Goal: Information Seeking & Learning: Compare options

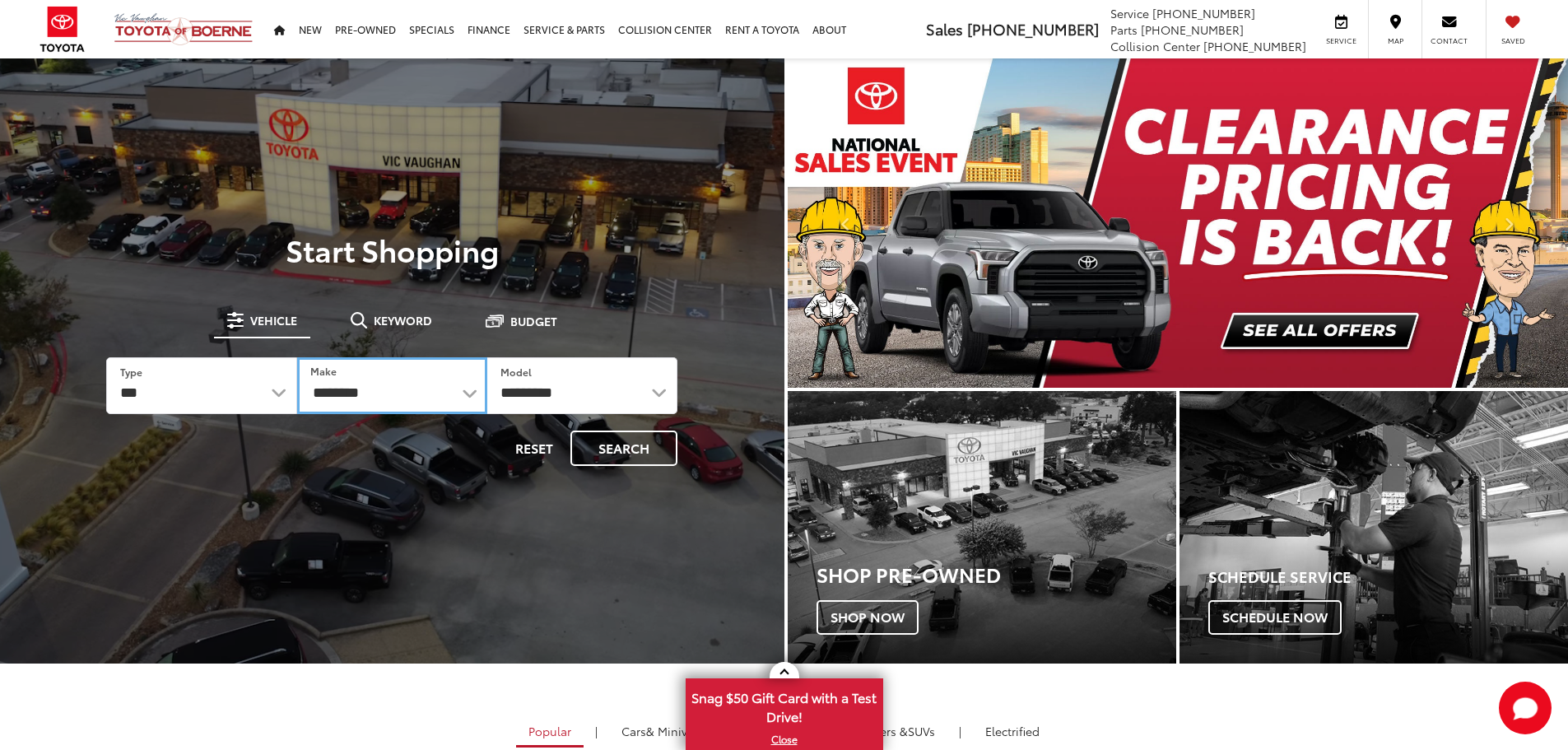
click at [473, 402] on select "**********" at bounding box center [392, 385] width 191 height 56
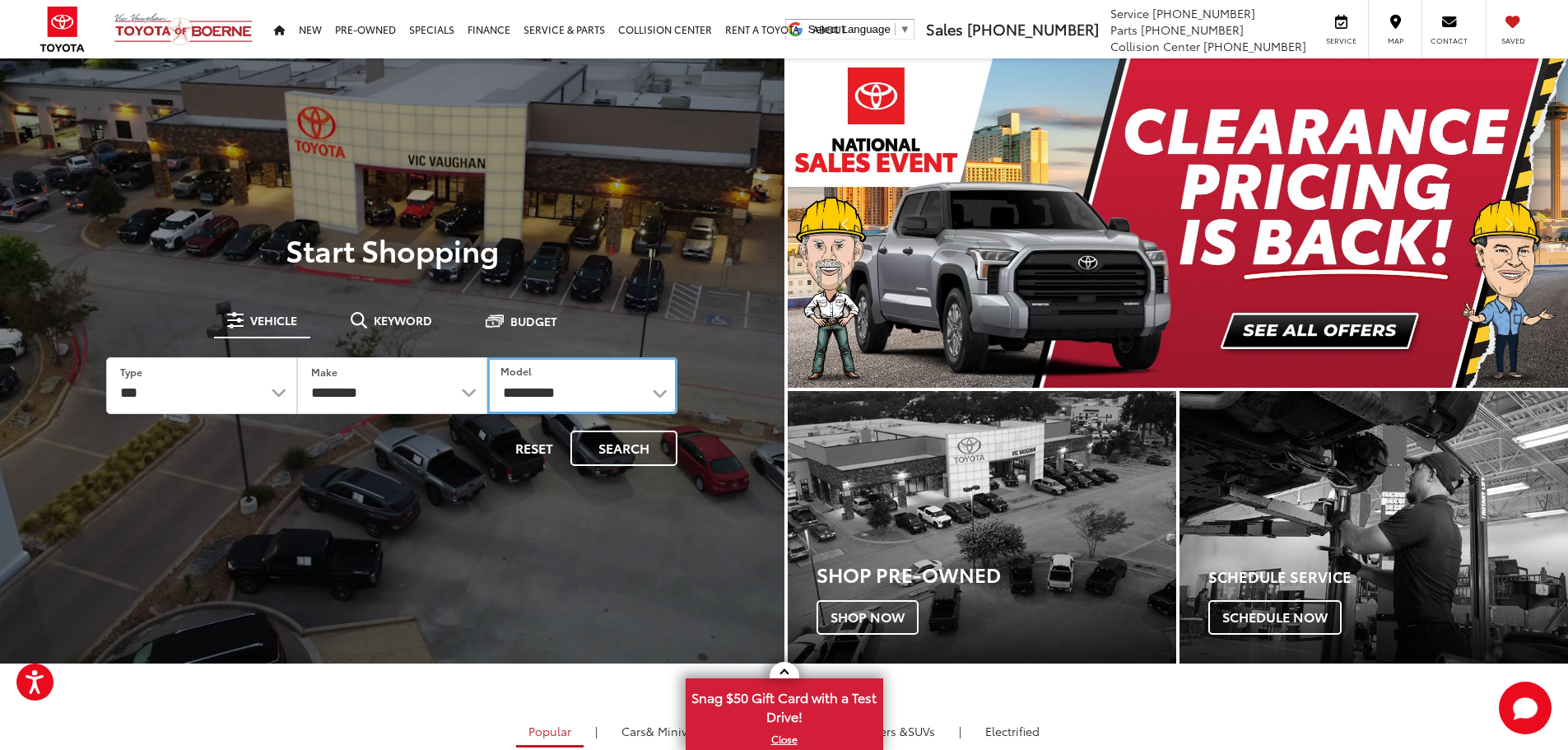
click at [650, 400] on select "**********" at bounding box center [583, 385] width 191 height 56
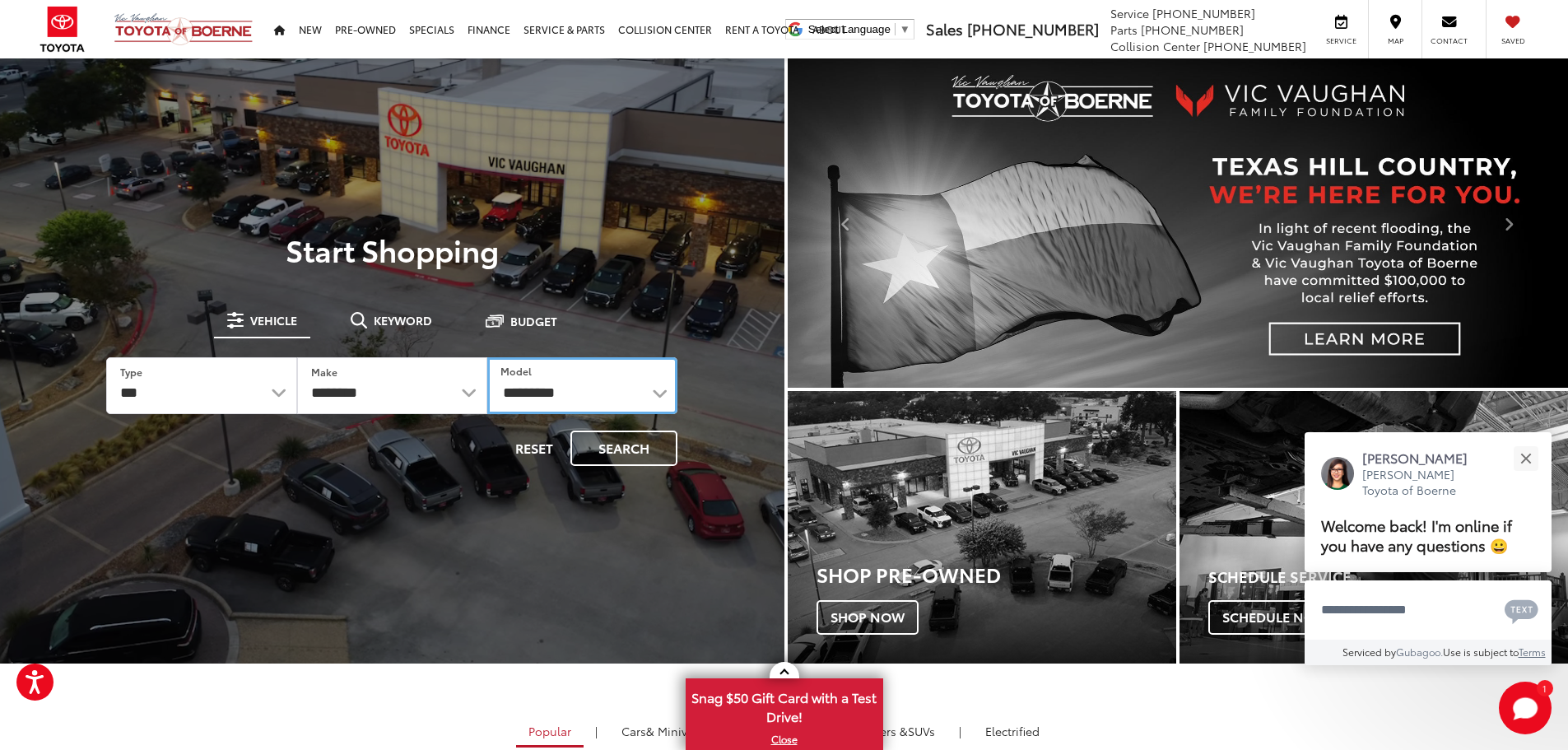
click at [660, 393] on select "**********" at bounding box center [583, 385] width 191 height 56
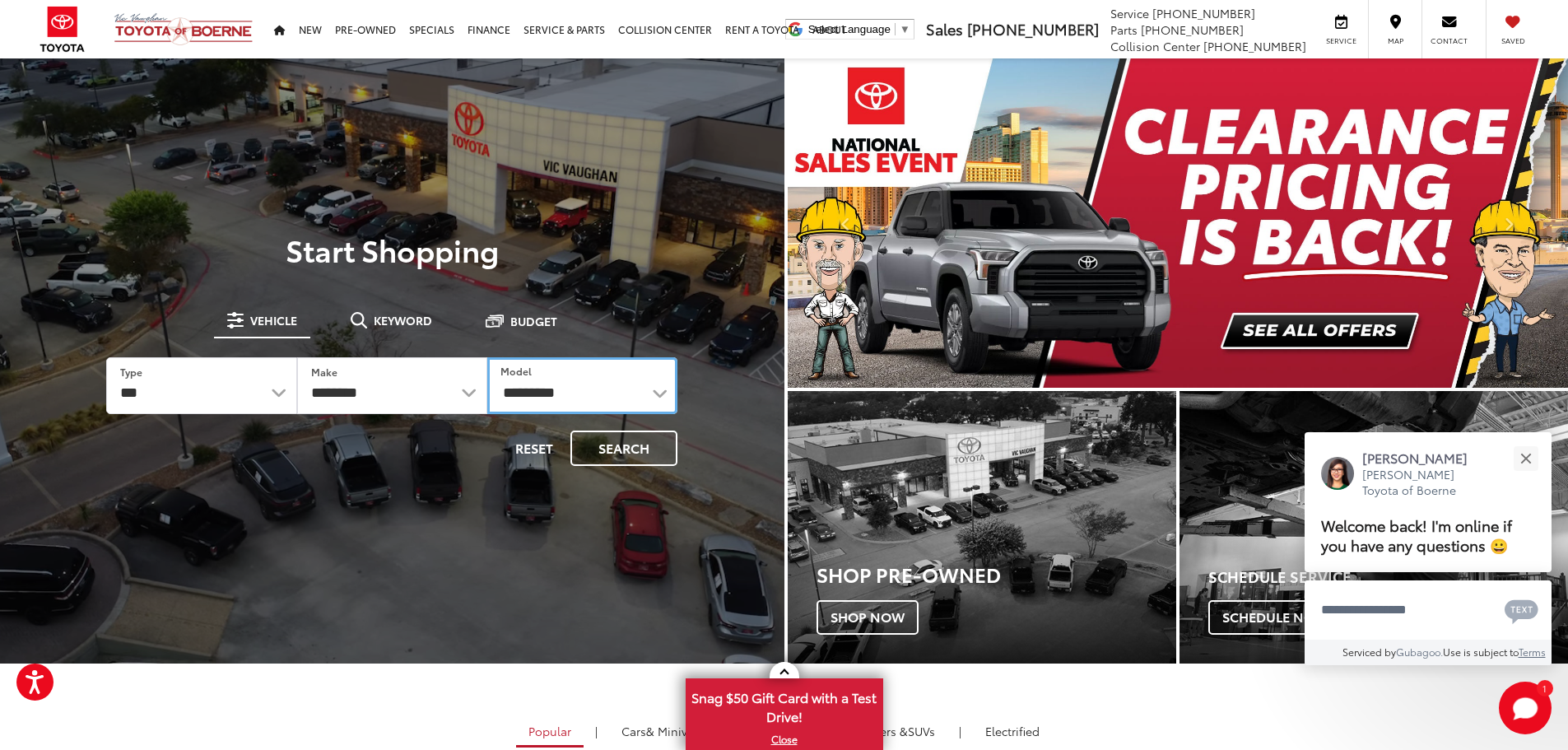
select select "**********"
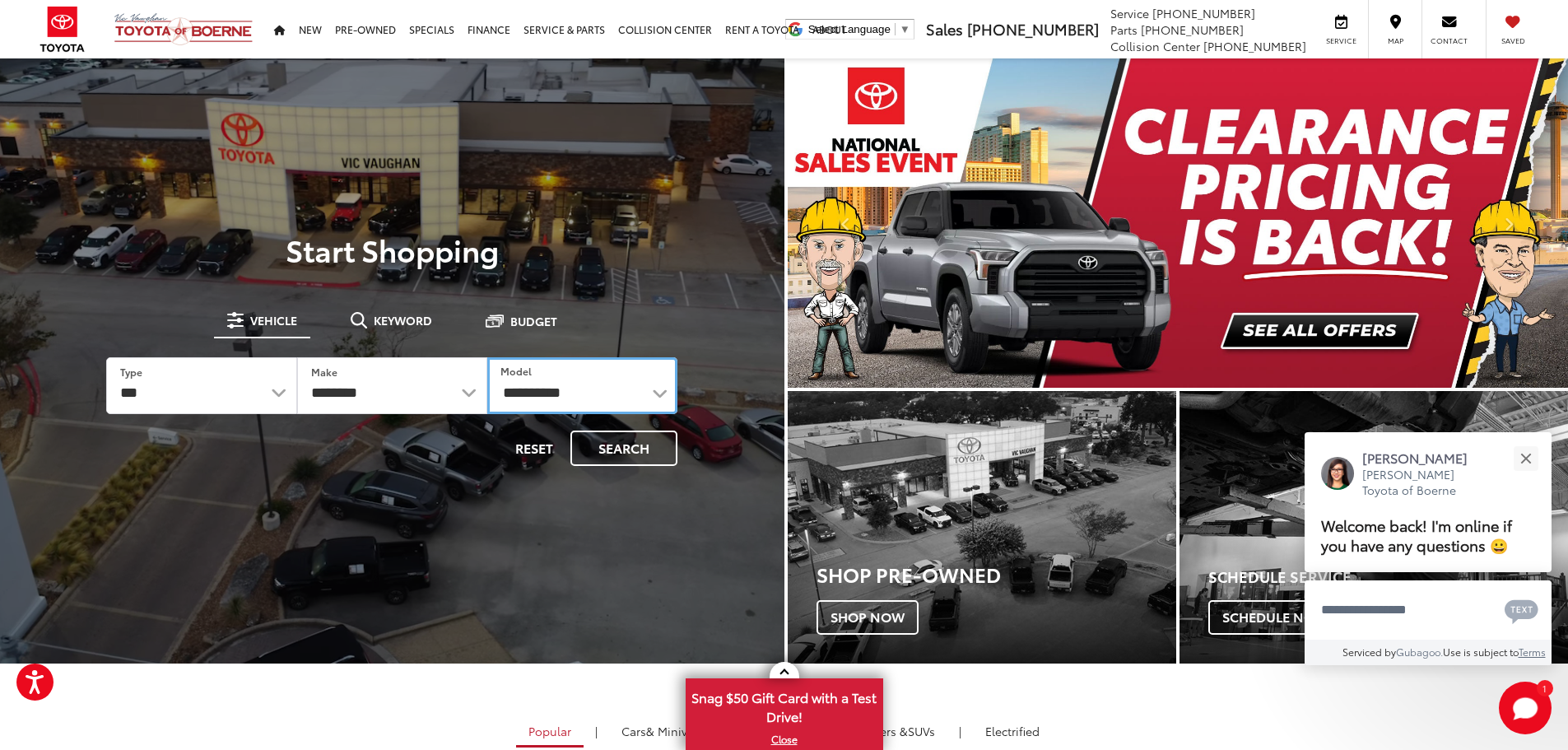
click at [488, 357] on select "**********" at bounding box center [583, 385] width 191 height 56
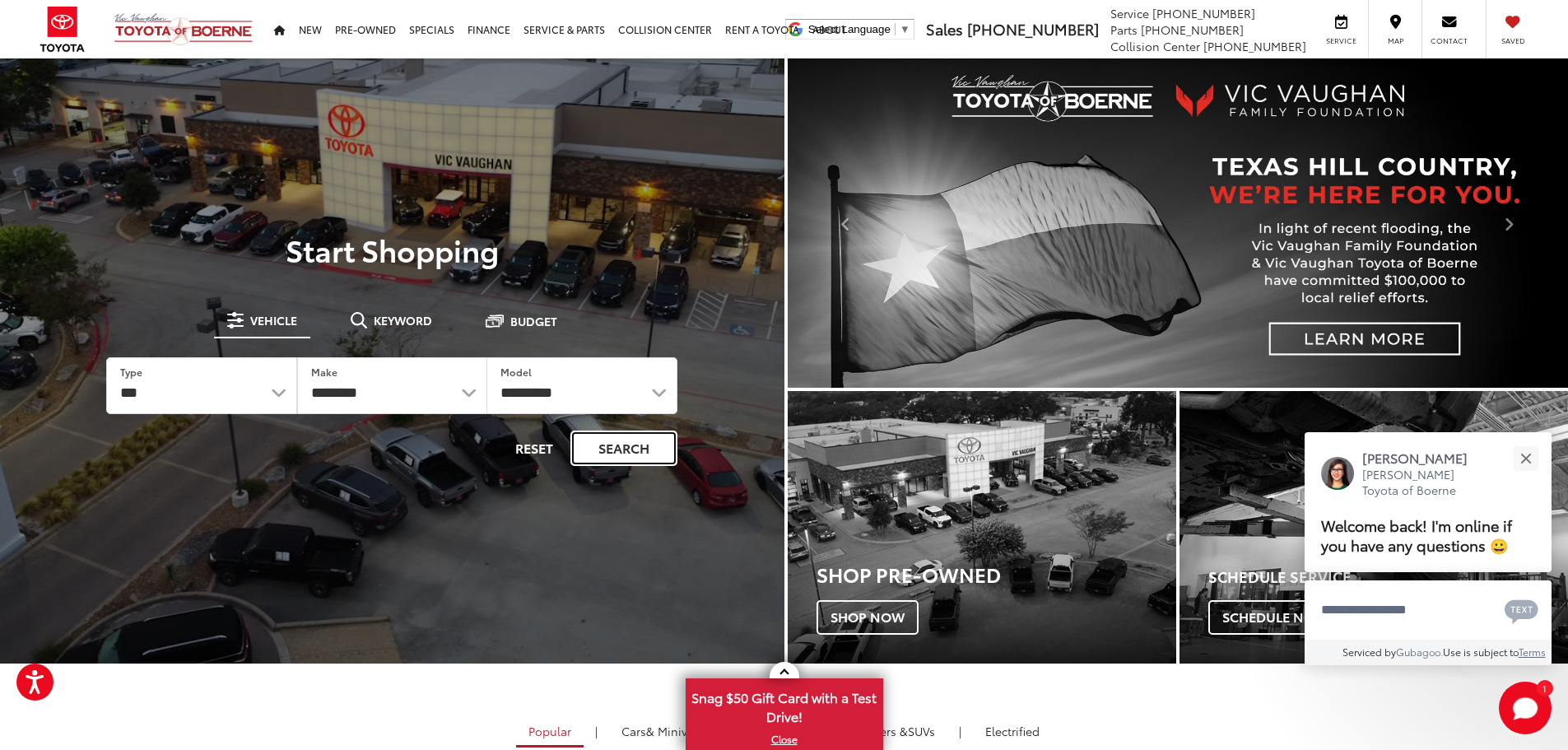
click at [624, 452] on button "Search" at bounding box center [624, 448] width 107 height 35
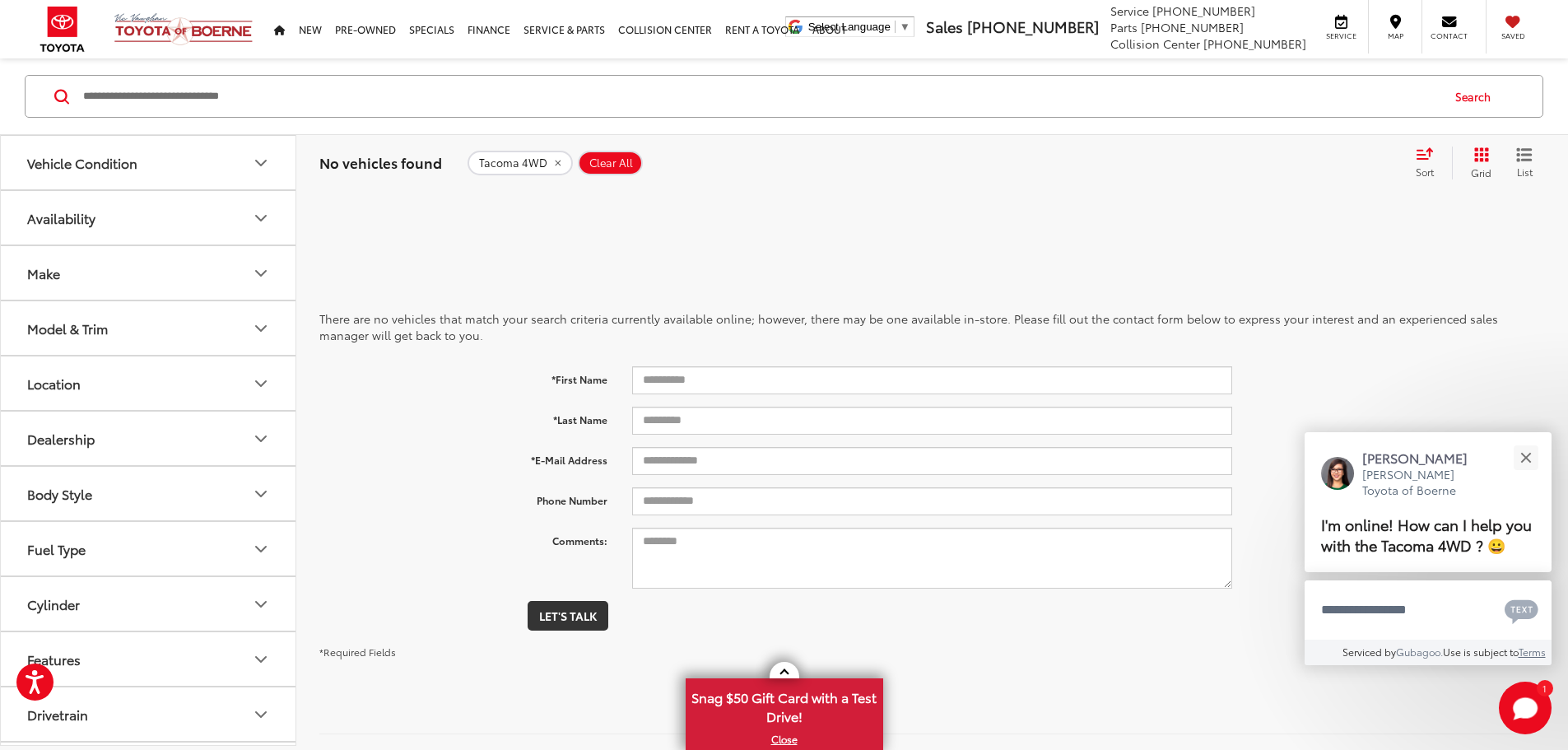
click at [260, 318] on icon "Model & Trim" at bounding box center [260, 327] width 19 height 19
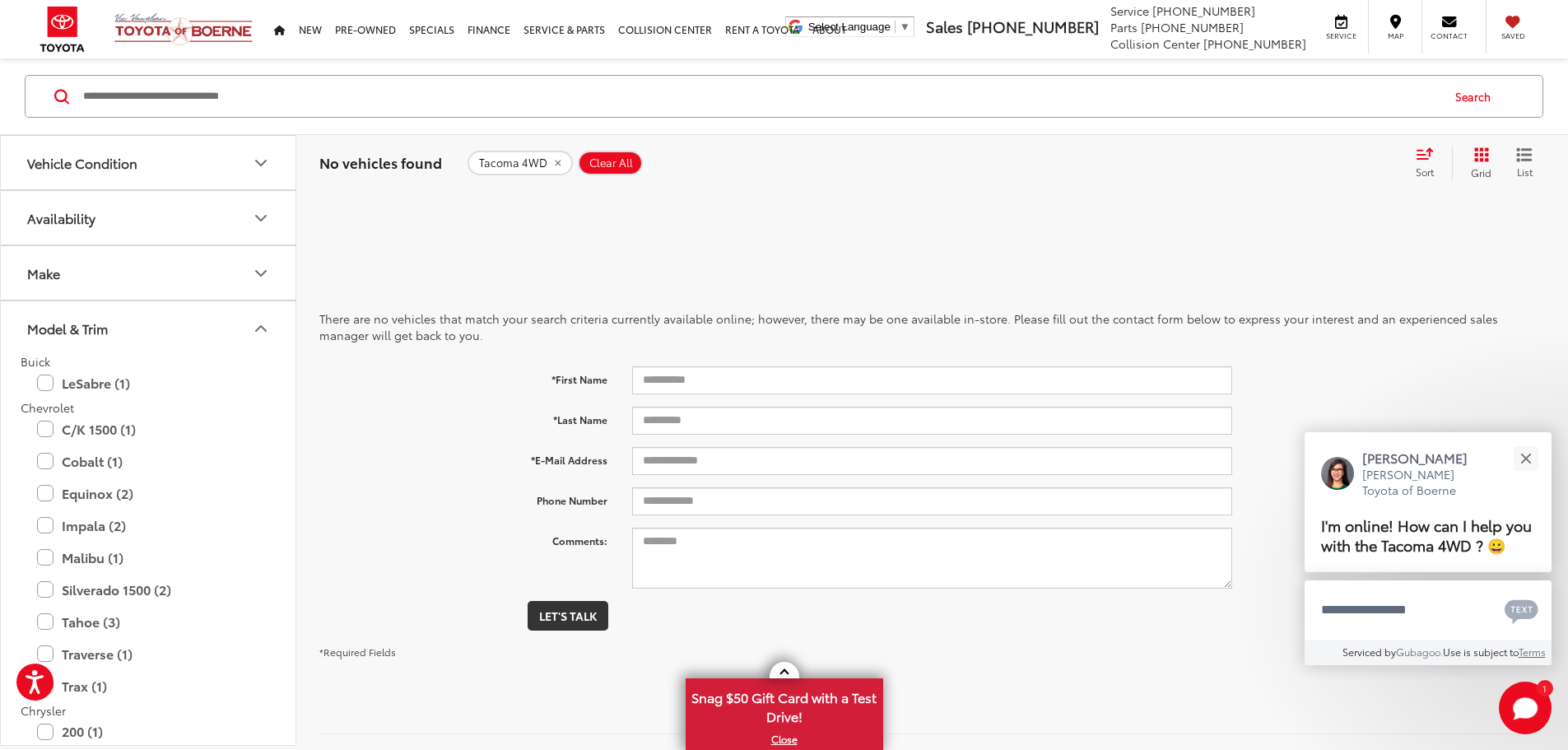
click at [268, 220] on icon "Availability" at bounding box center [260, 217] width 19 height 19
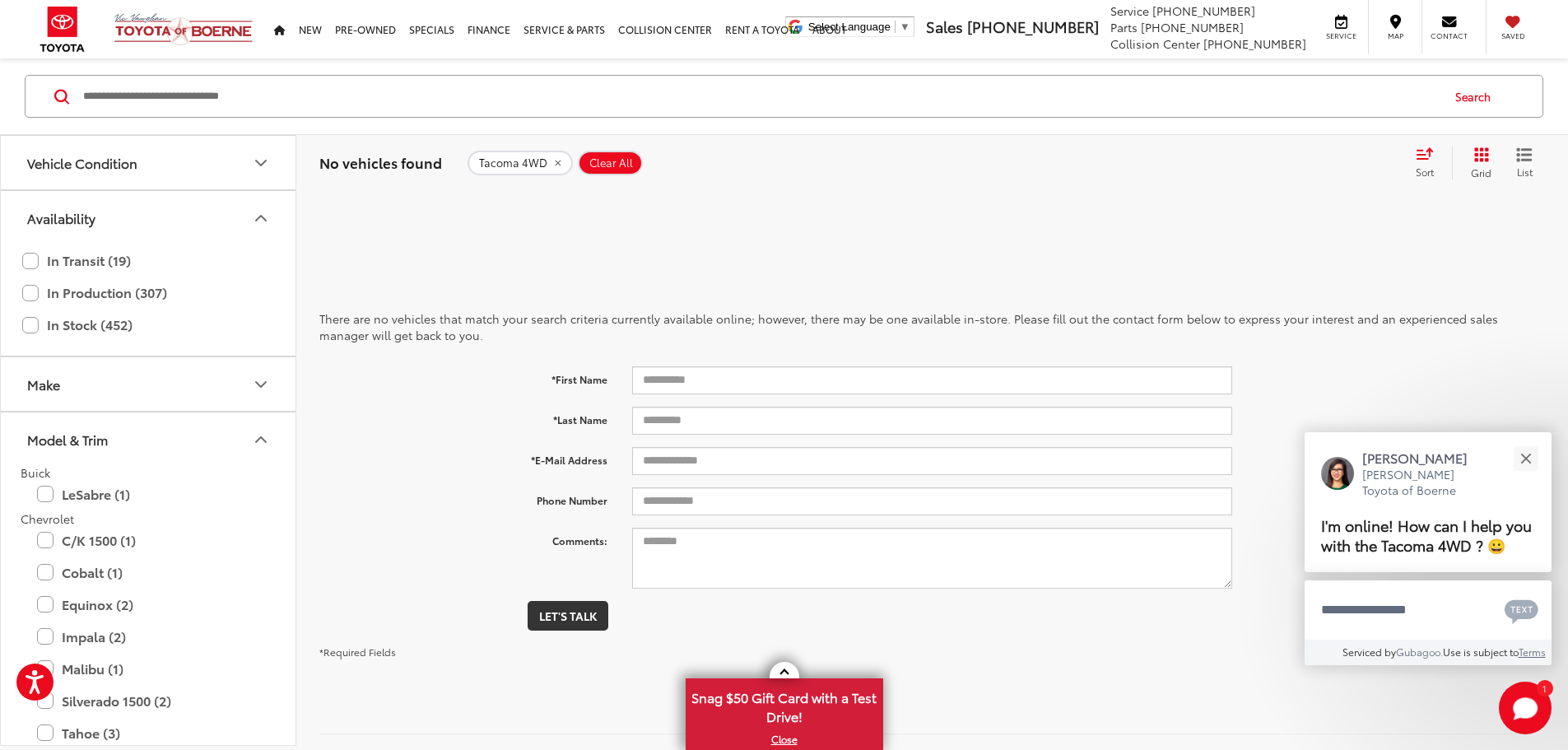
click at [268, 220] on icon "Availability" at bounding box center [260, 217] width 19 height 19
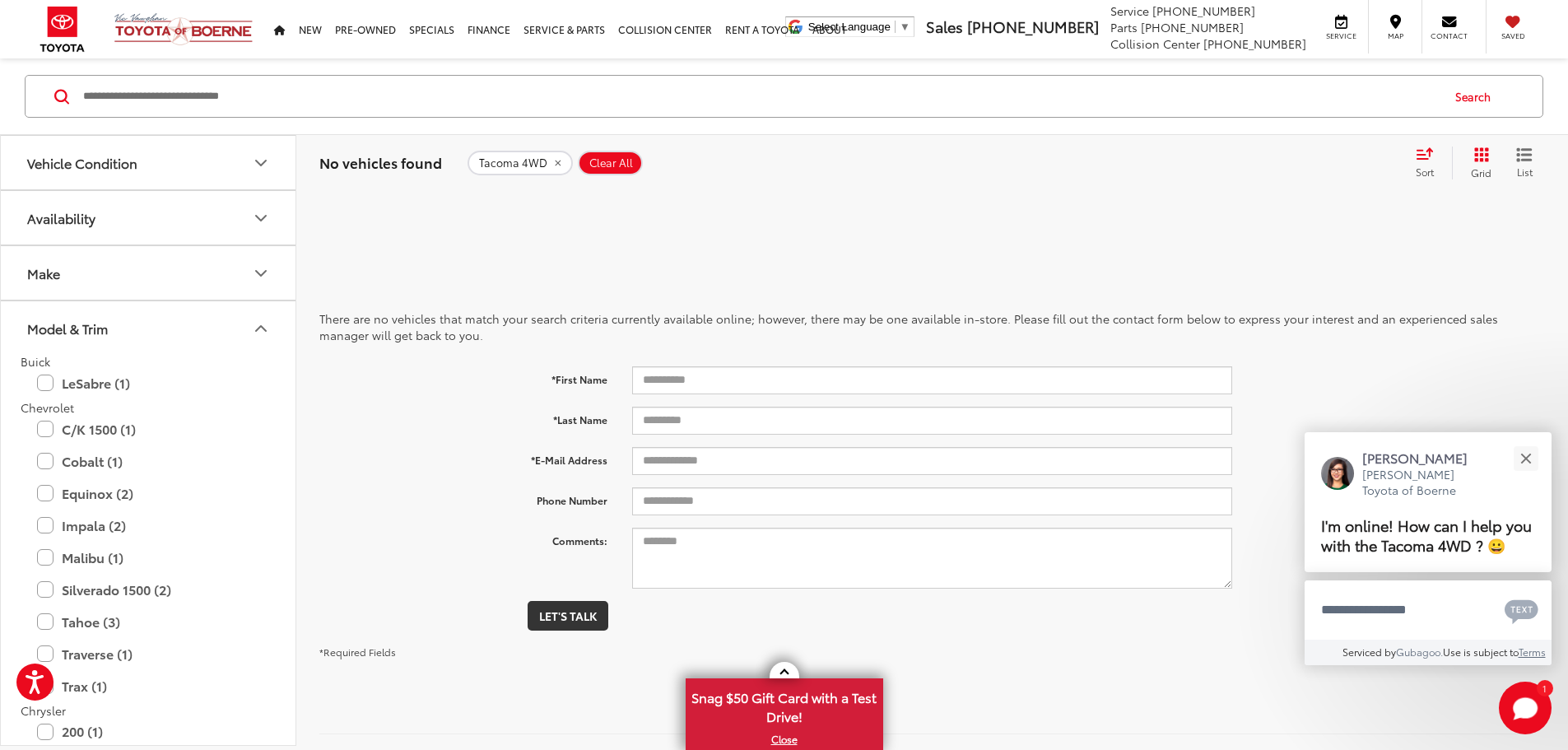
click at [265, 272] on icon "Make" at bounding box center [261, 273] width 10 height 5
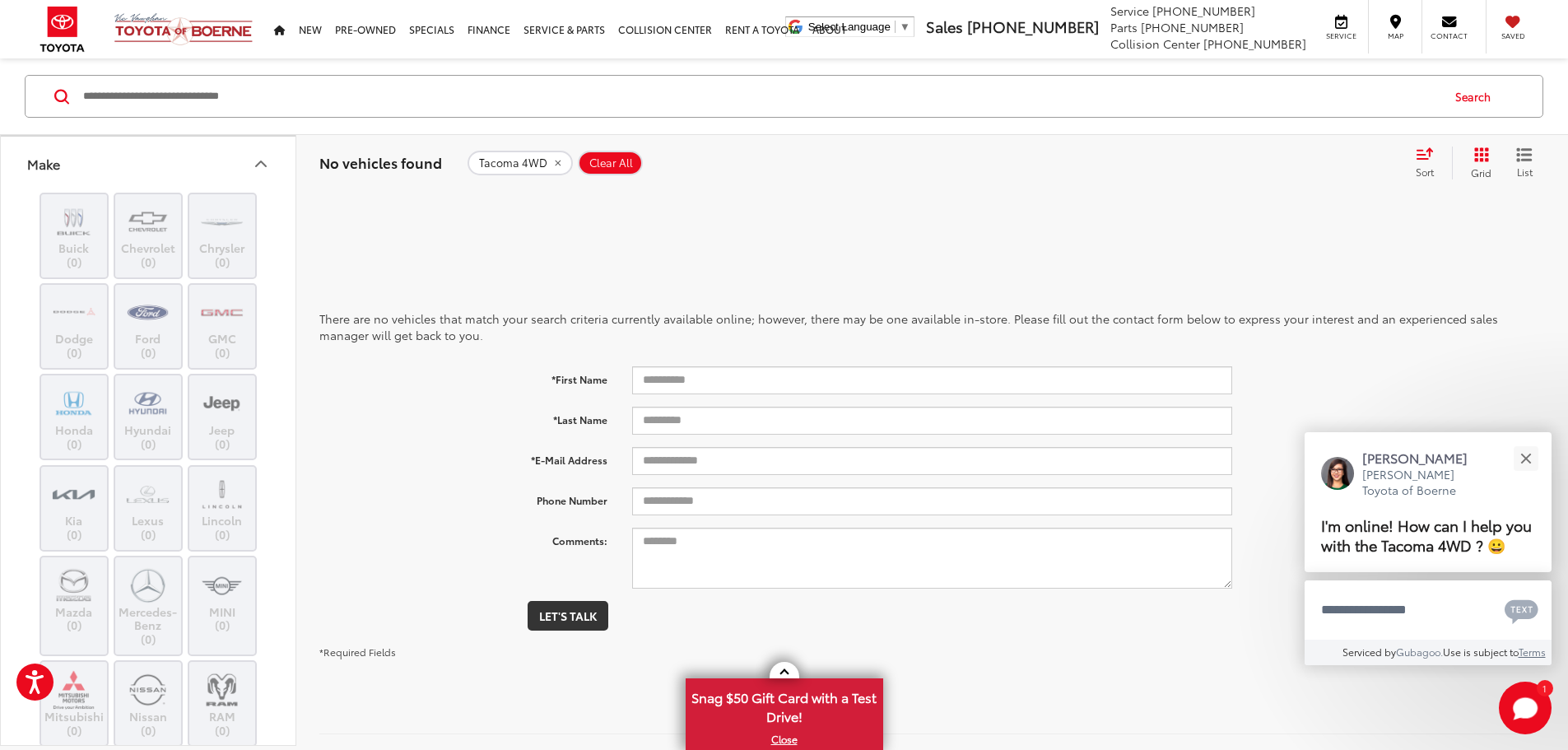
scroll to position [329, 0]
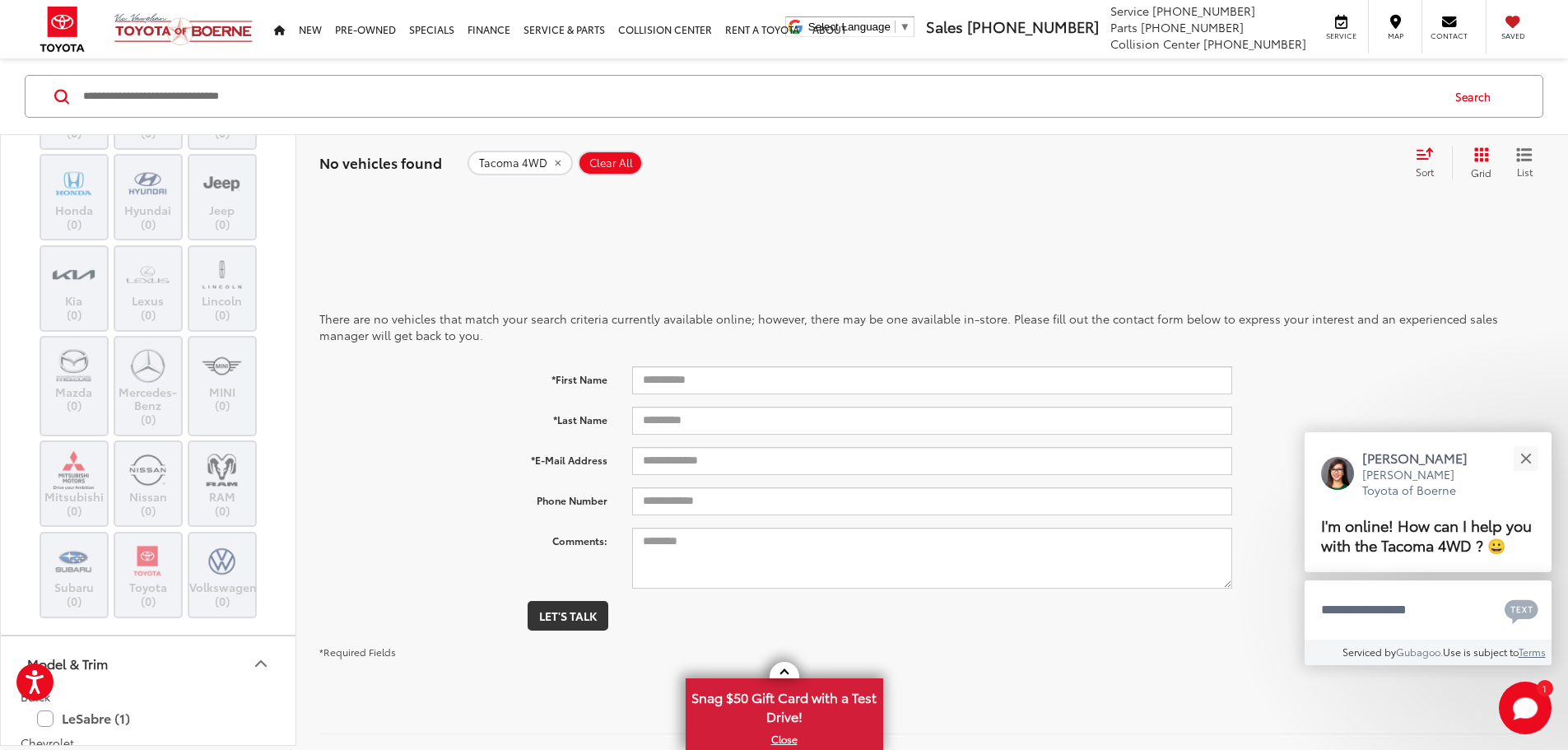
click at [151, 577] on img at bounding box center [147, 561] width 45 height 39
click at [555, 162] on icon "remove Tacoma%204WD" at bounding box center [558, 164] width 6 height 6
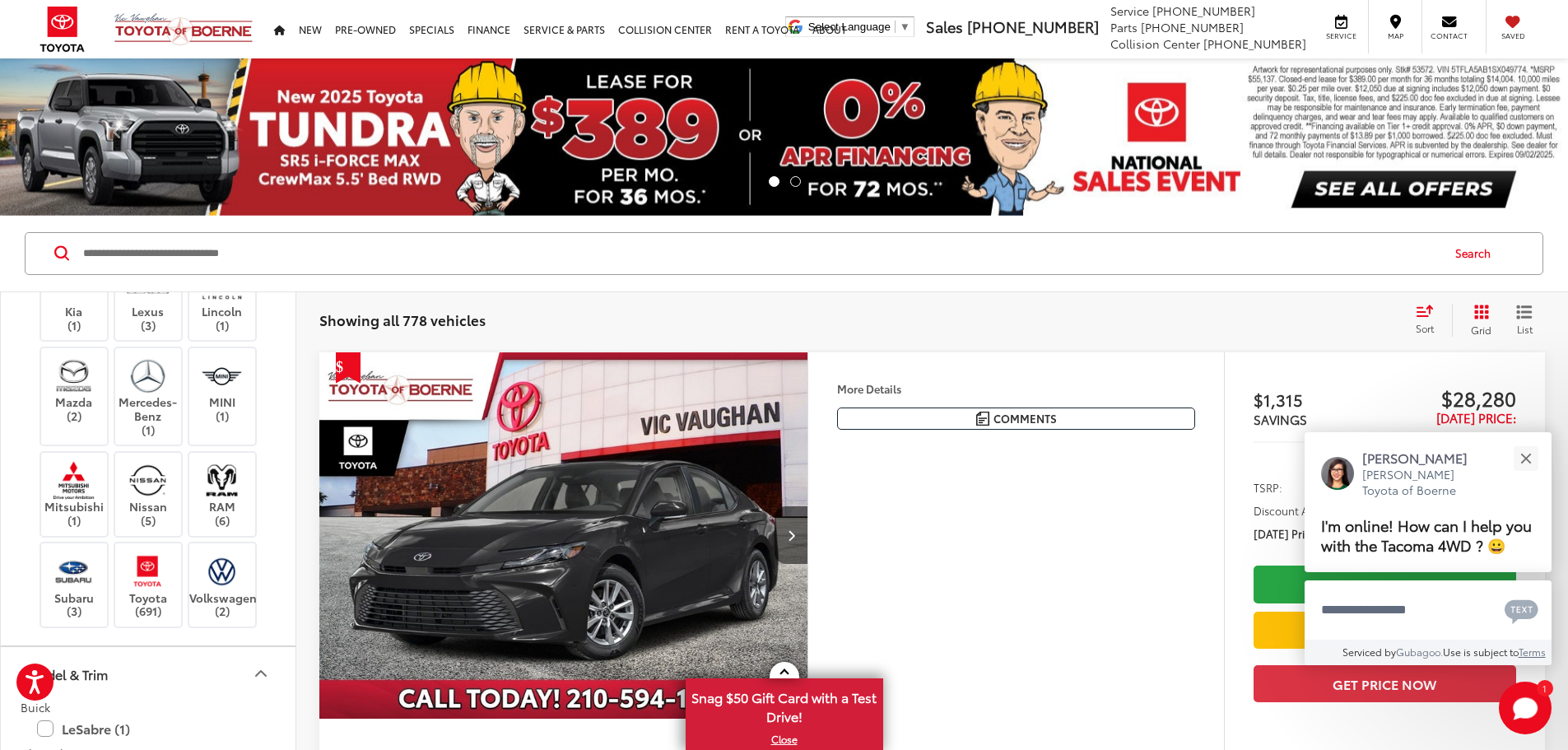
scroll to position [549, 0]
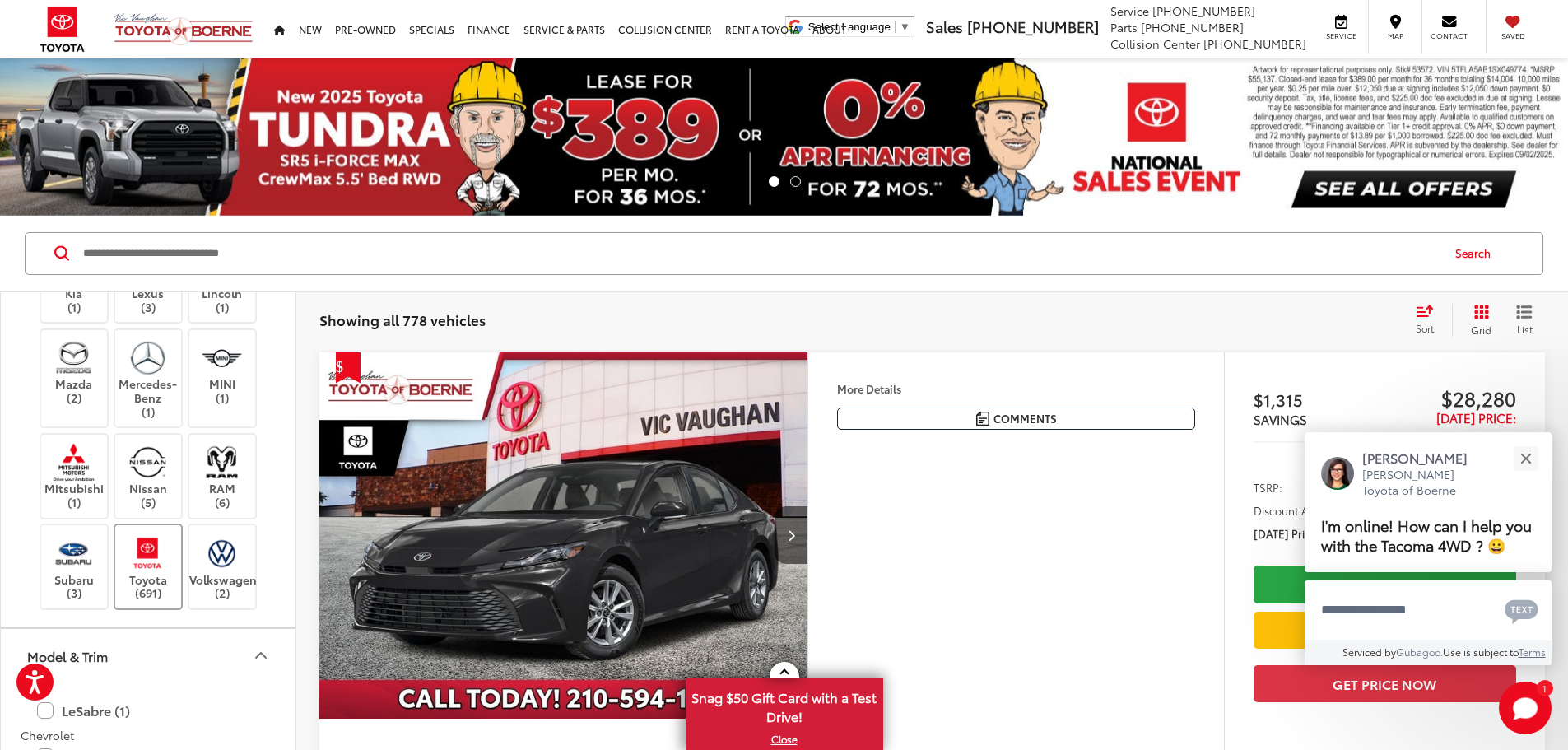
click at [161, 574] on label "Toyota (691)" at bounding box center [149, 567] width 67 height 67
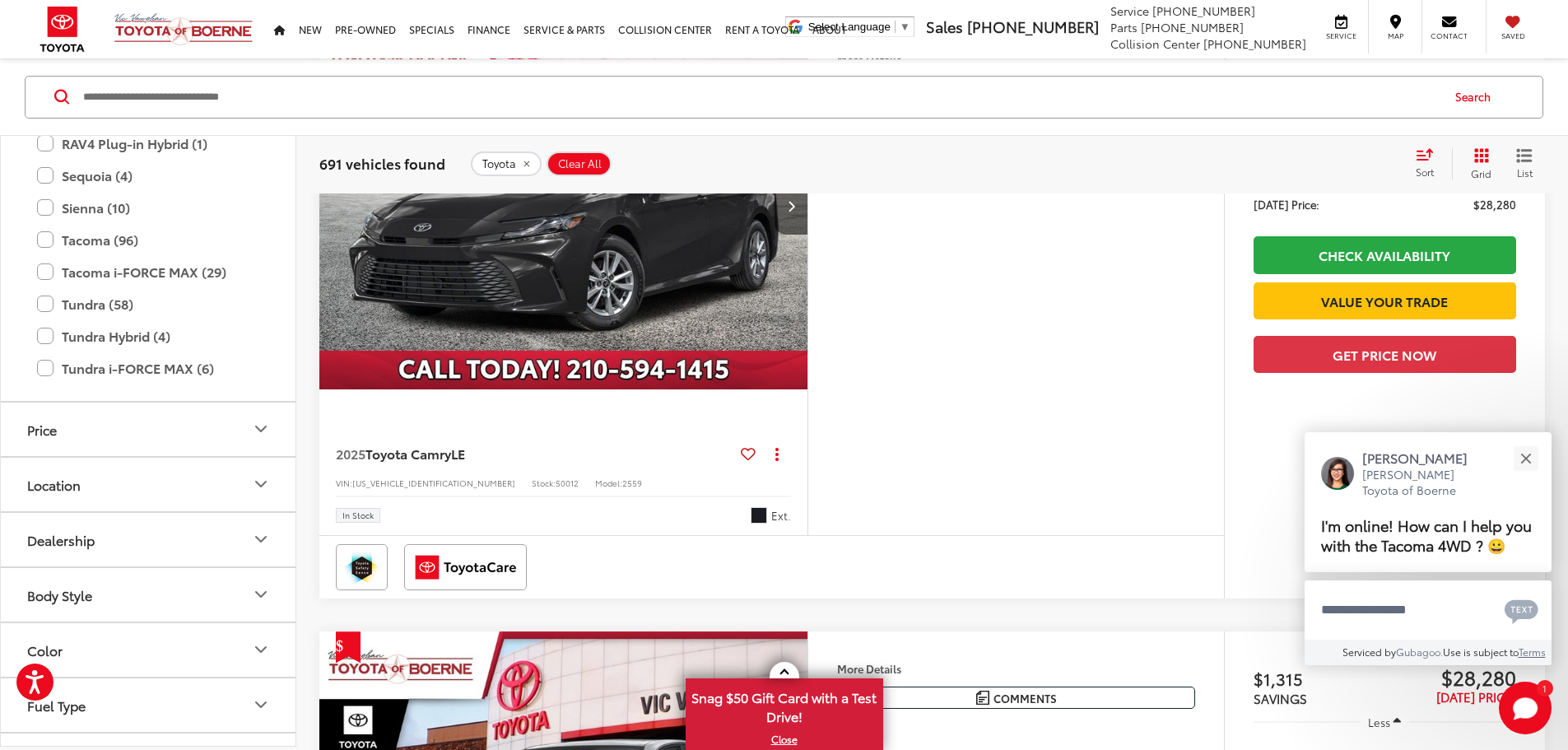
scroll to position [1609, 0]
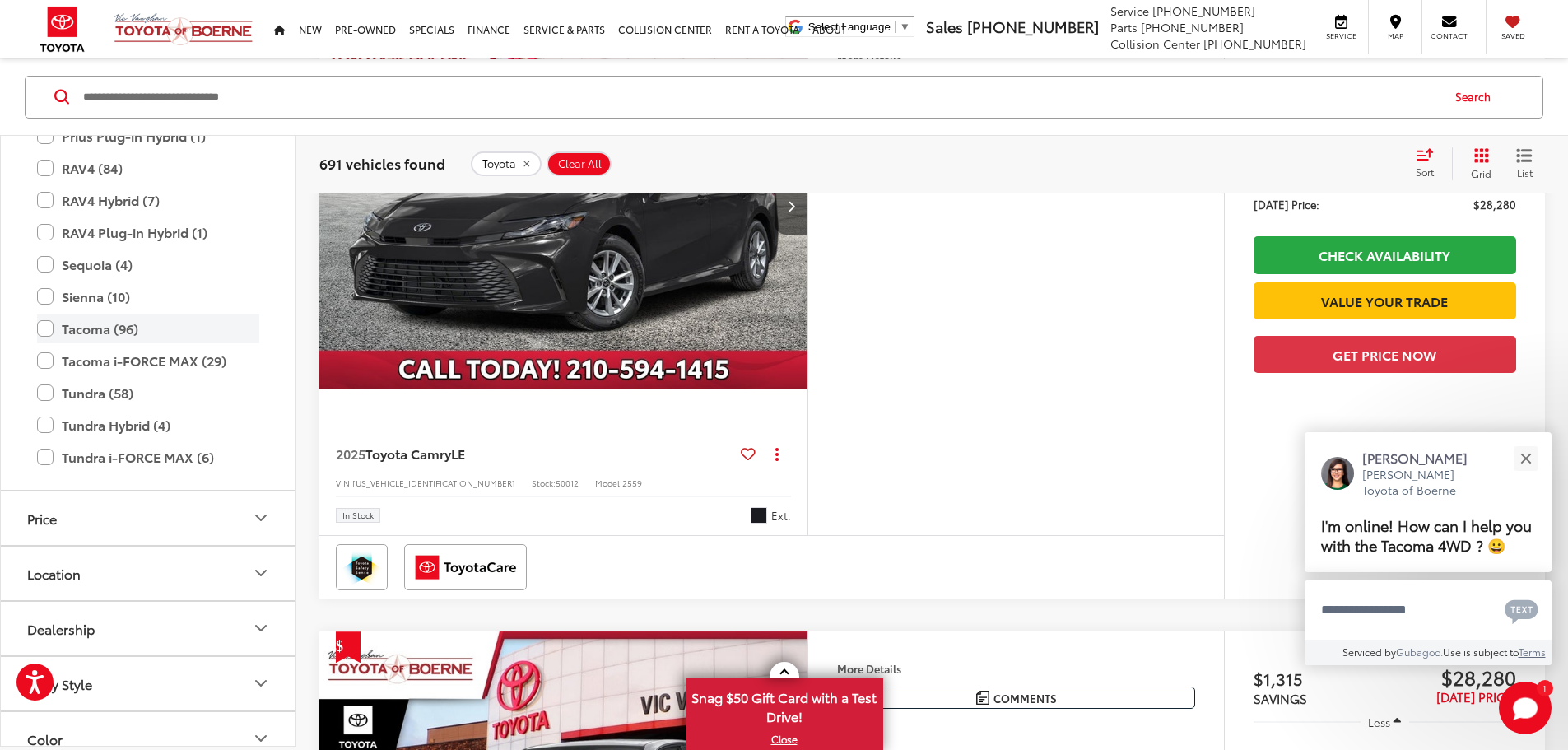
click at [43, 334] on label "Tacoma (96)" at bounding box center [148, 327] width 222 height 29
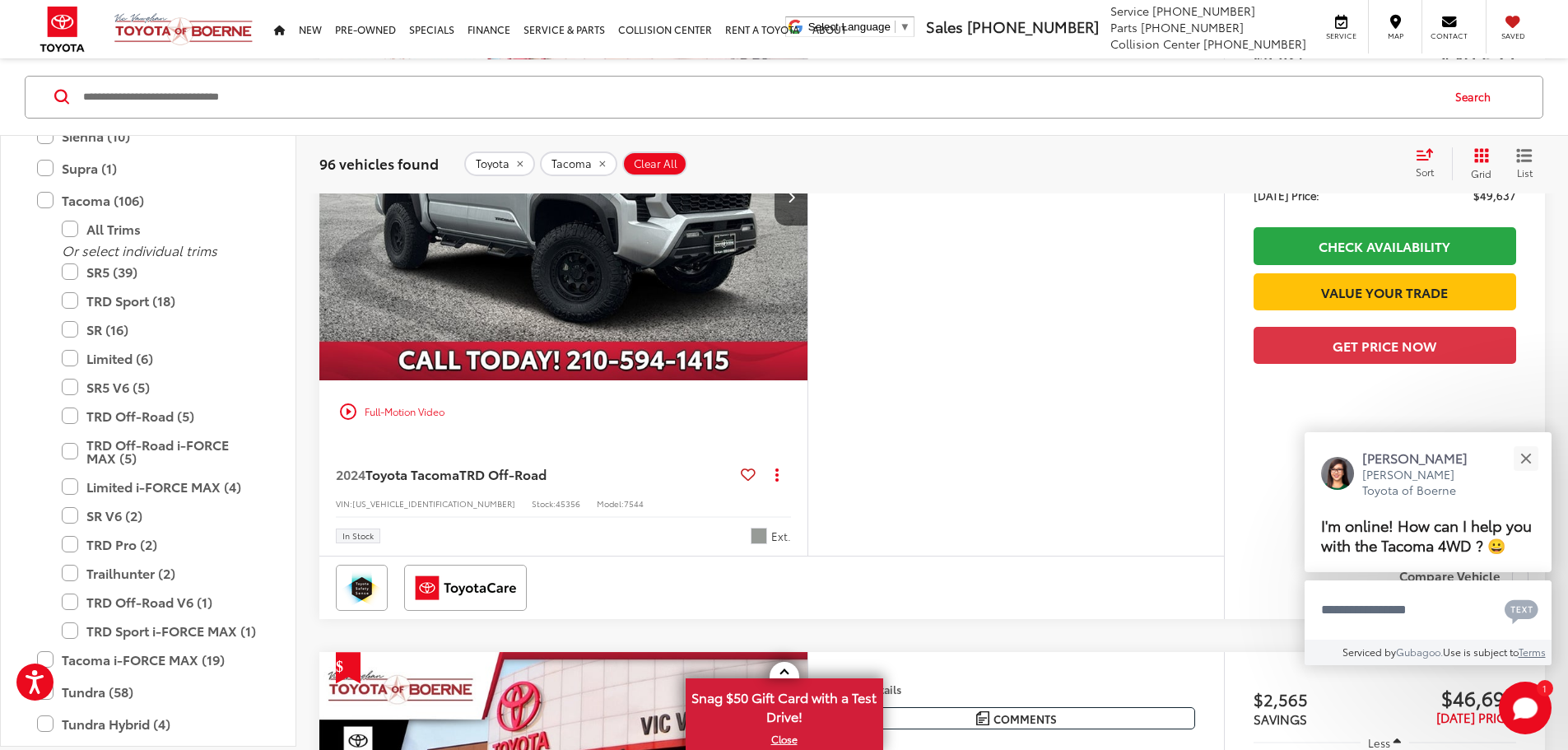
scroll to position [322, 0]
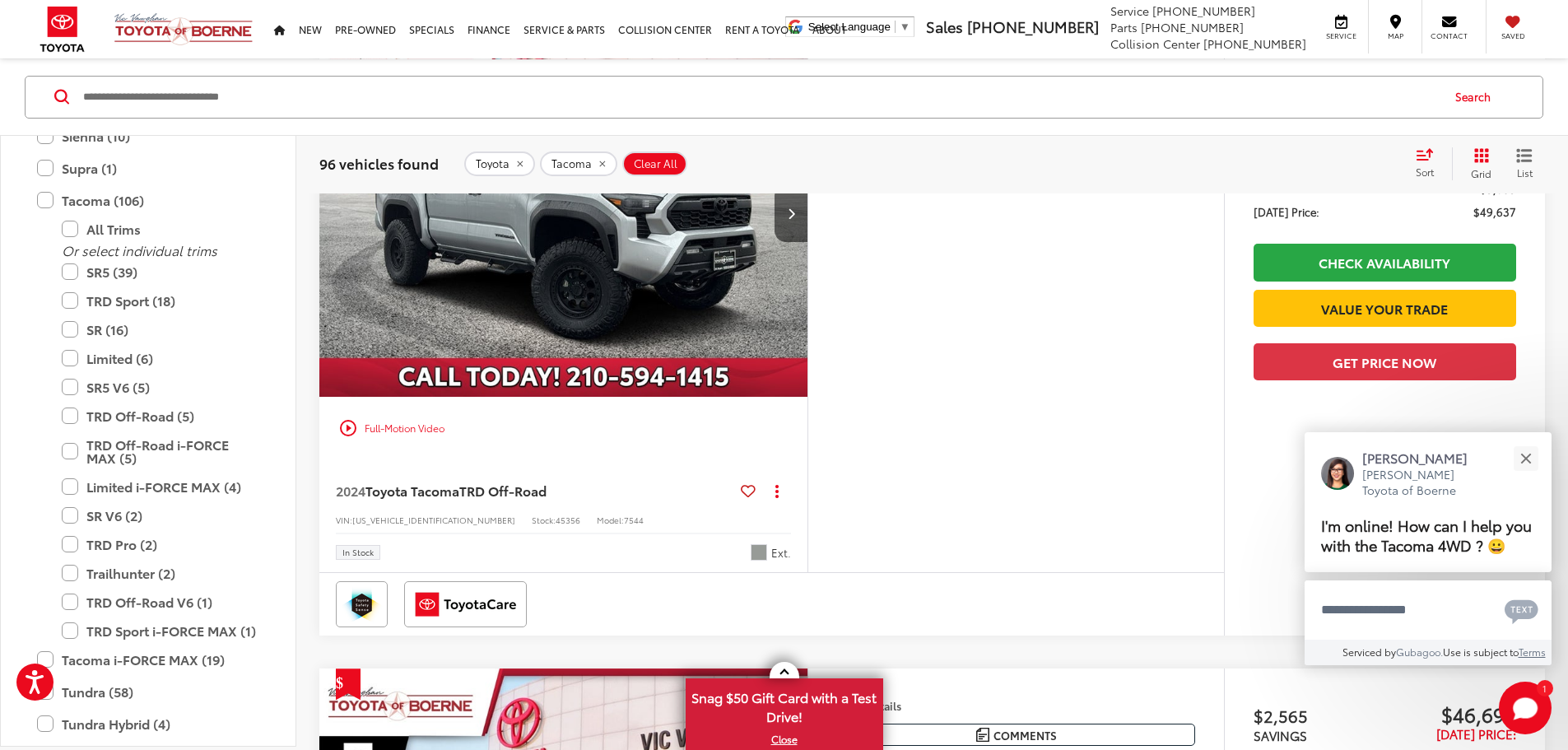
click at [700, 309] on img "2024 Toyota Tacoma TRD Off-Road 0" at bounding box center [563, 215] width 490 height 368
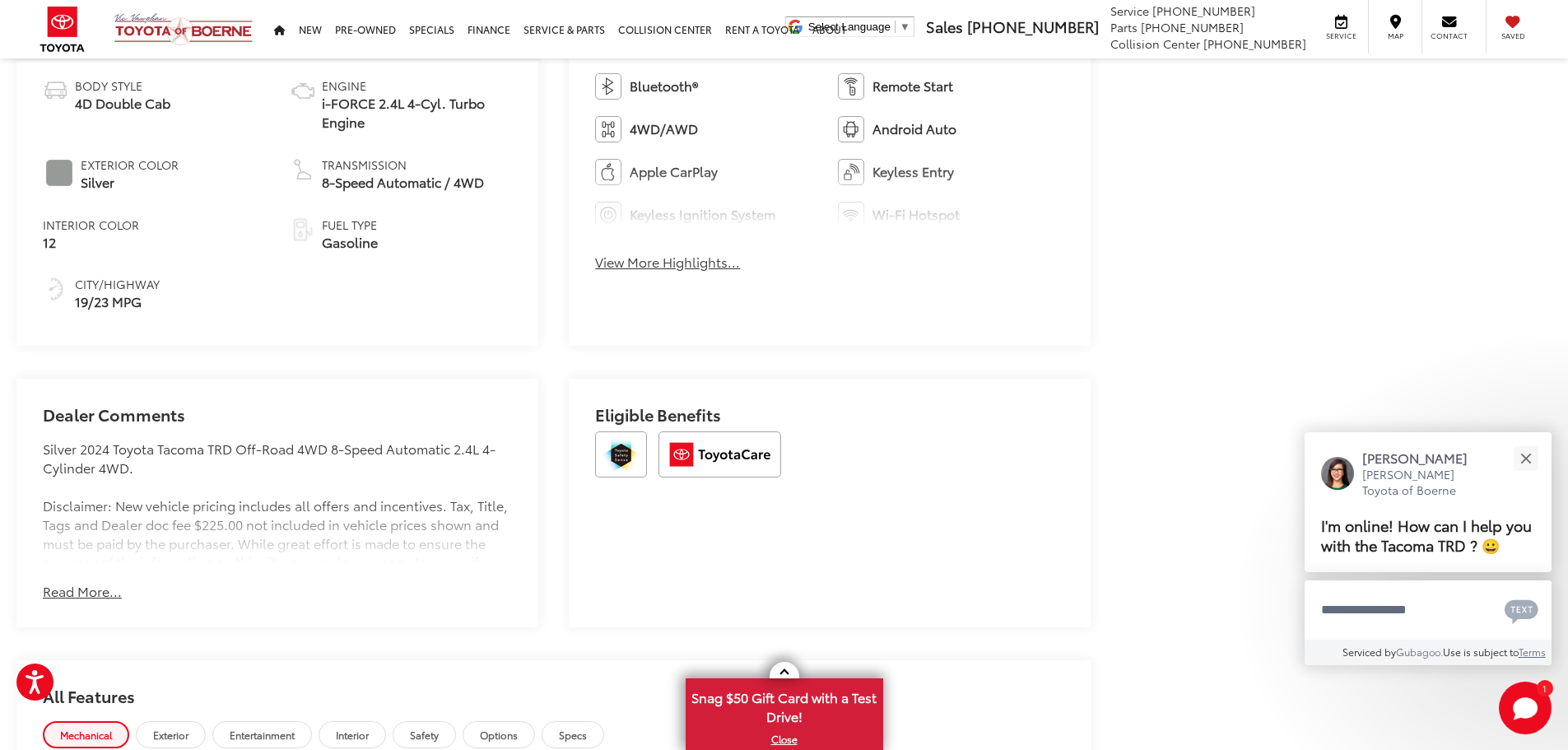
scroll to position [939, 0]
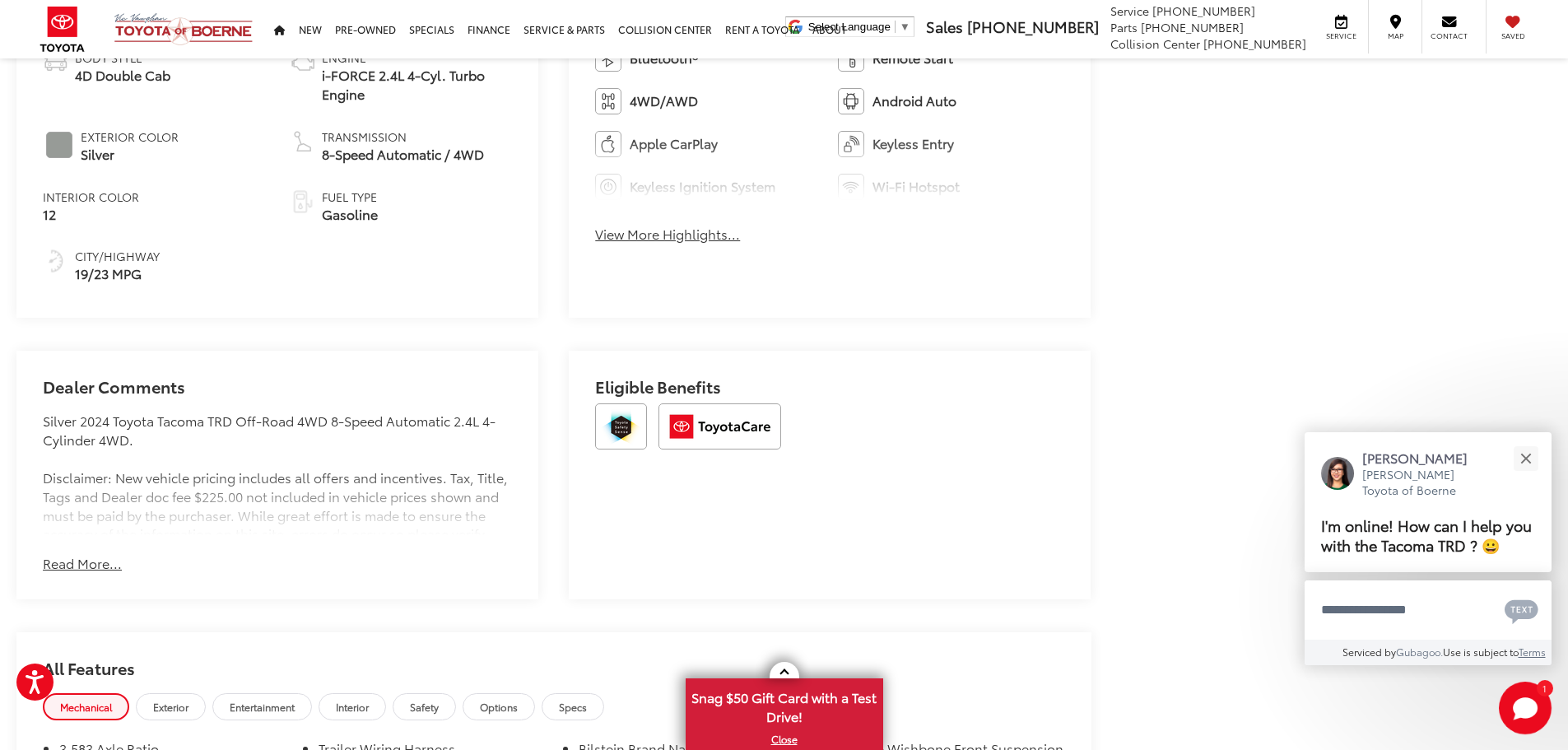
click at [62, 560] on button "Read More..." at bounding box center [81, 563] width 79 height 18
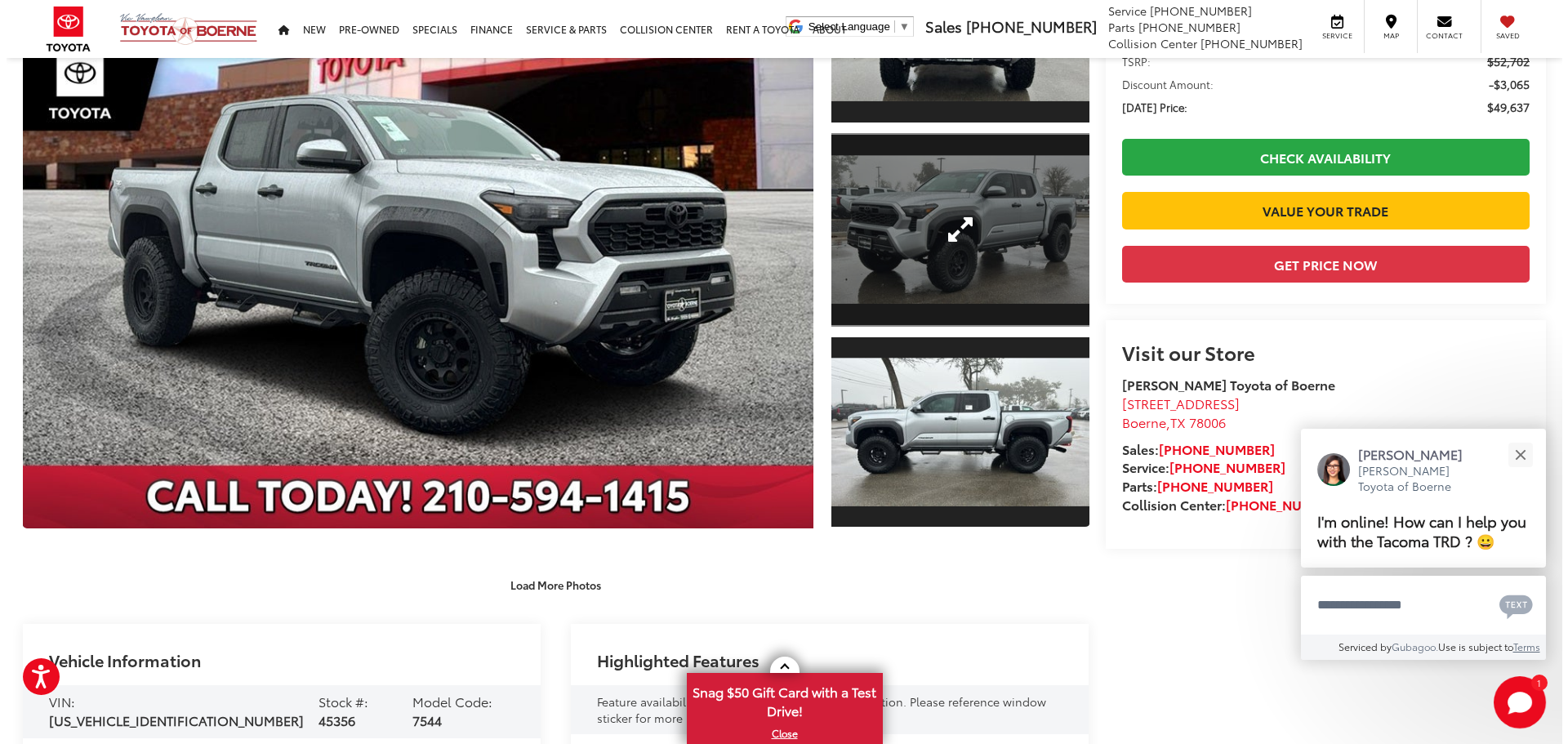
scroll to position [196, 0]
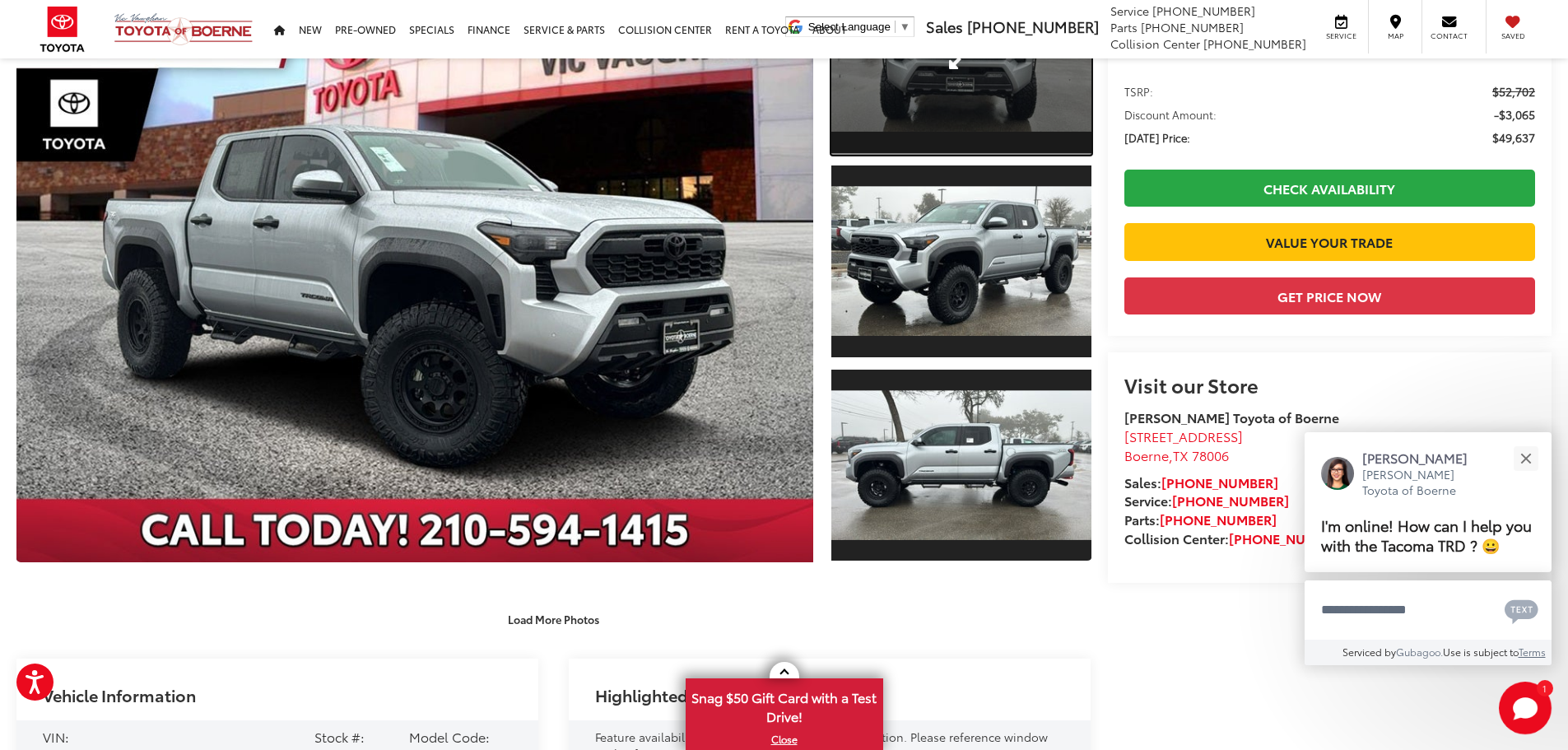
click at [932, 94] on link "Expand Photo 1" at bounding box center [961, 56] width 260 height 195
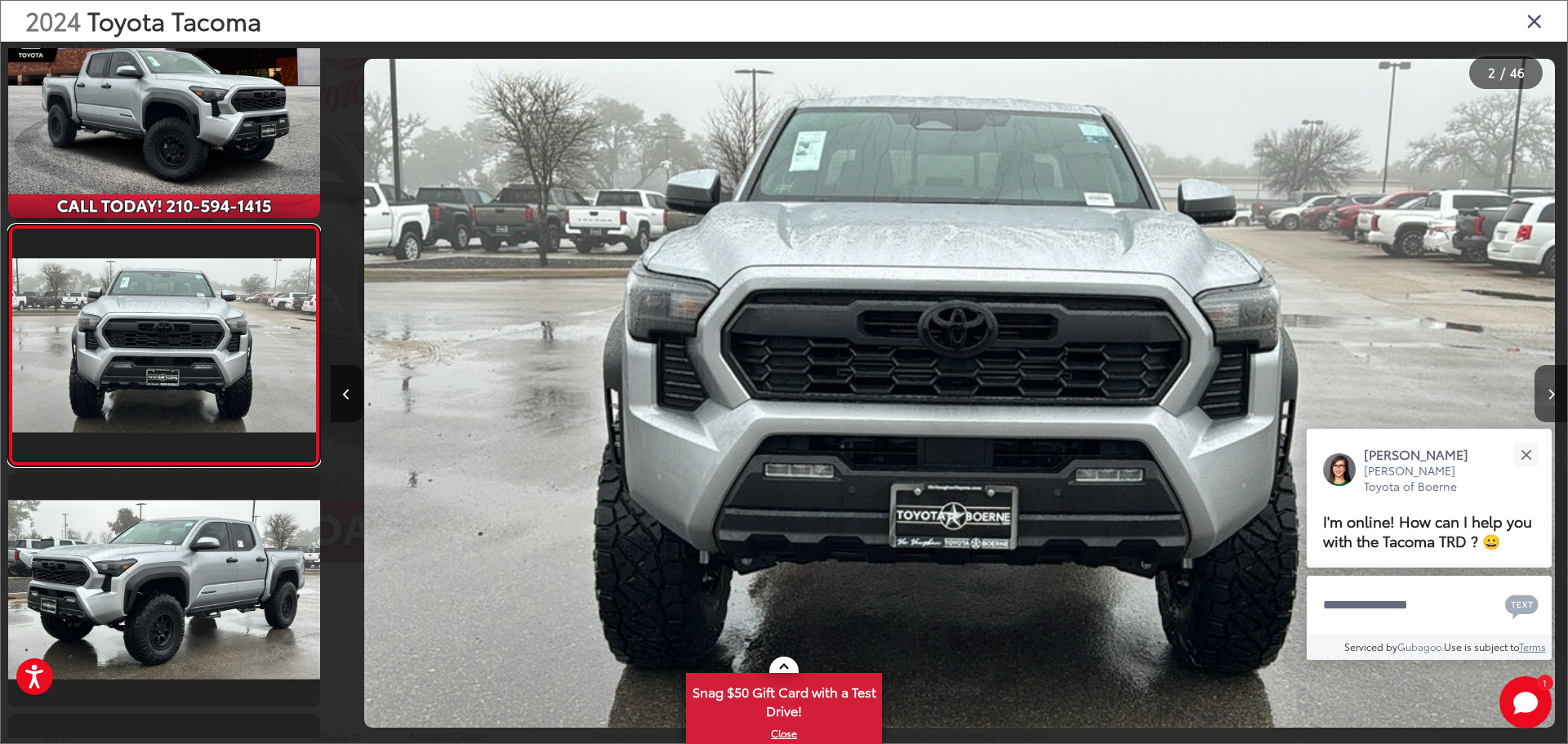
scroll to position [0, 1236]
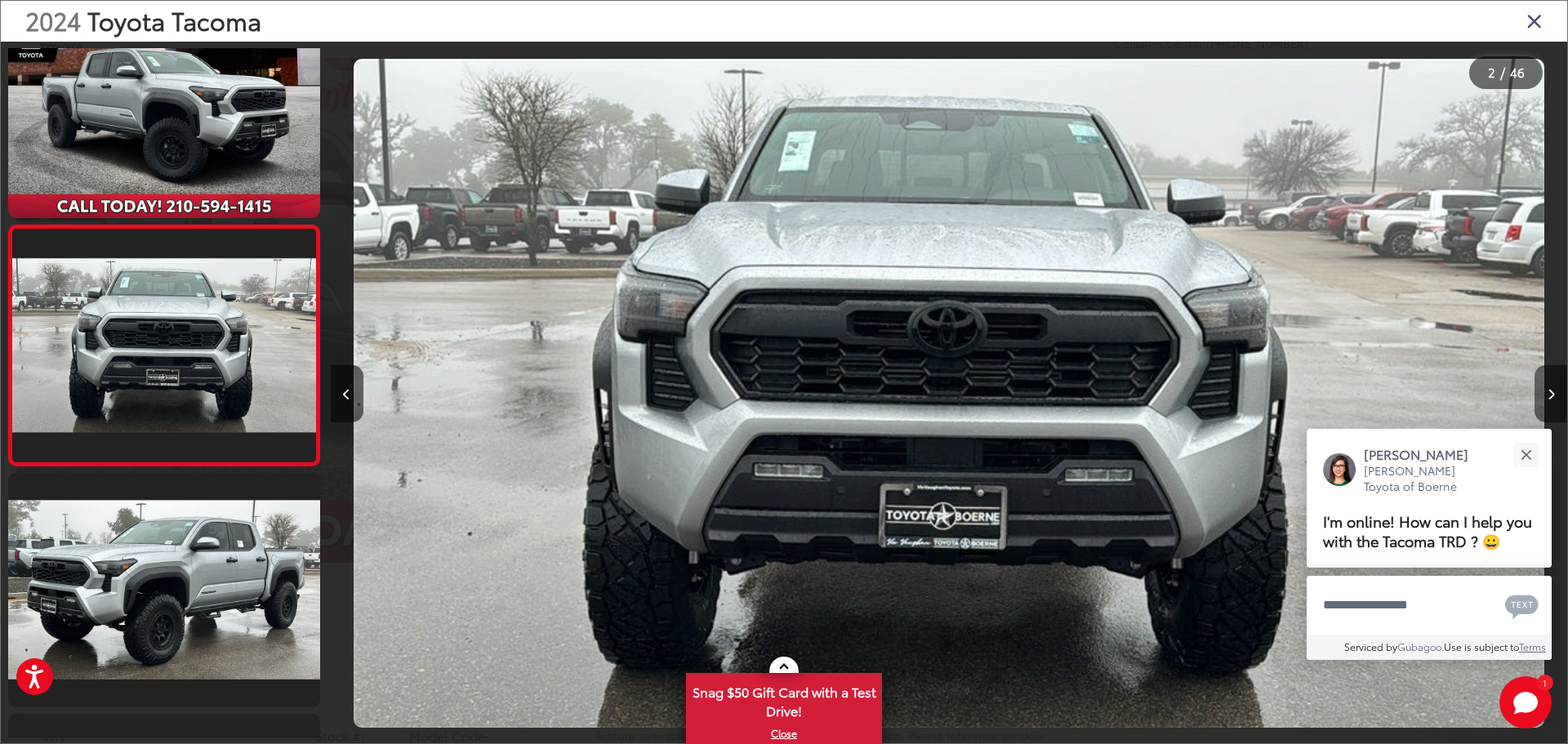
click at [1547, 389] on icon "Next image" at bounding box center [1551, 394] width 7 height 11
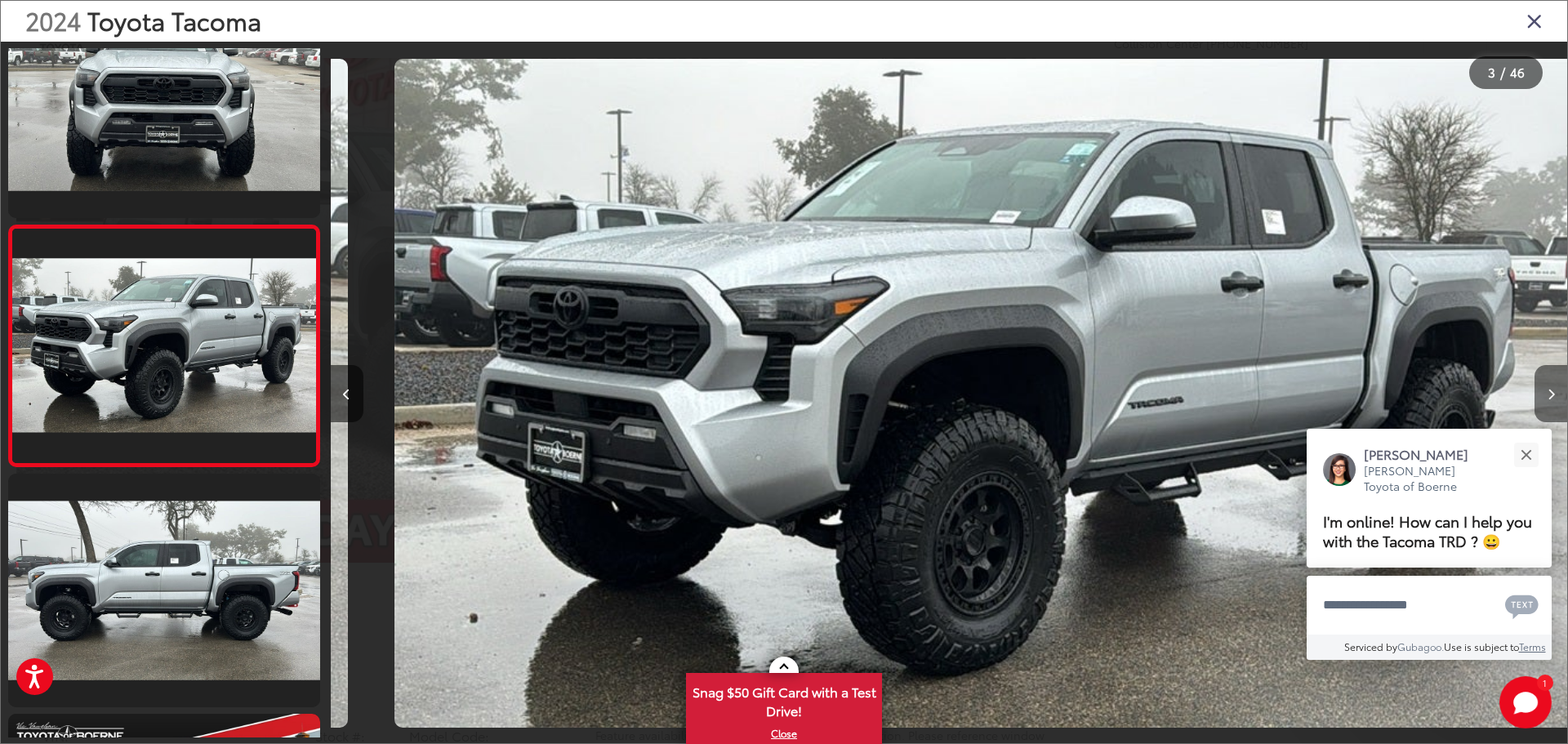
scroll to position [0, 2474]
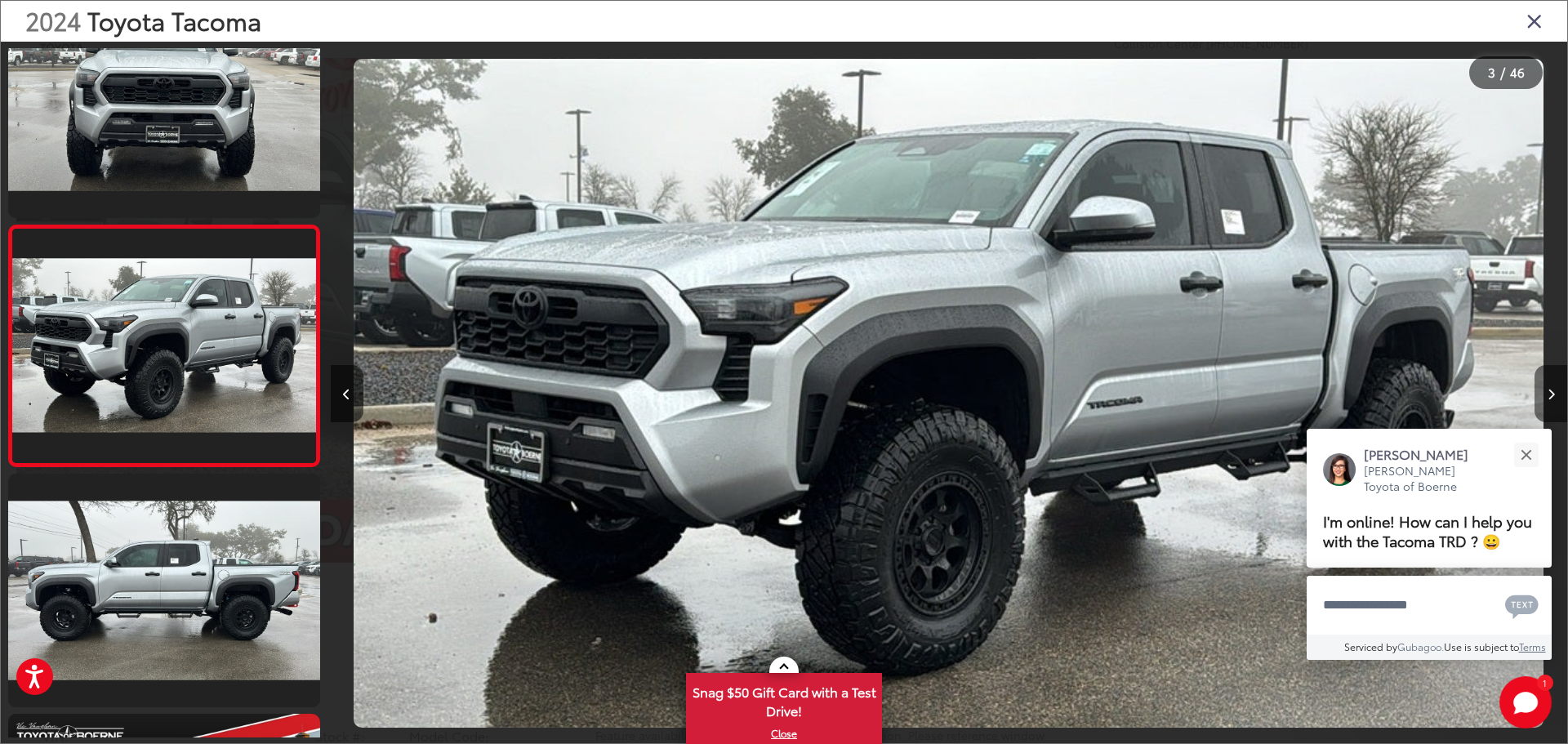
click at [1547, 389] on icon "Next image" at bounding box center [1551, 394] width 7 height 11
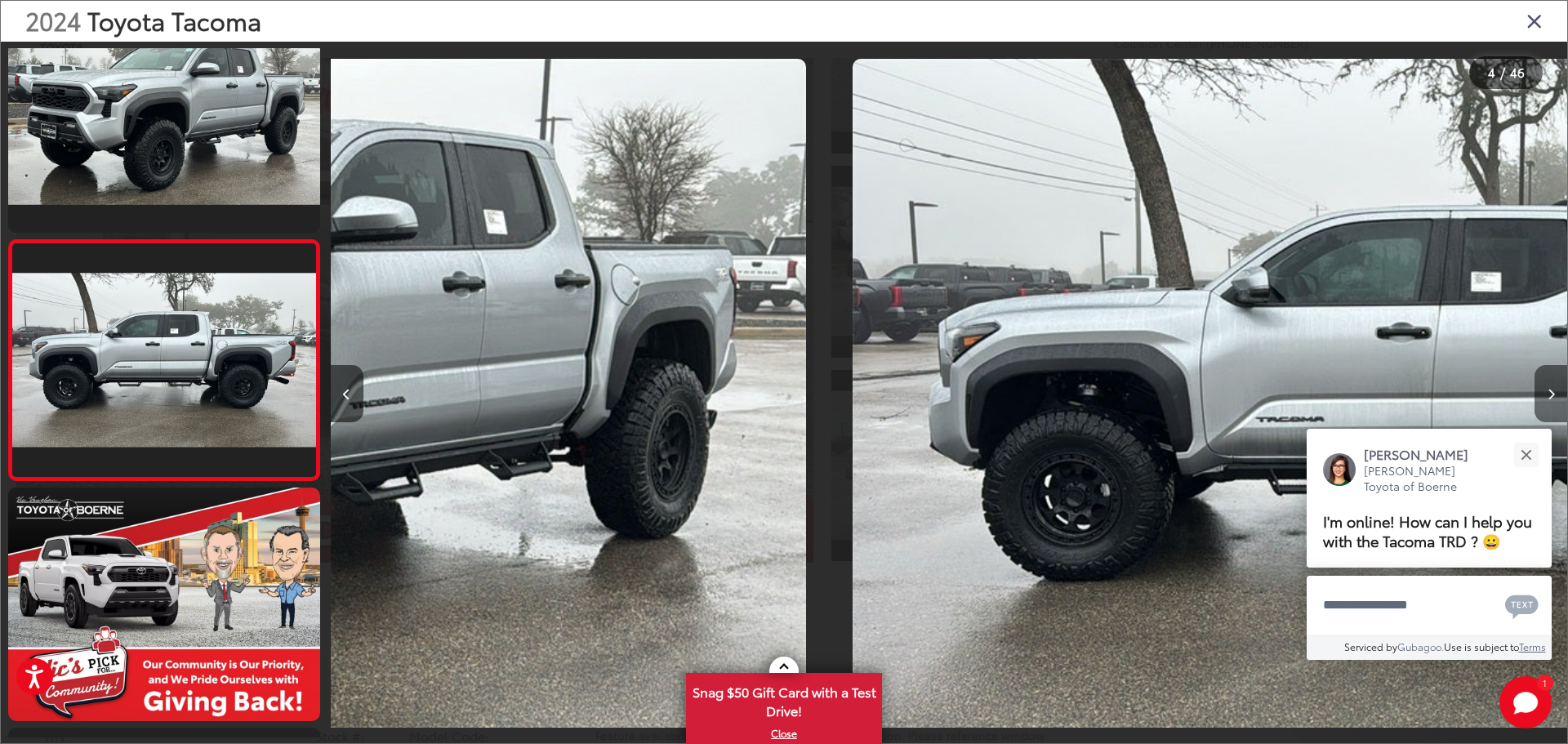
scroll to position [545, 0]
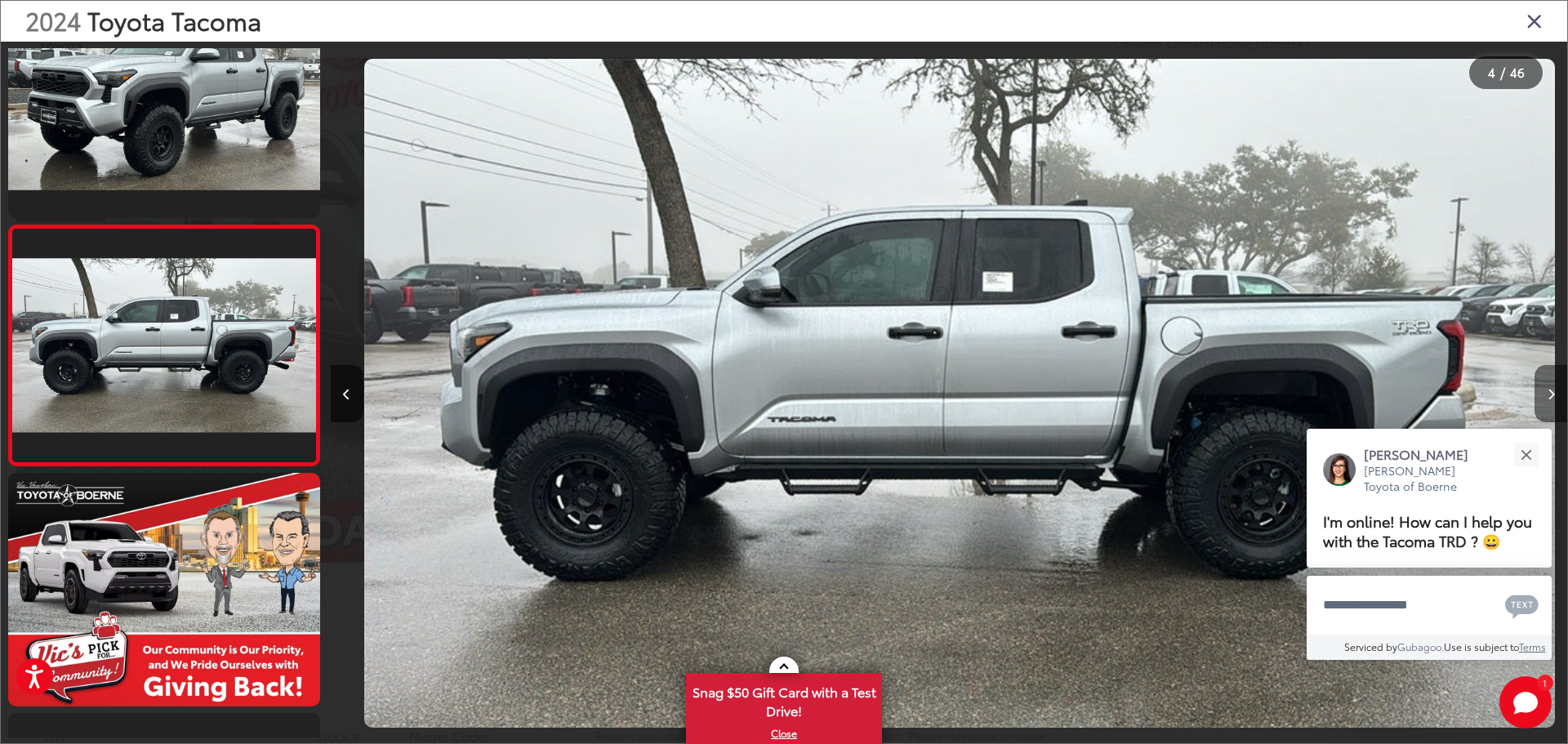
click at [1547, 389] on icon "Next image" at bounding box center [1551, 394] width 7 height 11
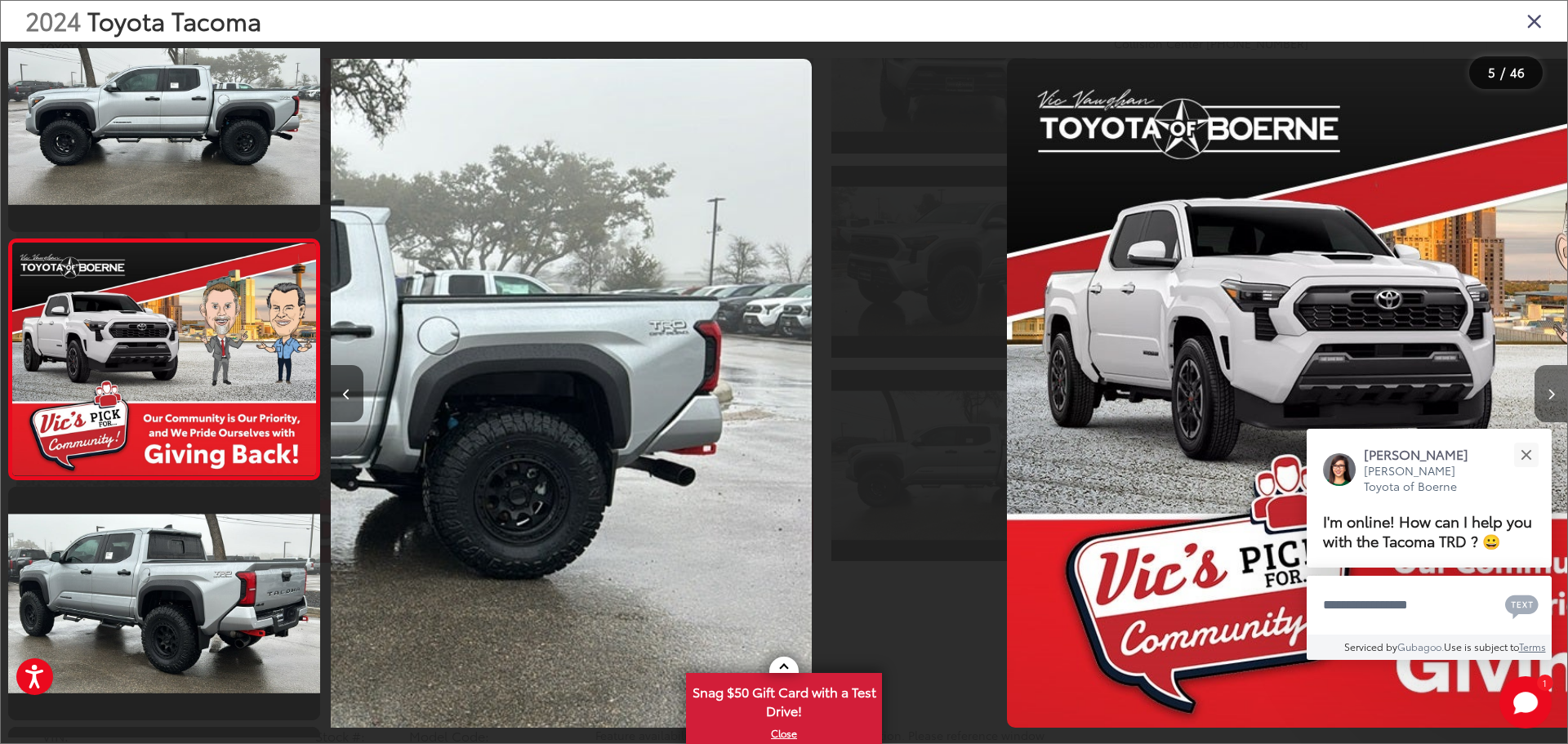
scroll to position [785, 0]
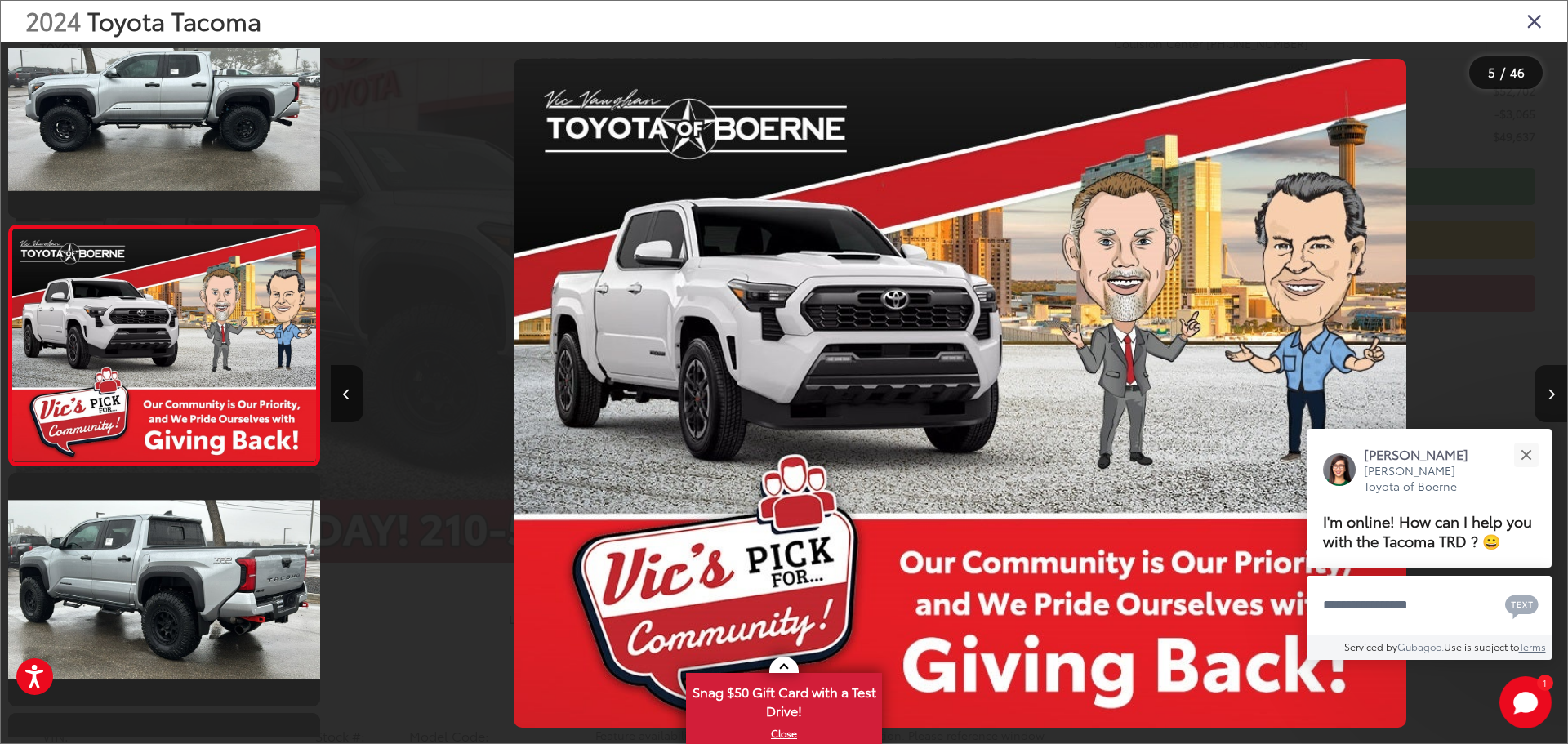
click at [1547, 389] on icon "Next image" at bounding box center [1551, 394] width 7 height 11
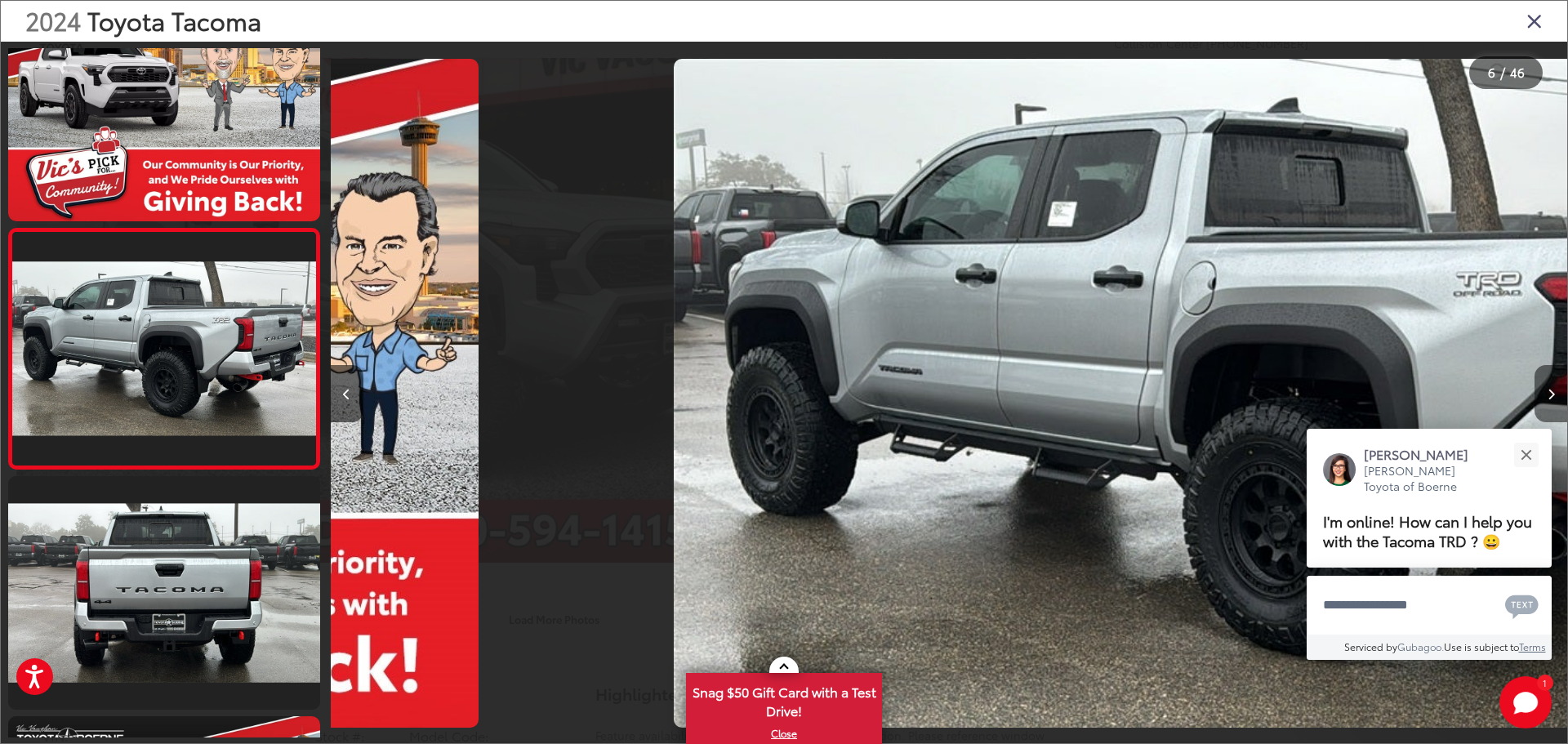
scroll to position [1026, 0]
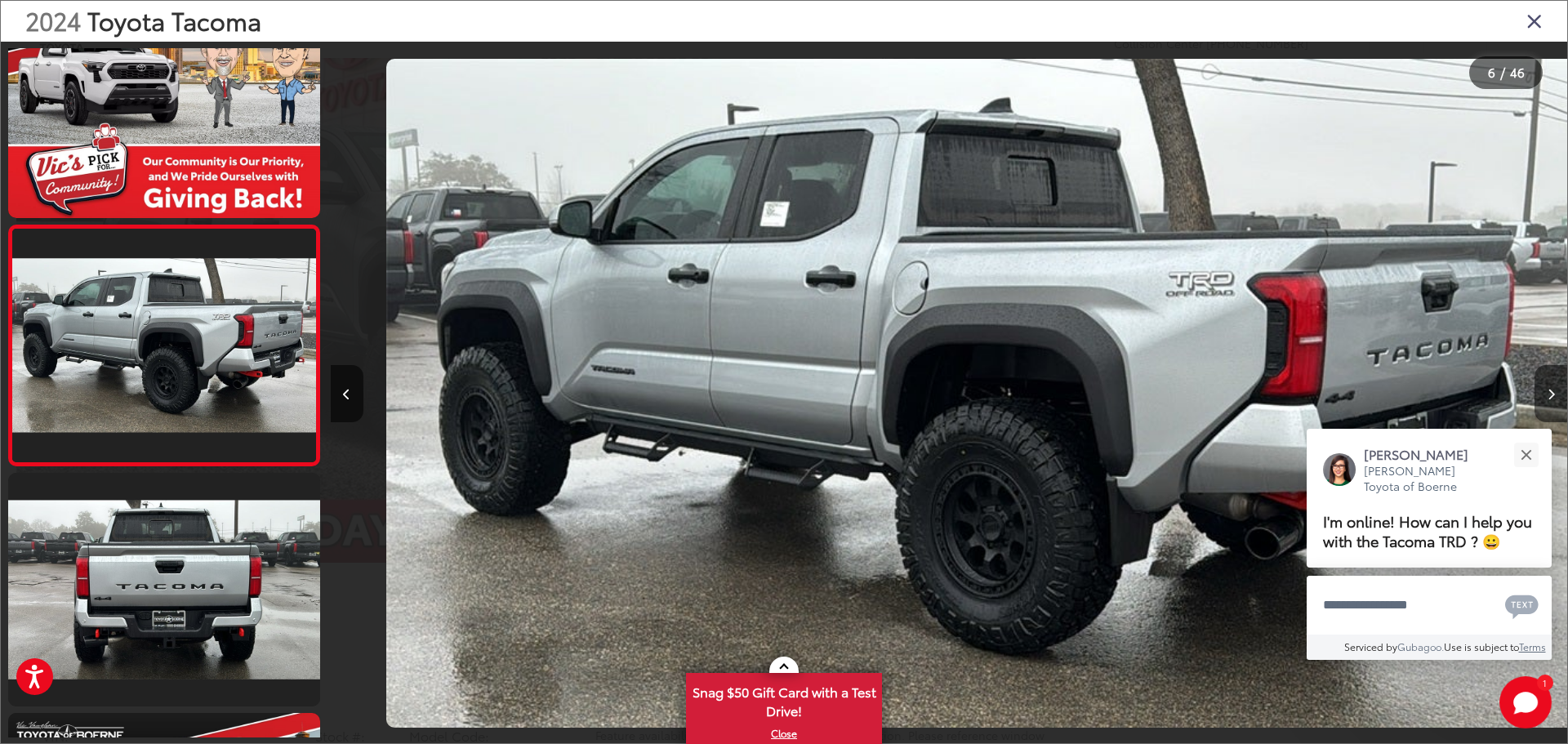
click at [1547, 389] on icon "Next image" at bounding box center [1551, 394] width 7 height 11
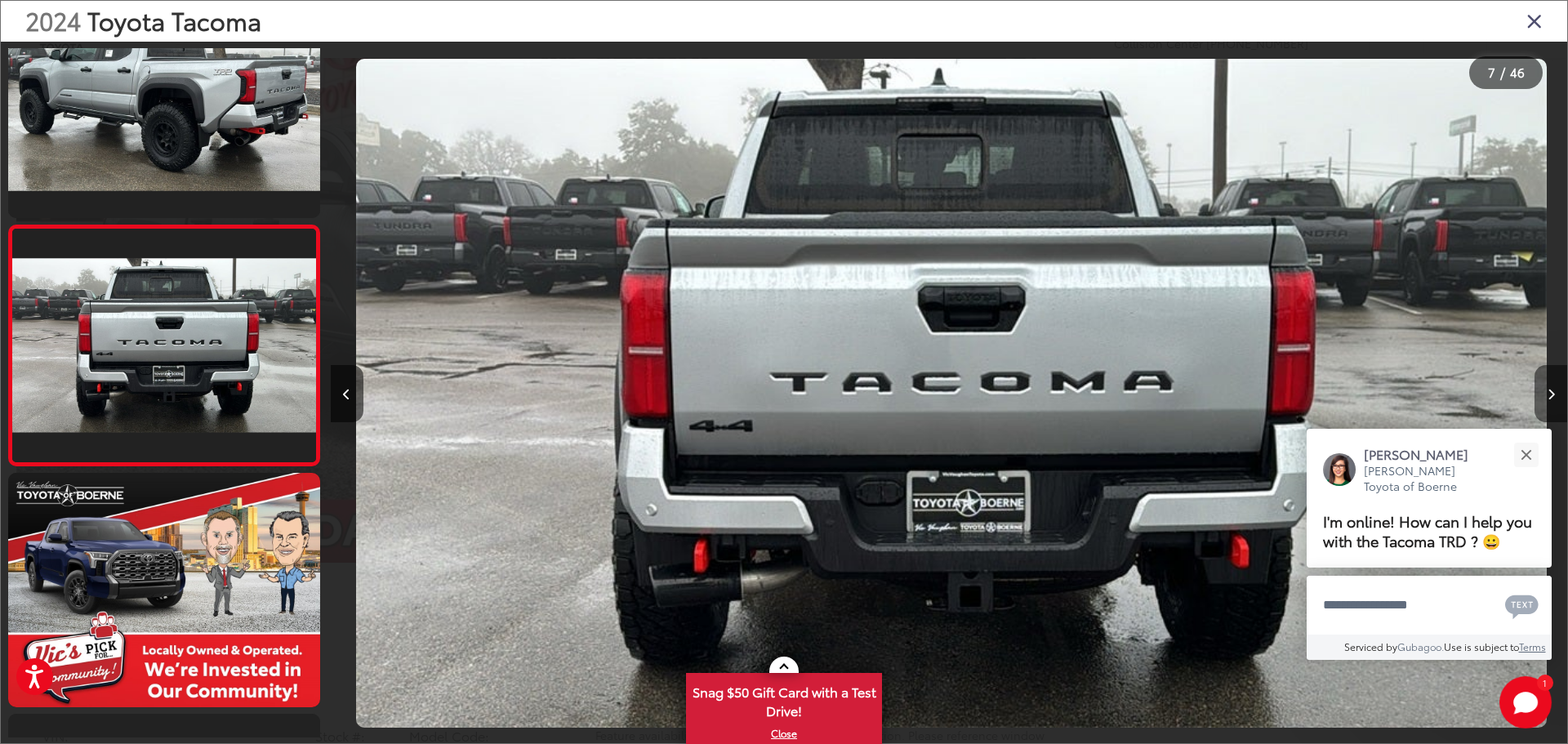
scroll to position [0, 7419]
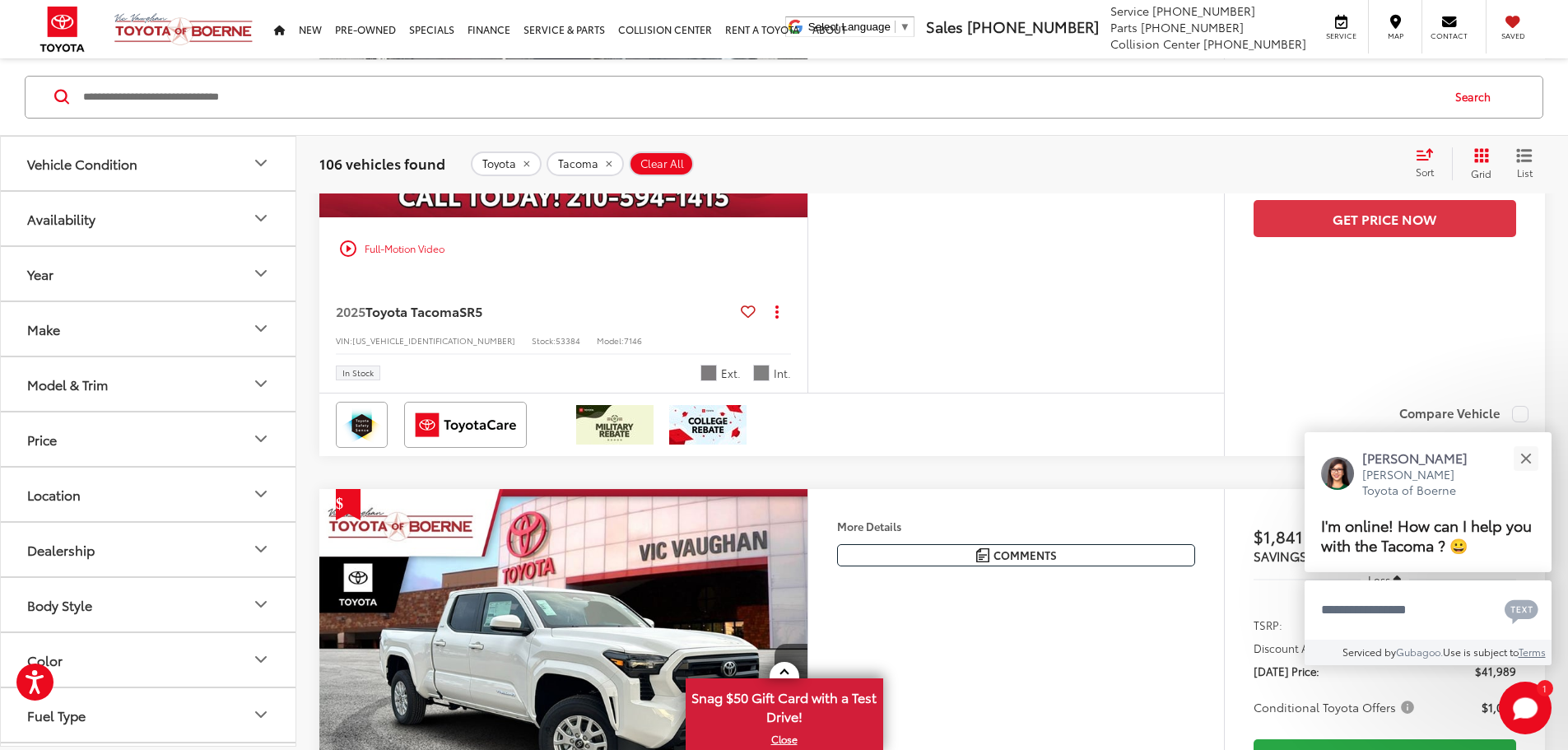
scroll to position [3861, 0]
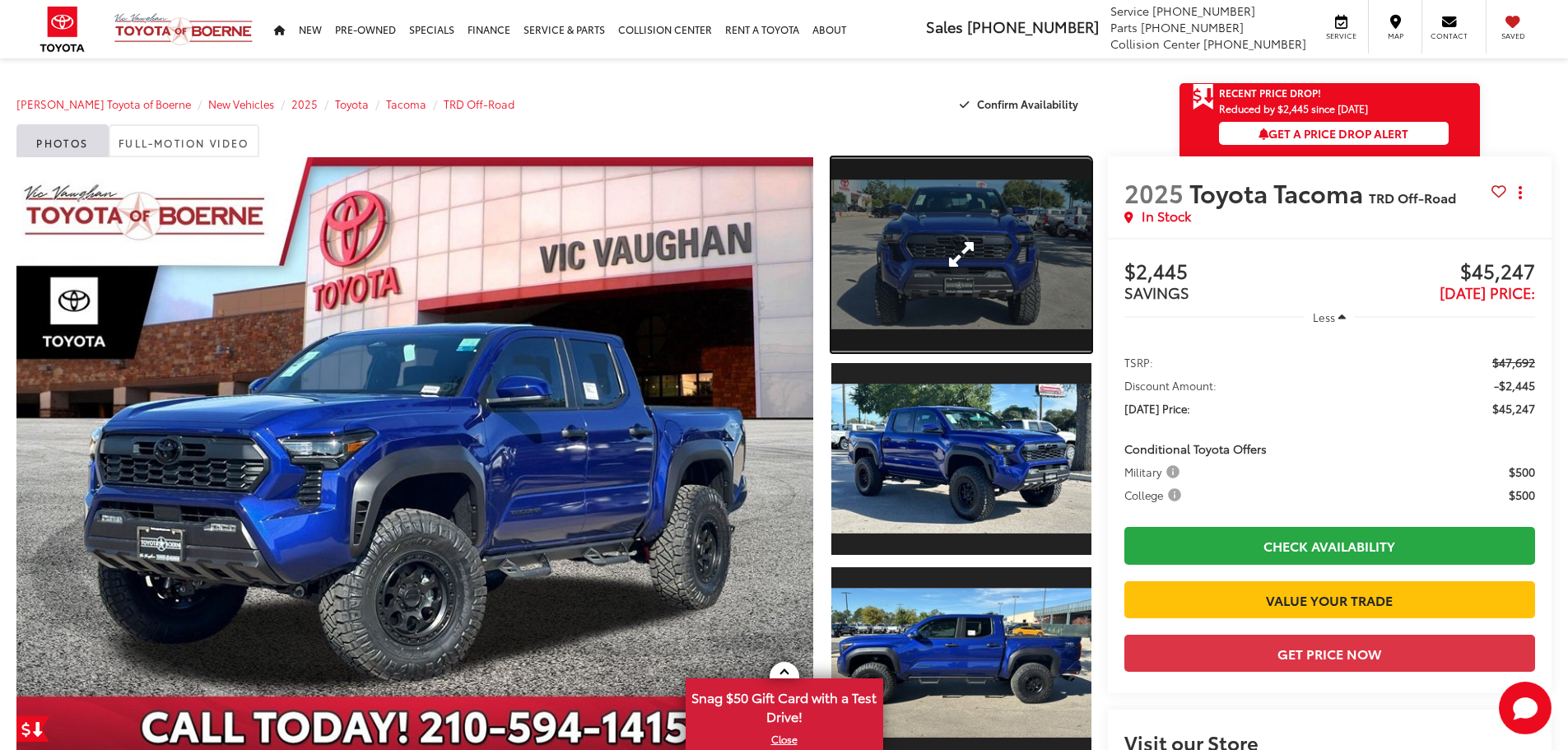
click at [924, 242] on link "Expand Photo 1" at bounding box center [961, 254] width 260 height 195
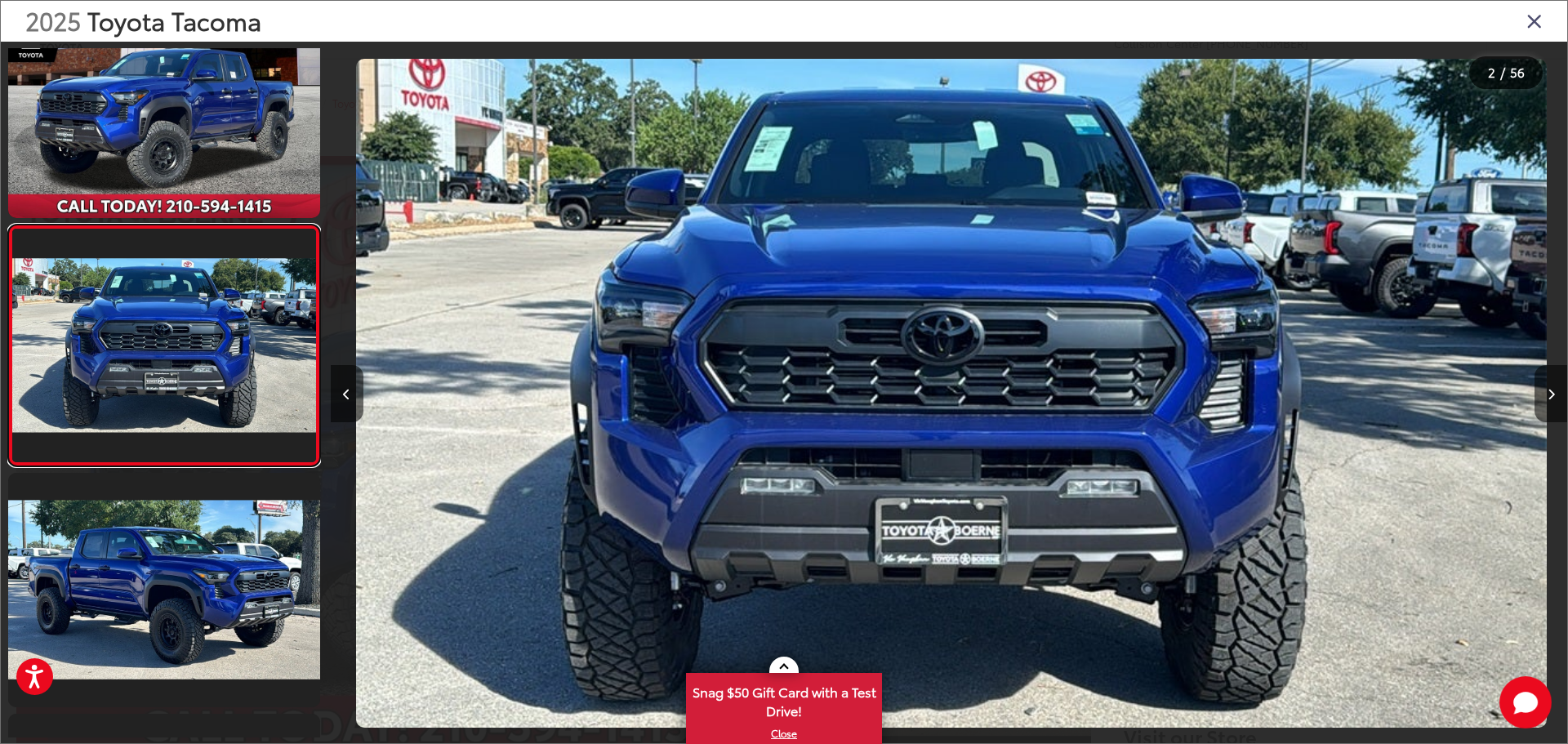
scroll to position [0, 1236]
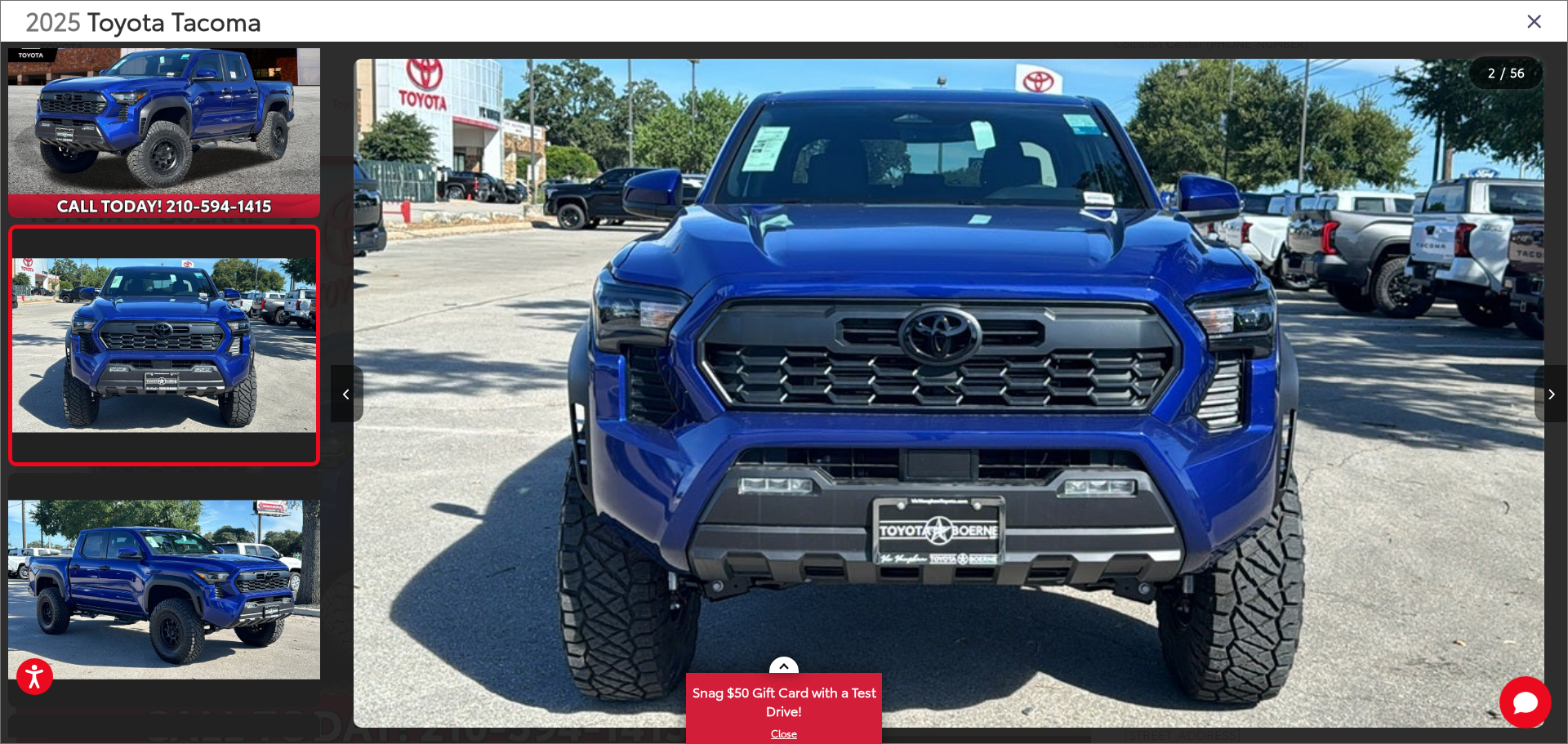
click at [1554, 383] on button "Next image" at bounding box center [1551, 394] width 33 height 57
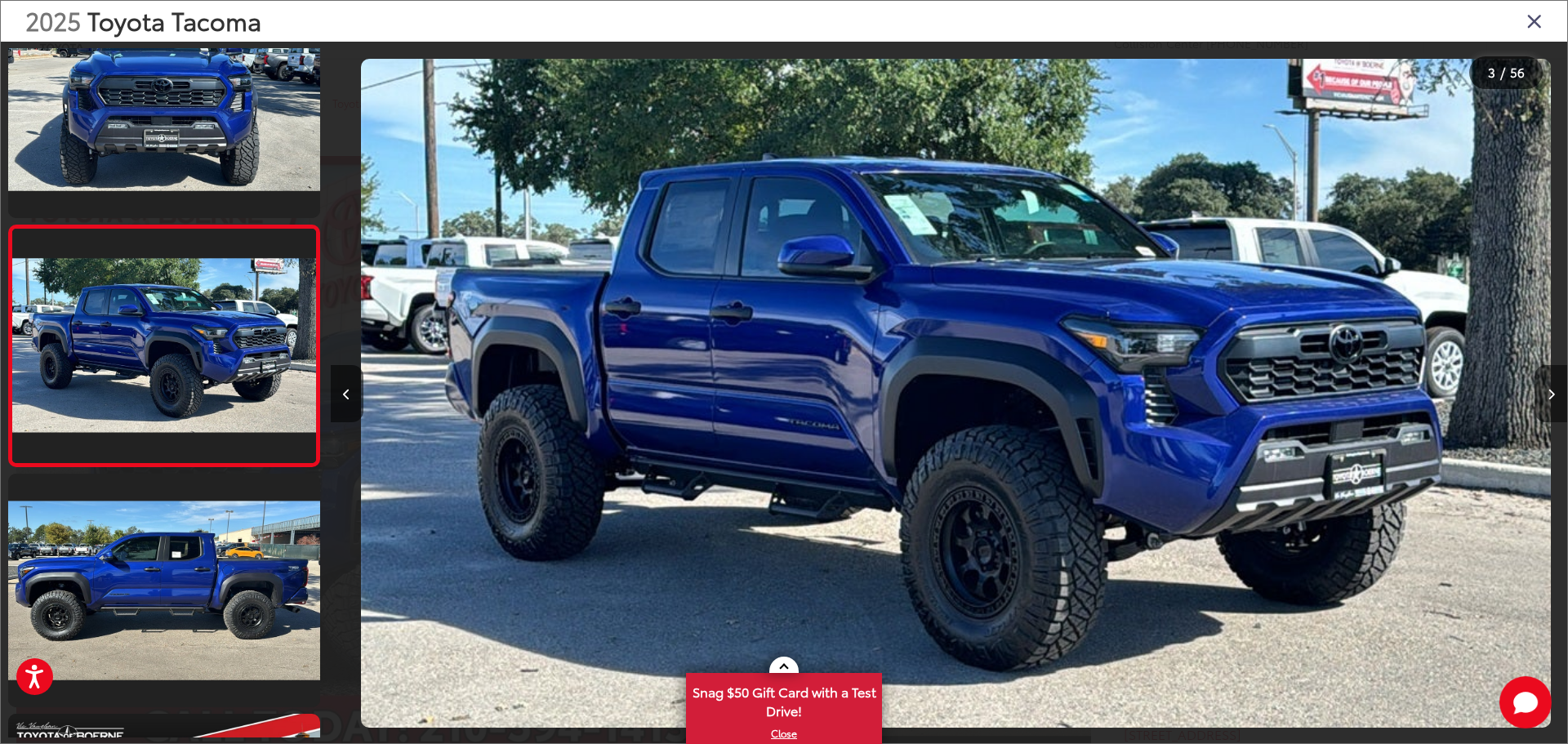
scroll to position [0, 2474]
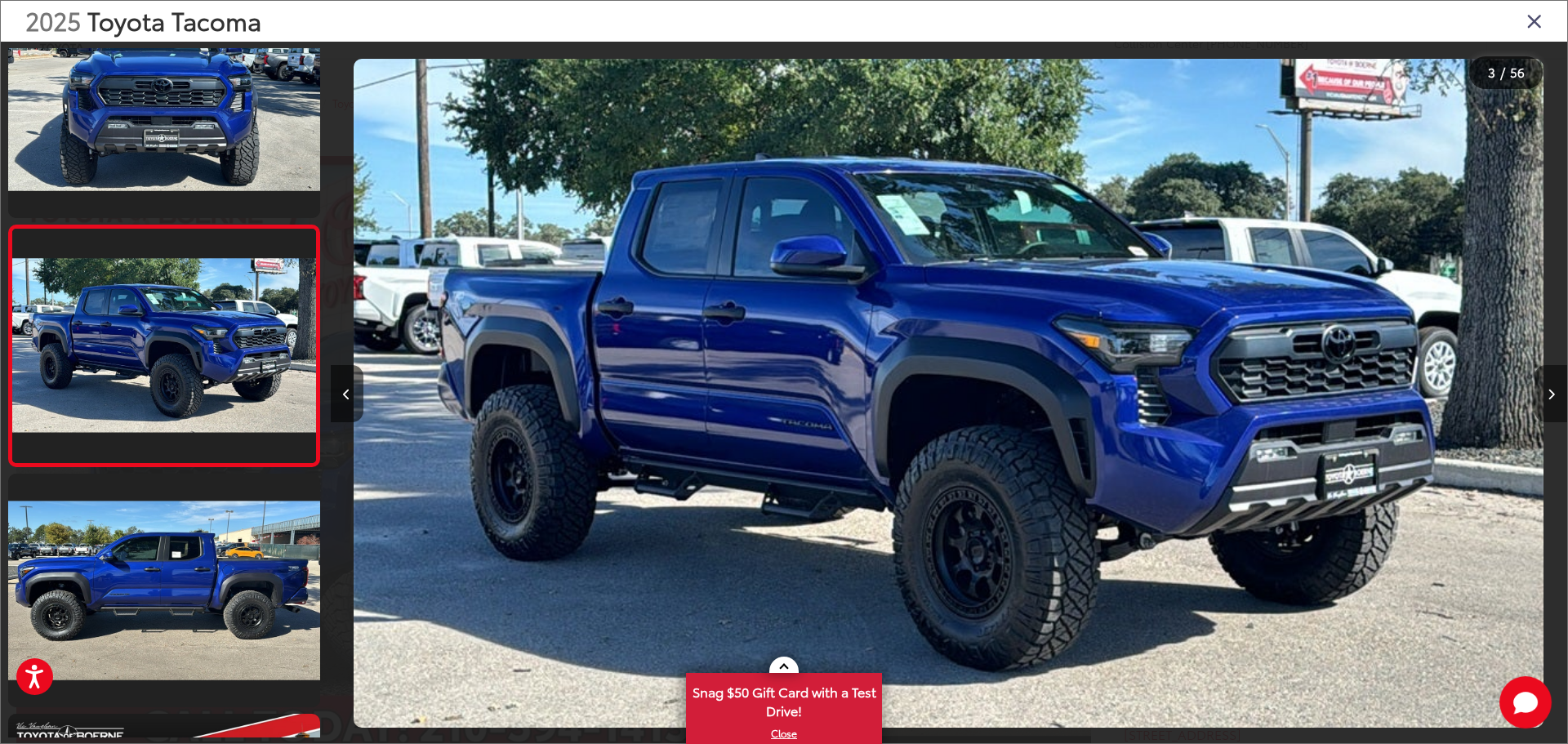
click at [1554, 383] on button "Next image" at bounding box center [1551, 394] width 33 height 57
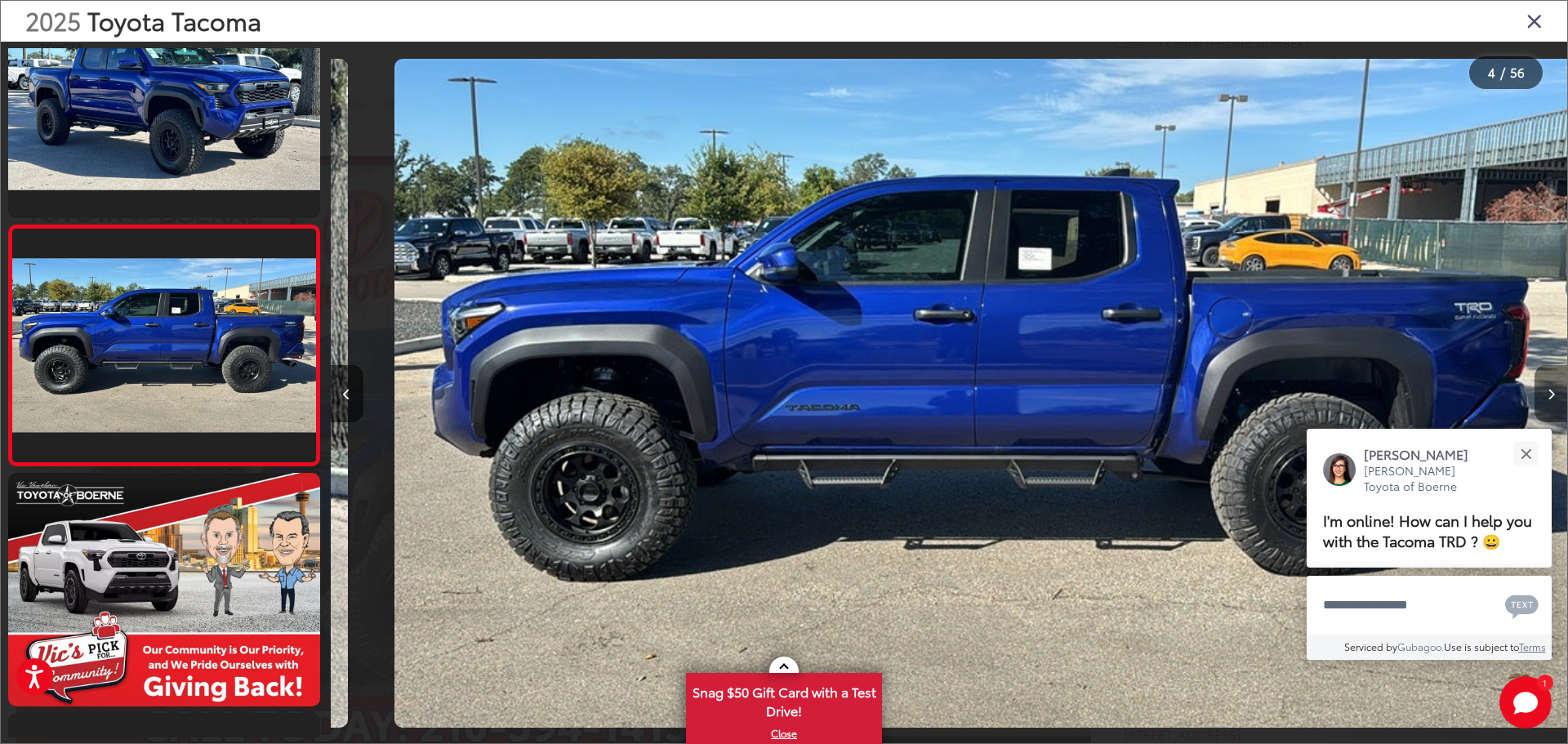
scroll to position [0, 3709]
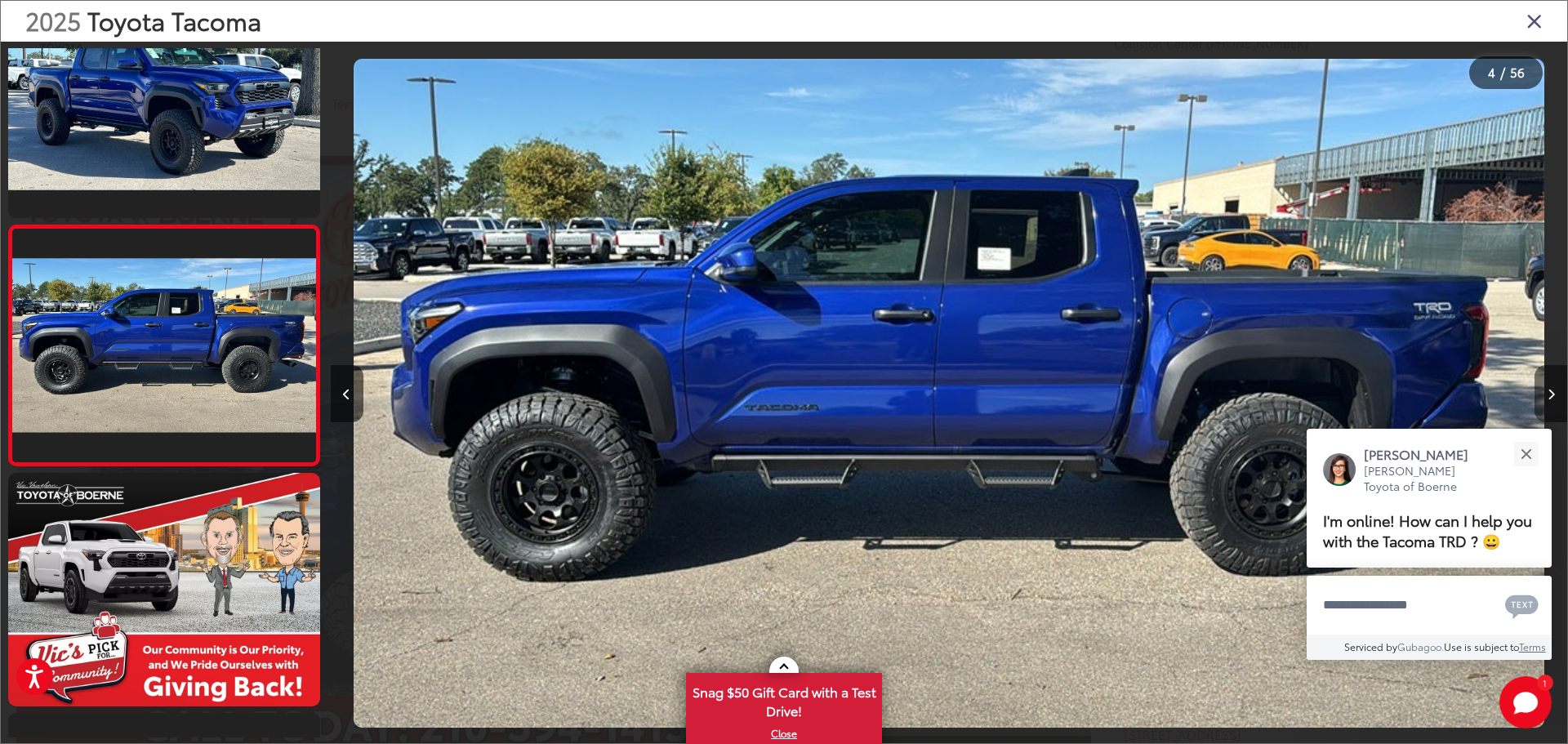
click at [1554, 390] on button "Next image" at bounding box center [1551, 394] width 33 height 57
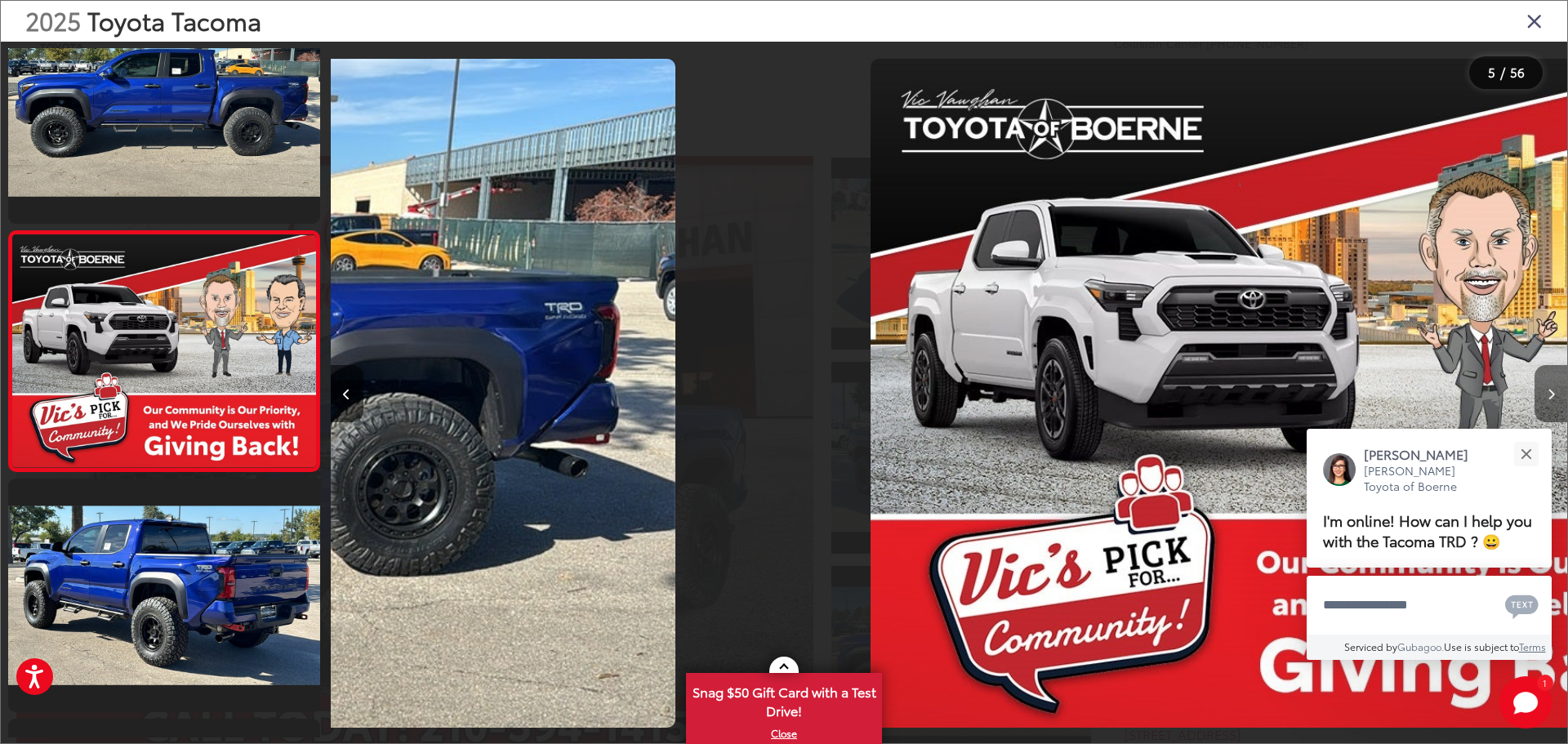
scroll to position [785, 0]
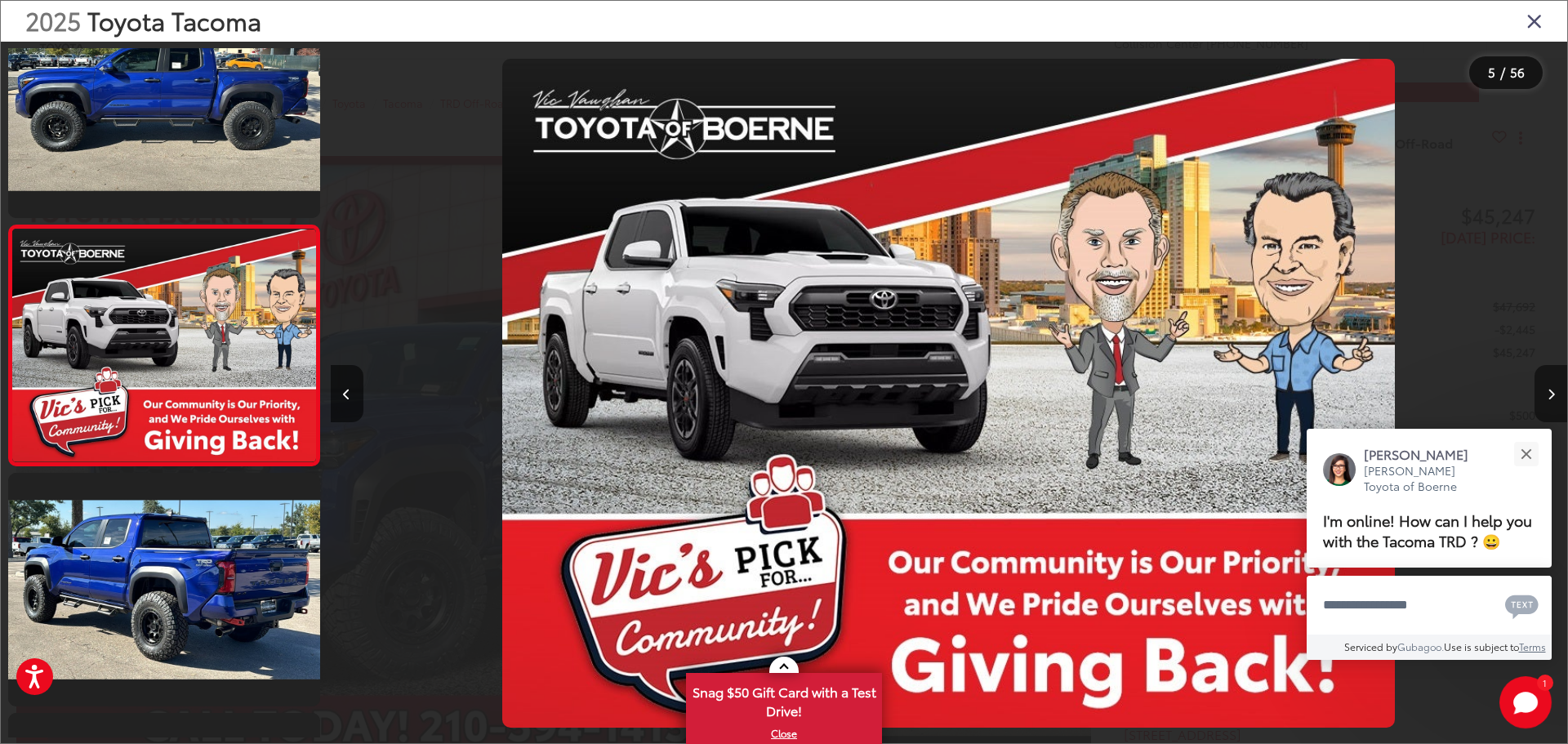
click at [1554, 392] on button "Next image" at bounding box center [1551, 394] width 33 height 57
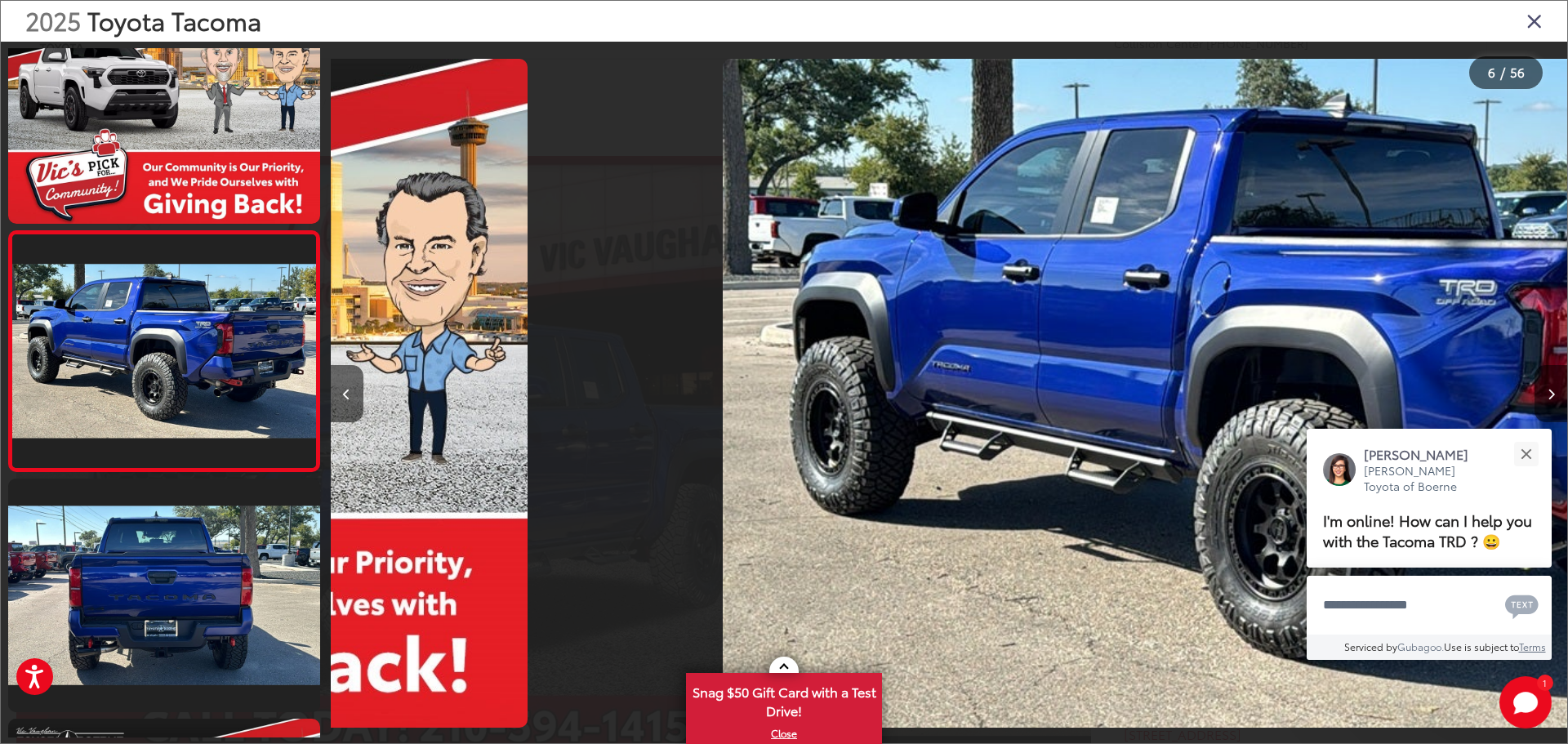
scroll to position [1026, 0]
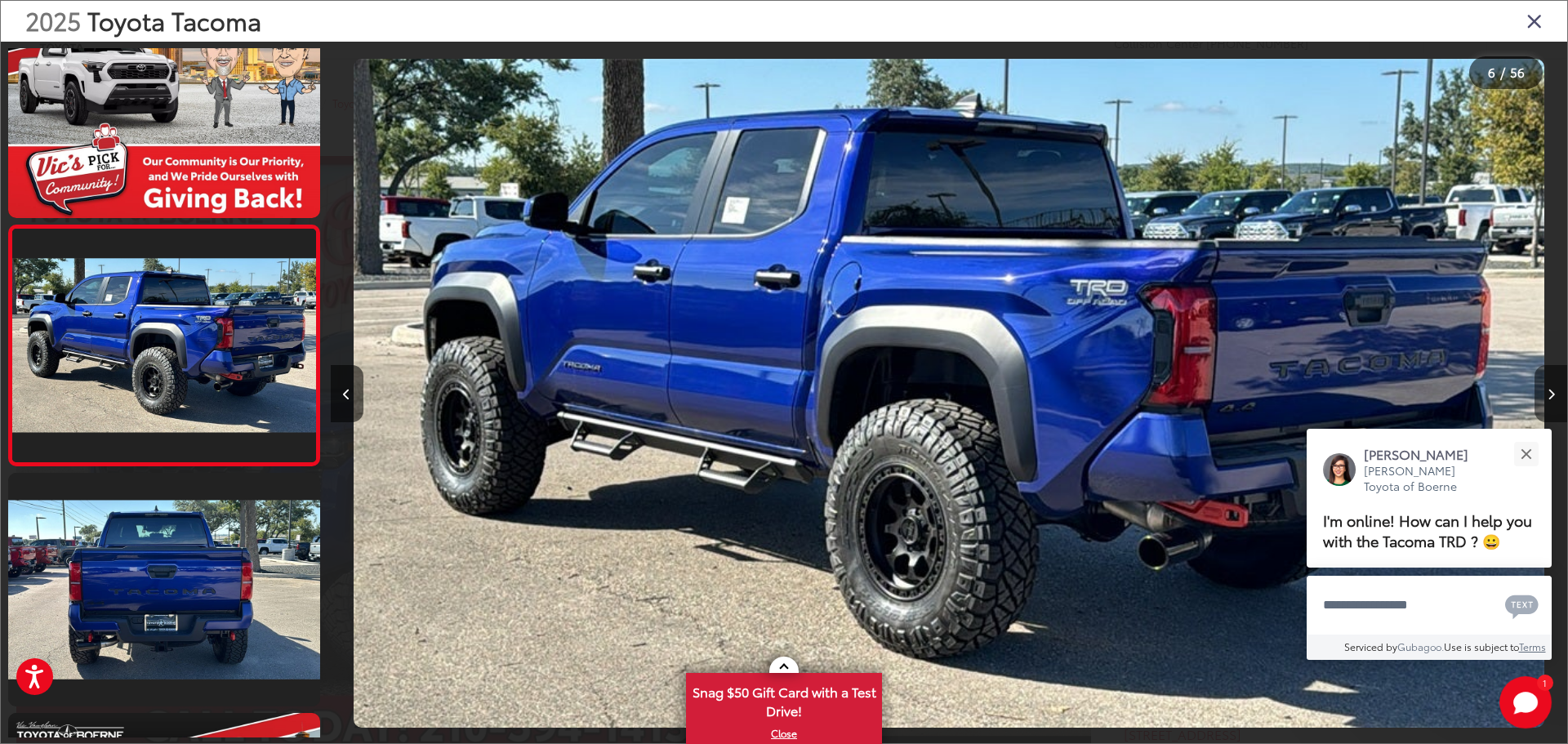
click at [1554, 392] on button "Next image" at bounding box center [1551, 394] width 33 height 57
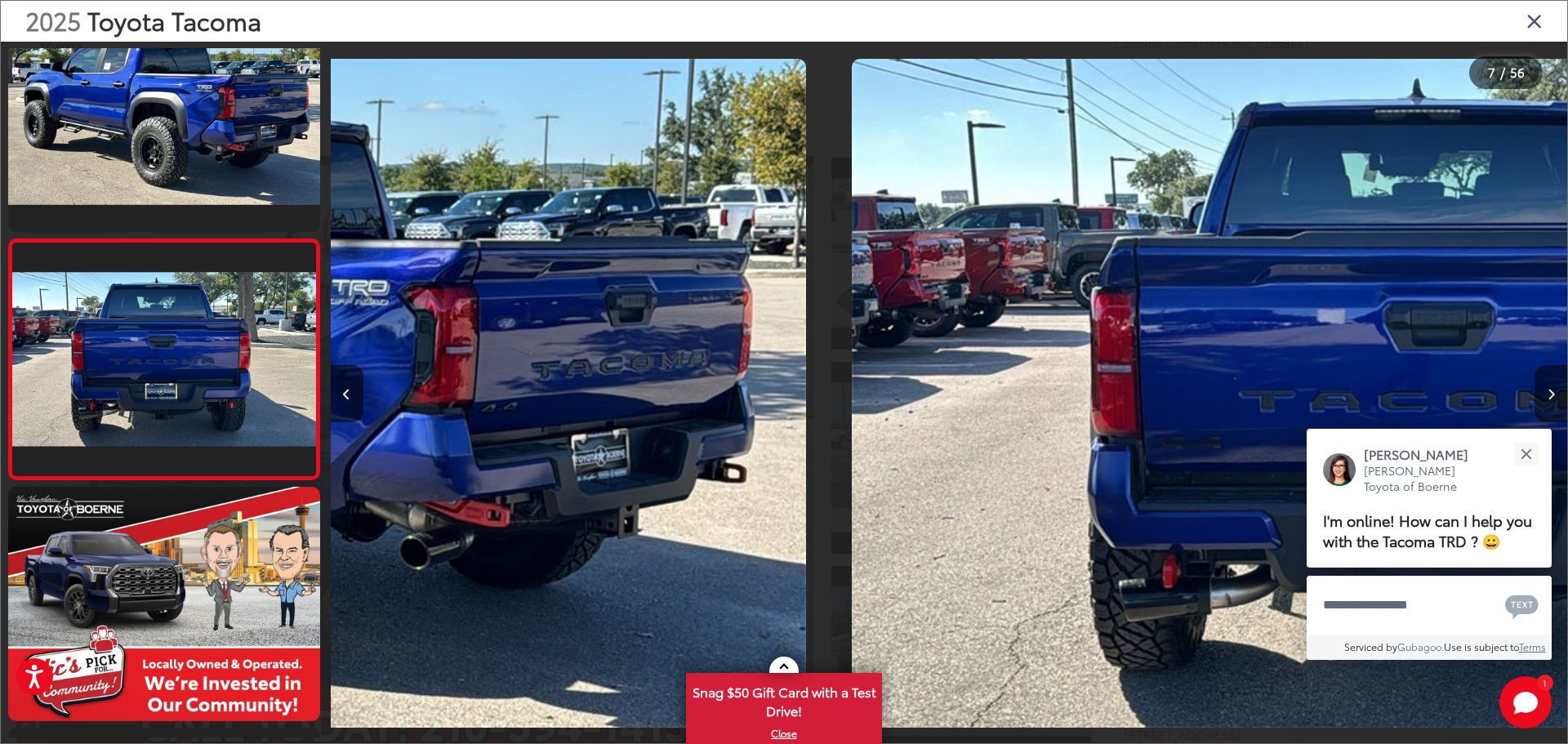
scroll to position [1265, 0]
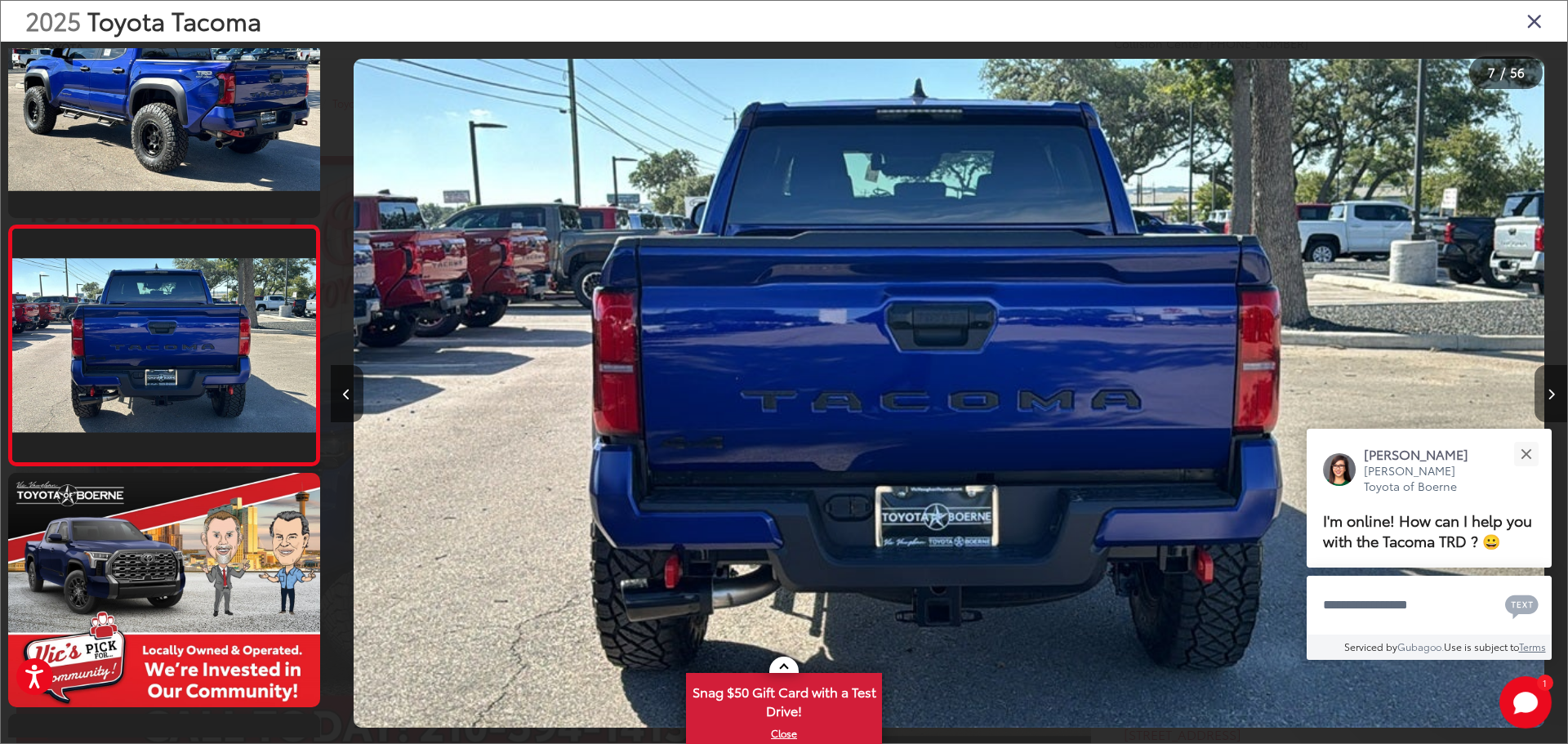
click at [1554, 392] on button "Next image" at bounding box center [1551, 394] width 33 height 57
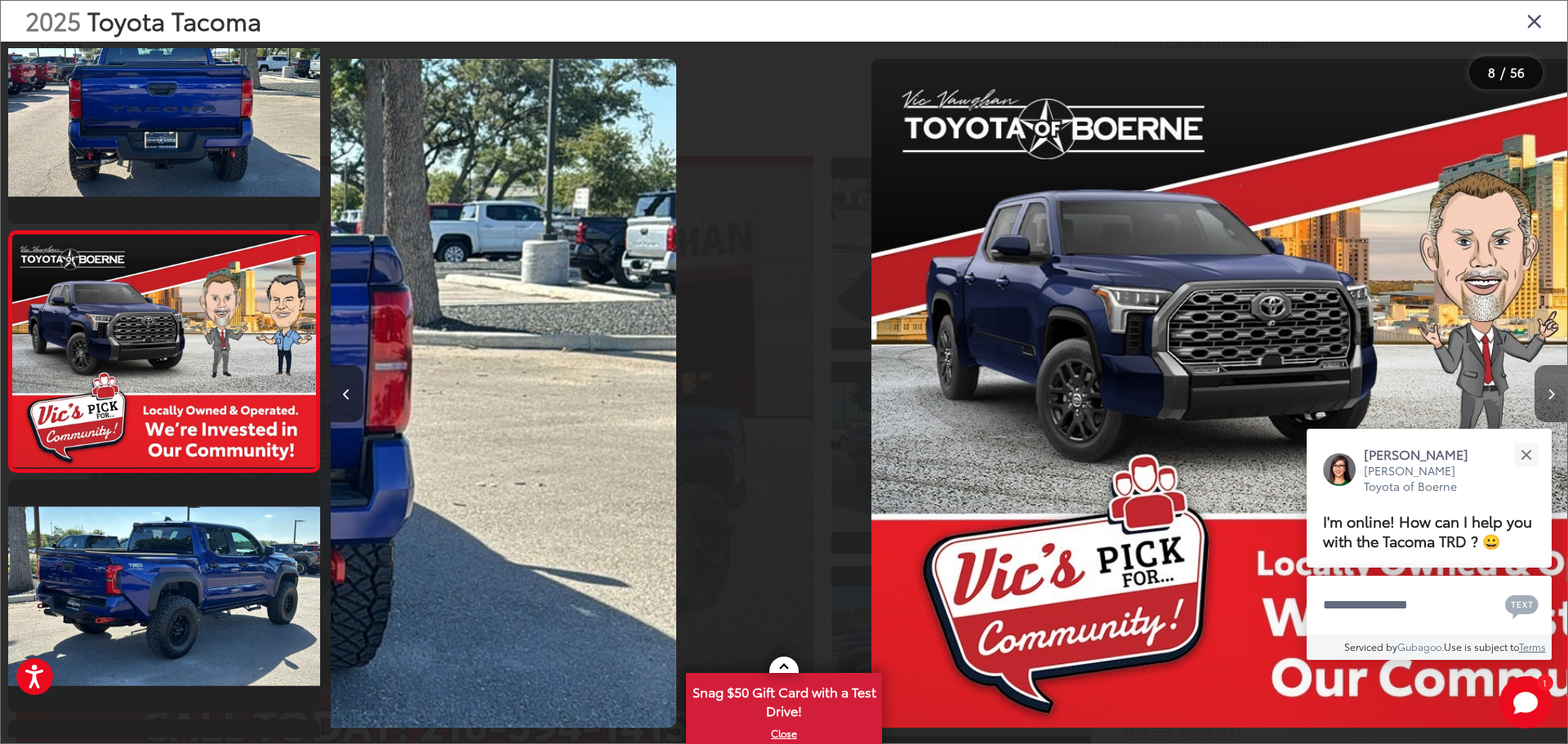
scroll to position [1505, 0]
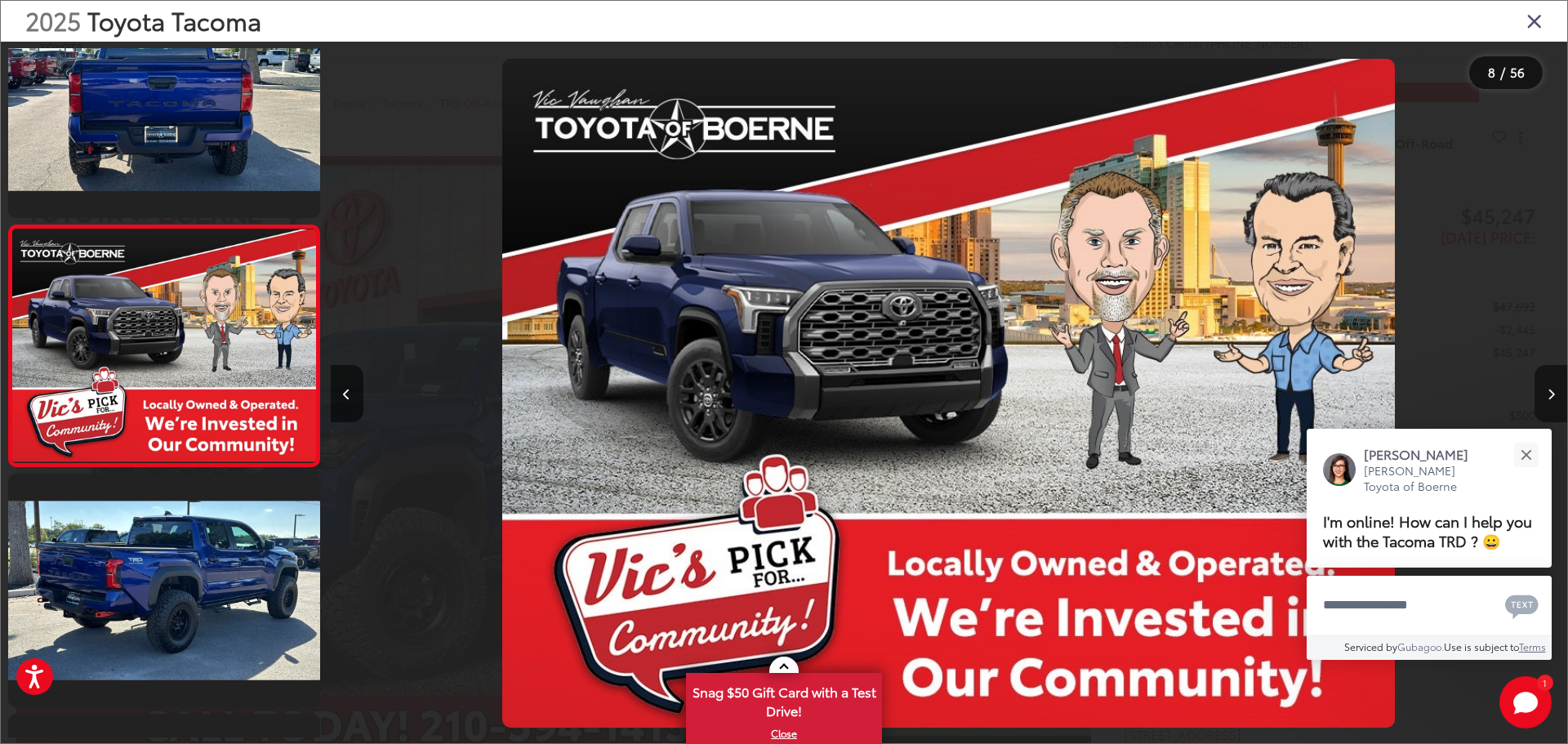
click at [1554, 392] on button "Next image" at bounding box center [1551, 394] width 33 height 57
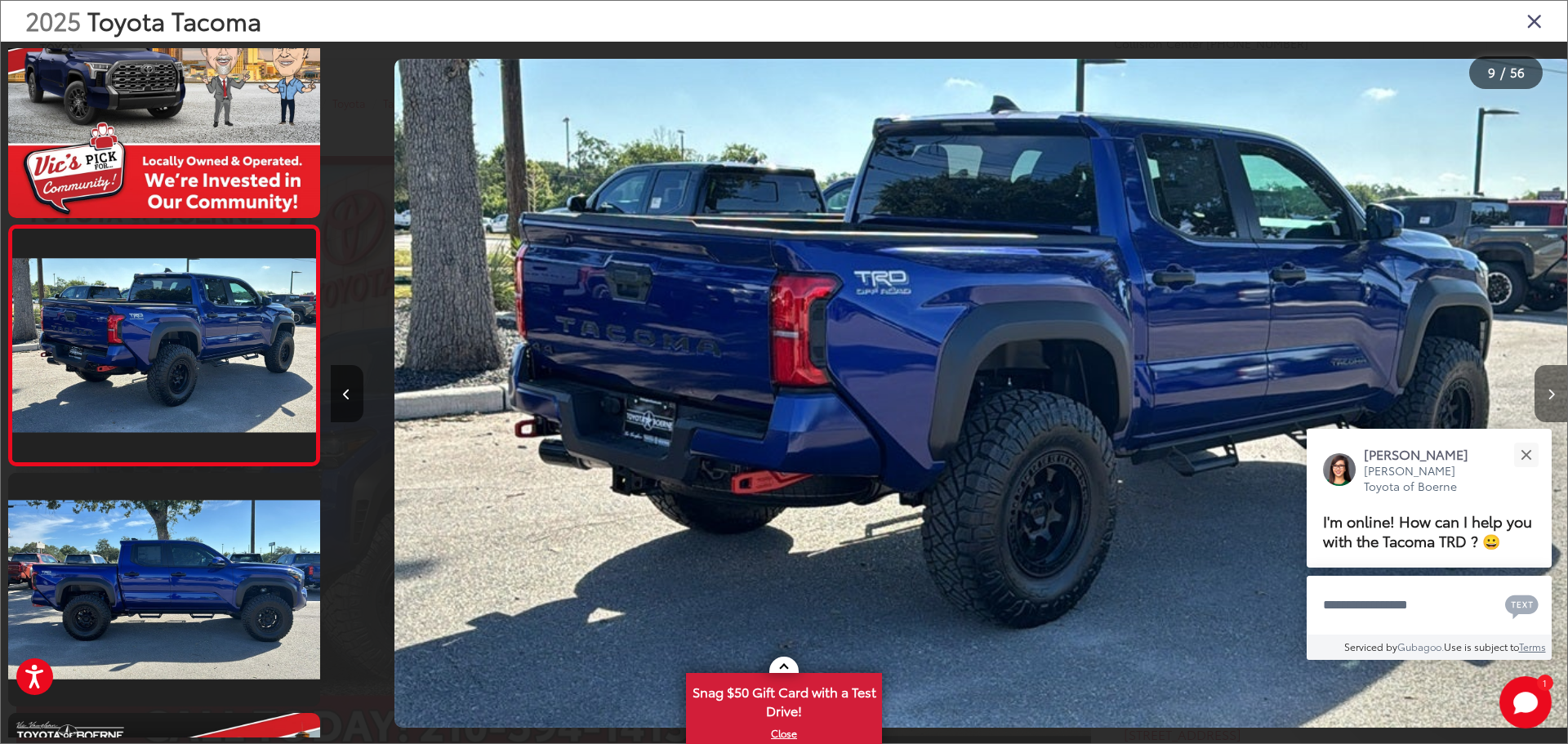
scroll to position [0, 9892]
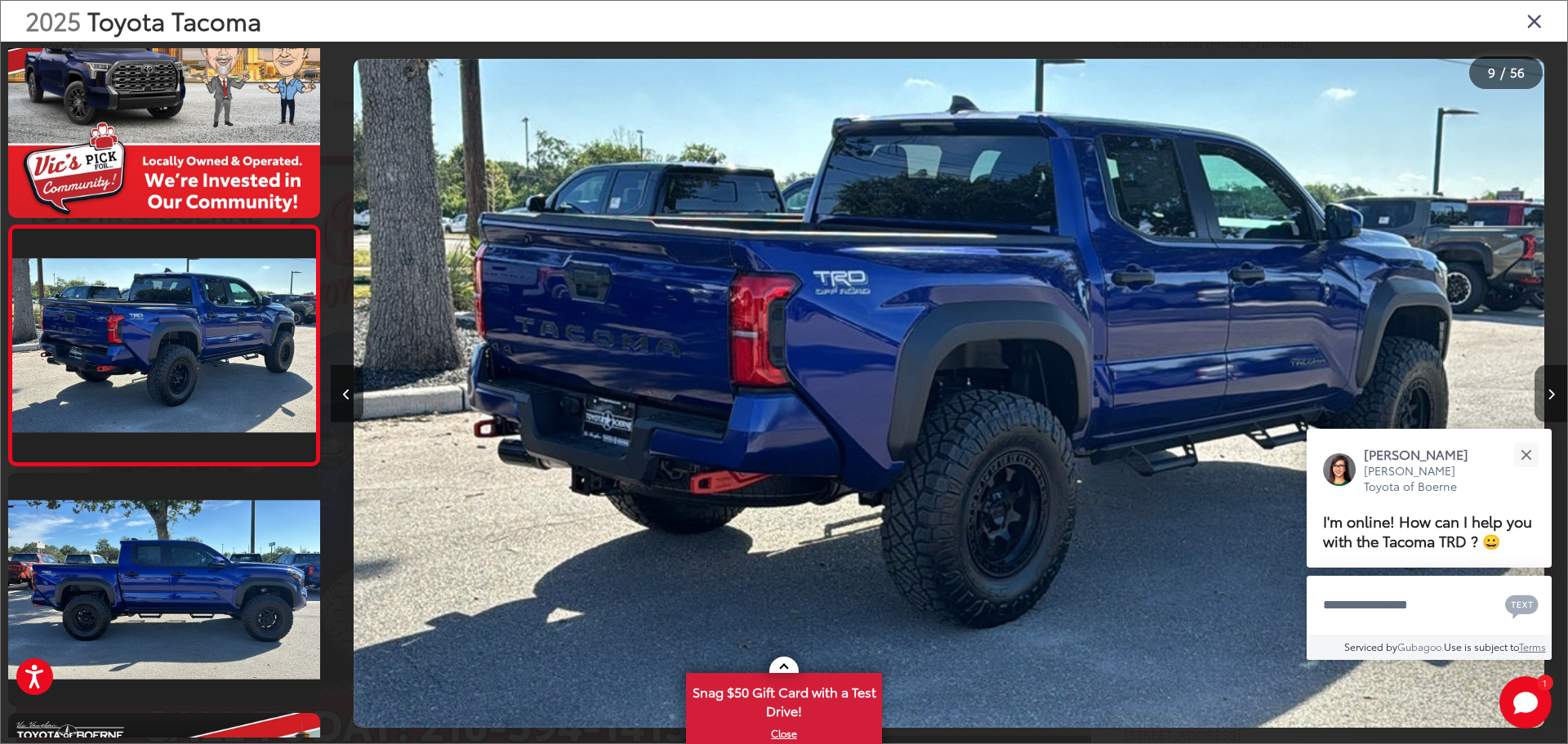
click at [1554, 392] on button "Next image" at bounding box center [1551, 394] width 33 height 57
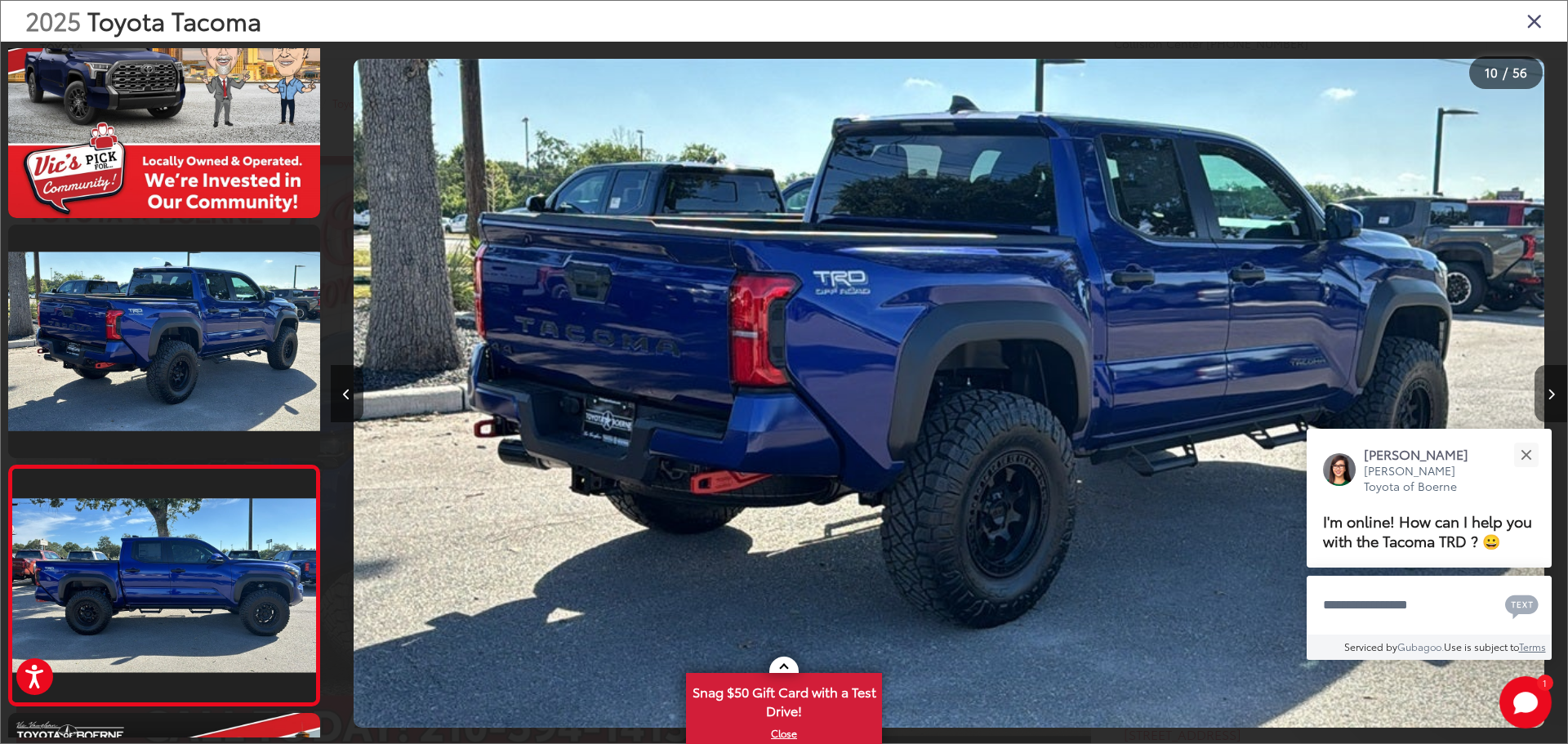
scroll to position [0, 0]
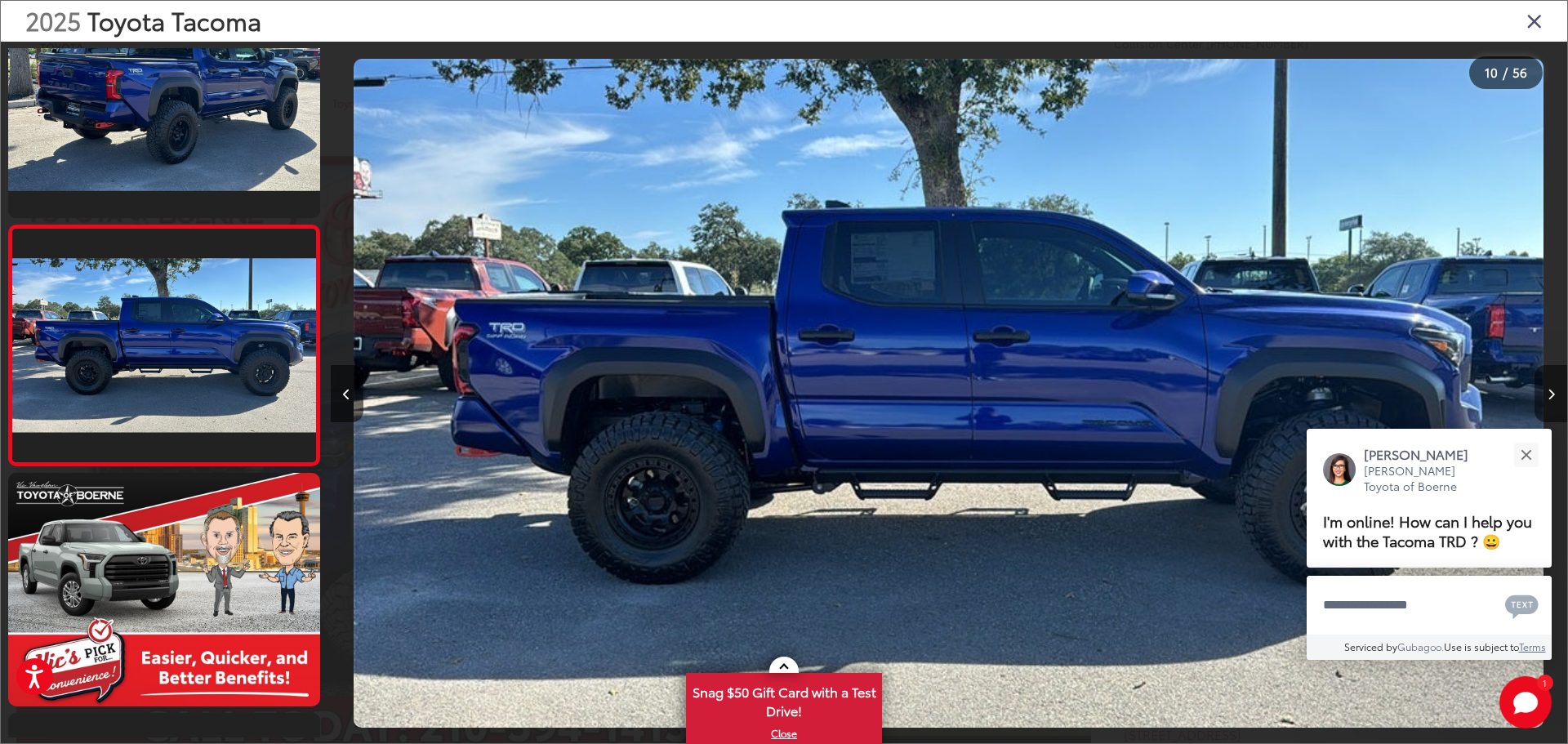
click at [1554, 392] on button "Next image" at bounding box center [1551, 394] width 33 height 57
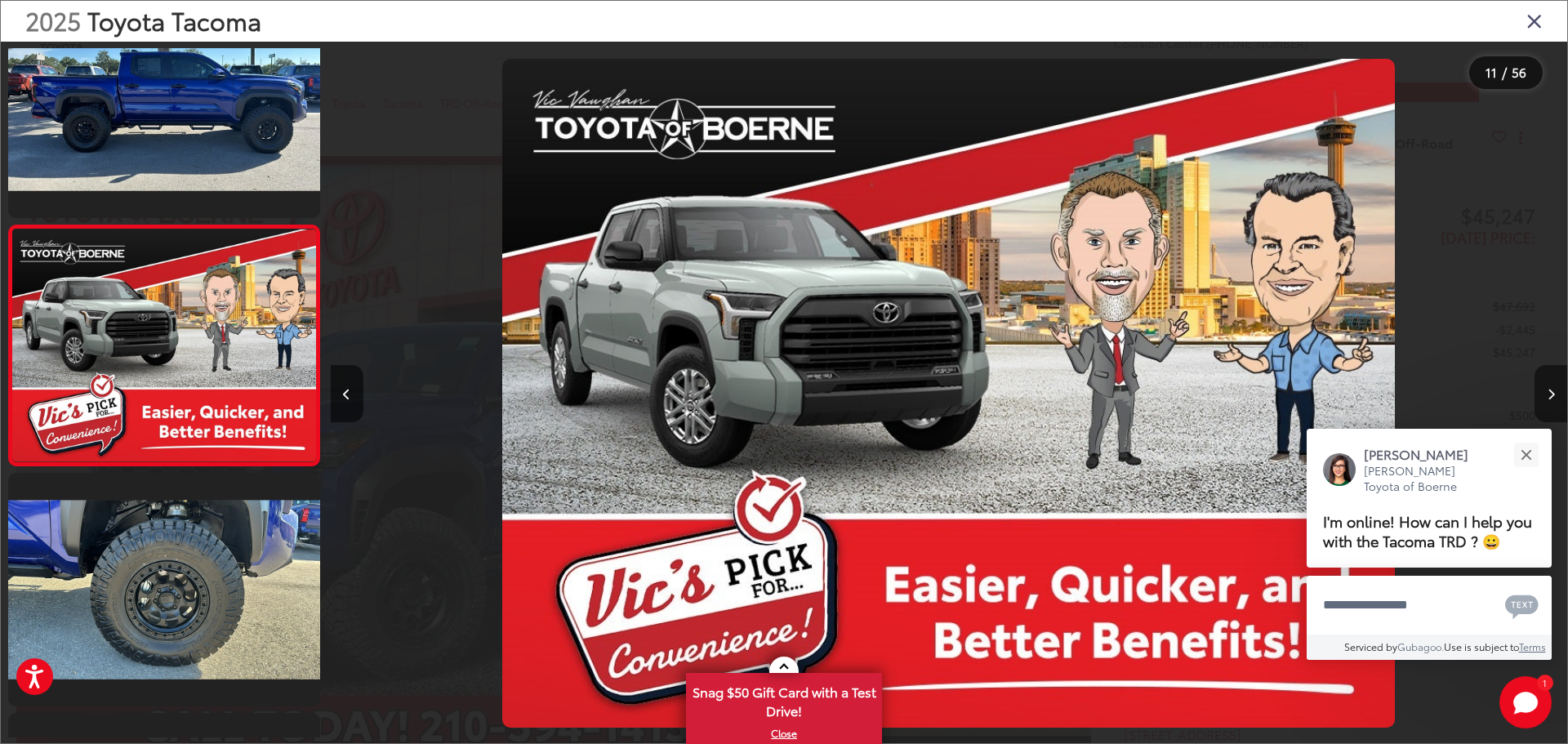
click at [1554, 392] on button "Next image" at bounding box center [1551, 394] width 33 height 57
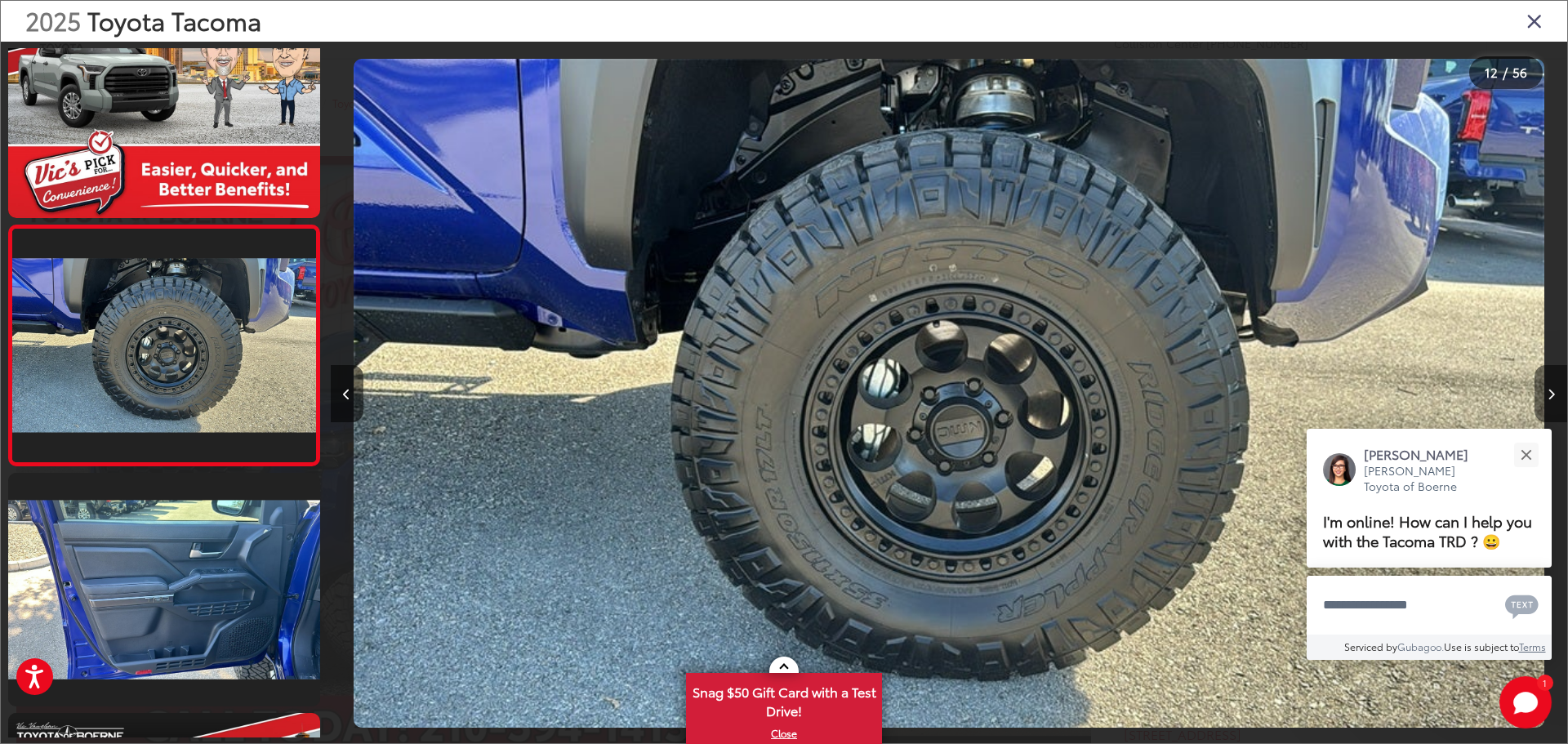
click at [1554, 392] on button "Next image" at bounding box center [1551, 394] width 33 height 57
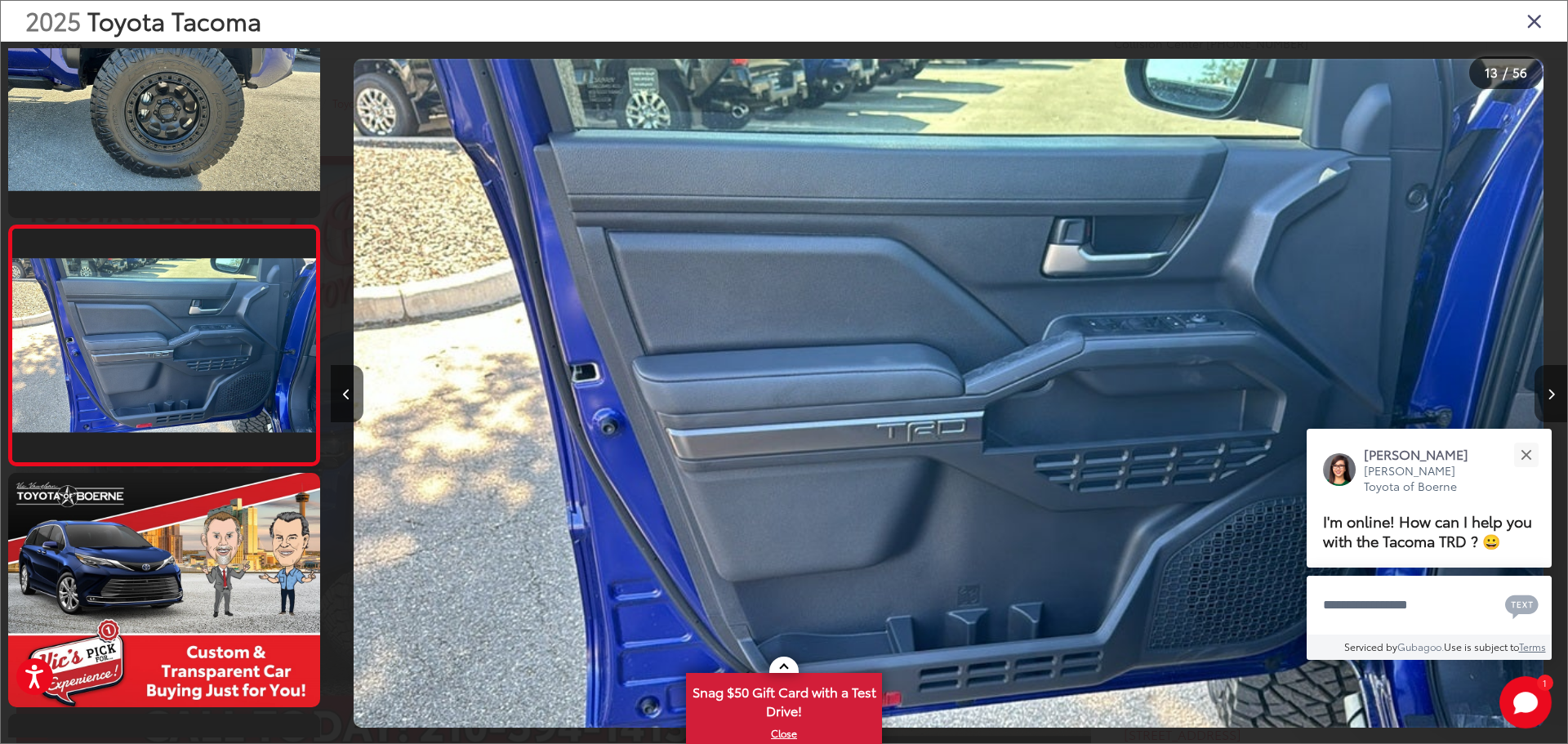
click at [1554, 392] on button "Next image" at bounding box center [1551, 394] width 33 height 57
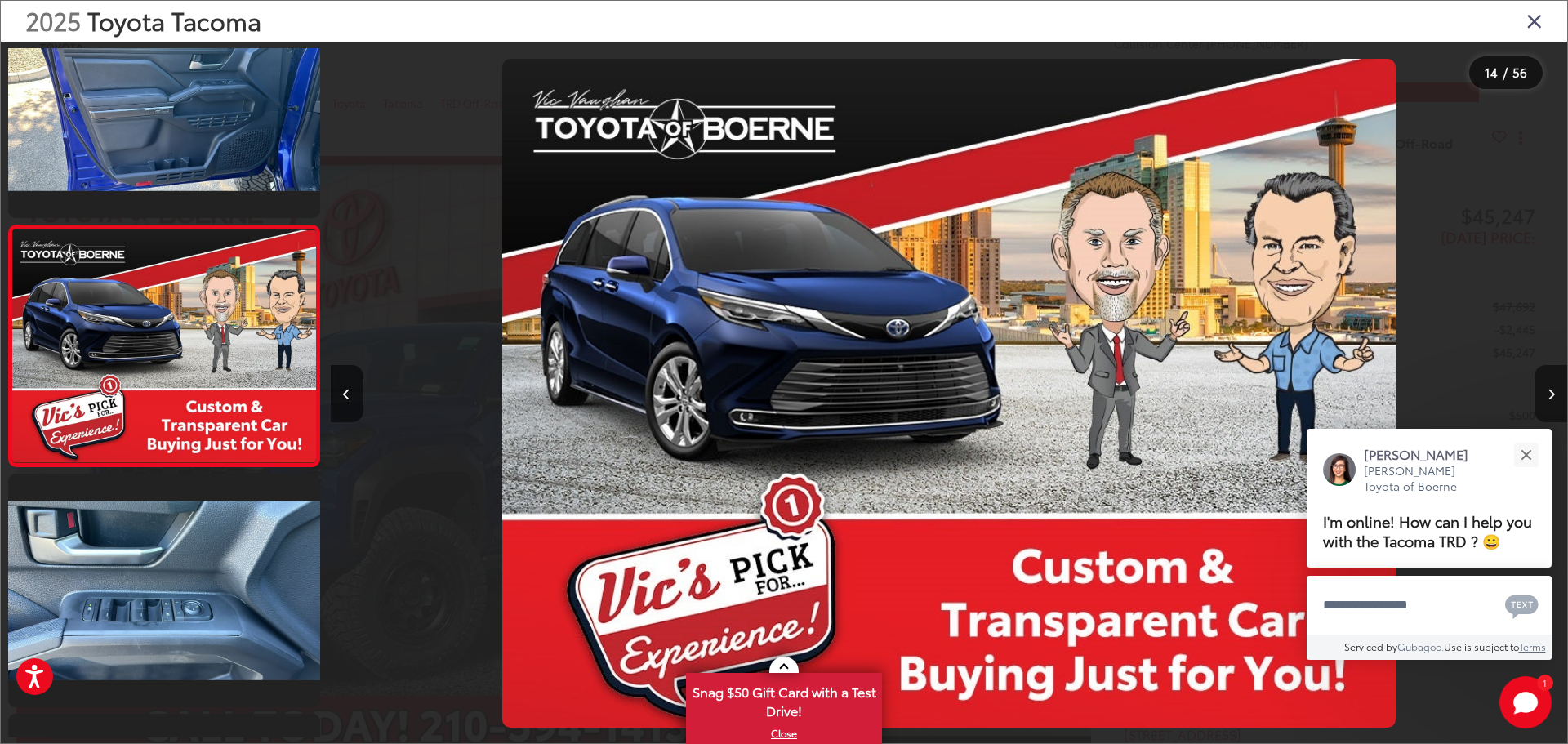
click at [1554, 392] on button "Next image" at bounding box center [1551, 394] width 33 height 57
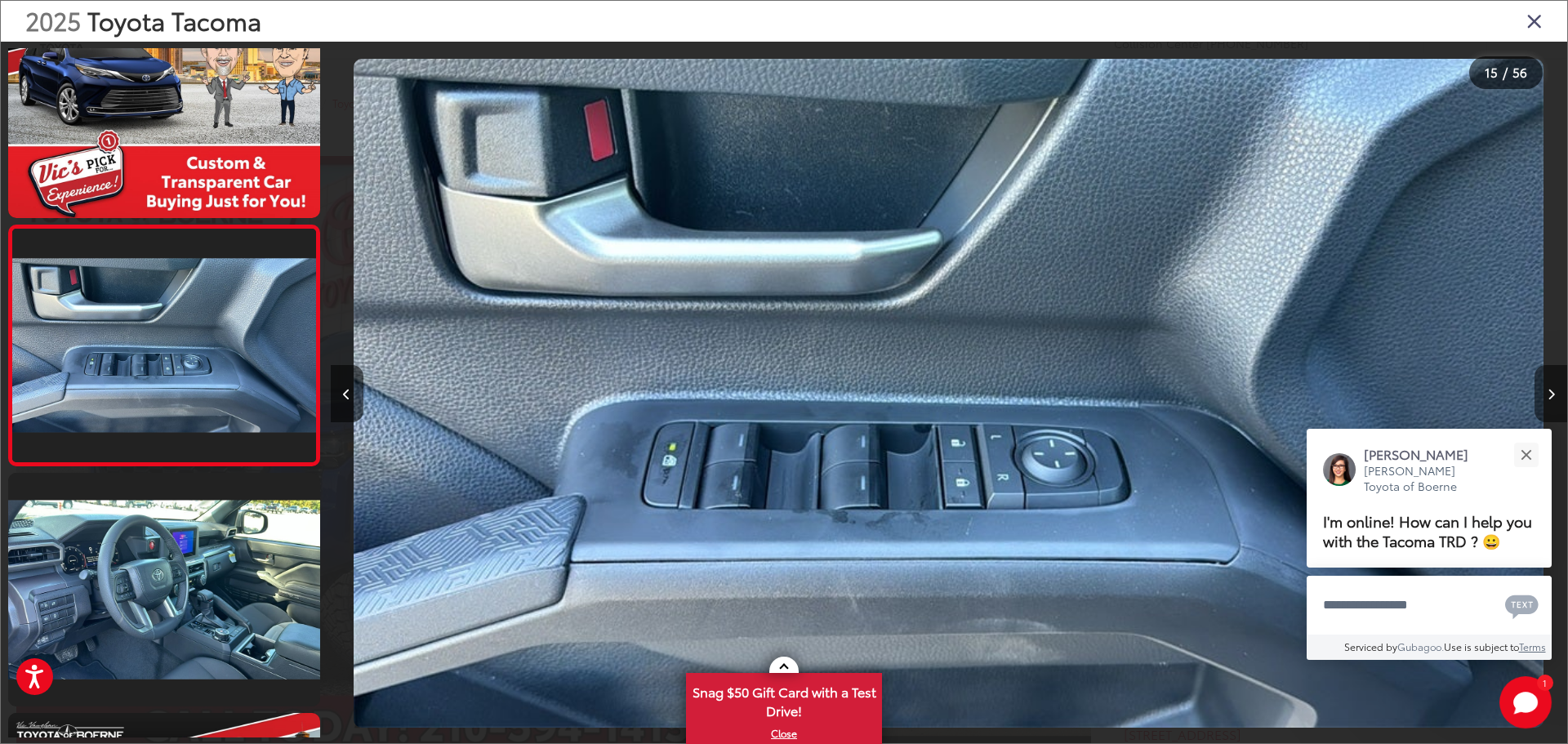
click at [1554, 392] on button "Next image" at bounding box center [1551, 394] width 33 height 57
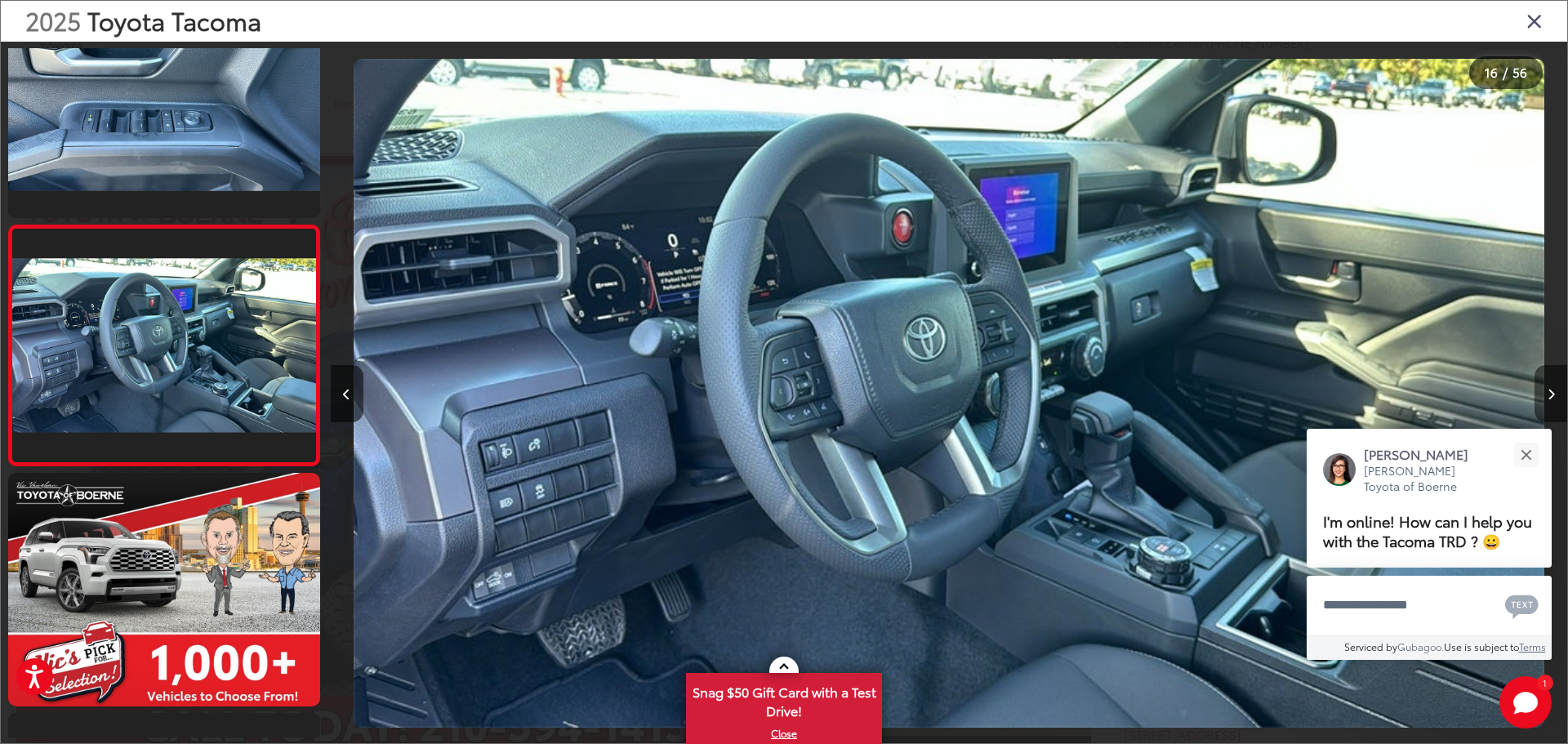
click at [1554, 392] on button "Next image" at bounding box center [1551, 394] width 33 height 57
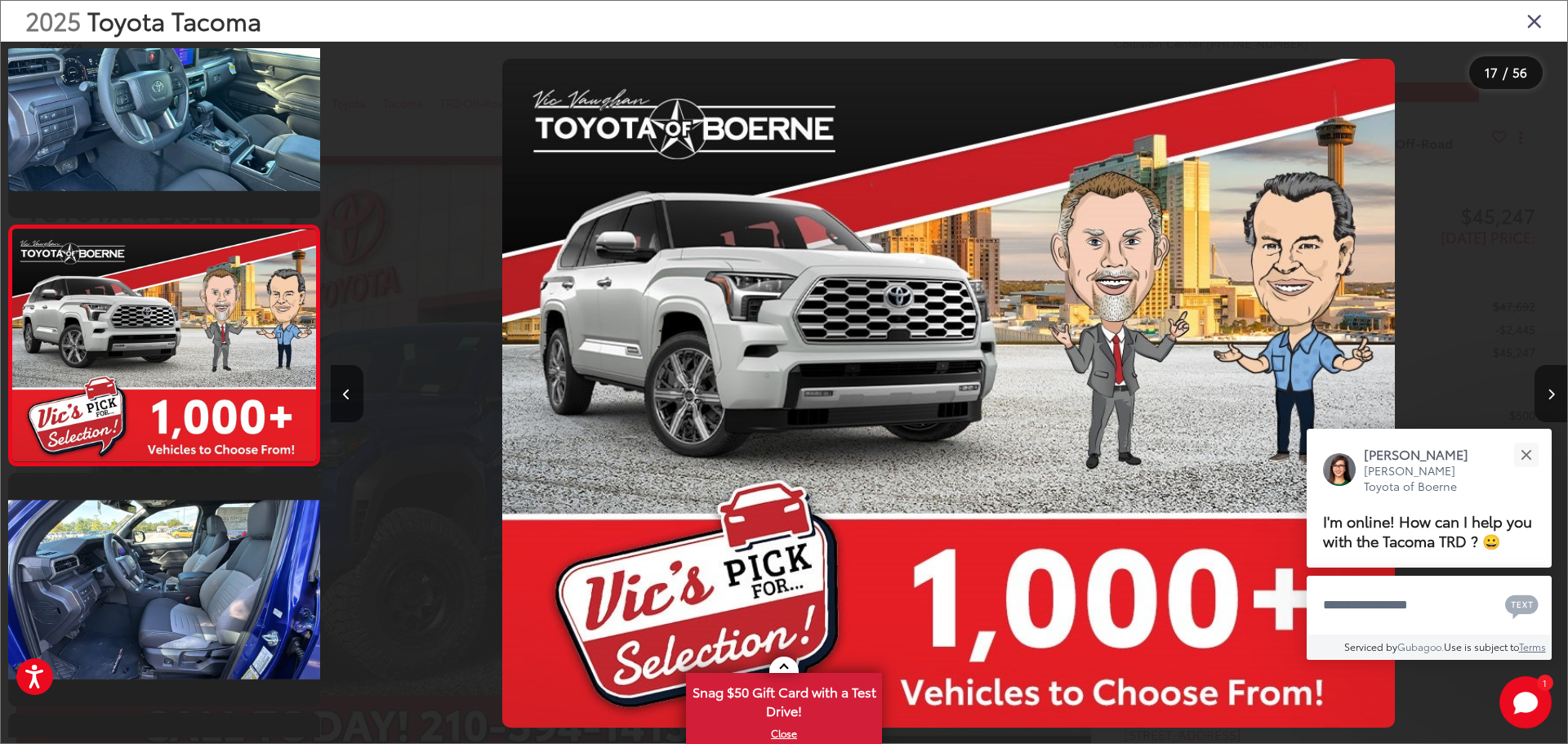
click at [1554, 392] on button "Next image" at bounding box center [1551, 394] width 33 height 57
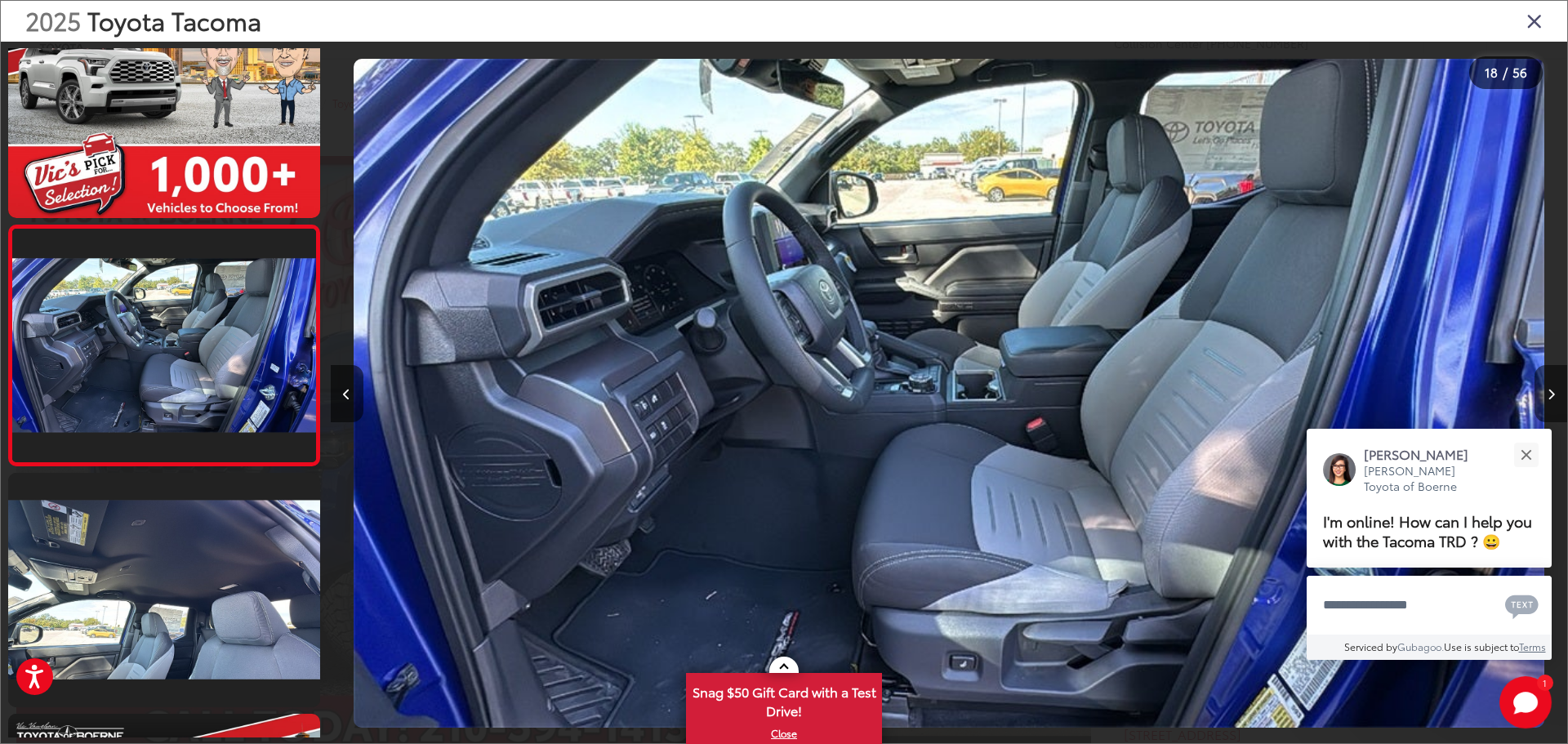
click at [1554, 392] on button "Next image" at bounding box center [1551, 394] width 33 height 57
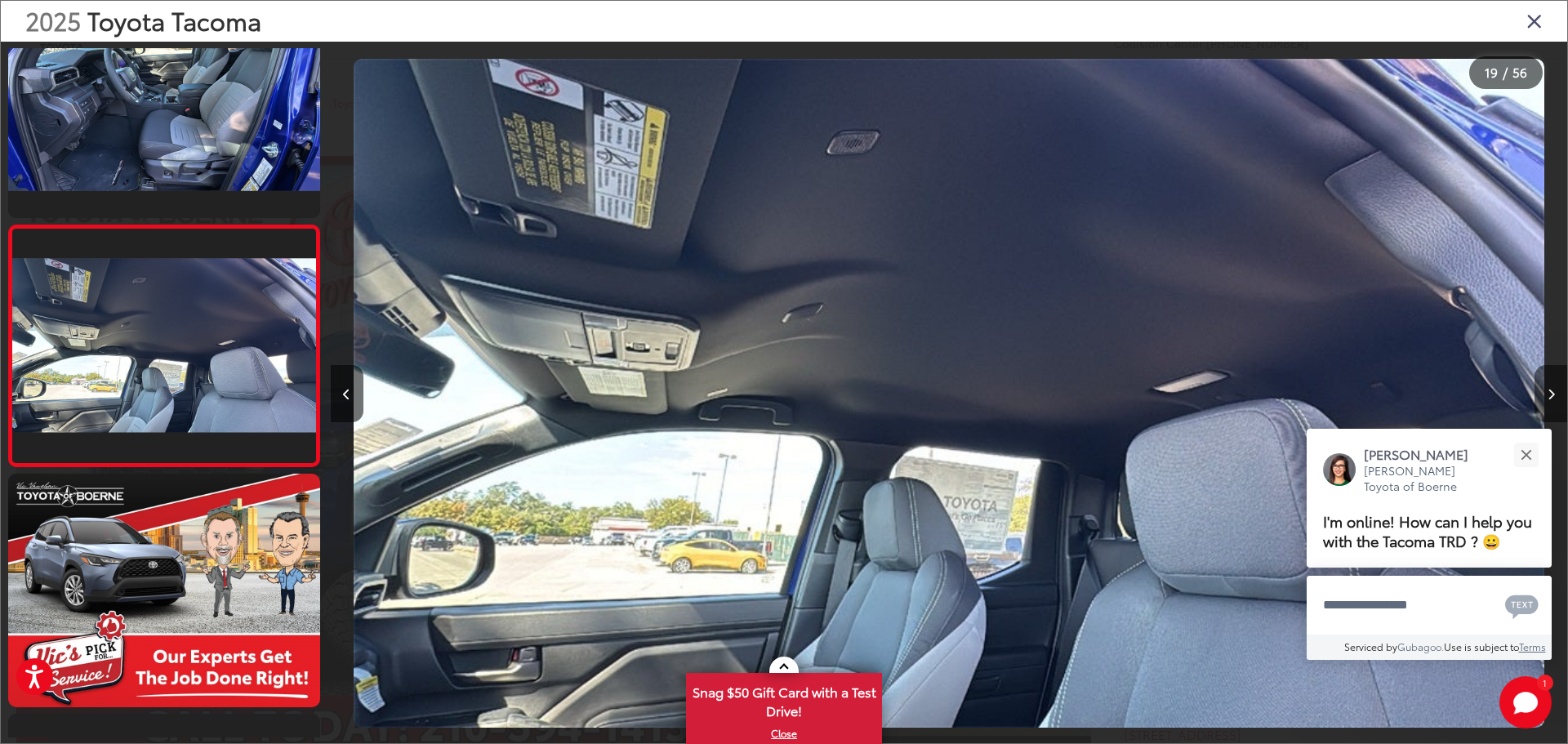
click at [1554, 392] on button "Next image" at bounding box center [1551, 394] width 33 height 57
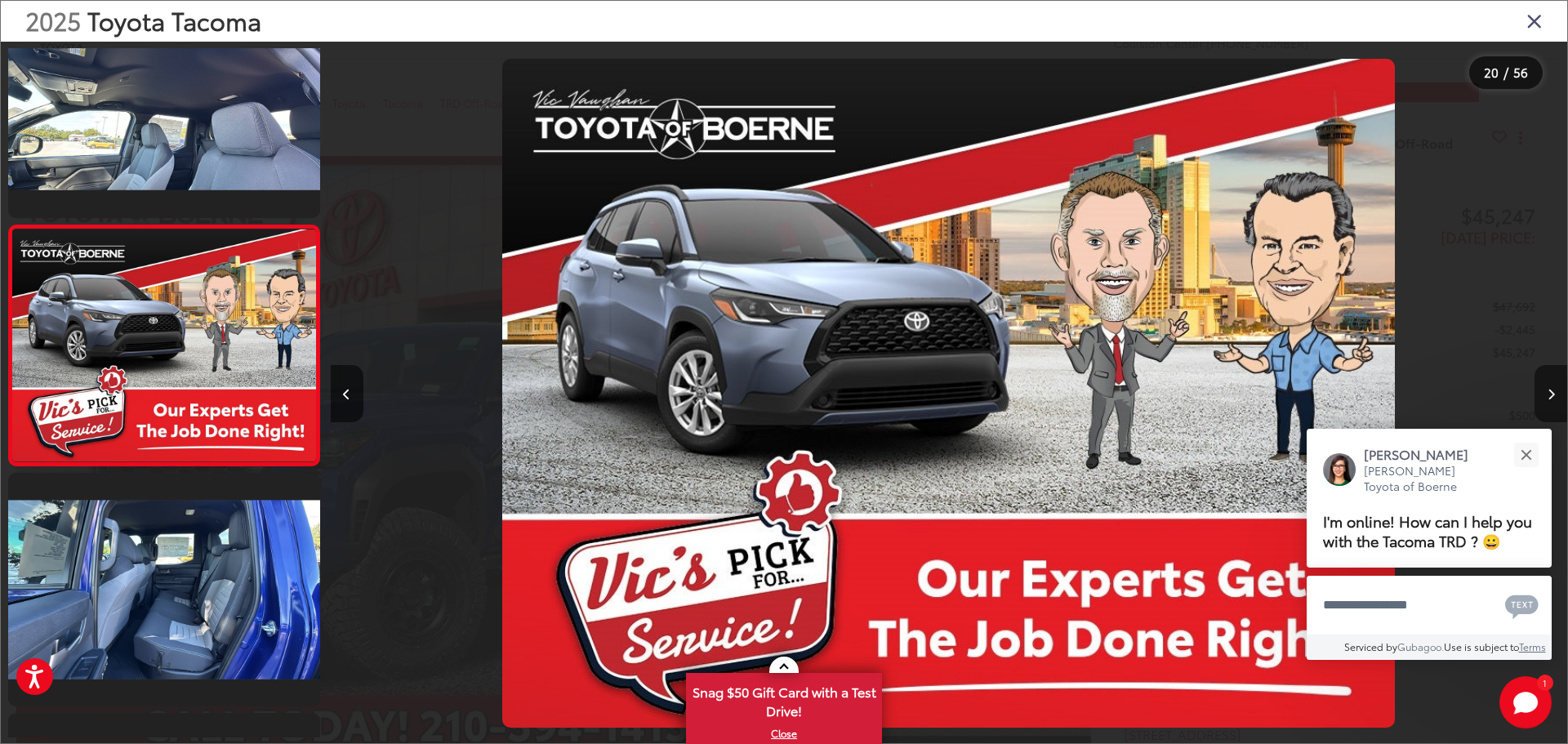
click at [1554, 392] on button "Next image" at bounding box center [1551, 394] width 33 height 57
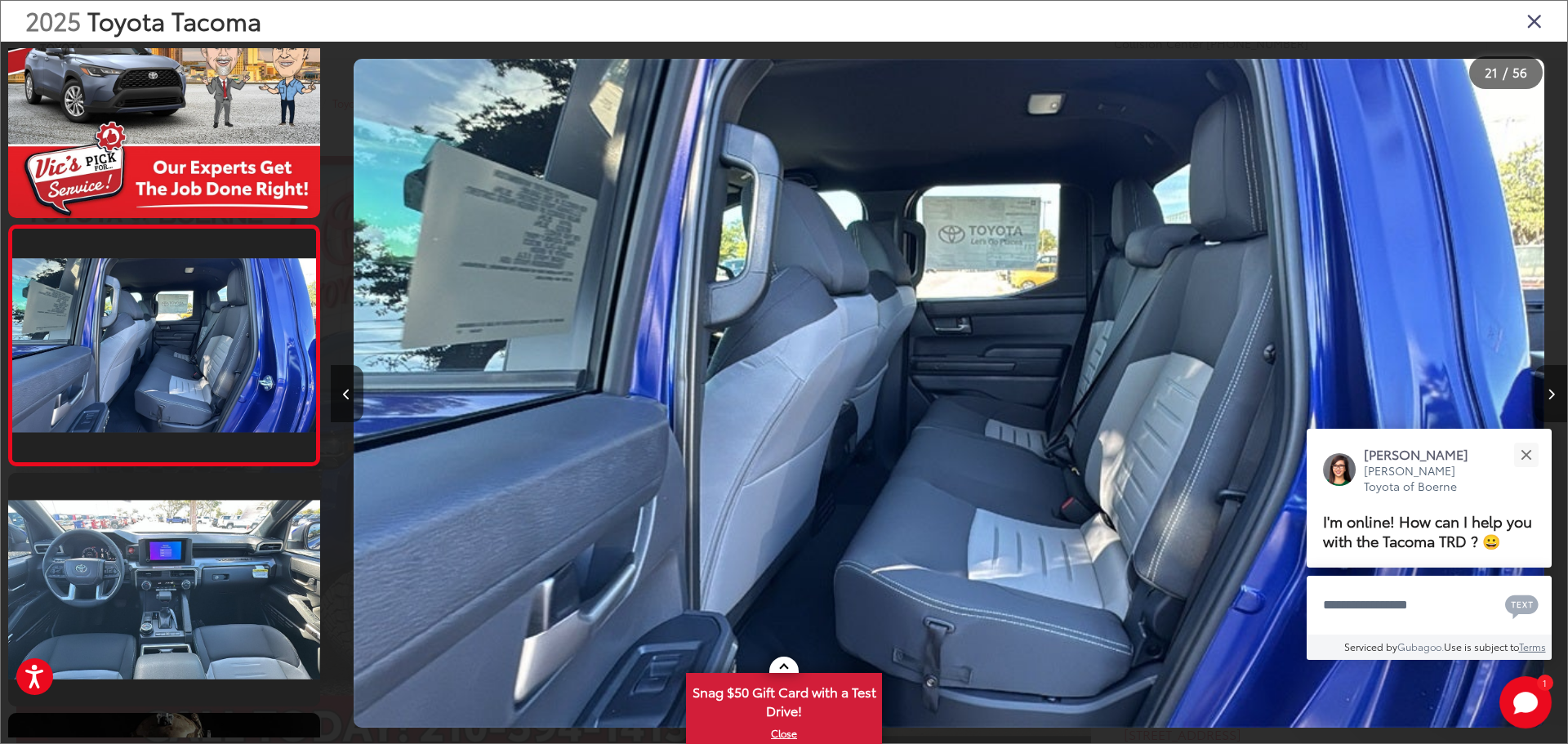
click at [1554, 392] on button "Next image" at bounding box center [1551, 394] width 33 height 57
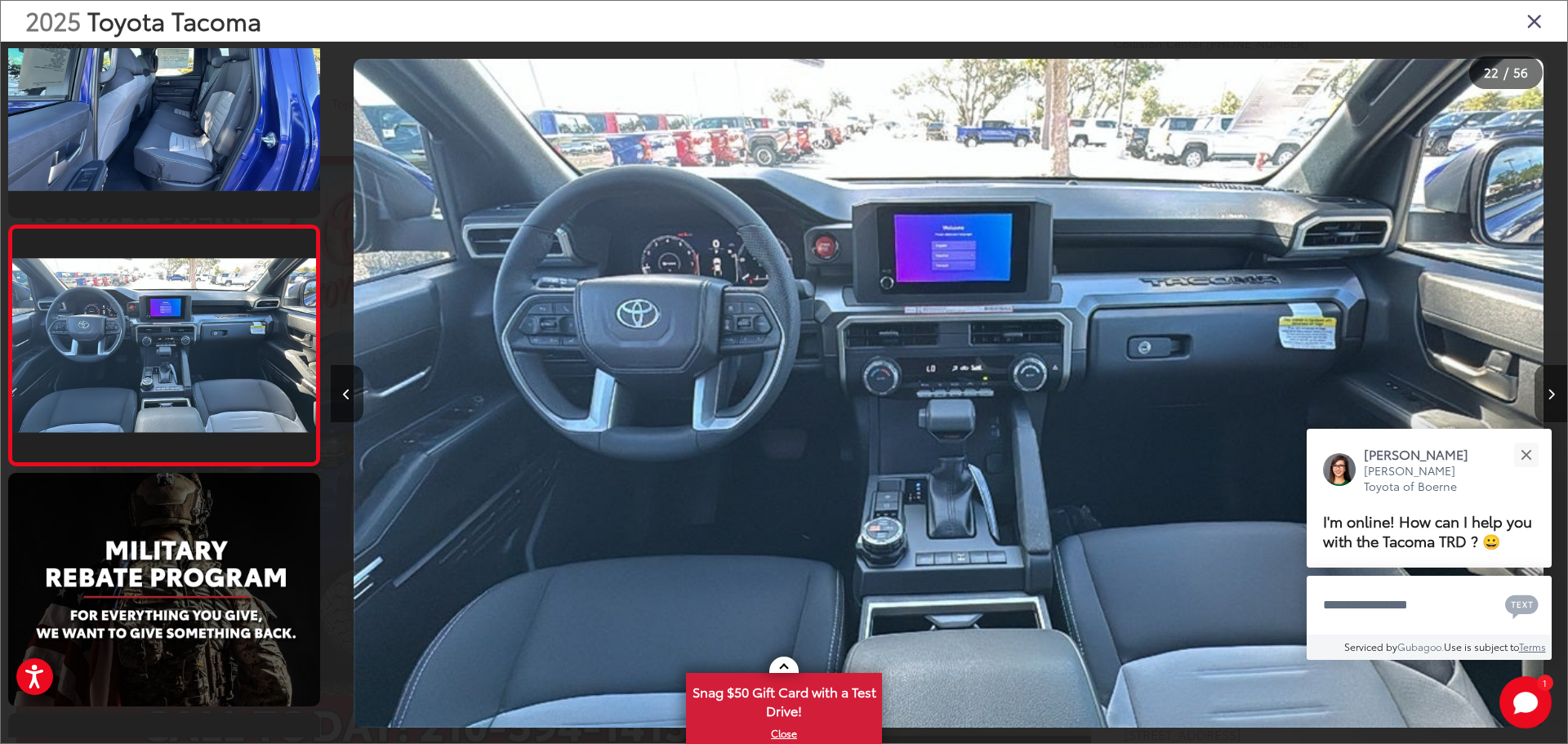
click at [1554, 392] on button "Next image" at bounding box center [1551, 394] width 33 height 57
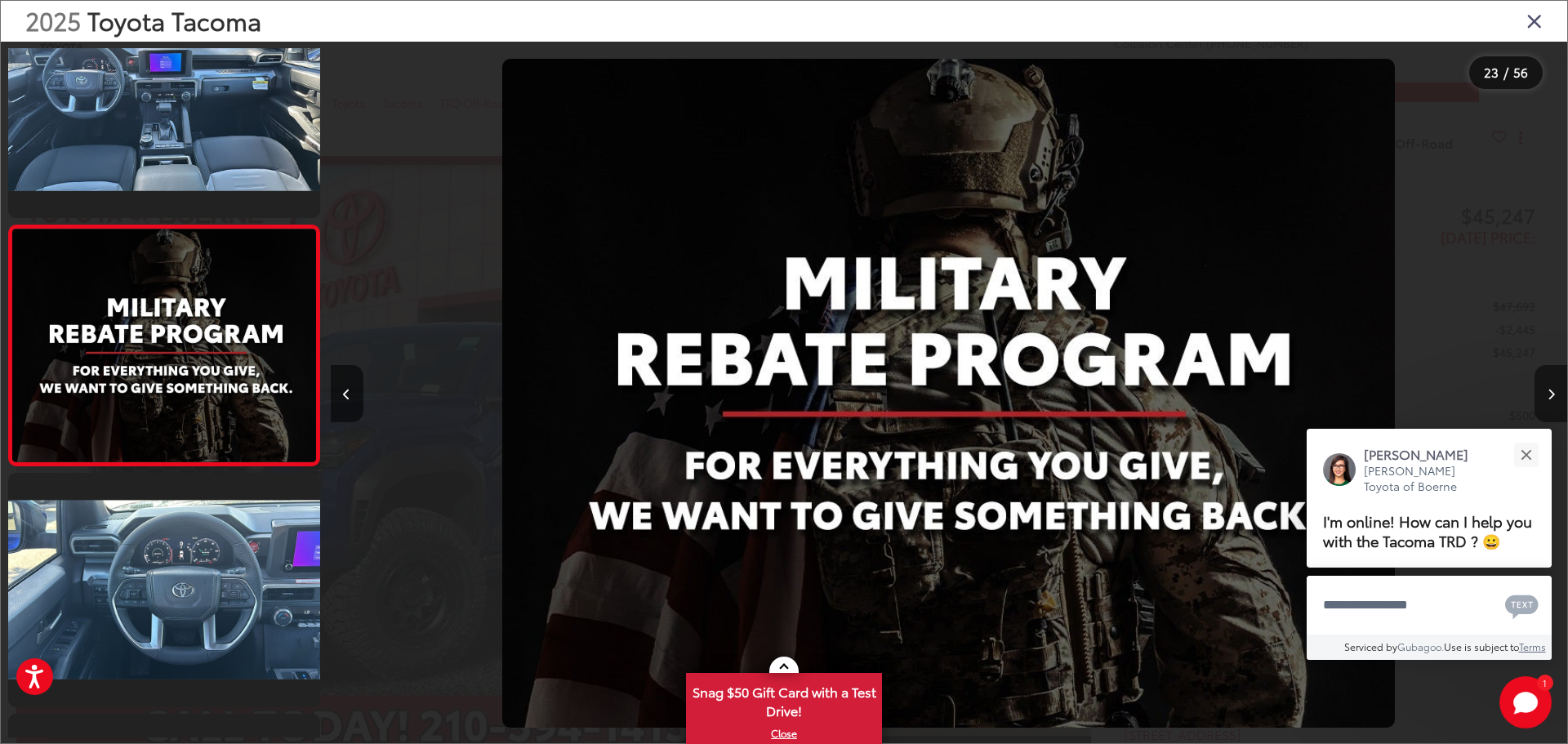
click at [1554, 392] on button "Next image" at bounding box center [1551, 394] width 33 height 57
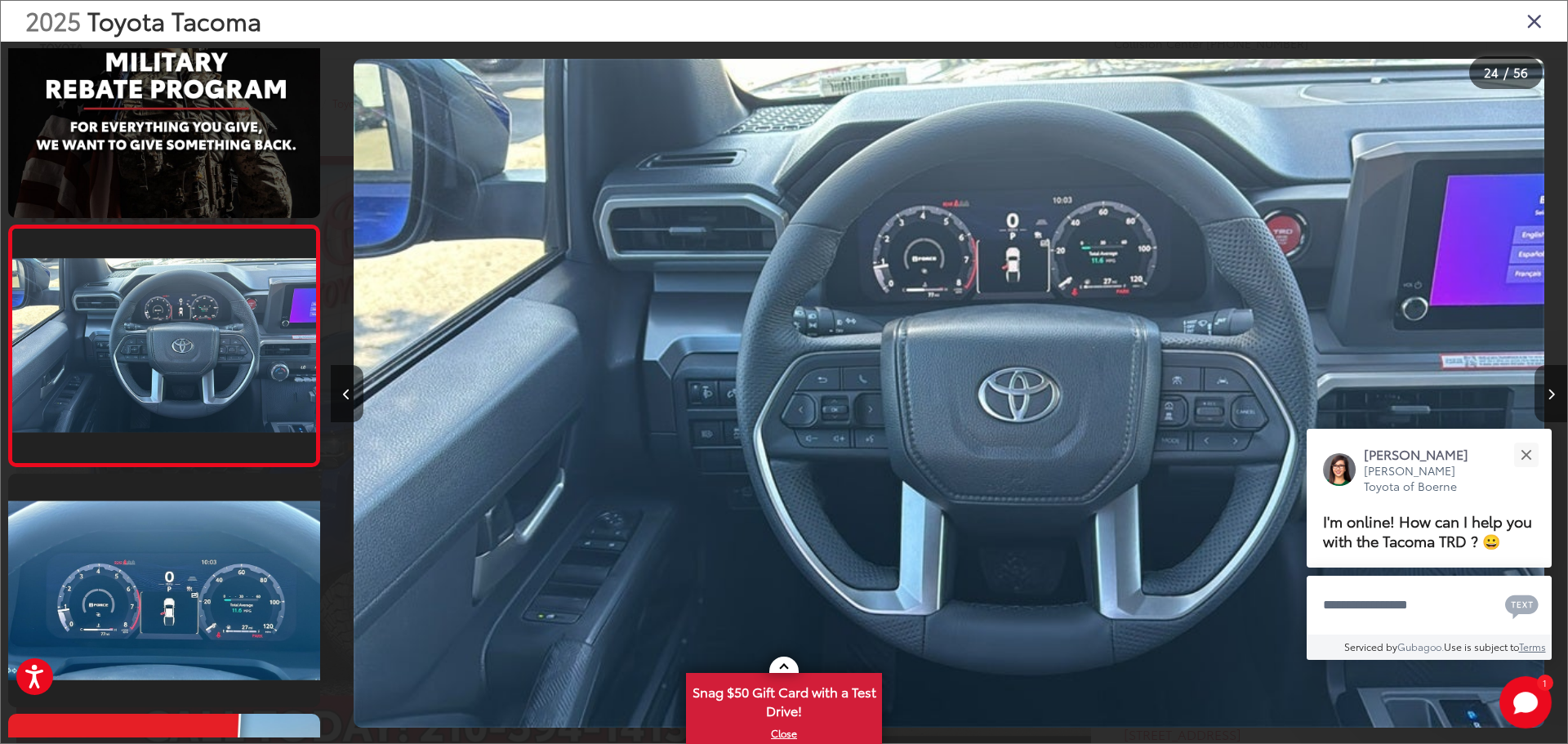
click at [1554, 392] on button "Next image" at bounding box center [1551, 394] width 33 height 57
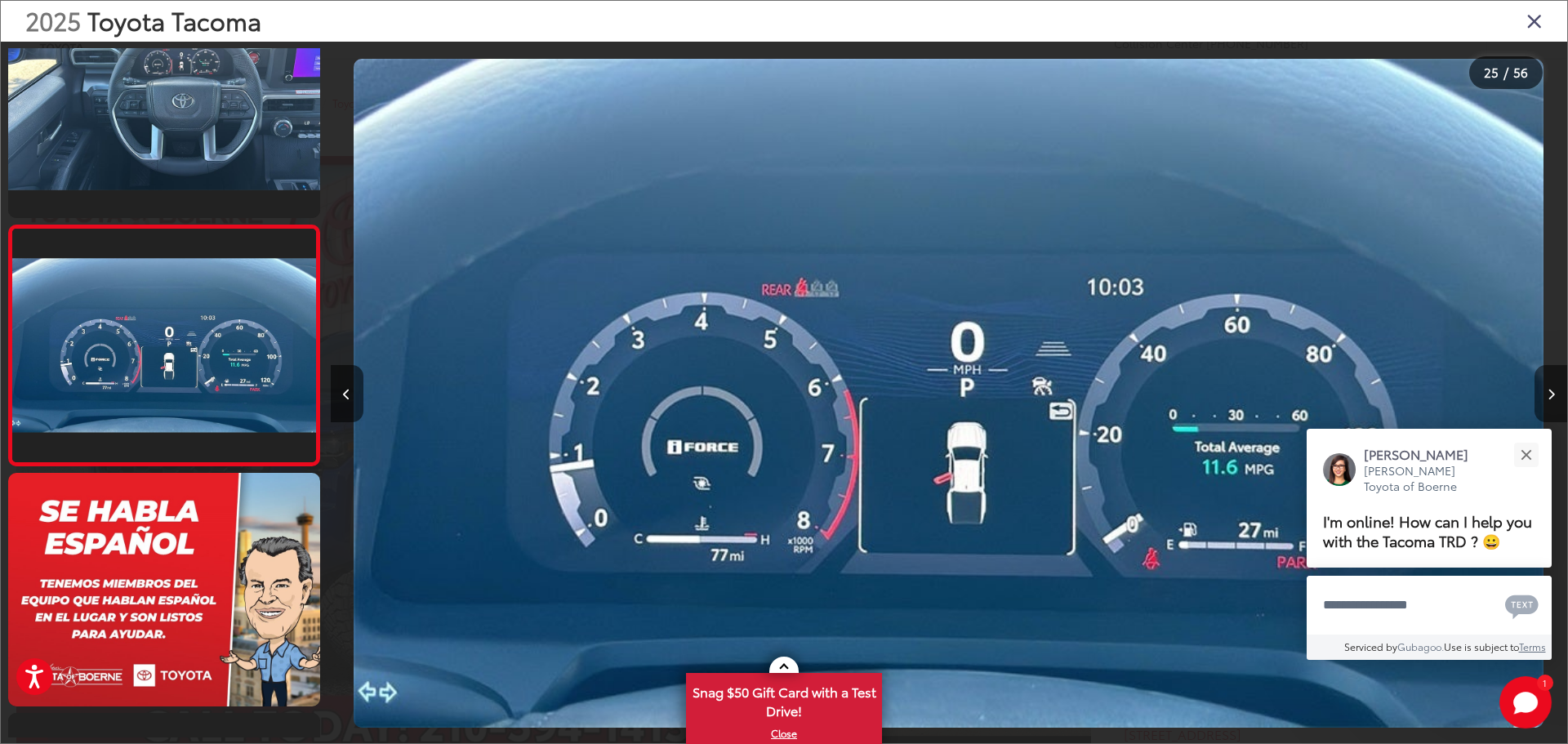
click at [1554, 392] on button "Next image" at bounding box center [1551, 394] width 33 height 57
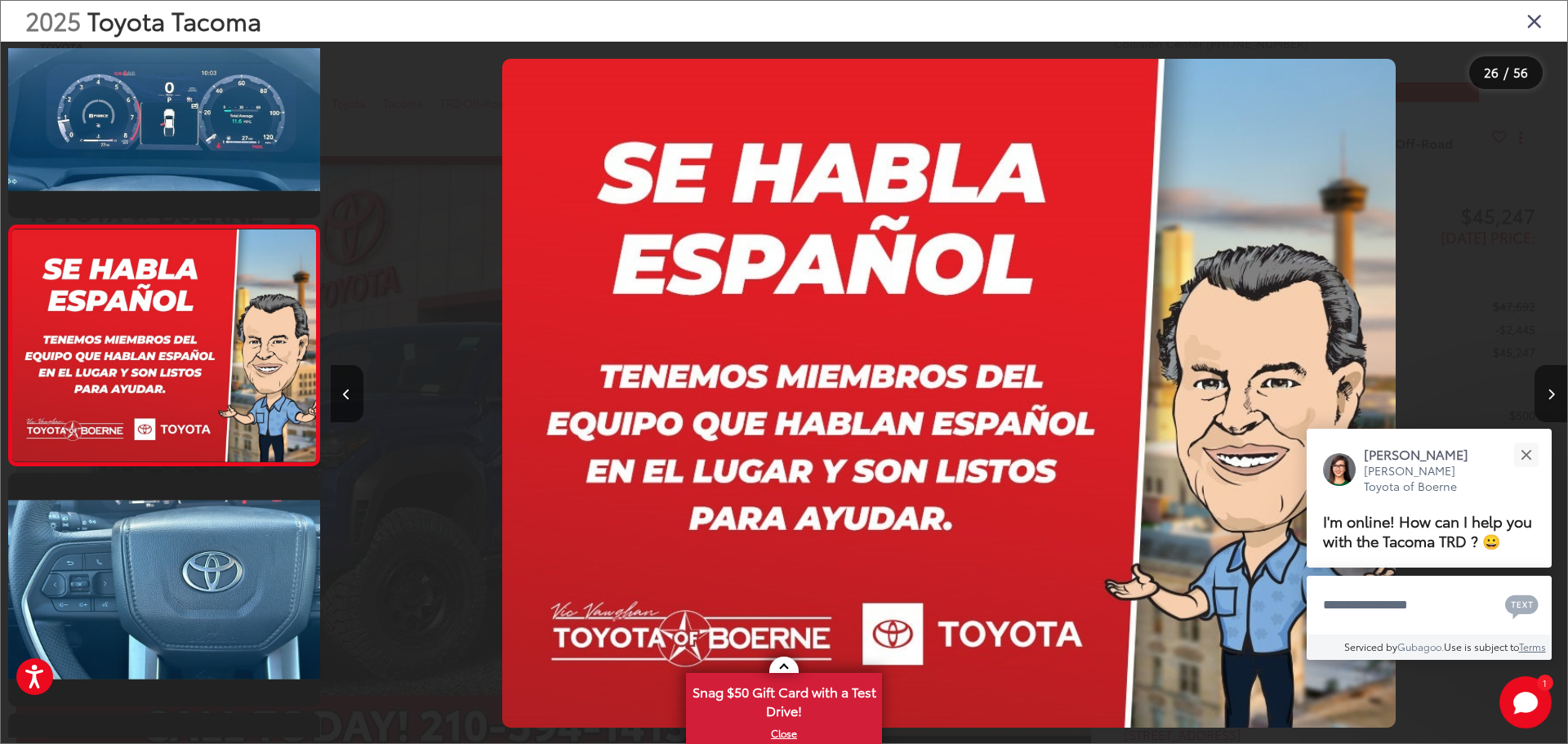
click at [1546, 378] on button "Next image" at bounding box center [1551, 394] width 33 height 57
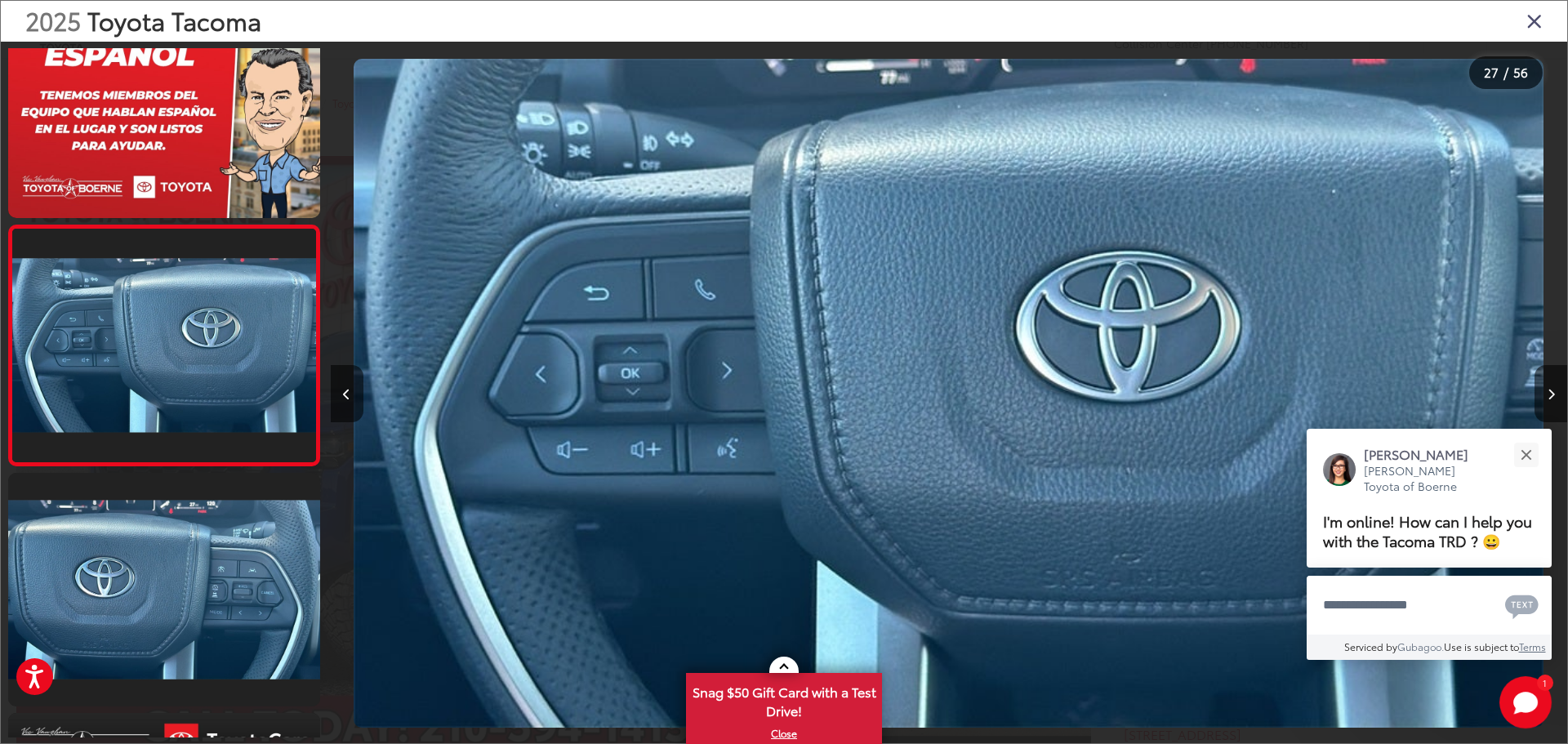
click at [1527, 18] on icon "Close gallery" at bounding box center [1534, 20] width 17 height 21
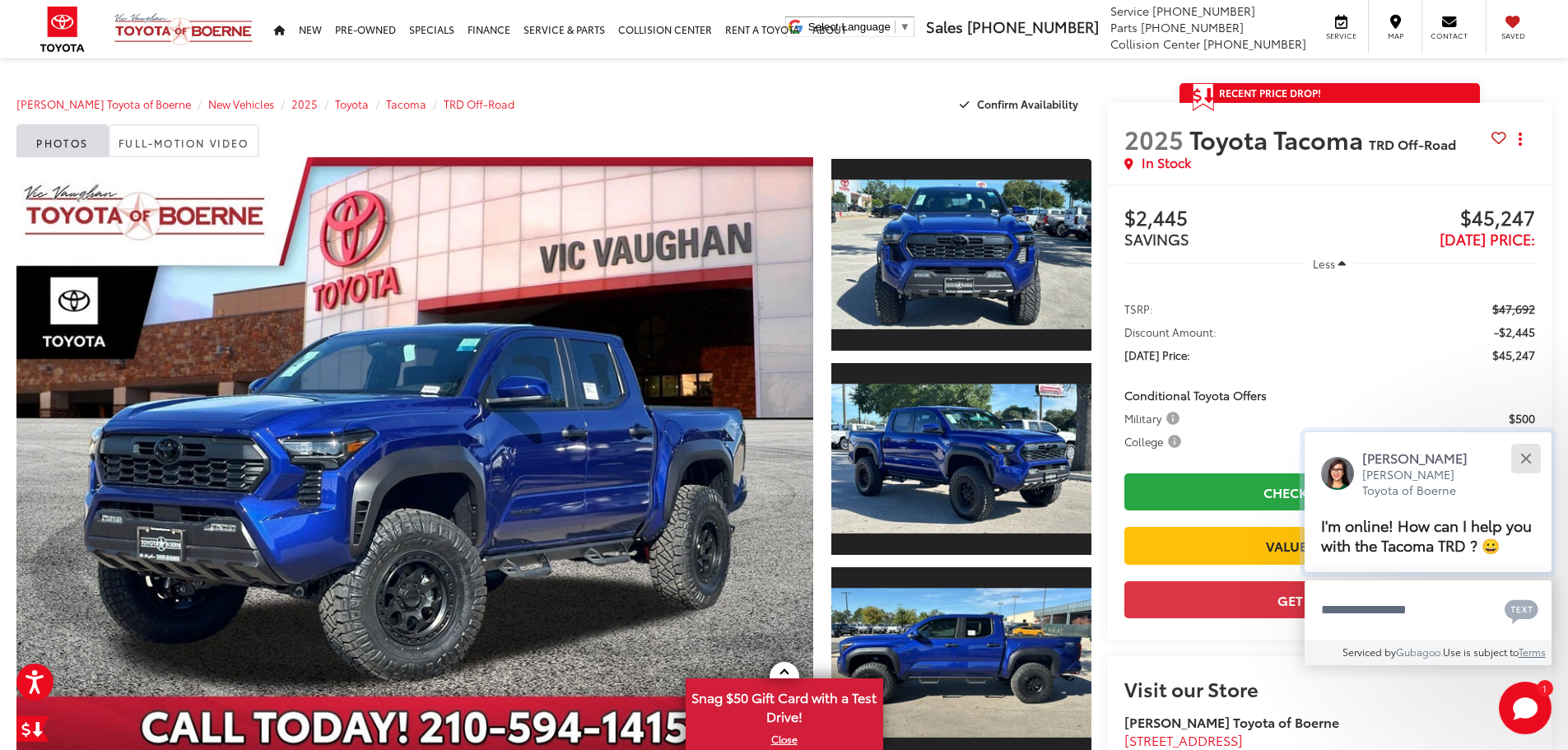
click at [1531, 448] on button "Close" at bounding box center [1525, 458] width 35 height 35
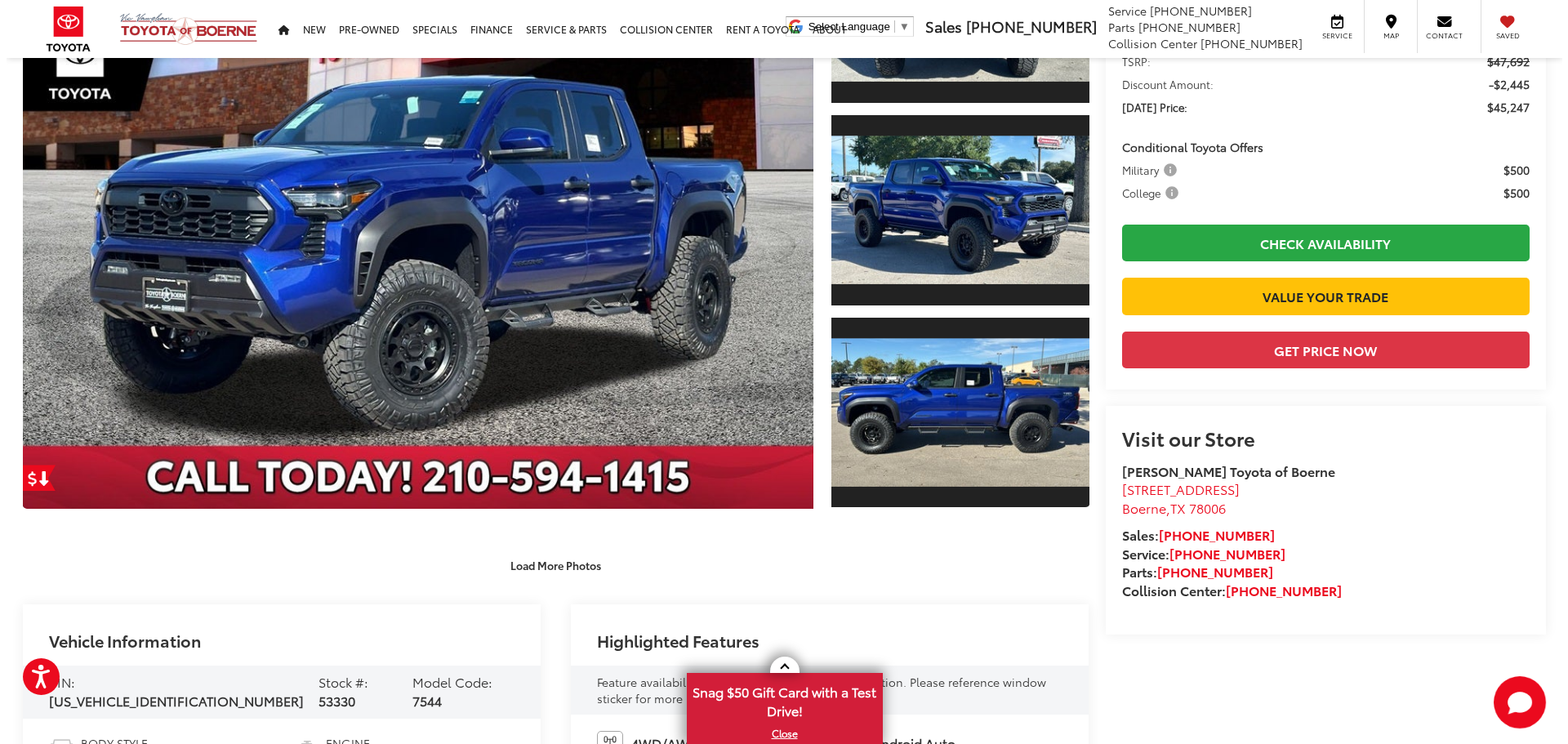
scroll to position [82, 0]
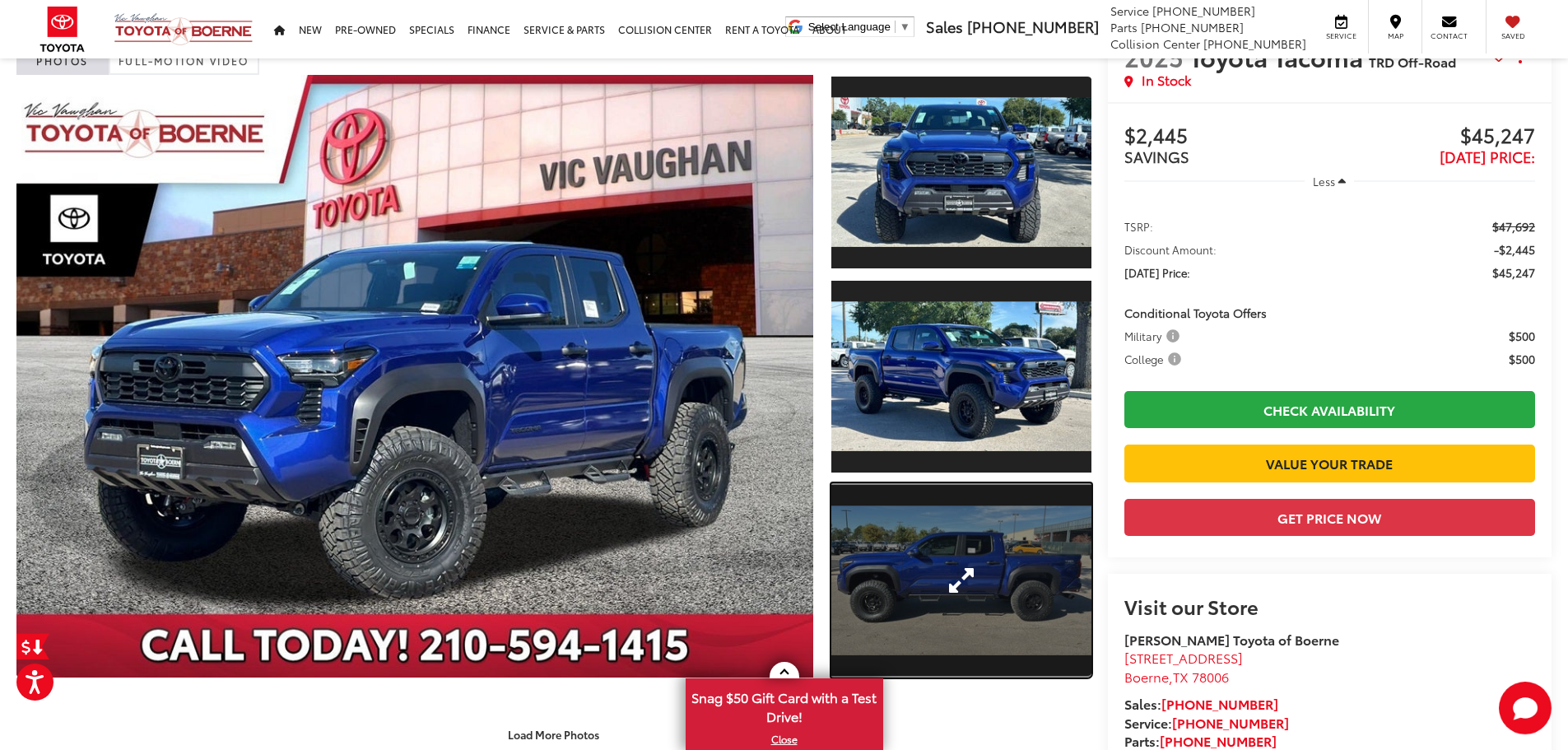
click at [971, 596] on link "Expand Photo 3" at bounding box center [961, 580] width 260 height 195
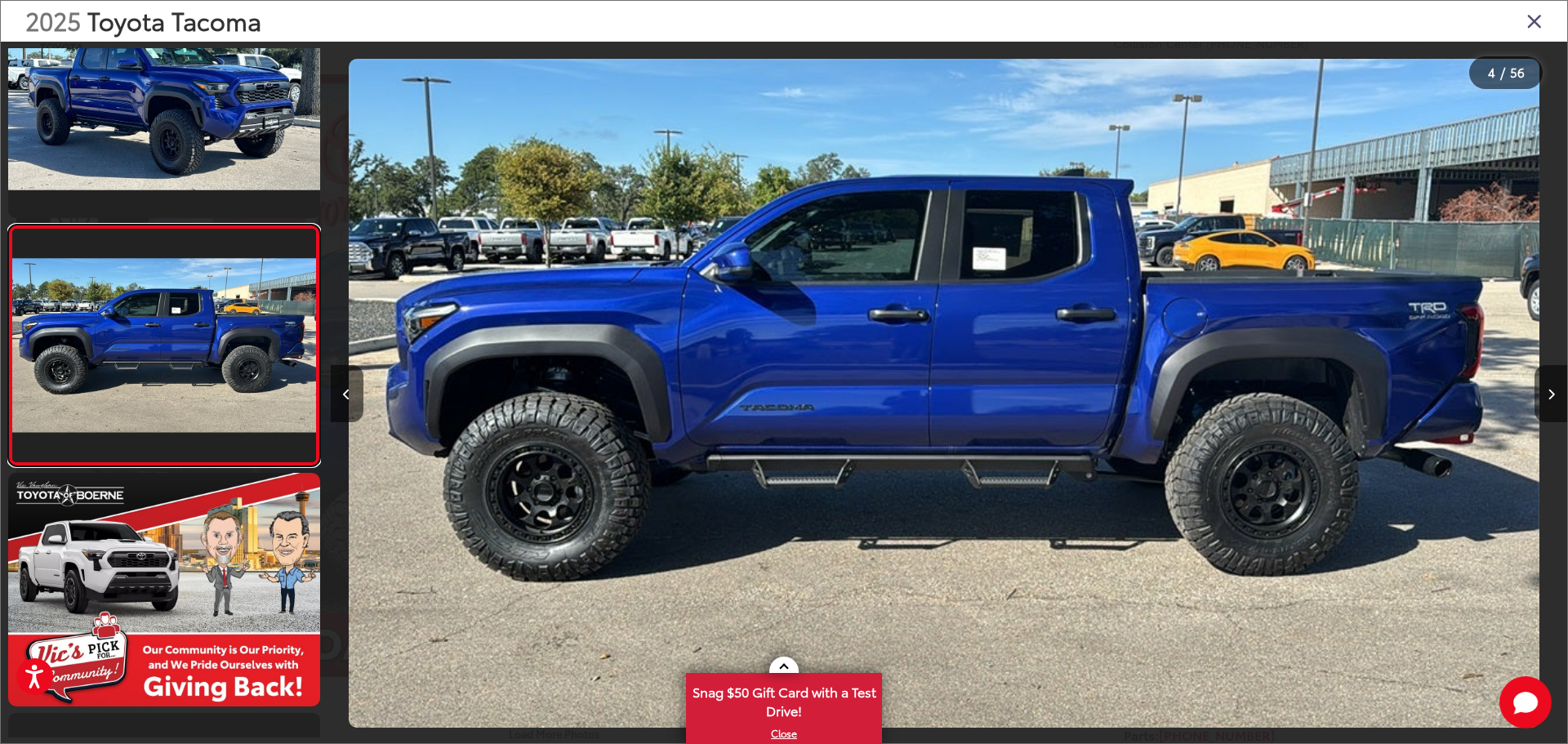
scroll to position [0, 3709]
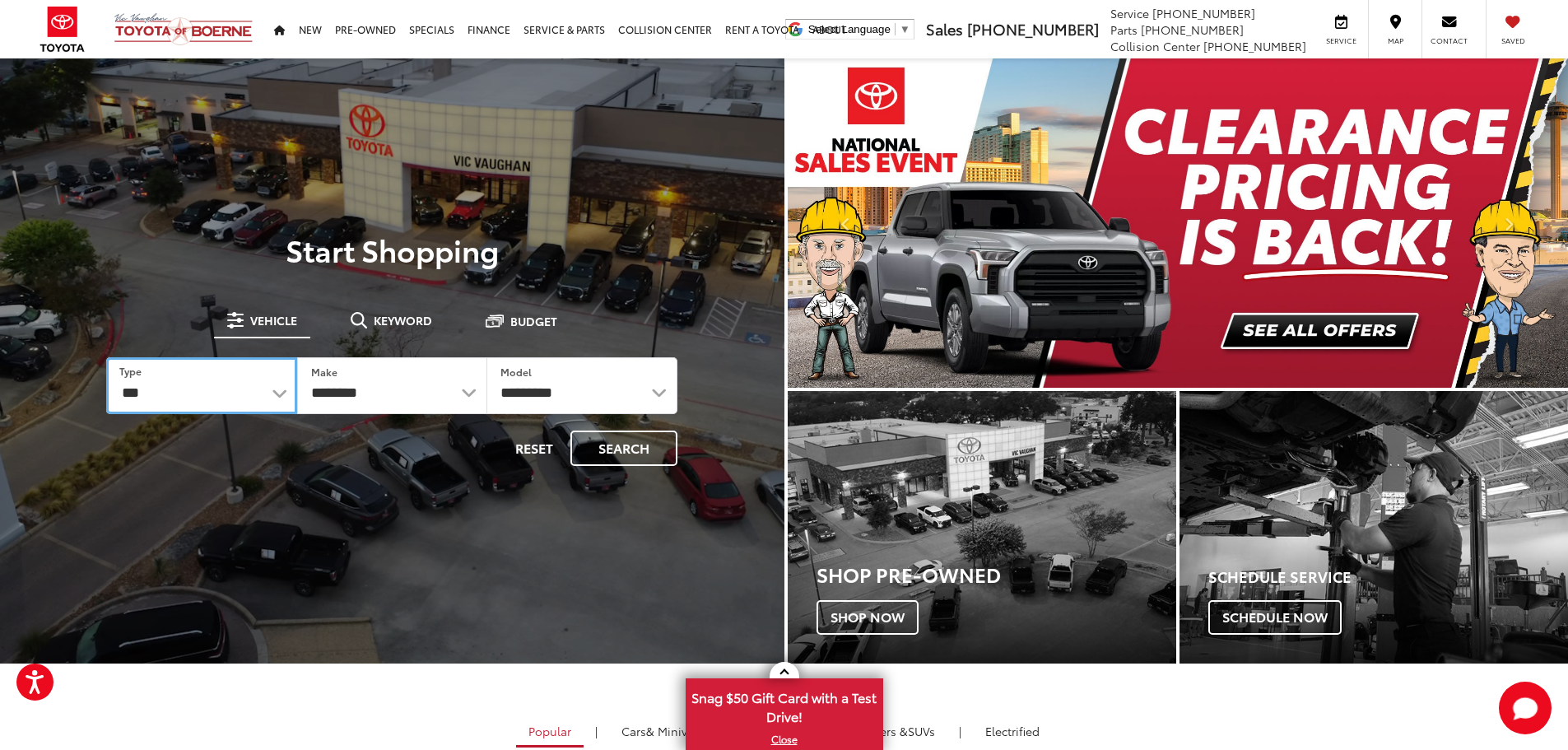
click at [265, 397] on select "*** *** **** *********" at bounding box center [202, 385] width 191 height 56
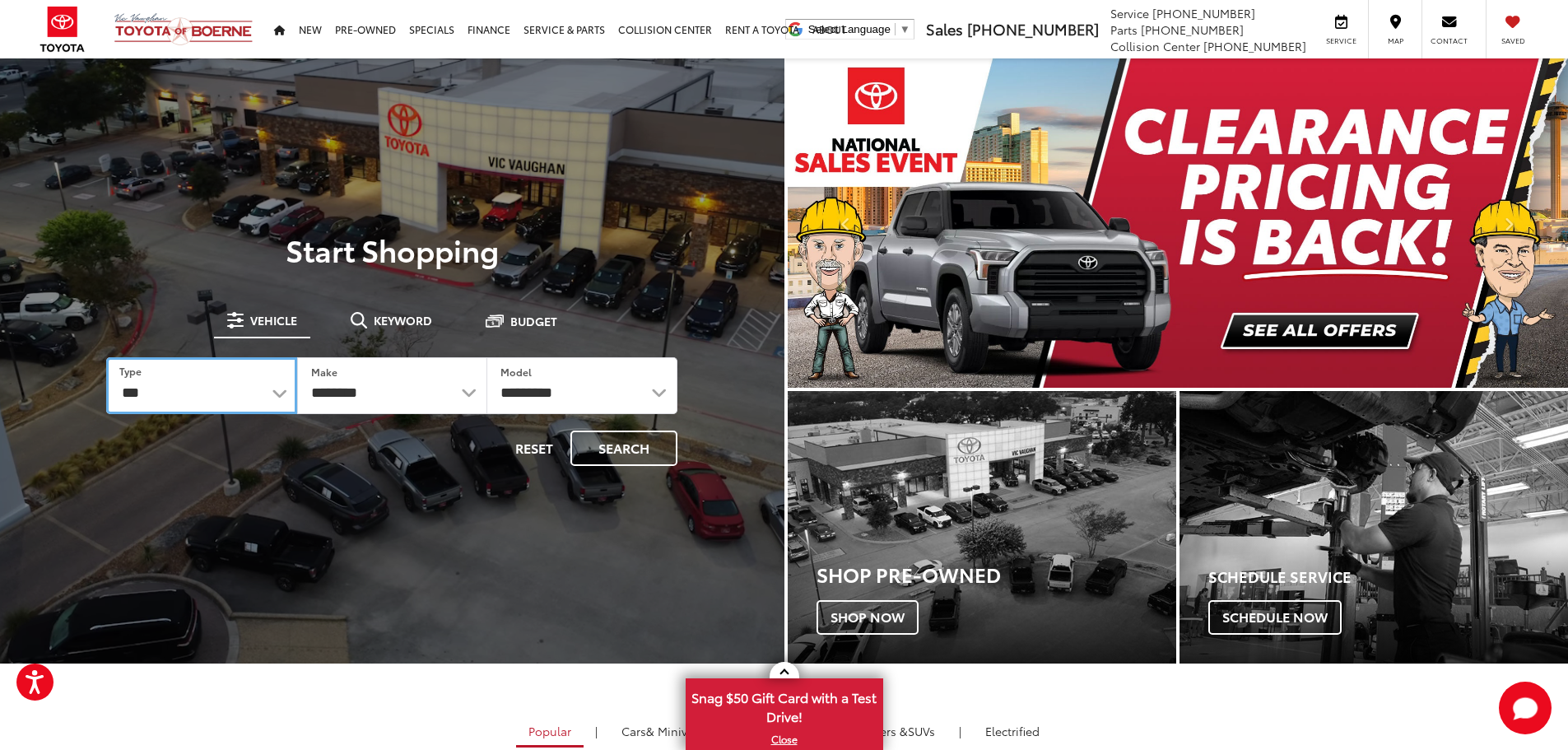
select select "******"
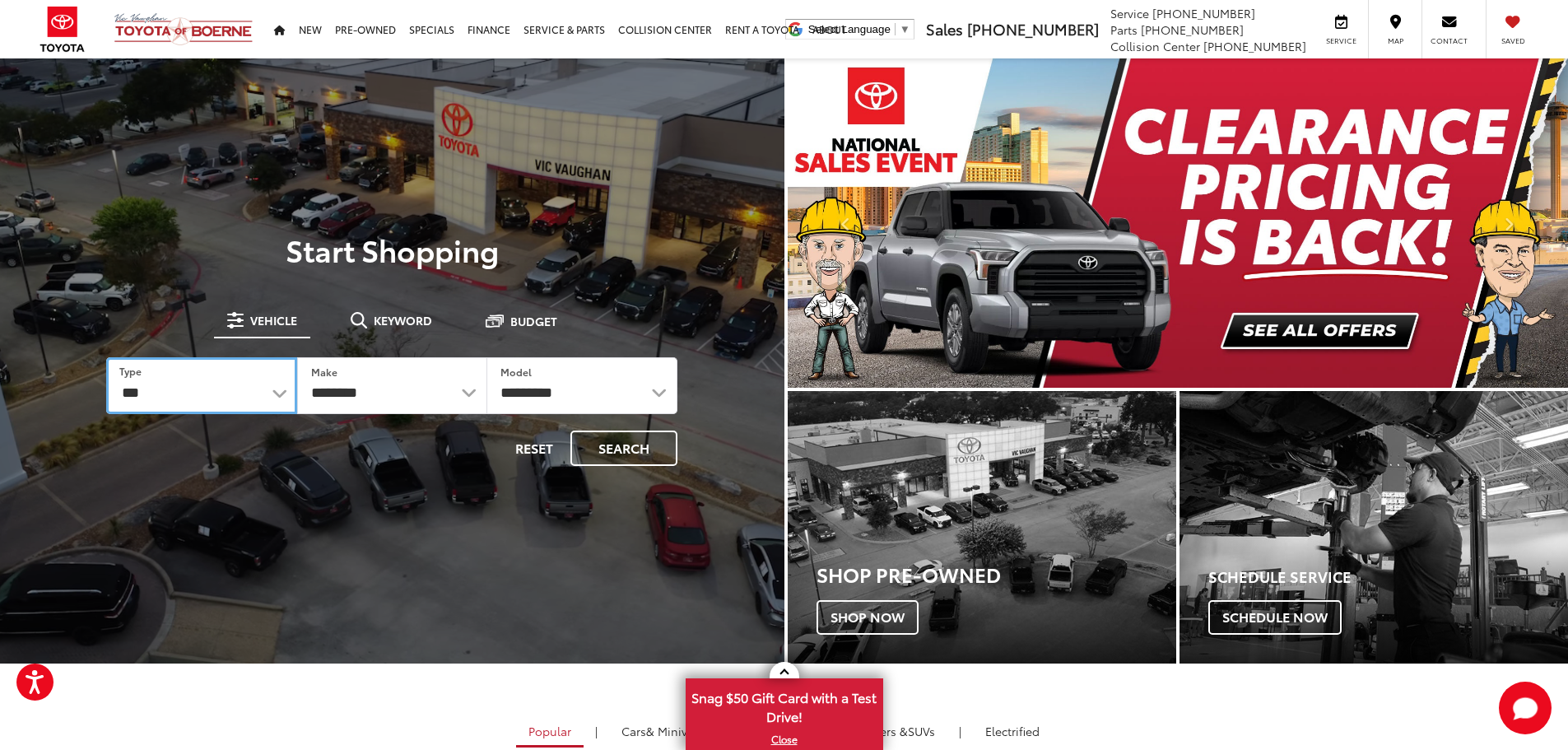
click at [106, 357] on select "*** *** **** *********" at bounding box center [202, 385] width 191 height 56
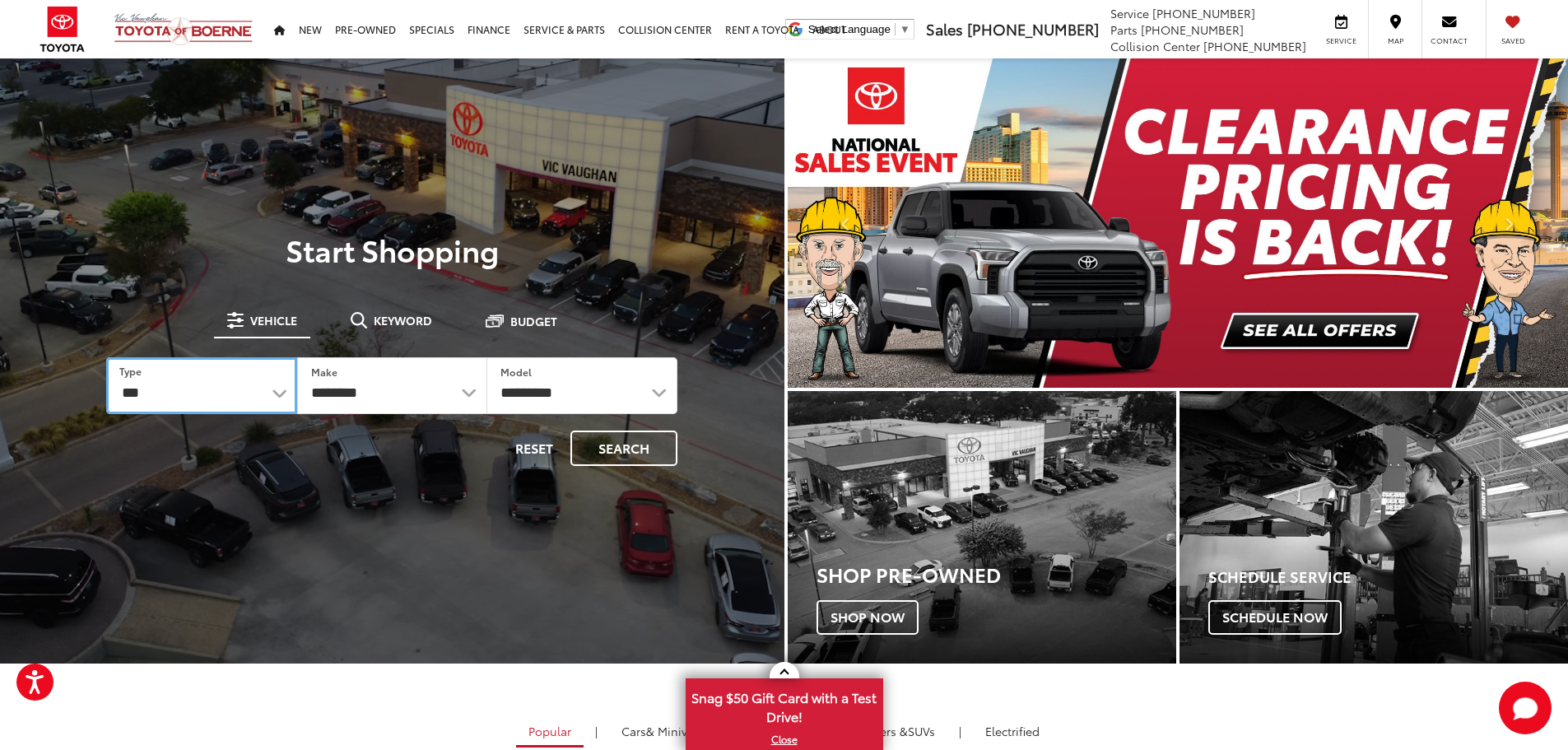
select select "******"
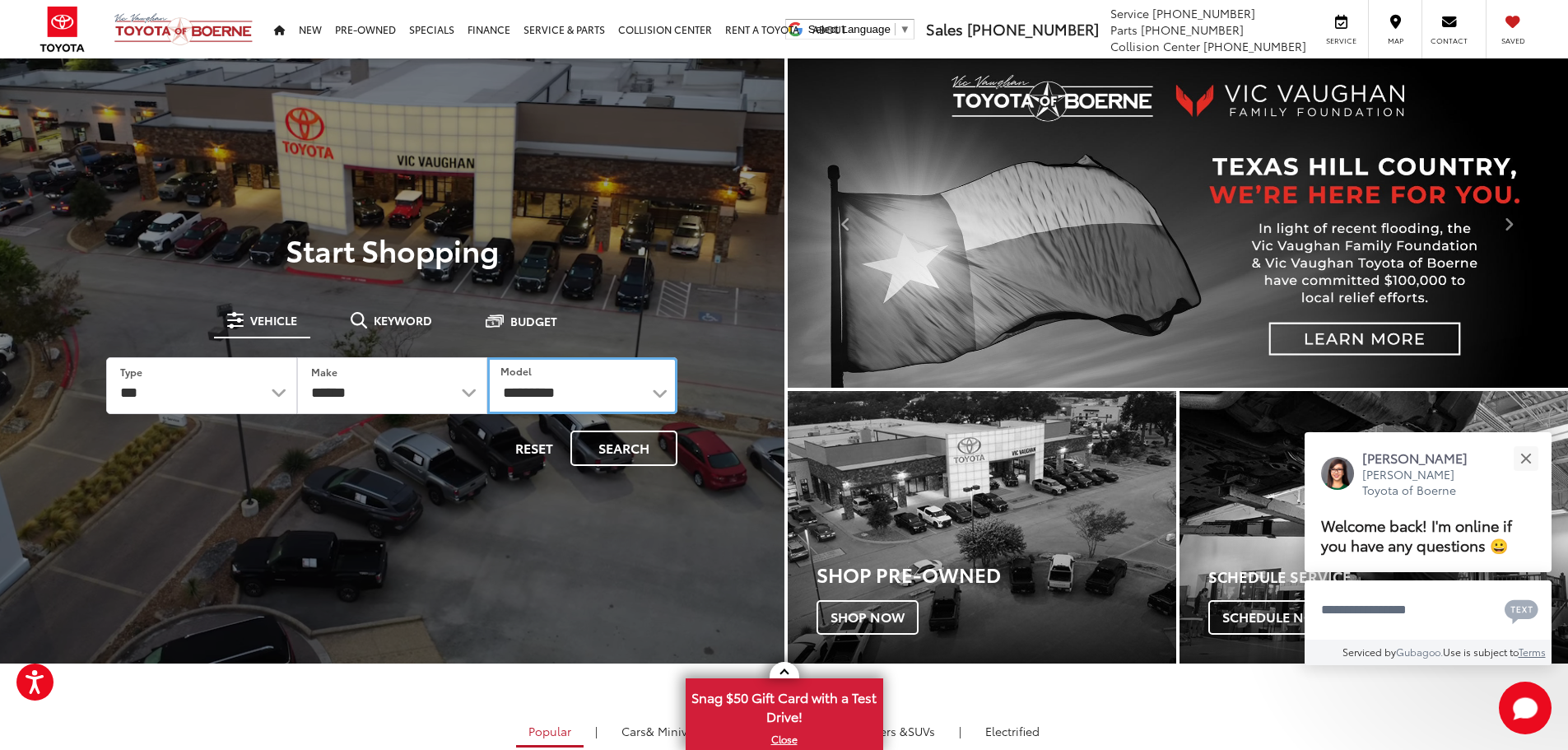
click at [666, 395] on select "**********" at bounding box center [583, 385] width 191 height 56
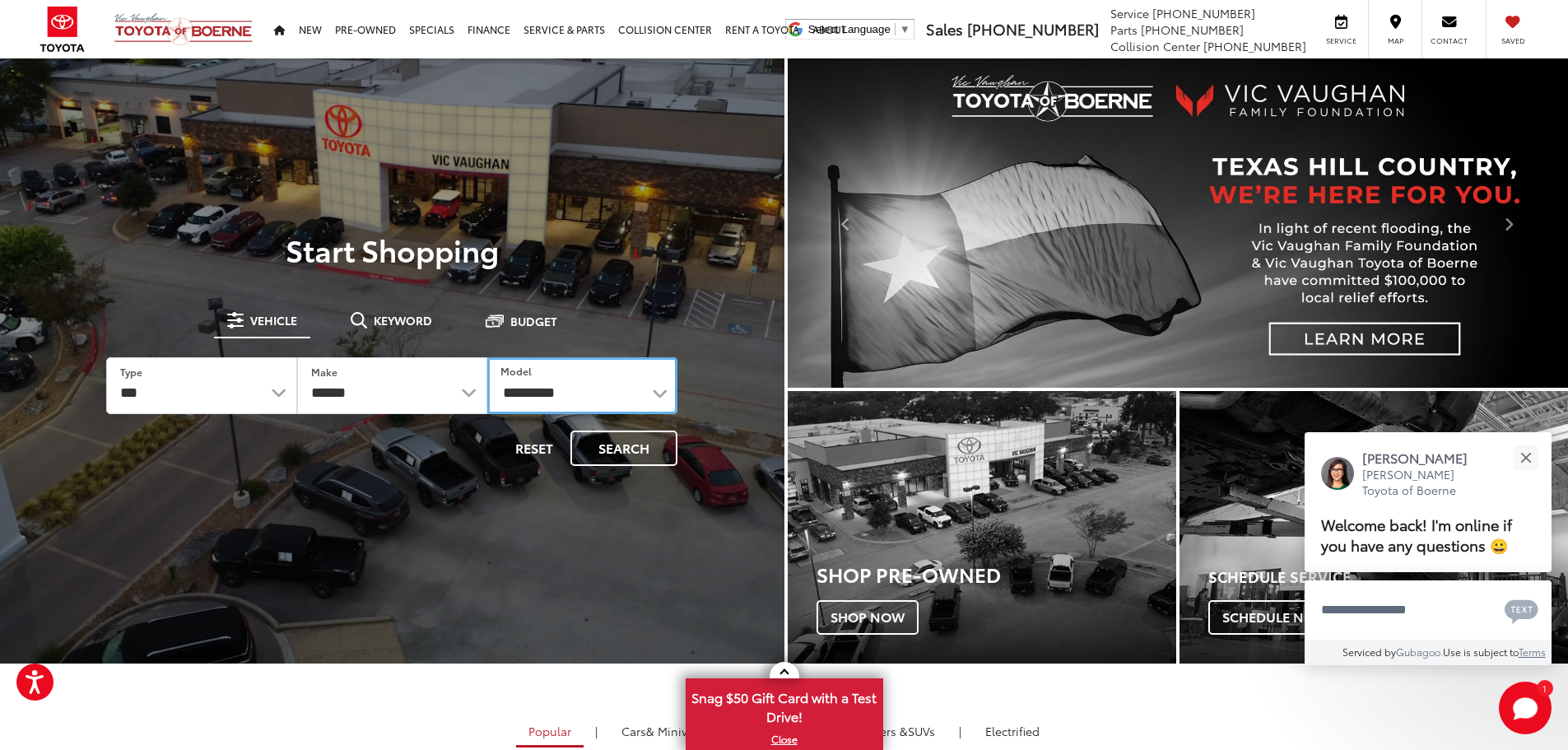
select select "******"
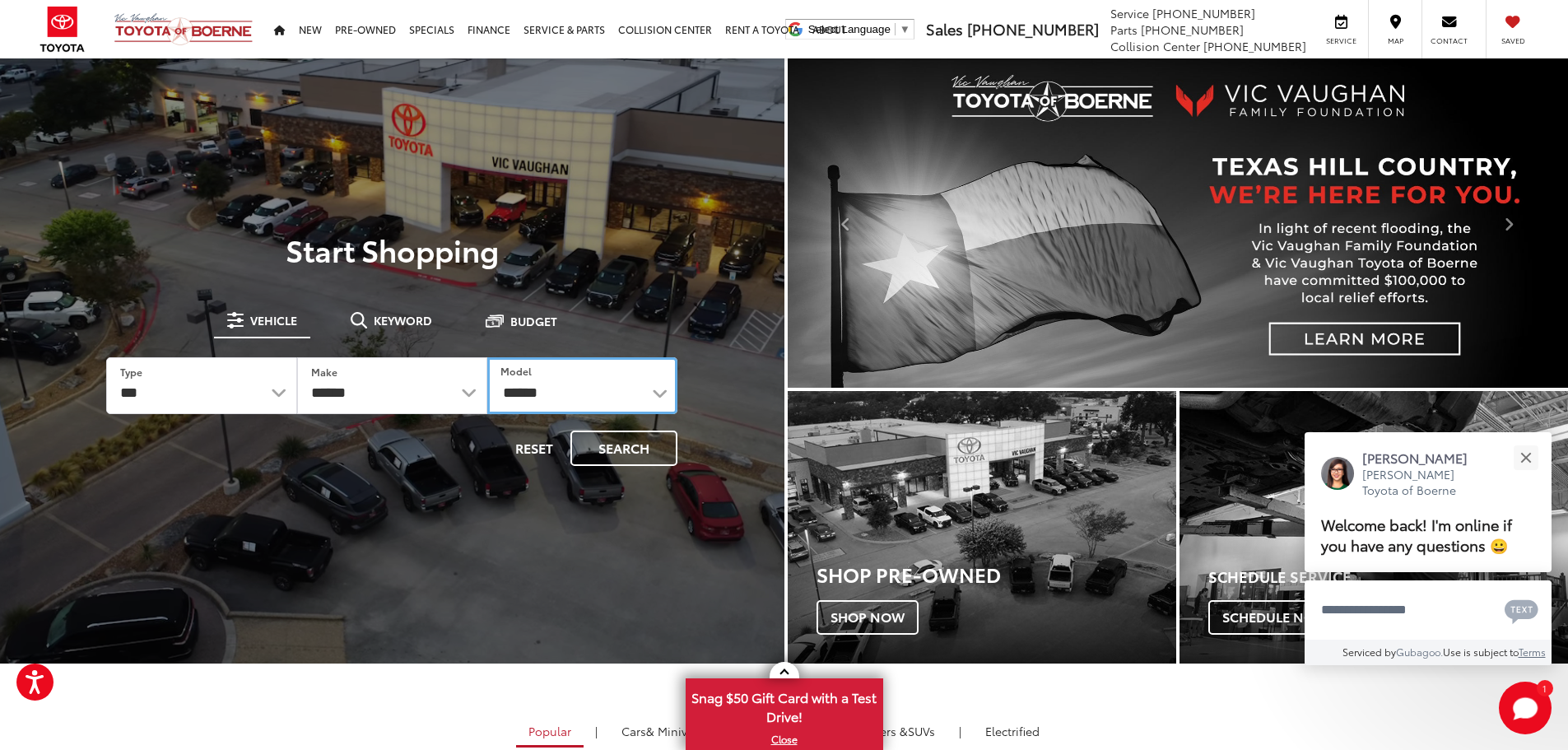
click at [488, 357] on select "**********" at bounding box center [583, 385] width 191 height 56
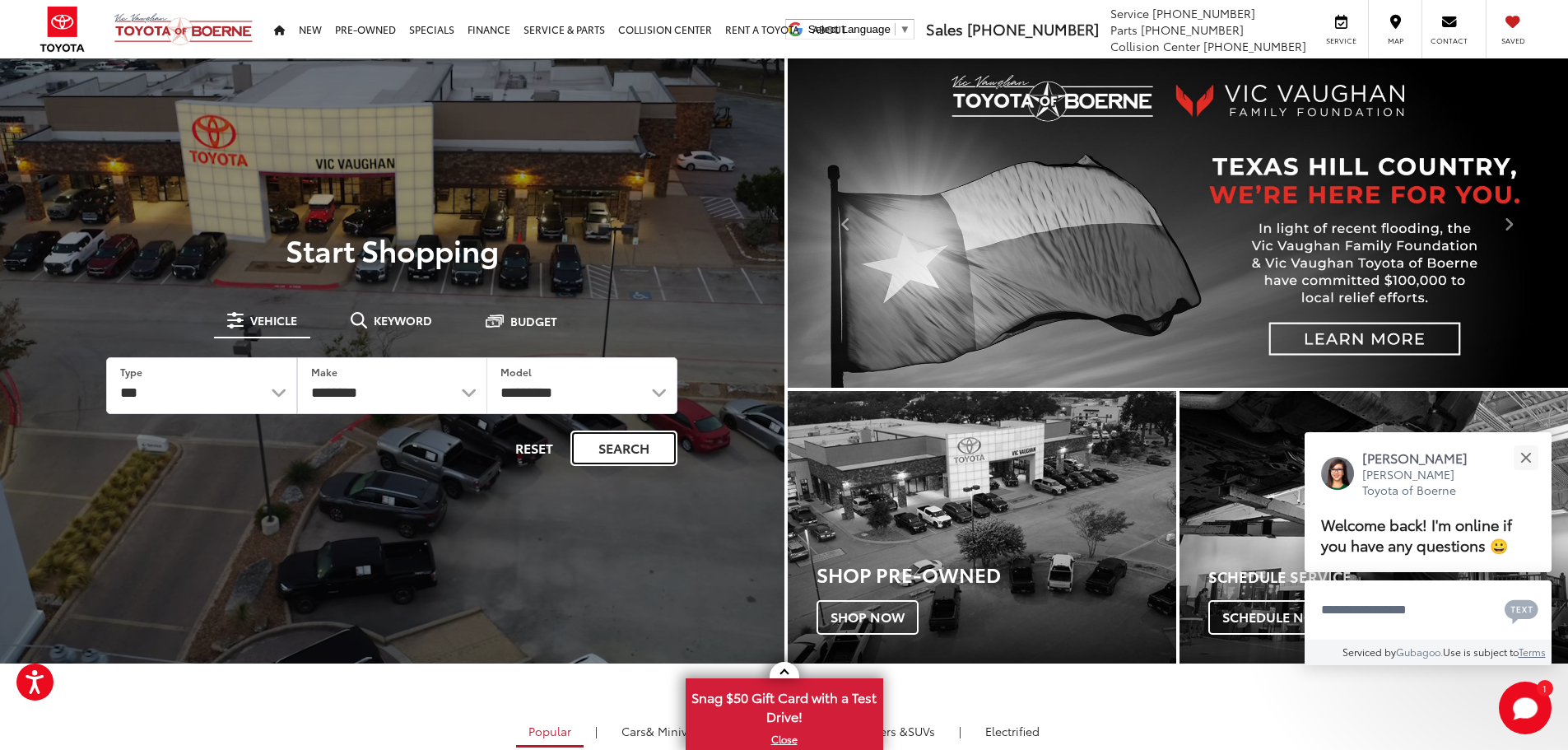
click at [614, 459] on button "Search" at bounding box center [624, 448] width 107 height 35
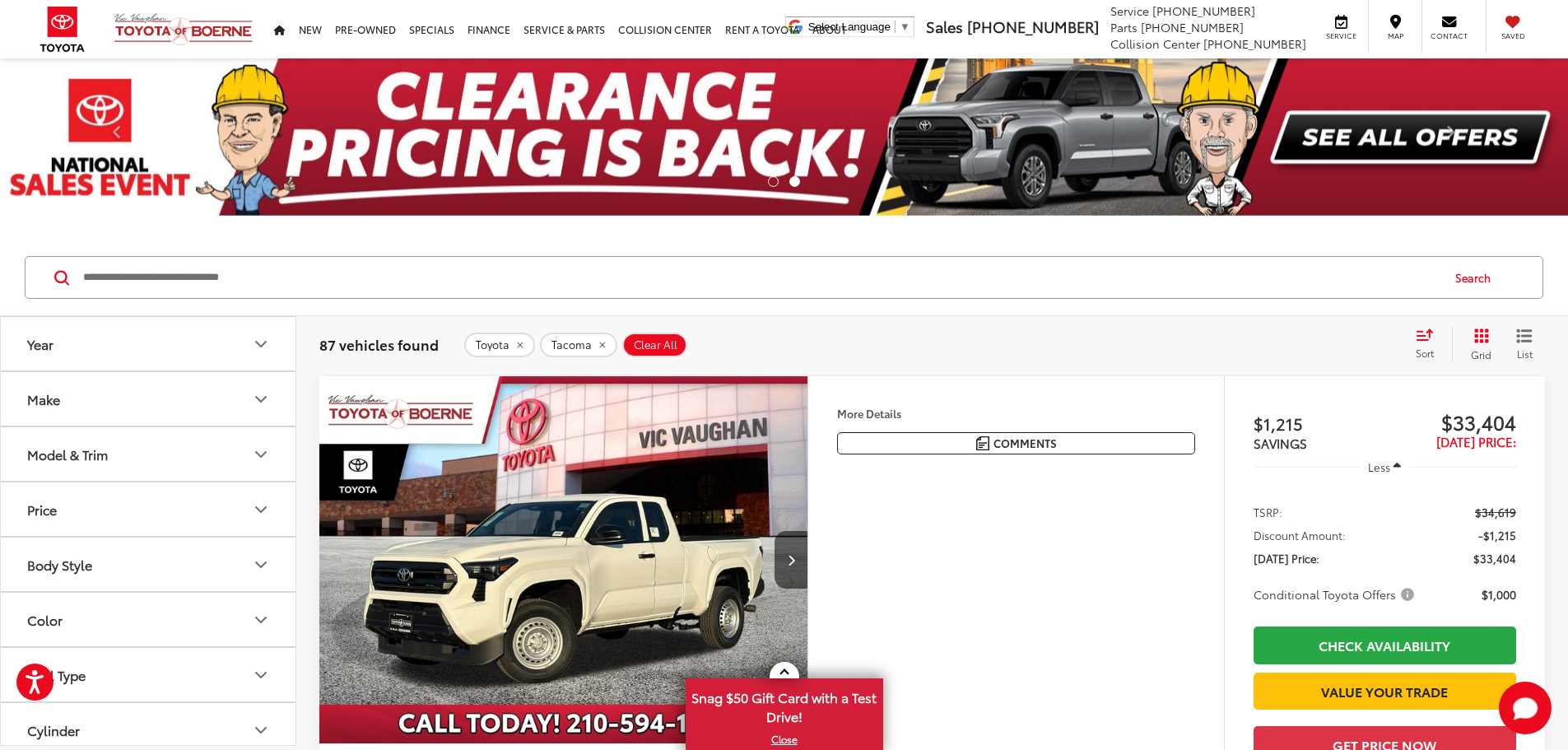
click at [265, 454] on icon "Model & Trim" at bounding box center [260, 454] width 19 height 19
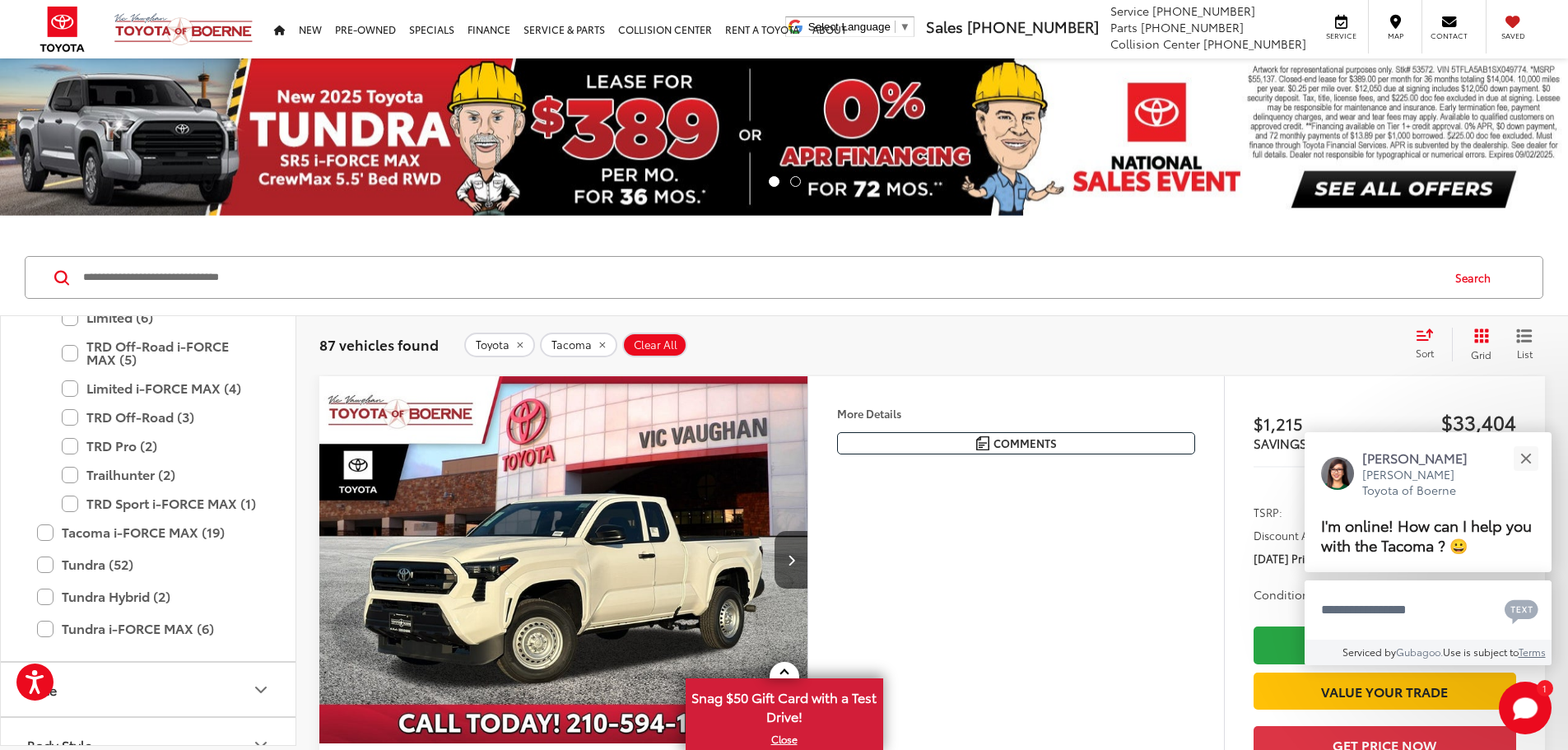
scroll to position [813, 0]
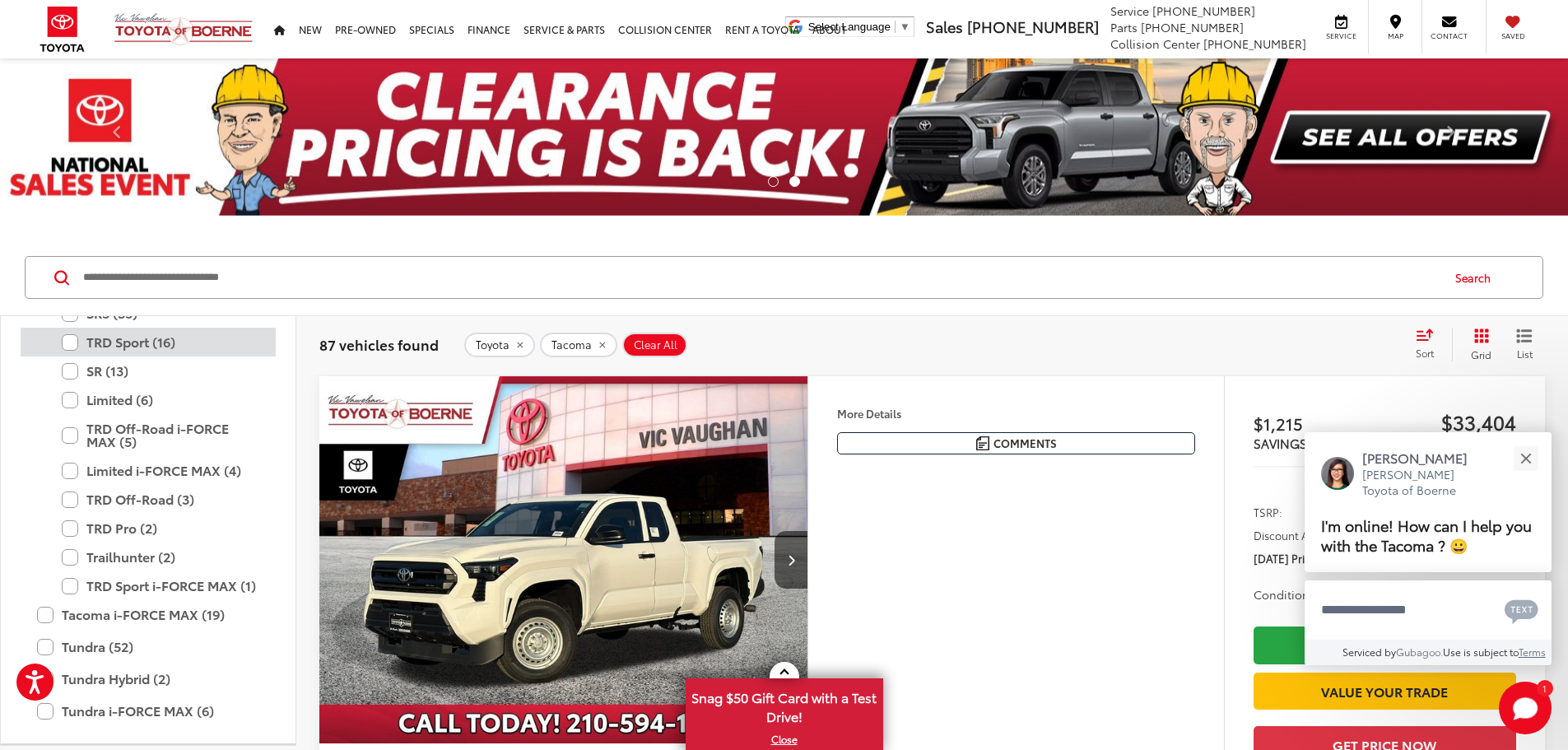
click at [72, 342] on label "TRD Sport (16)" at bounding box center [161, 341] width 198 height 29
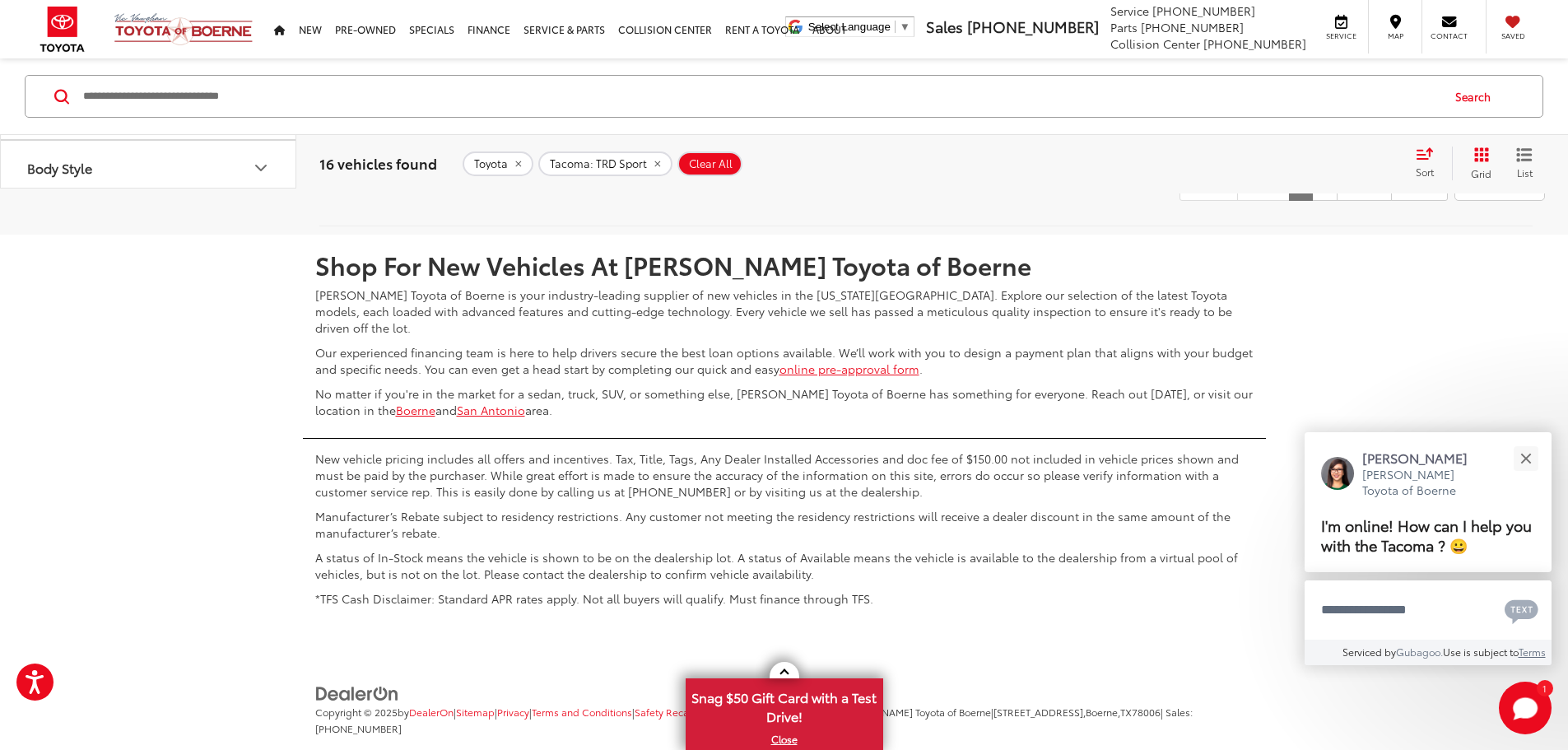
scroll to position [648, 0]
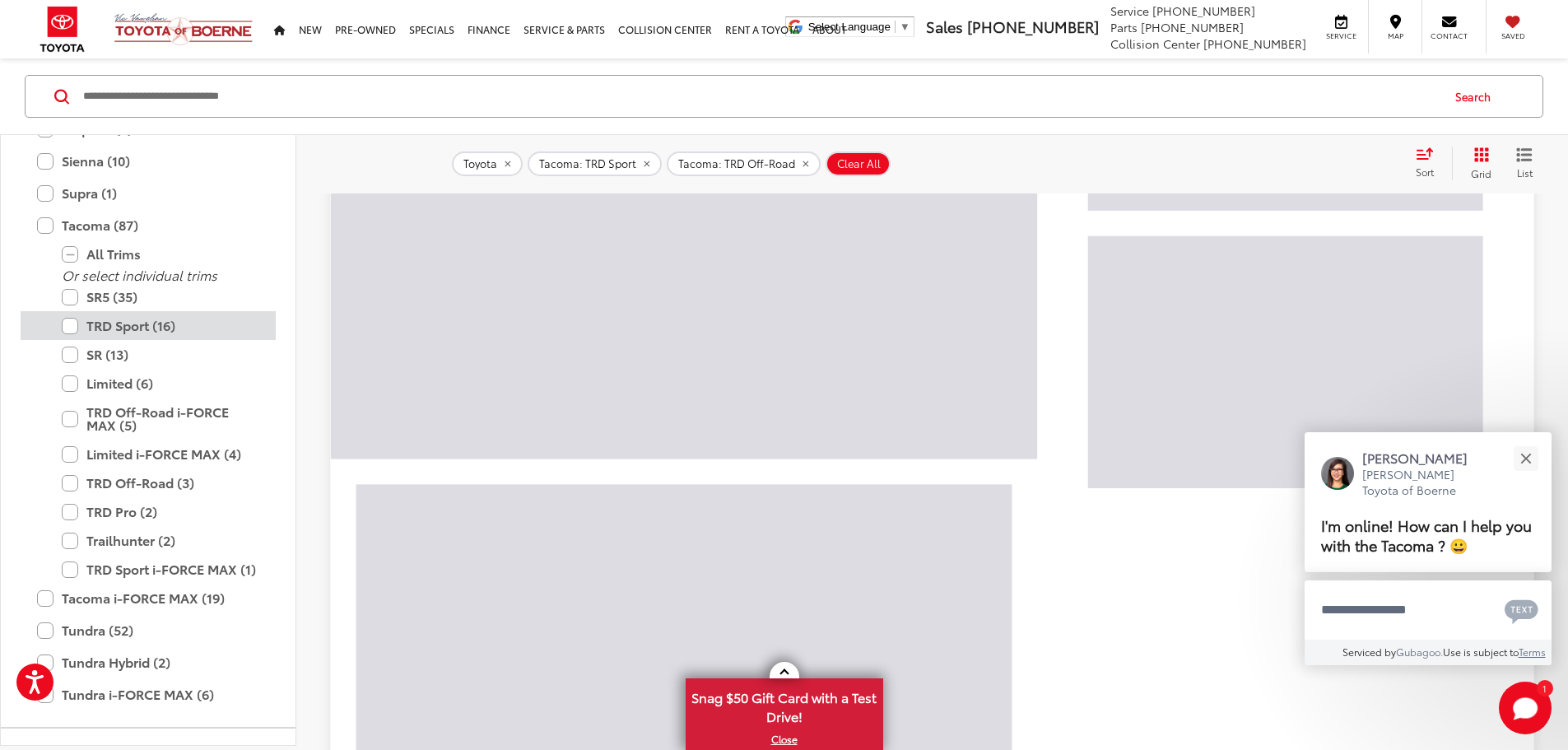
click at [67, 323] on label "TRD Sport (16)" at bounding box center [161, 325] width 198 height 29
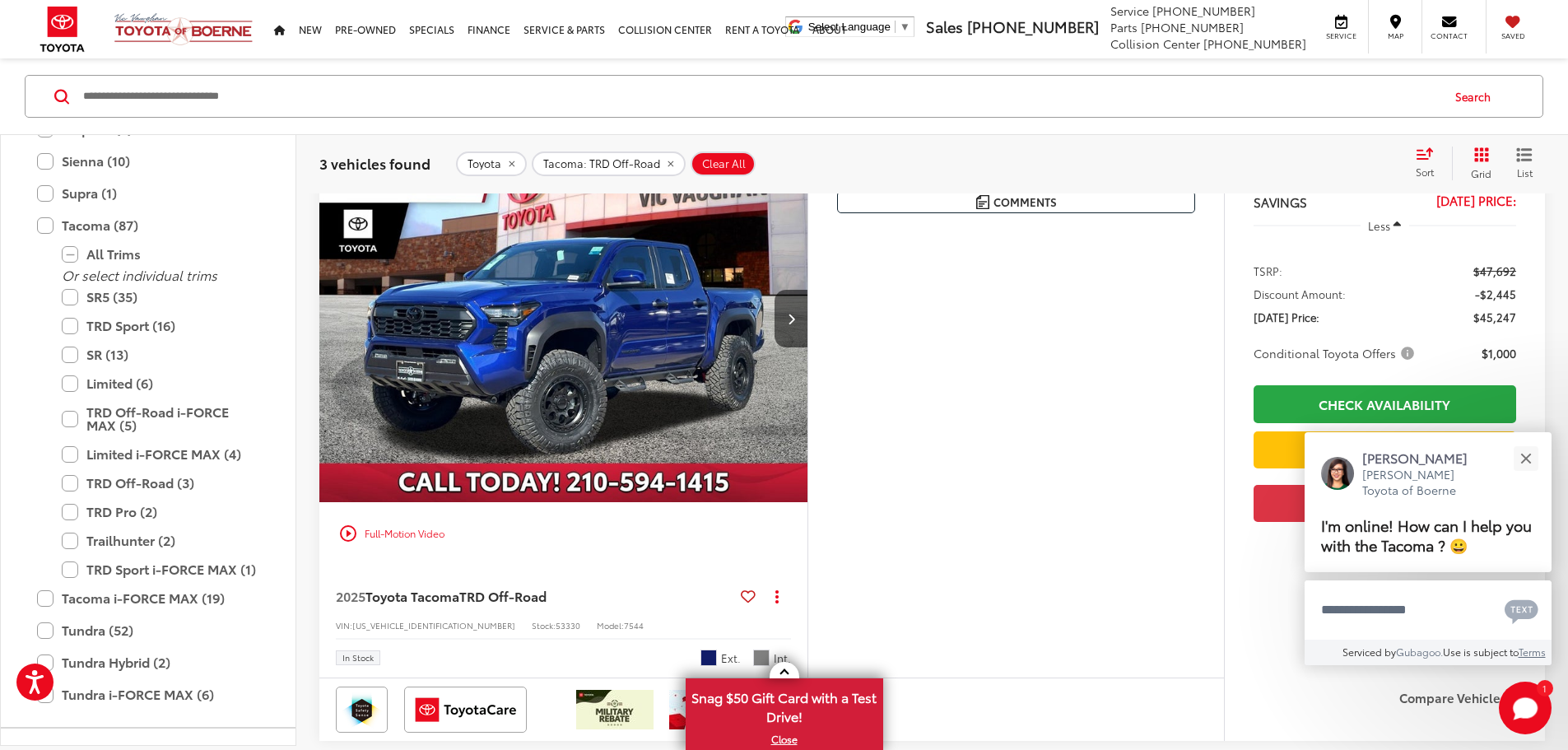
scroll to position [18, 0]
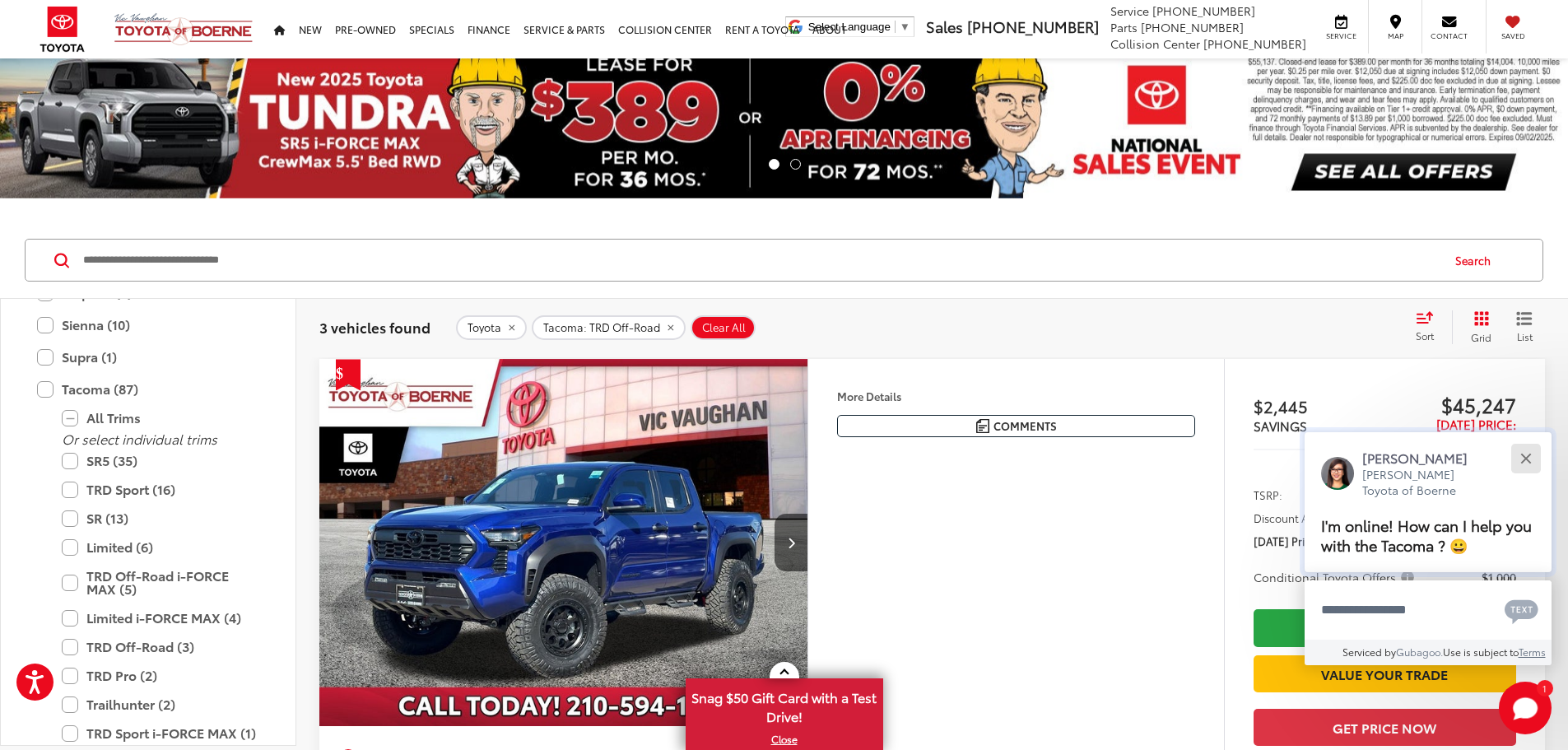
click at [1522, 454] on div "Close" at bounding box center [1526, 458] width 11 height 11
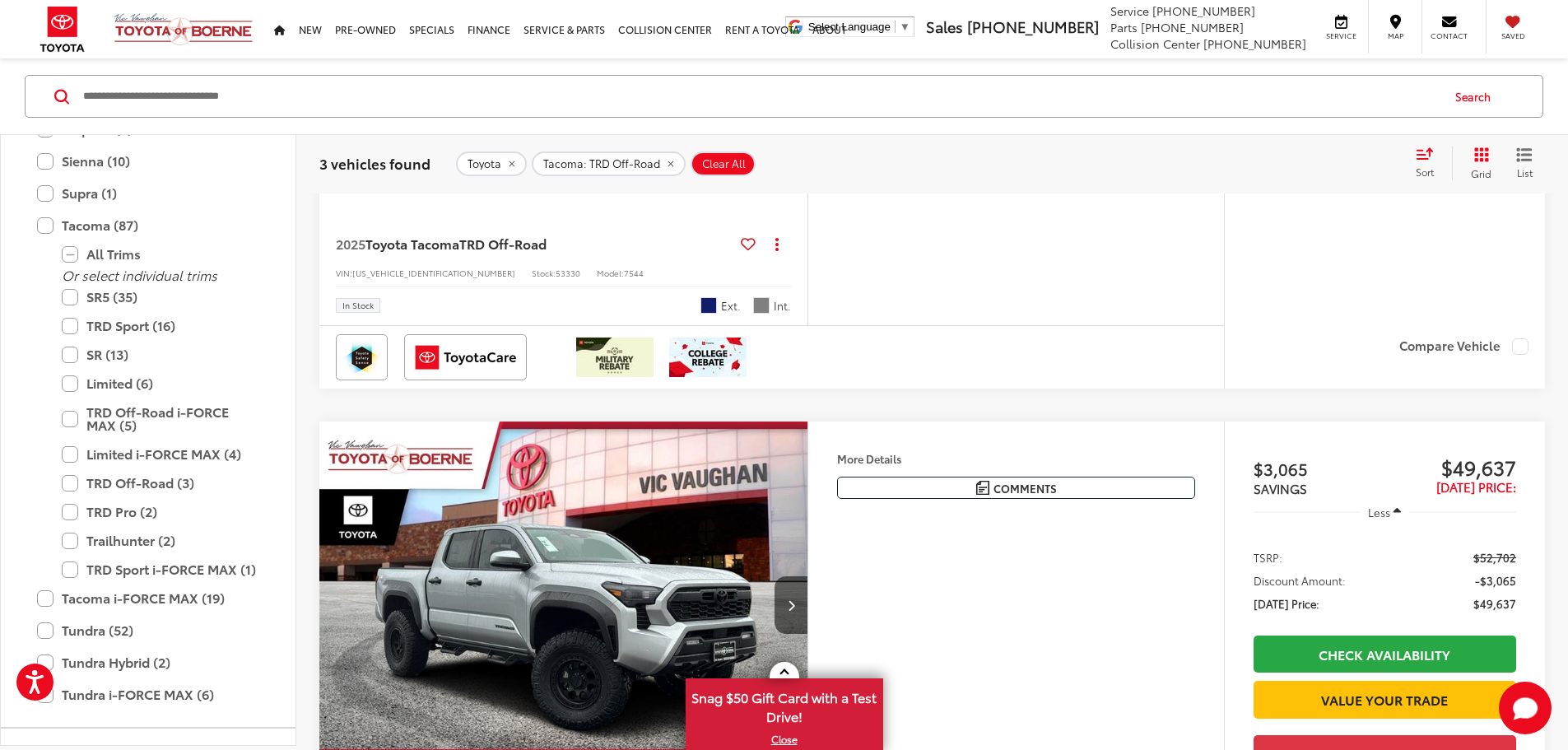
scroll to position [841, 0]
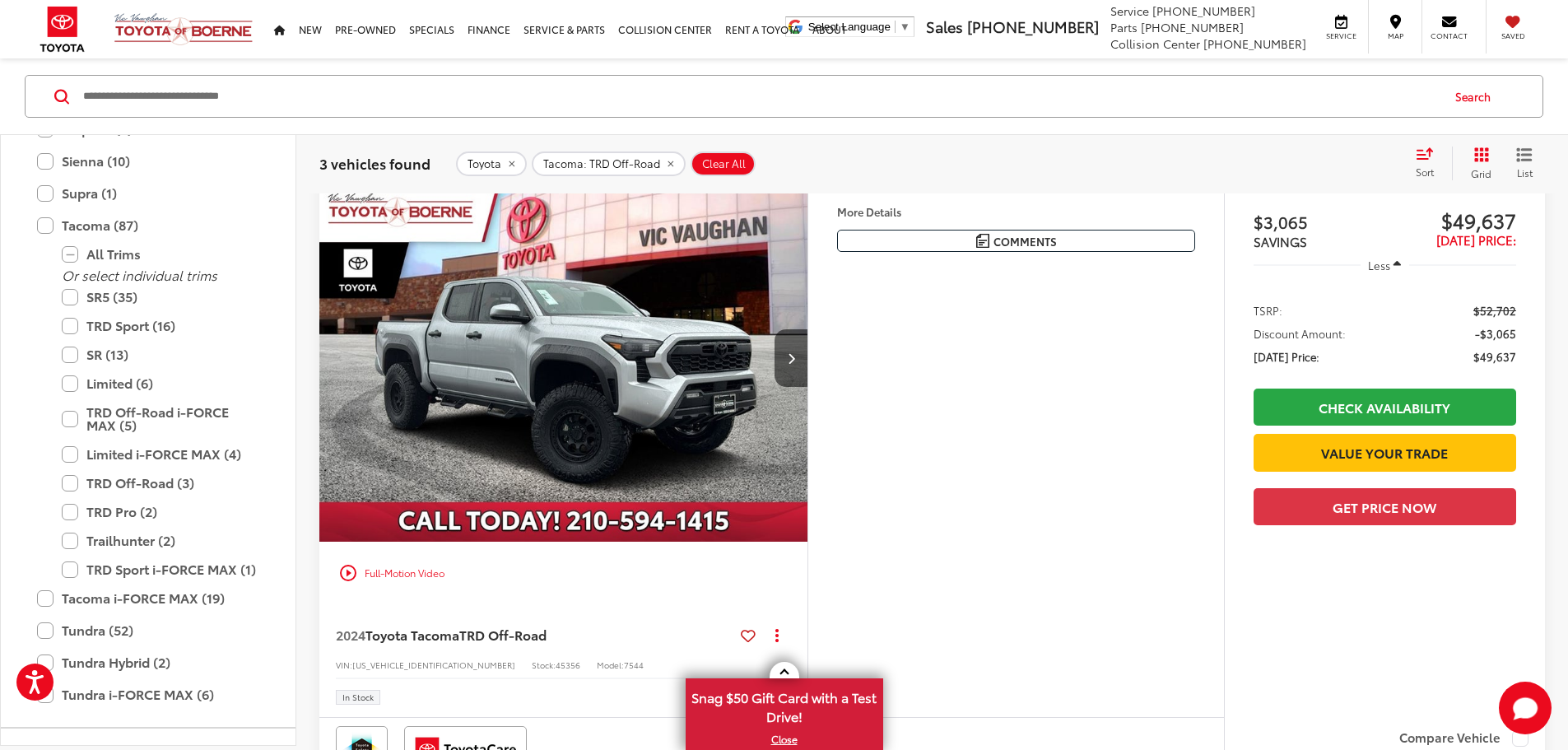
click at [0, 0] on button "More..." at bounding box center [0, 0] width 0 height 0
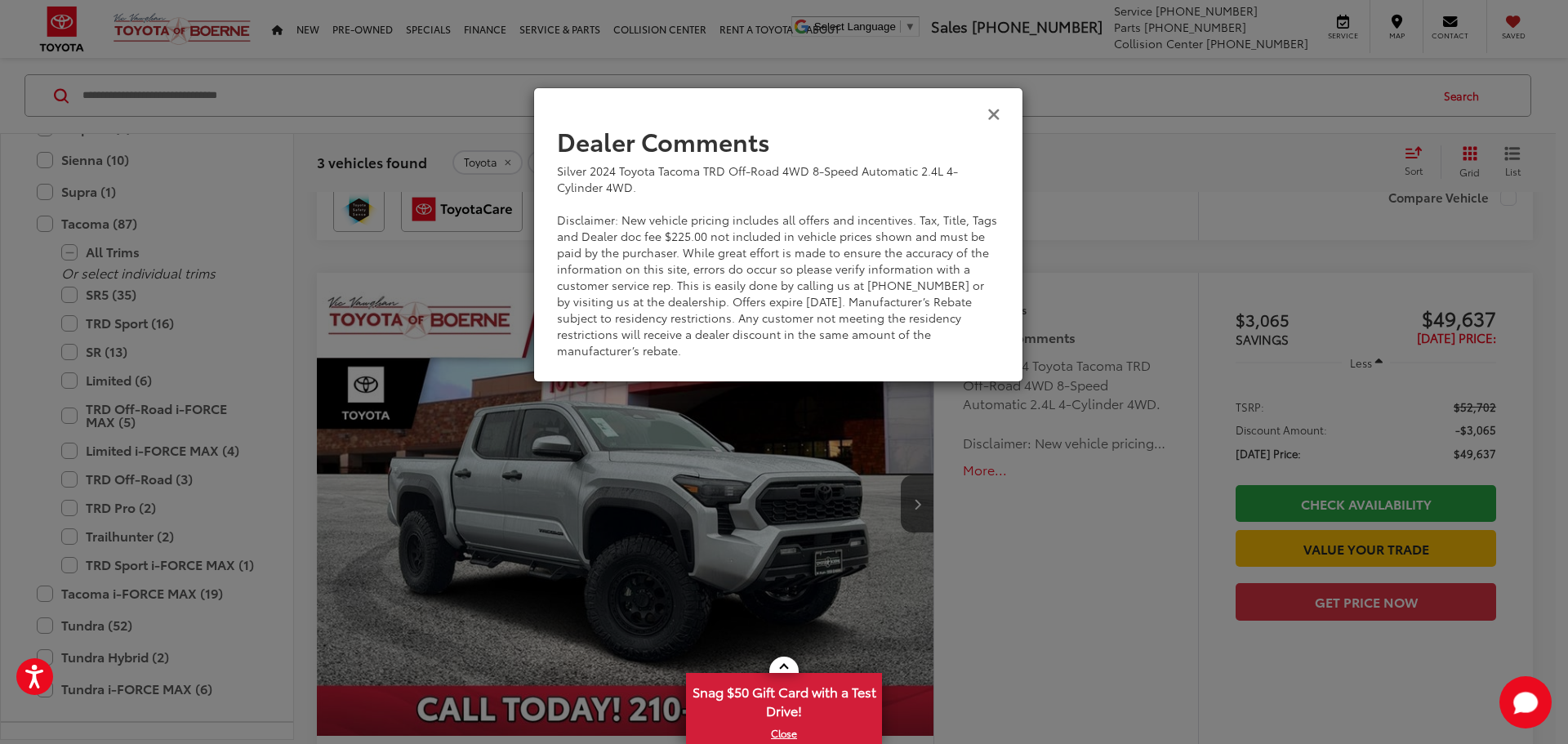
click at [988, 114] on icon "Close" at bounding box center [994, 113] width 13 height 17
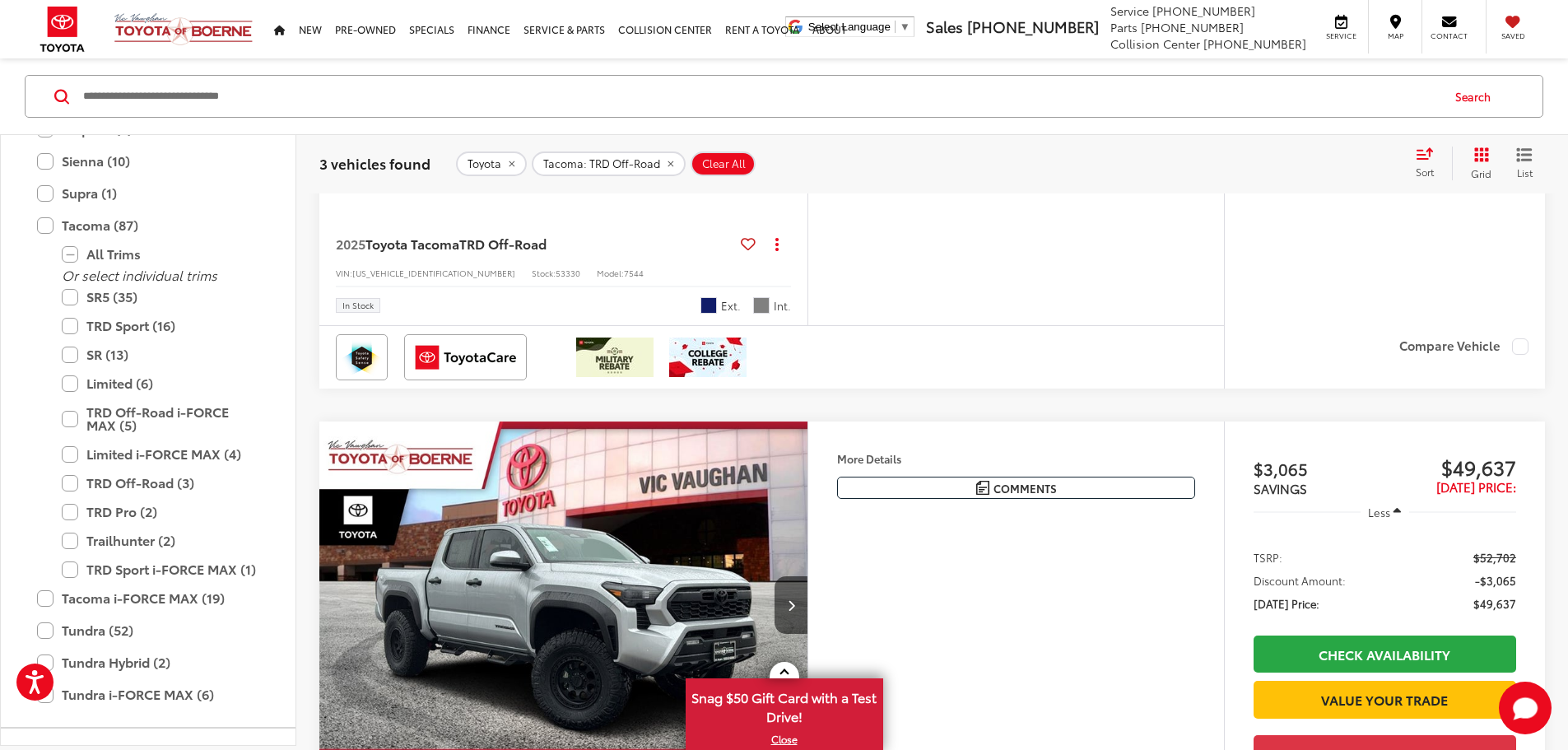
scroll to position [182, 0]
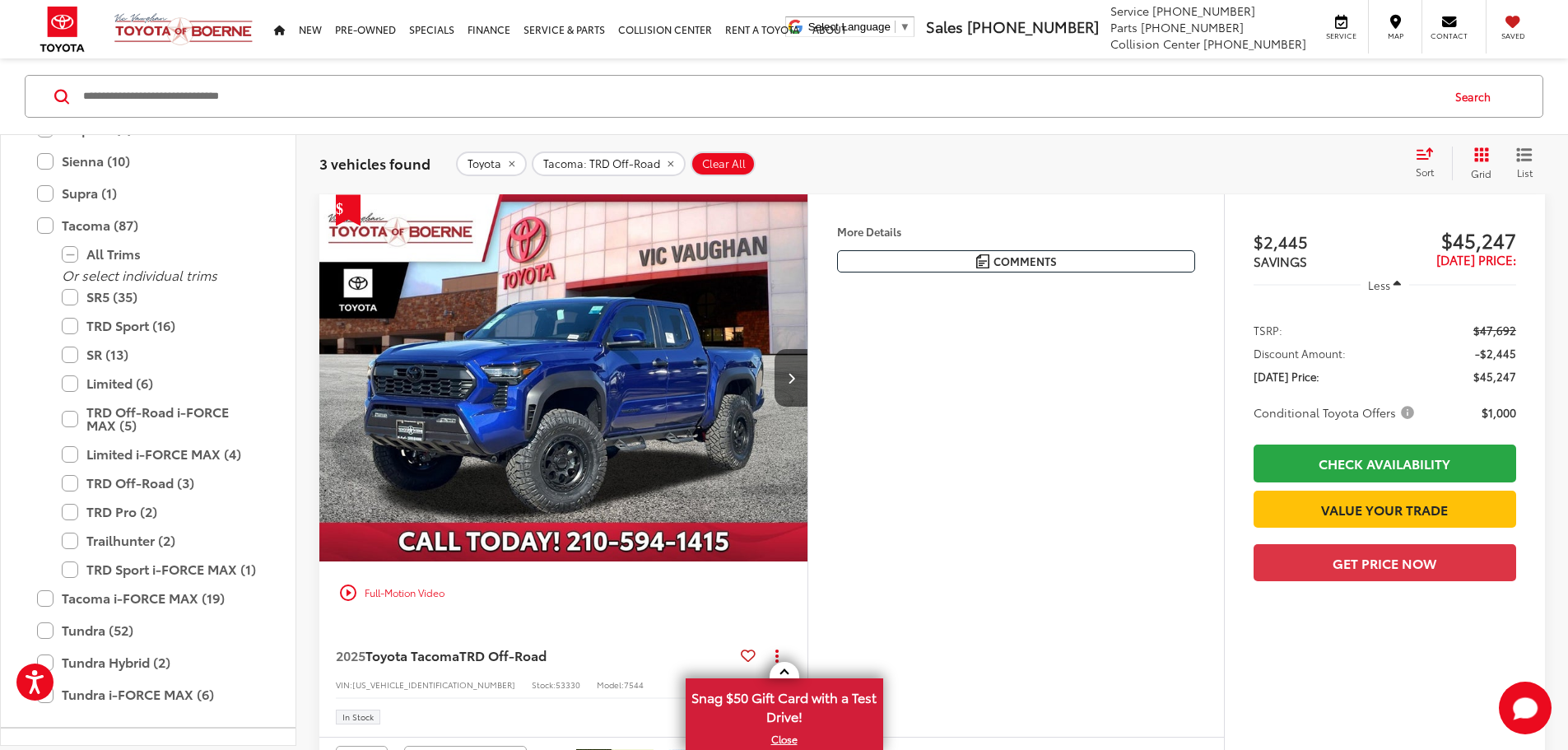
click at [656, 445] on img "2025 Toyota Tacoma TRD Off-Road 0" at bounding box center [563, 378] width 490 height 368
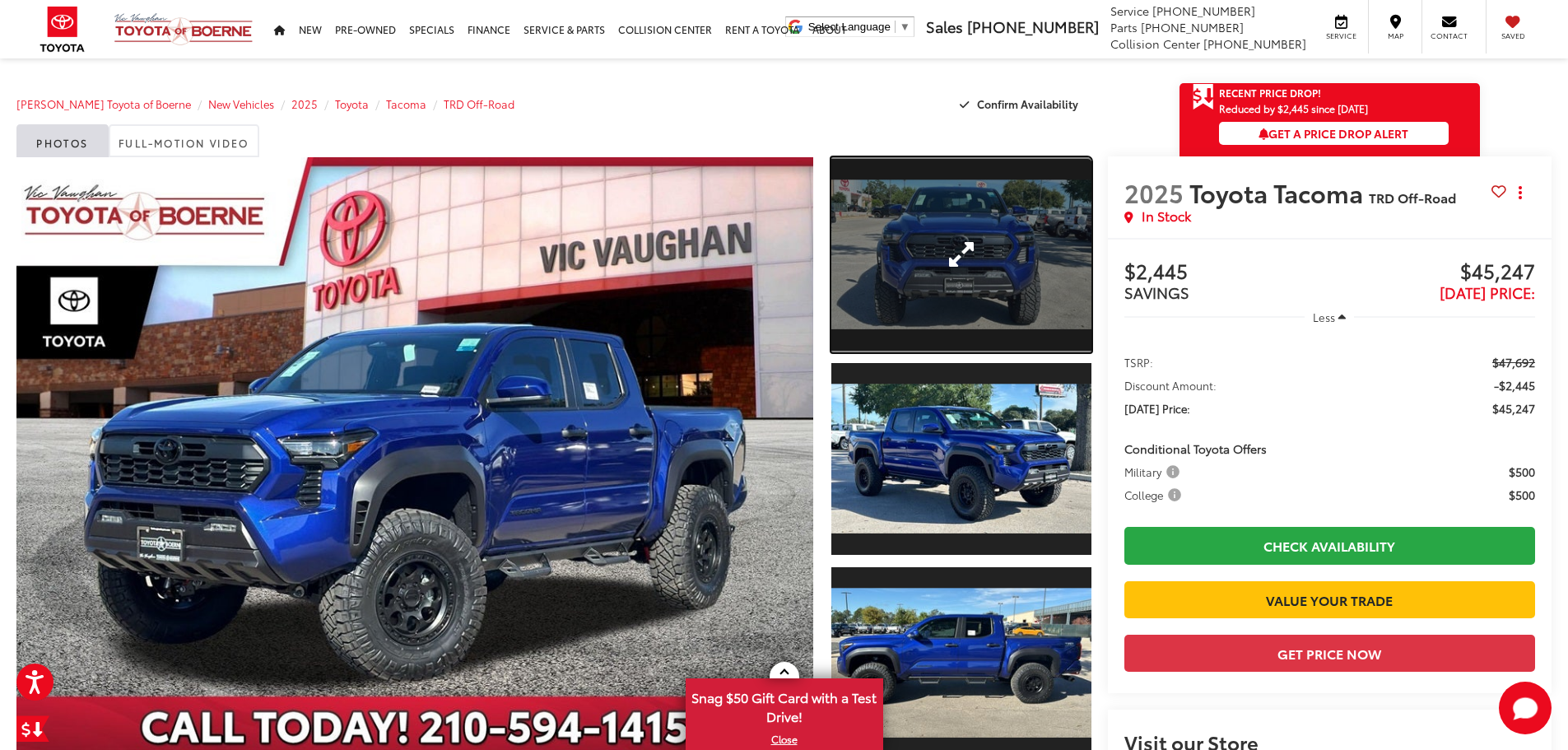
click at [954, 258] on link "Expand Photo 1" at bounding box center [961, 254] width 260 height 195
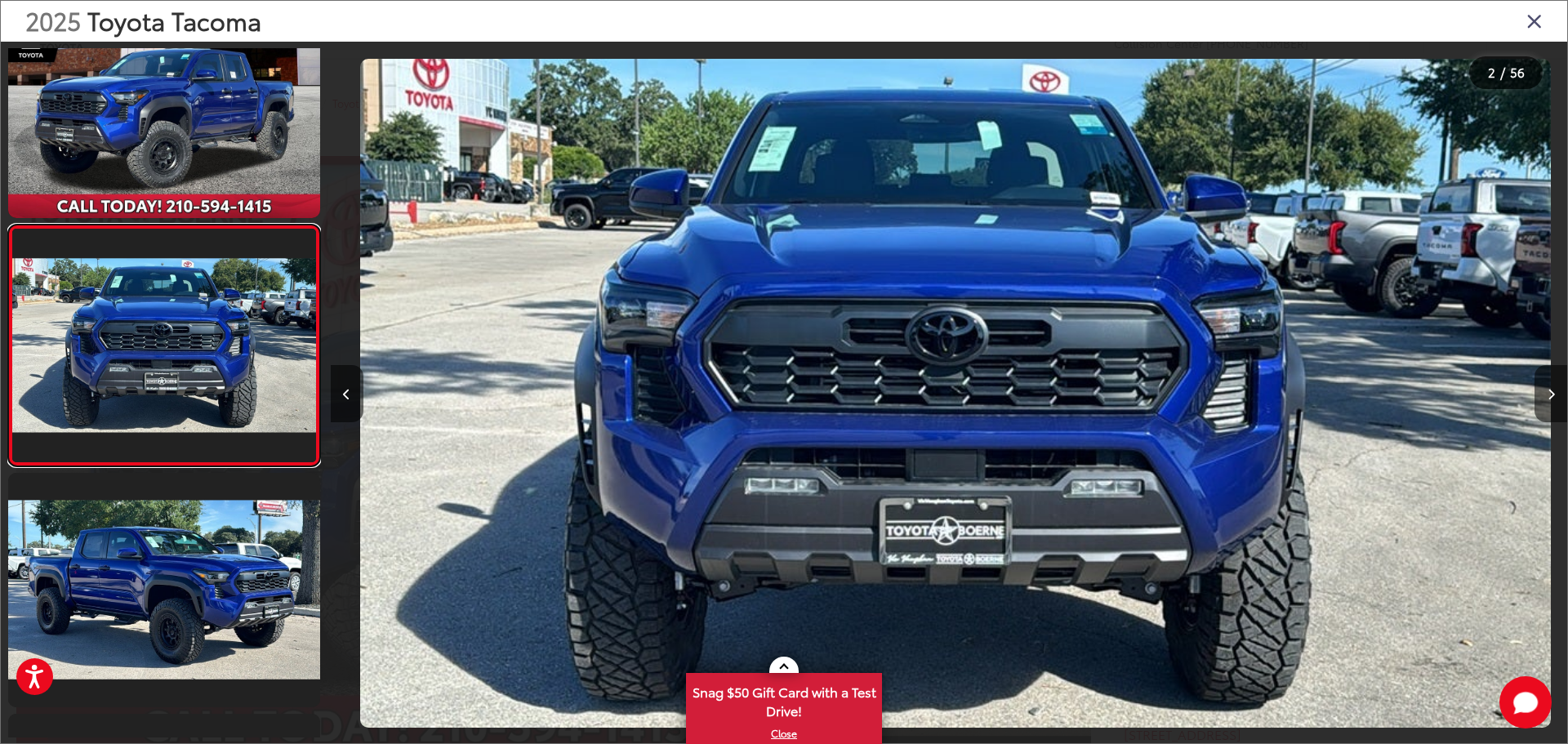
scroll to position [0, 1236]
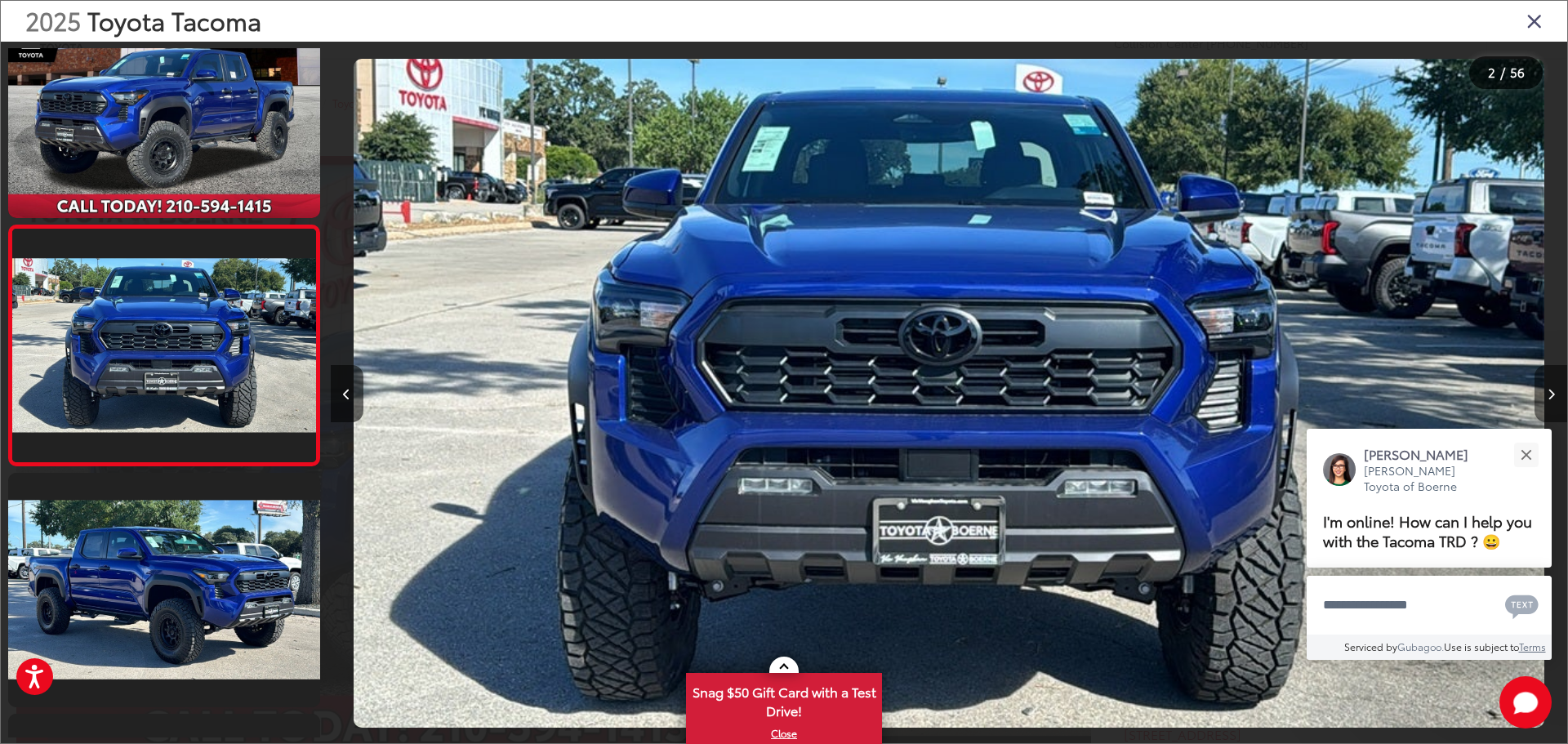
click at [1550, 383] on button "Next image" at bounding box center [1551, 394] width 33 height 57
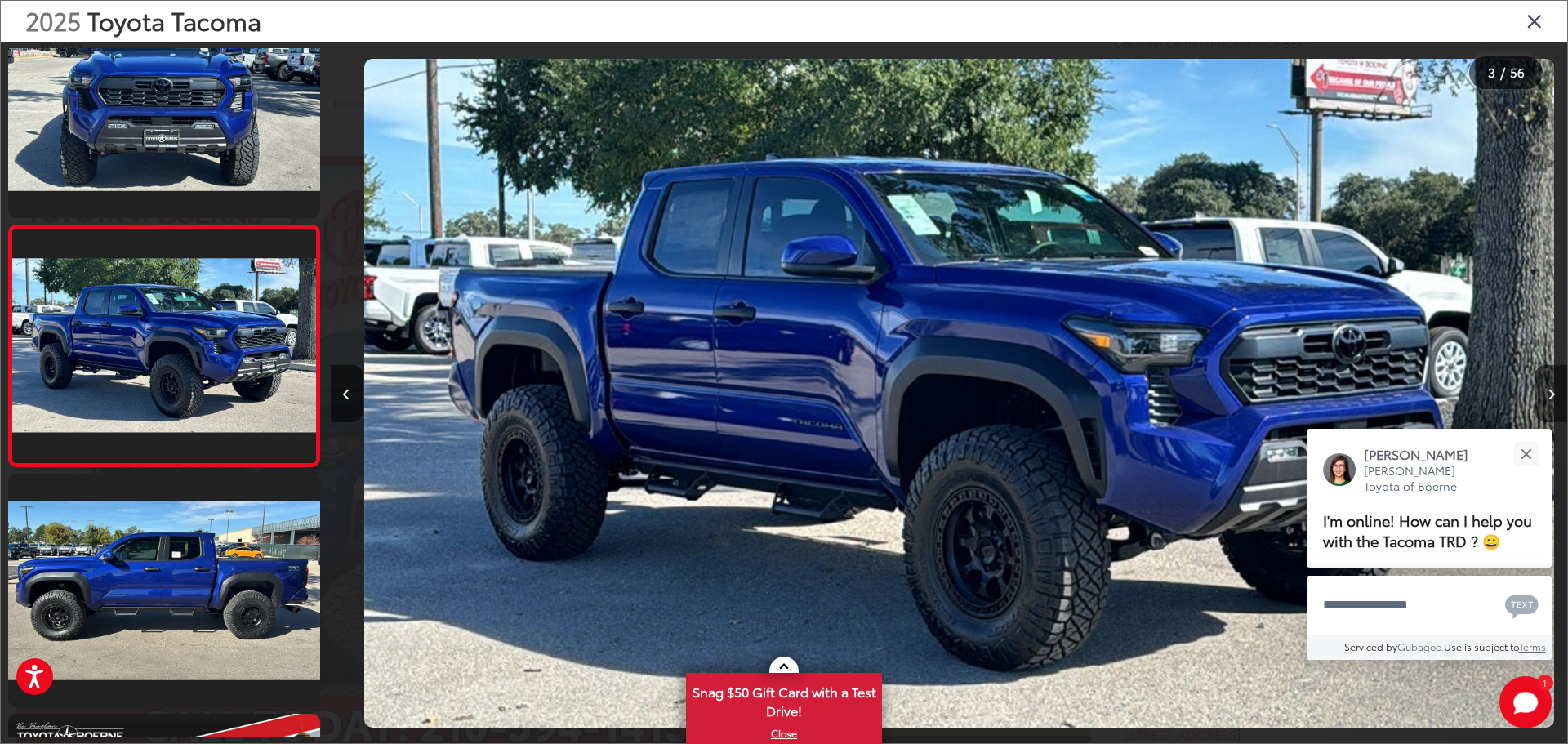
scroll to position [0, 2474]
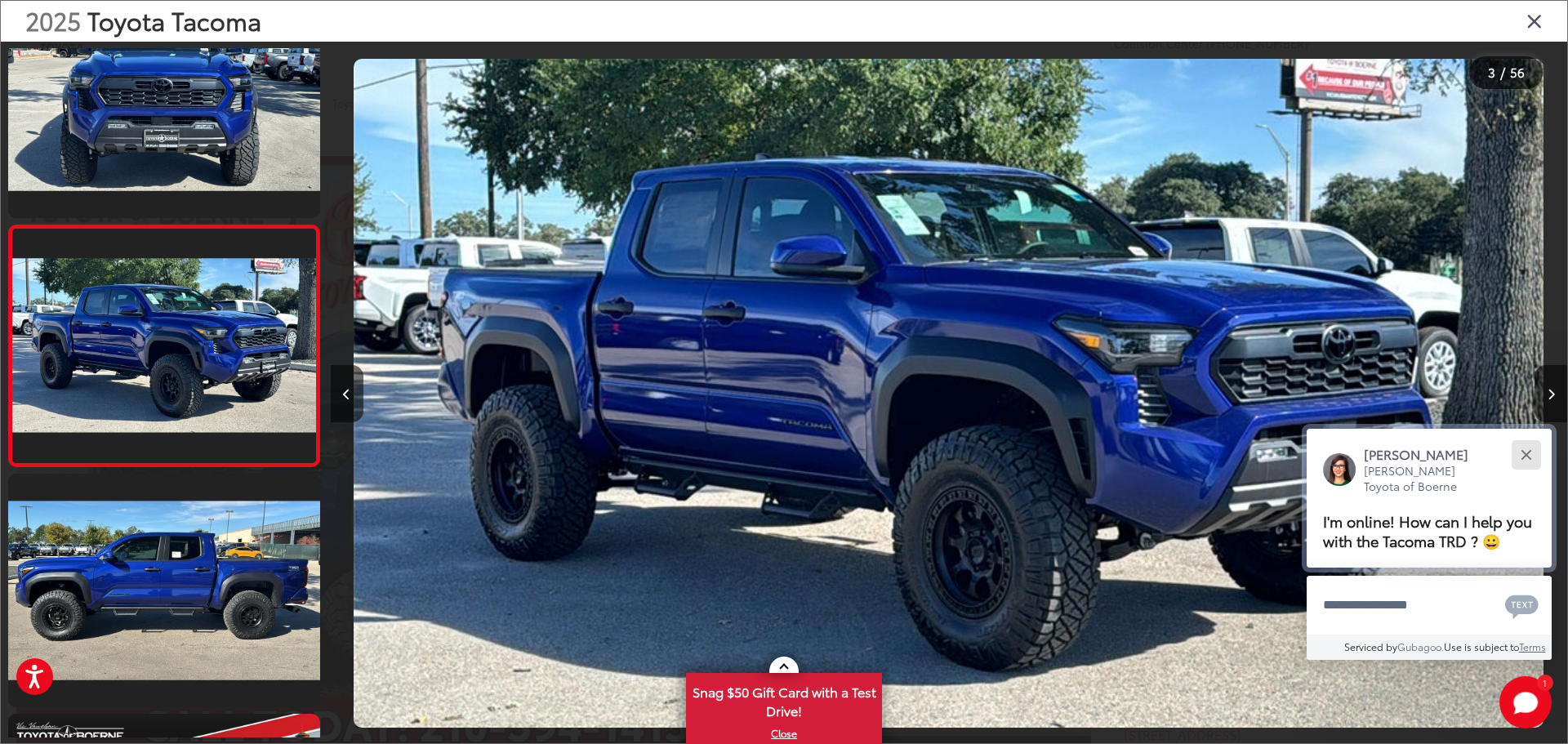
click at [1526, 450] on button "Close" at bounding box center [1526, 454] width 35 height 35
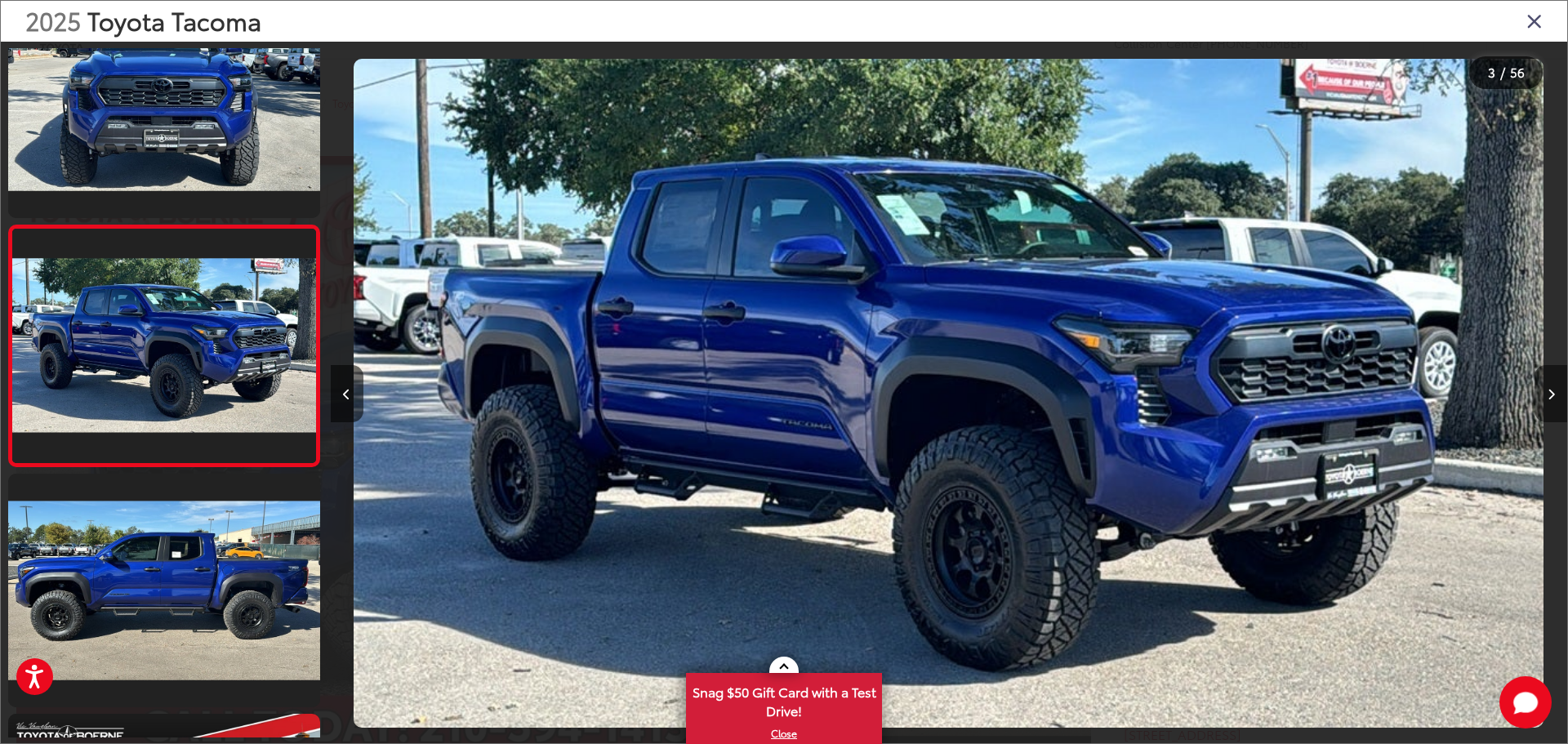
click at [1541, 383] on button "Next image" at bounding box center [1551, 394] width 33 height 57
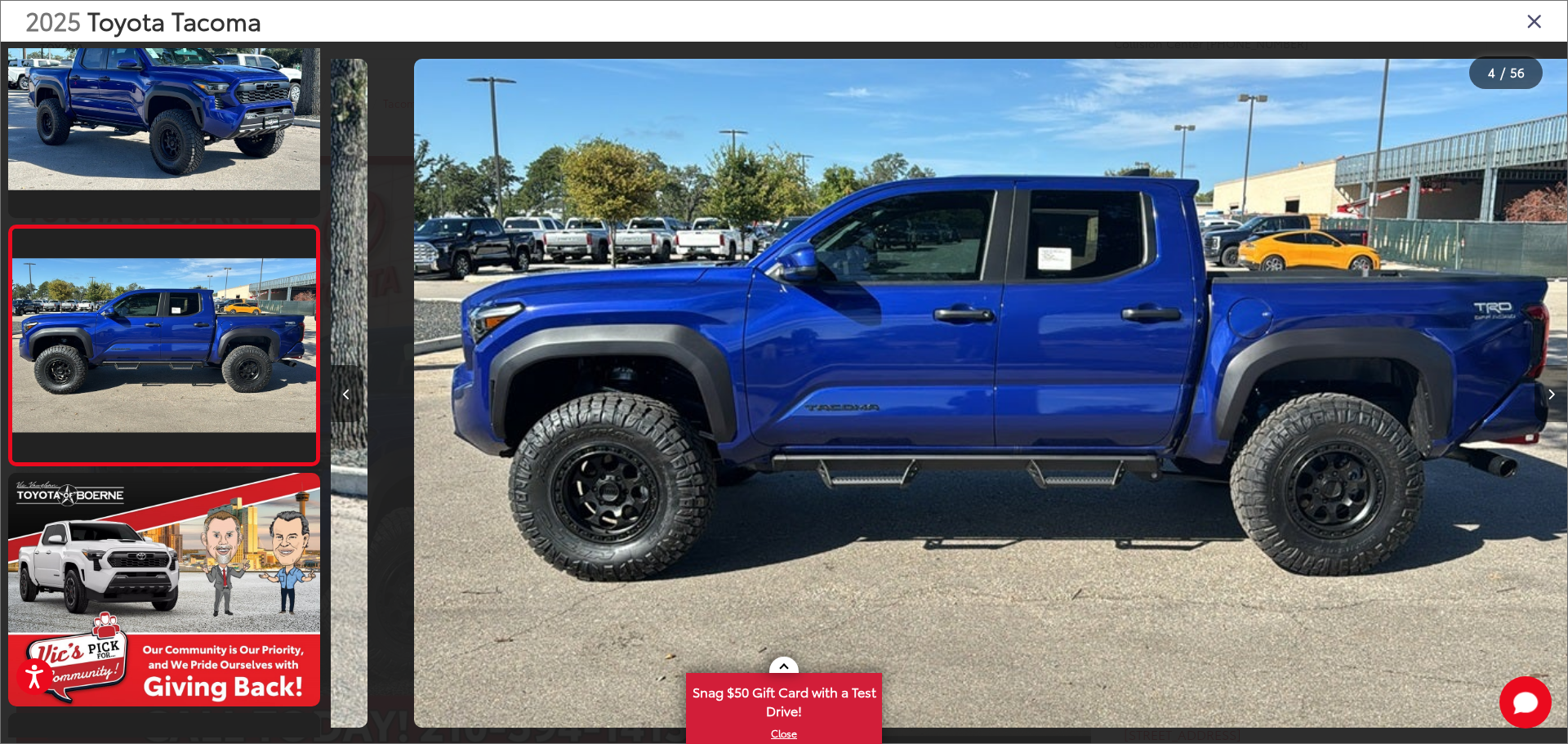
scroll to position [0, 3709]
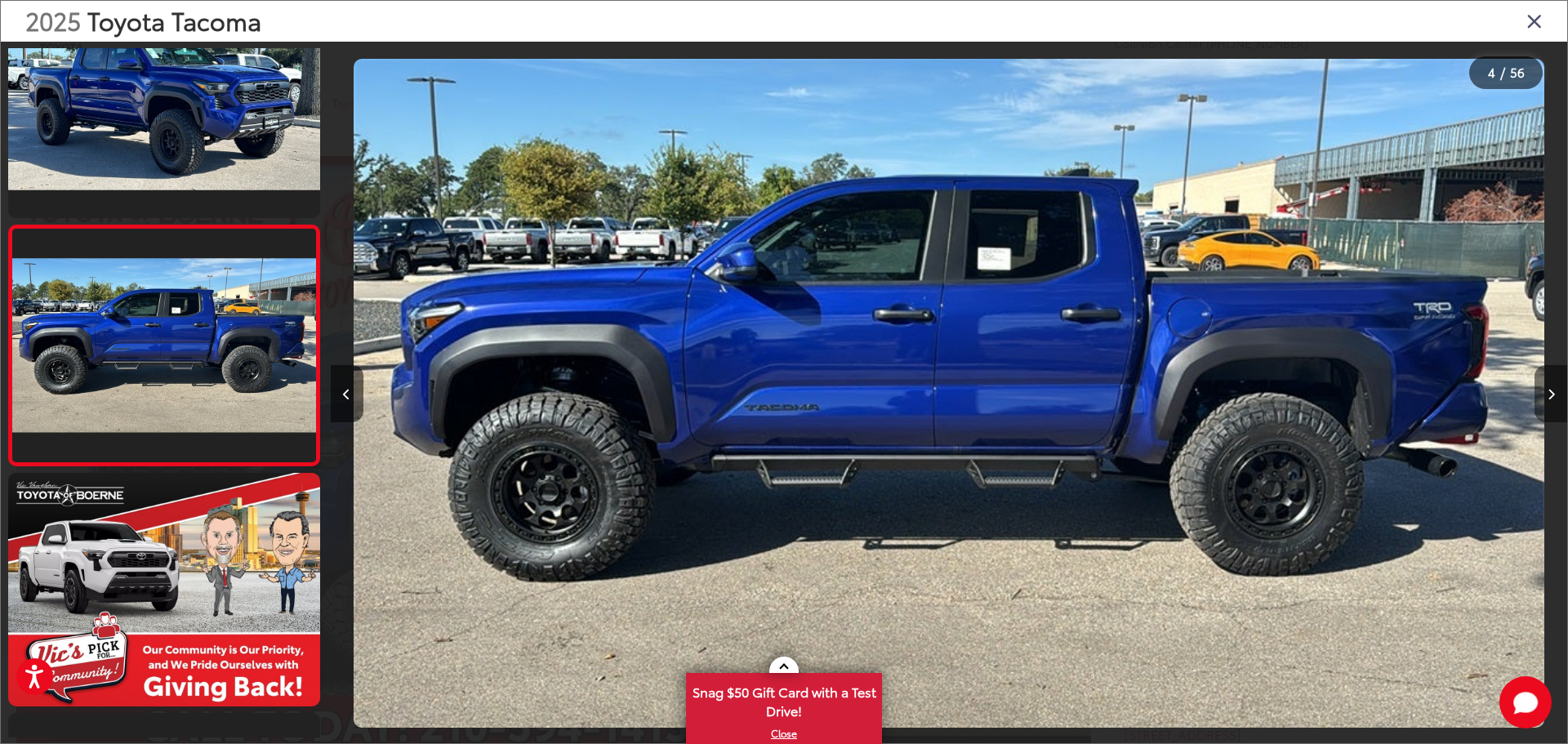
click at [1541, 383] on button "Next image" at bounding box center [1551, 394] width 33 height 57
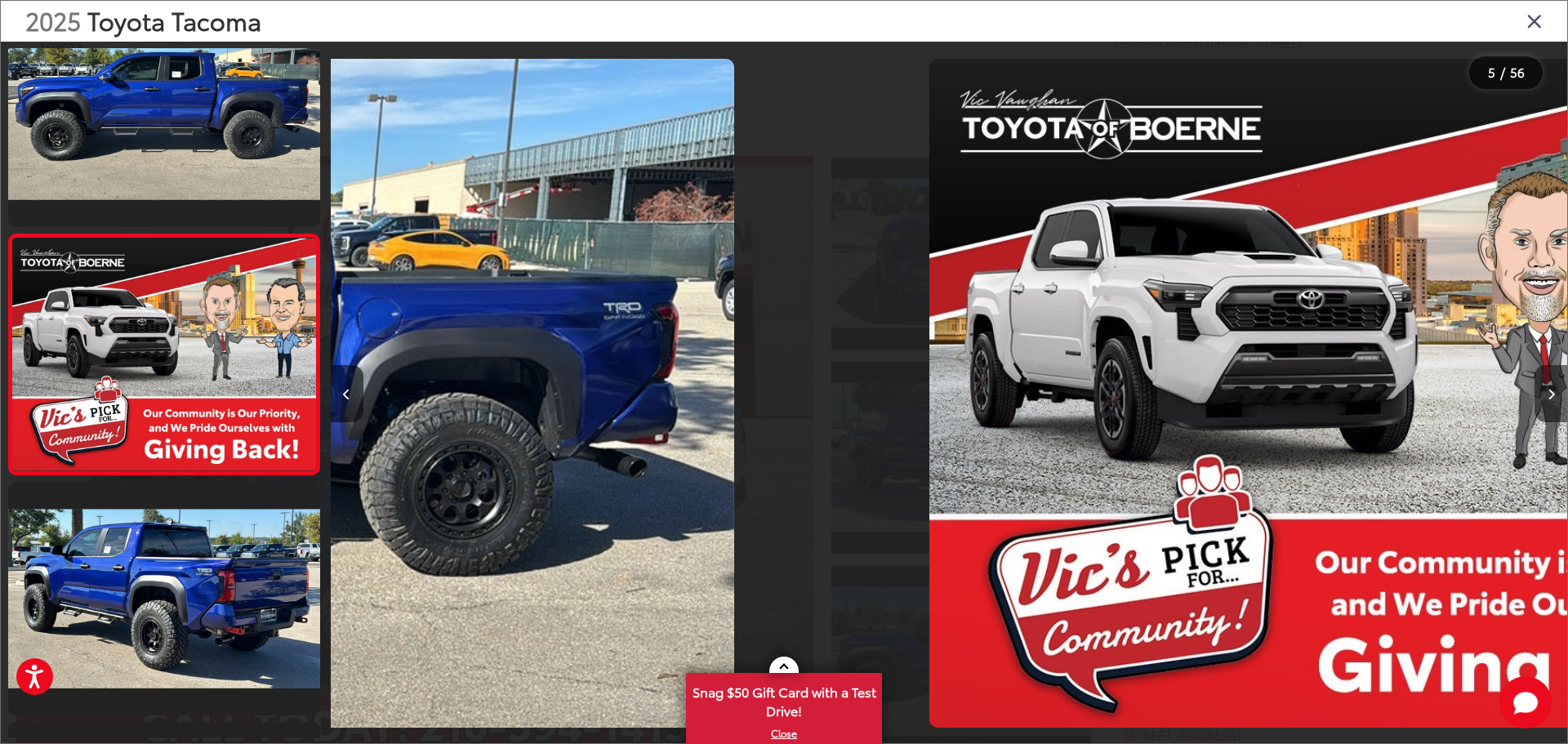
scroll to position [785, 0]
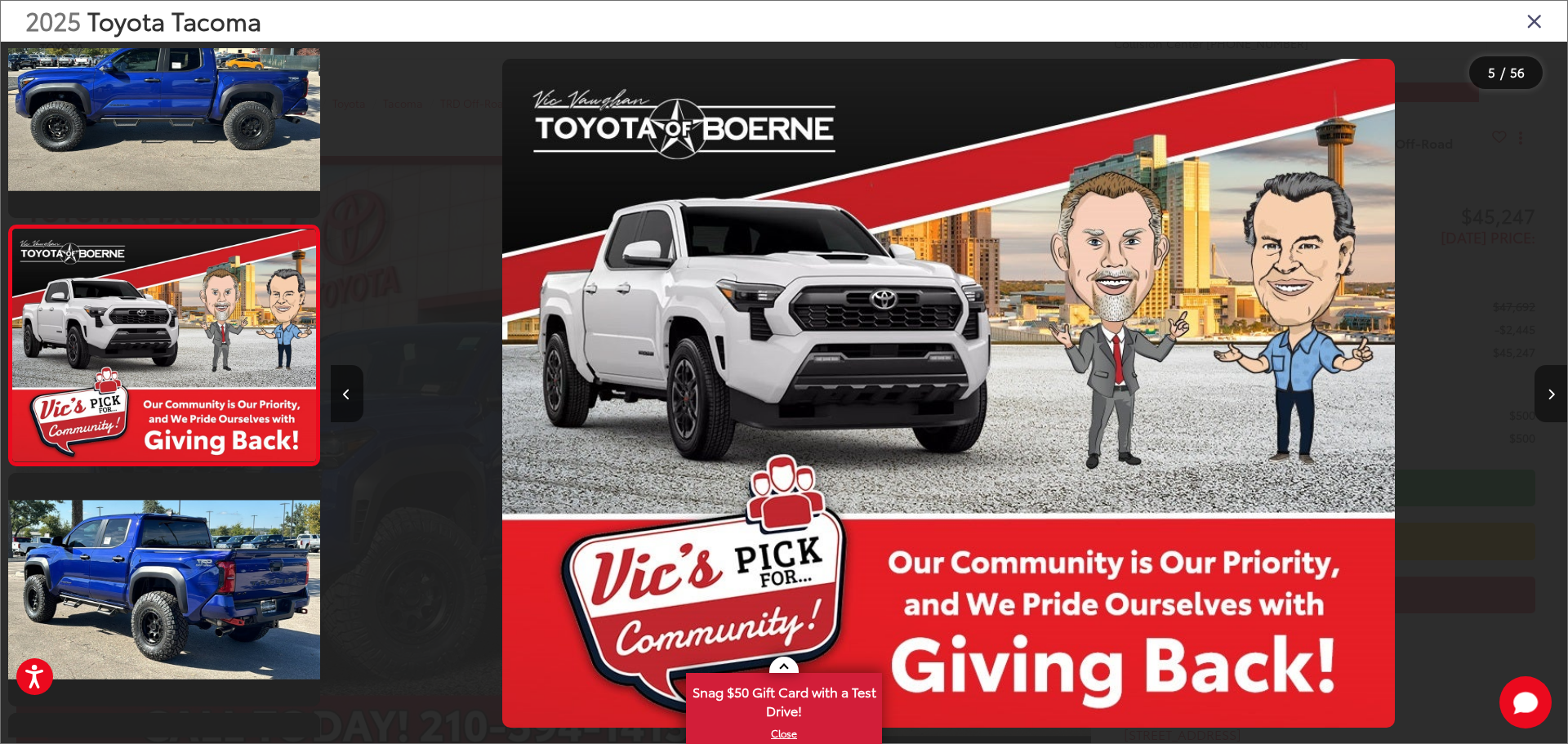
click at [1541, 383] on button "Next image" at bounding box center [1551, 394] width 33 height 57
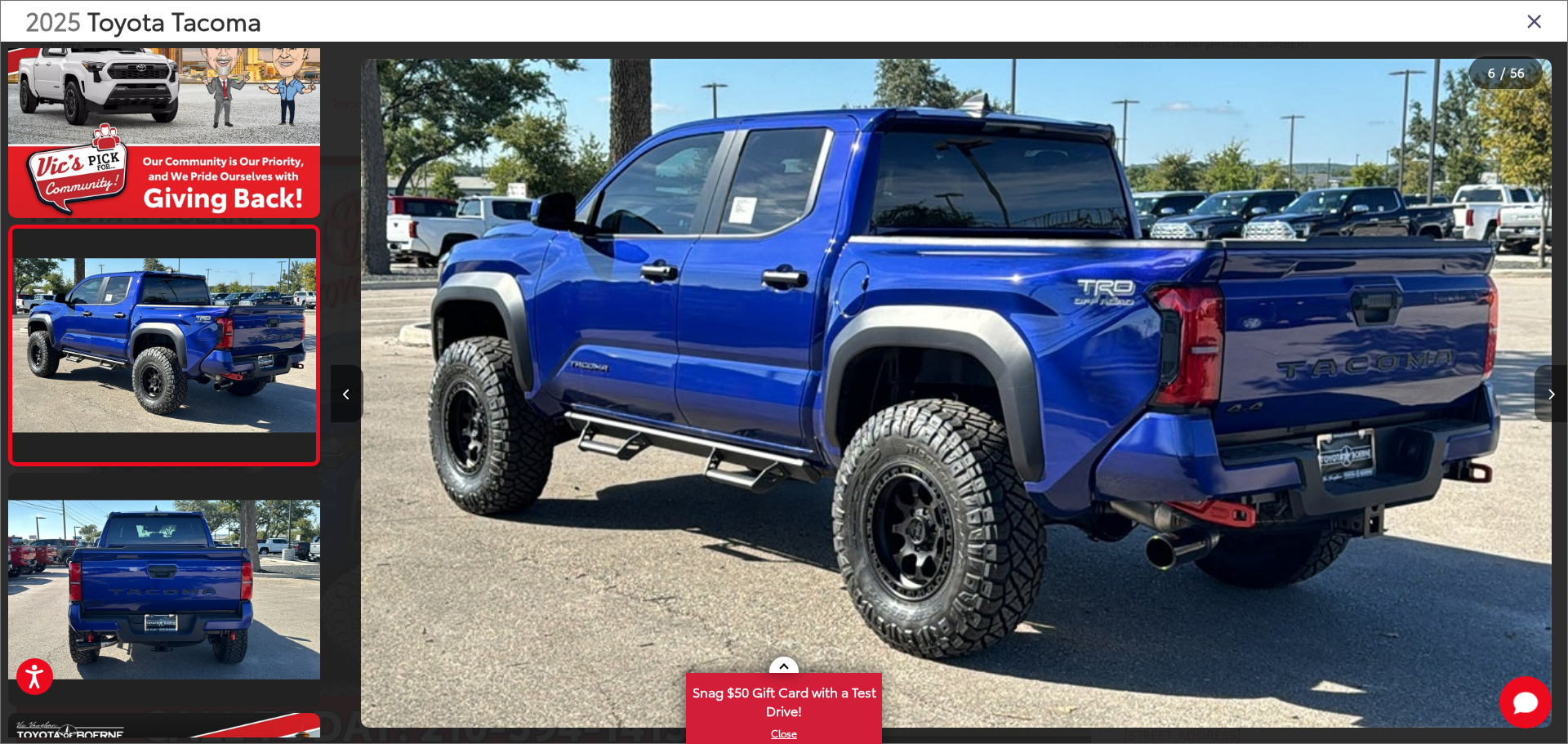
scroll to position [0, 6183]
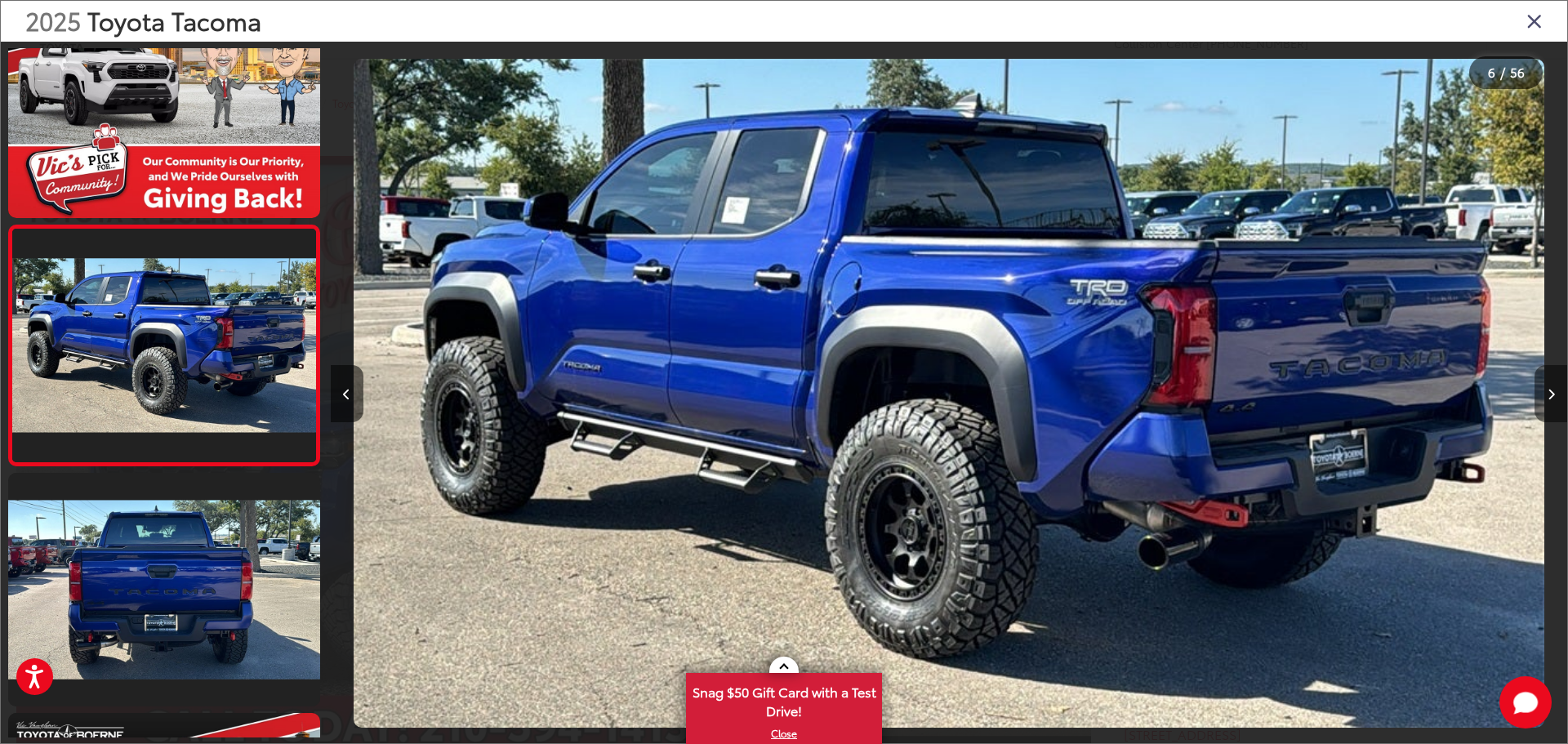
click at [1546, 389] on button "Next image" at bounding box center [1551, 394] width 33 height 57
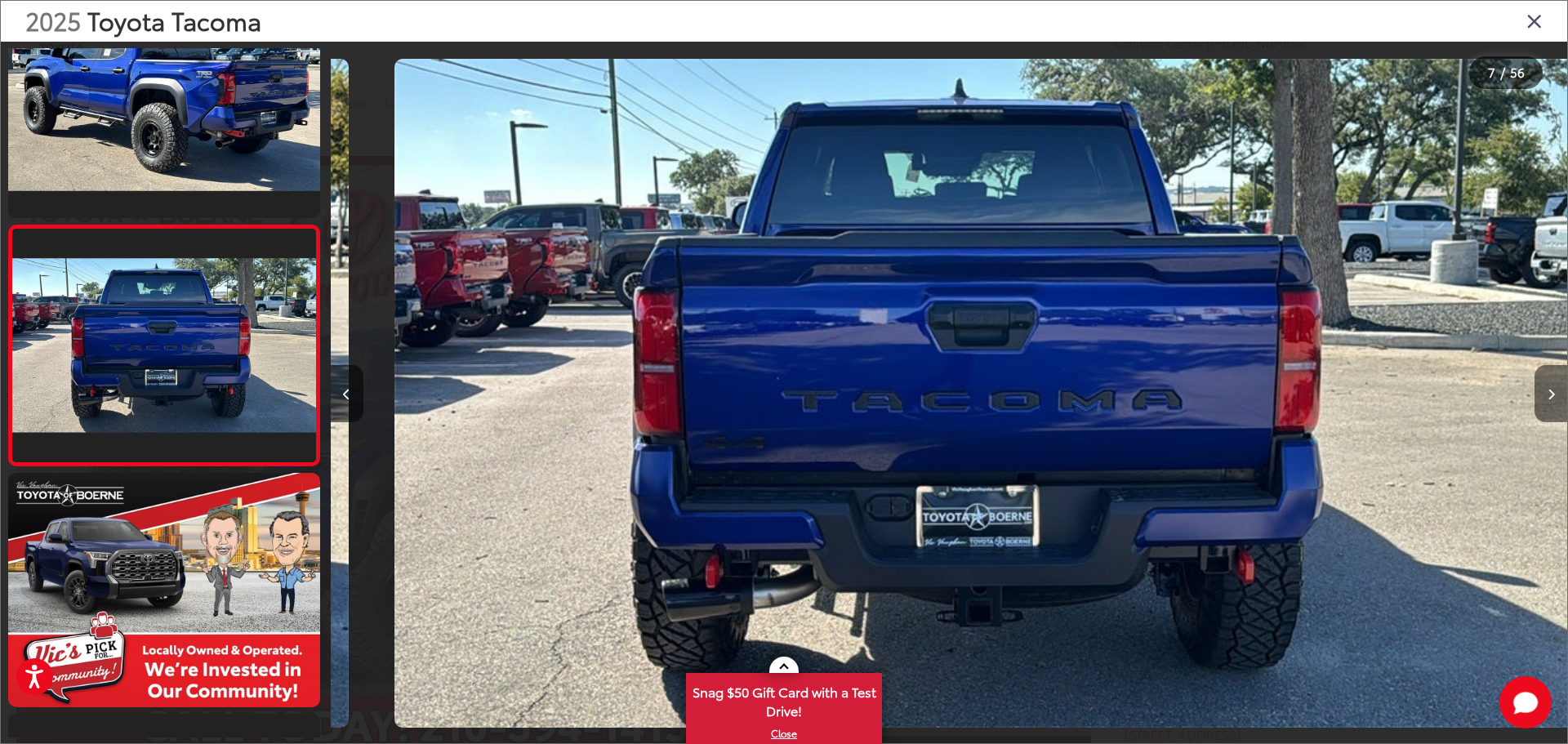
scroll to position [0, 7419]
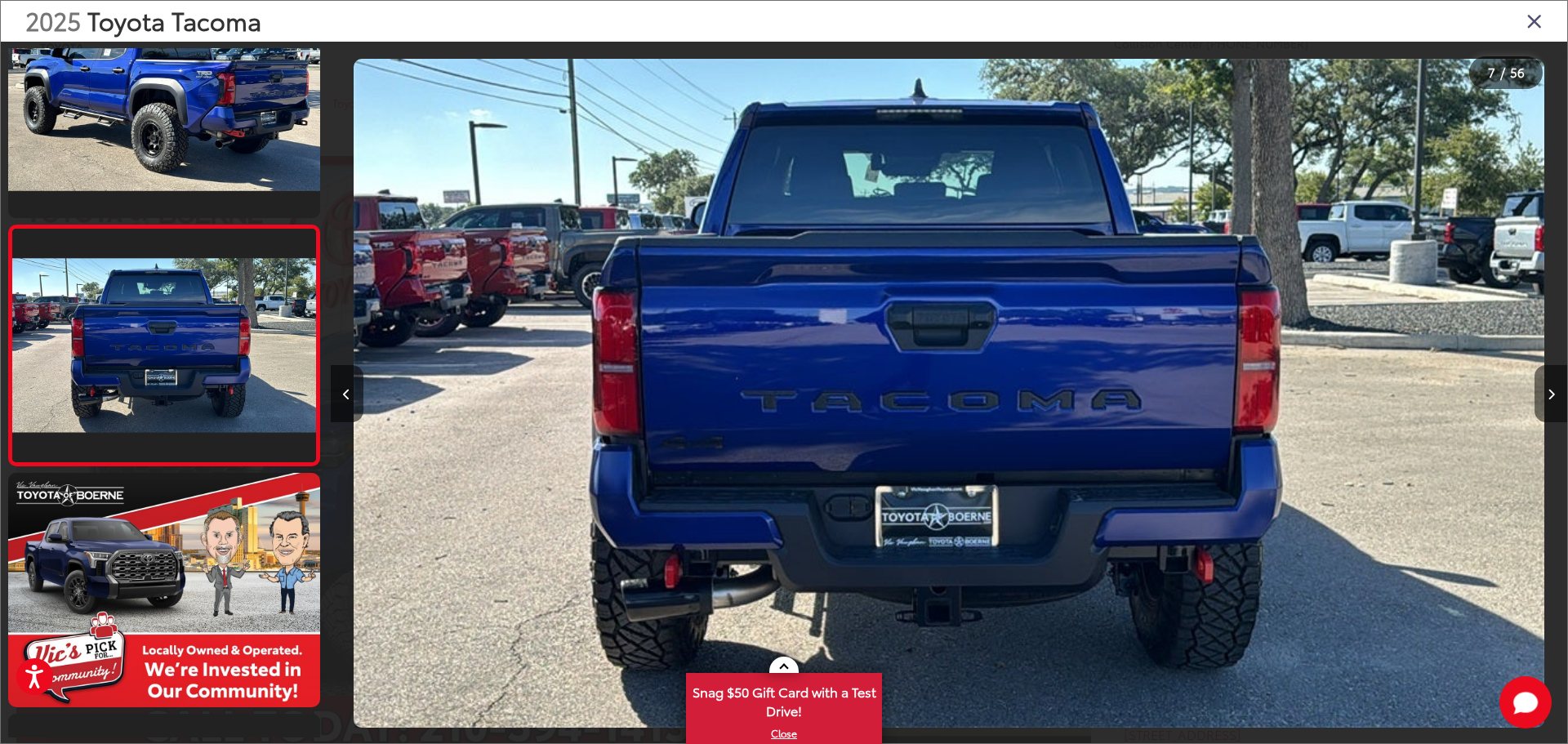
click at [1546, 389] on button "Next image" at bounding box center [1551, 394] width 33 height 57
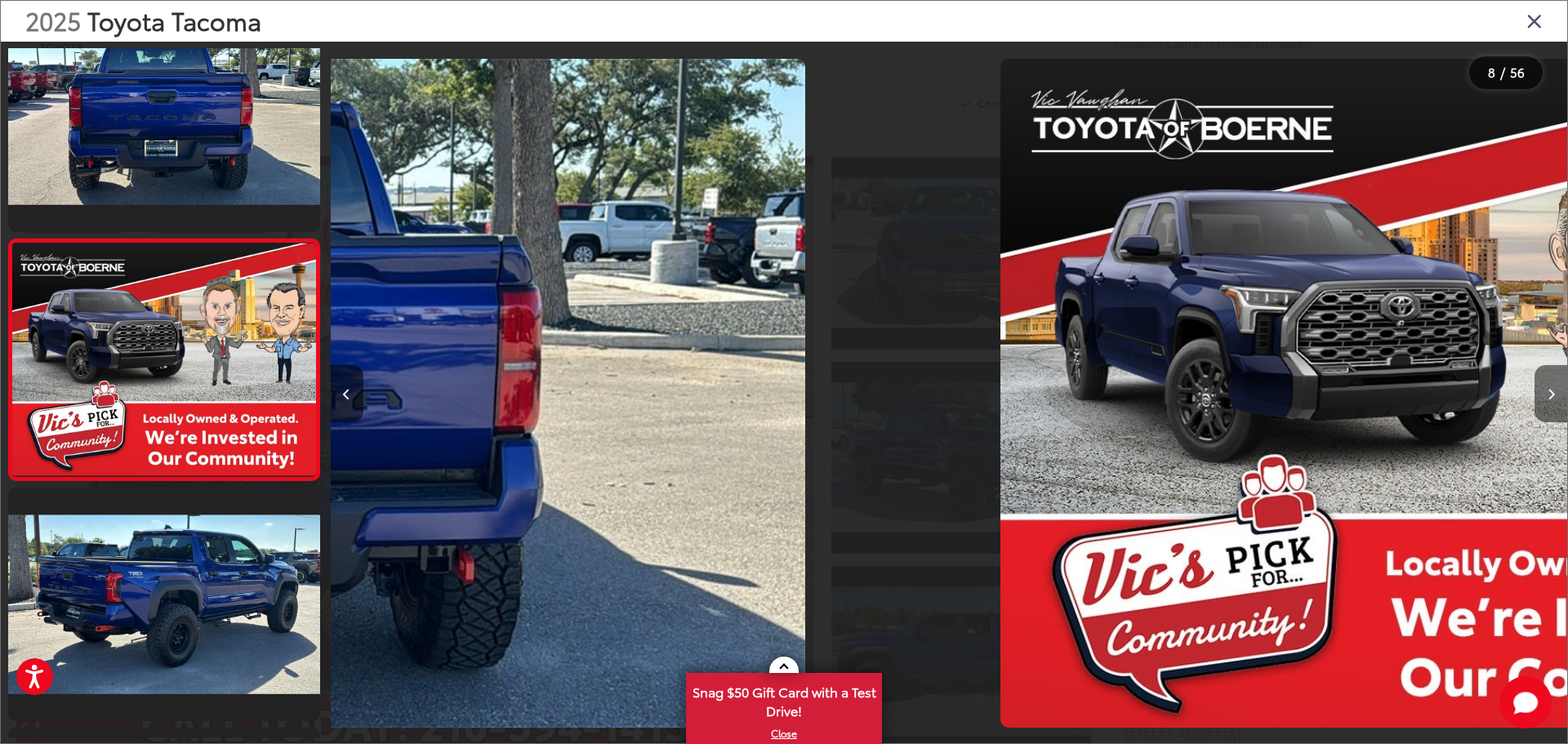
scroll to position [1505, 0]
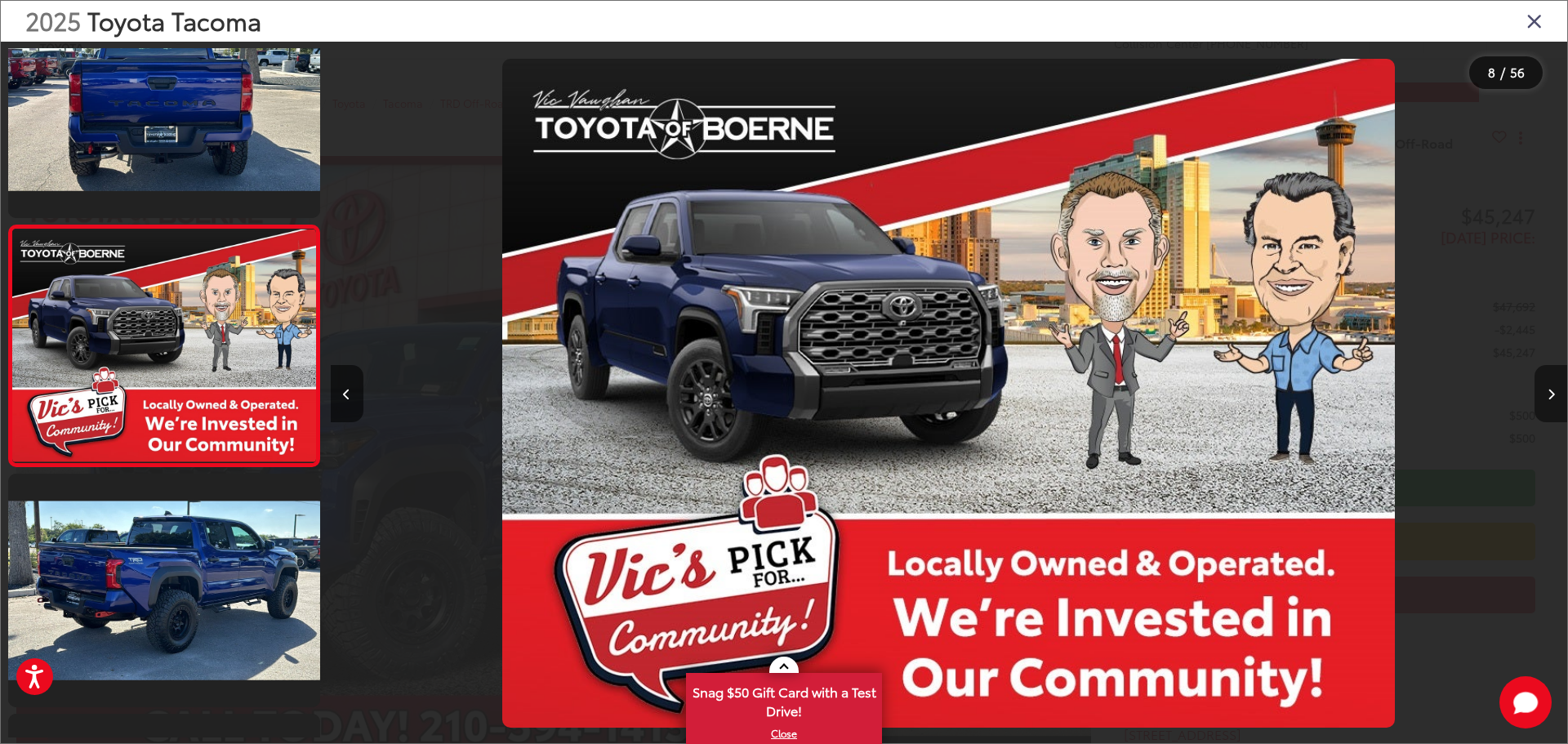
click at [1546, 389] on button "Next image" at bounding box center [1551, 394] width 33 height 57
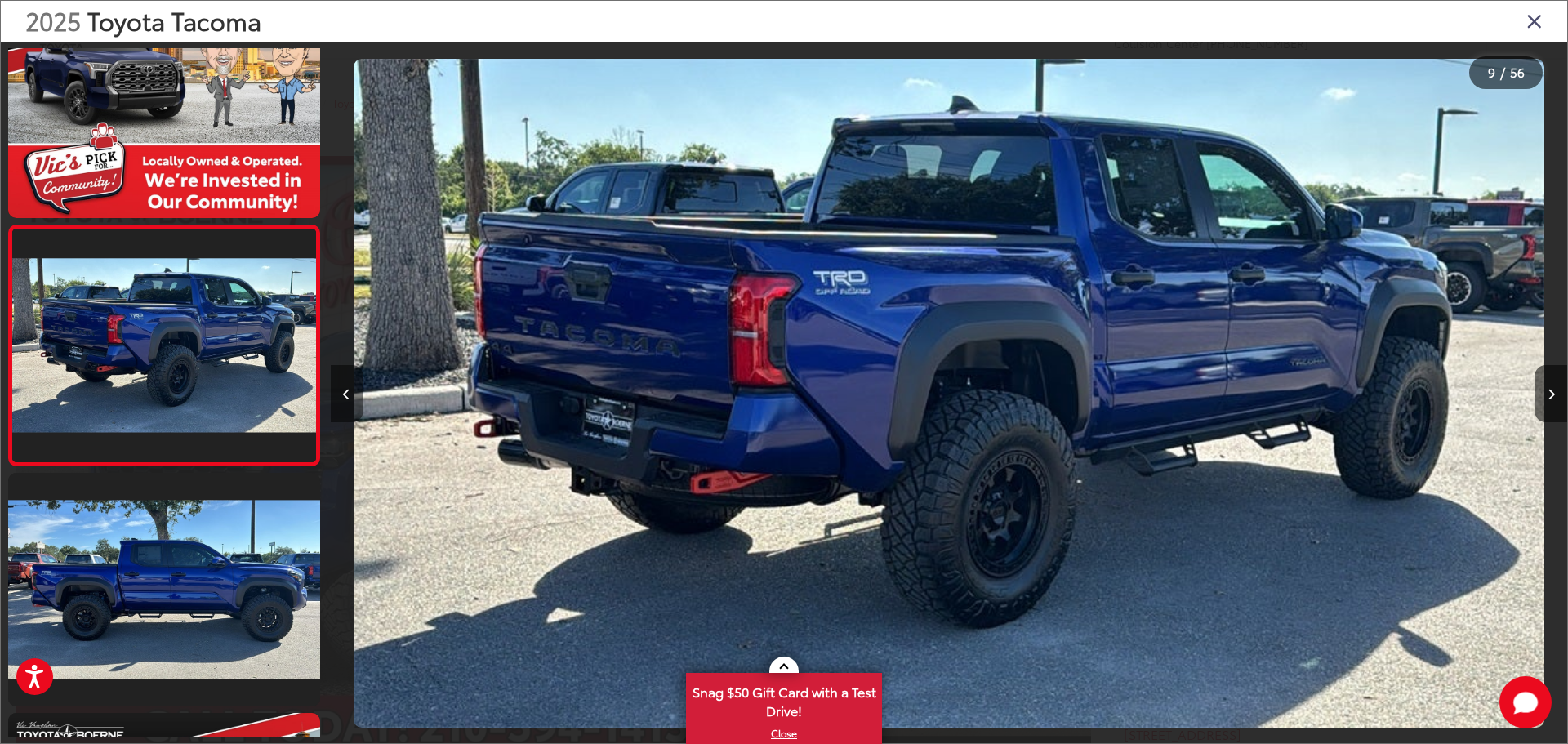
click at [352, 390] on button "Previous image" at bounding box center [347, 394] width 33 height 57
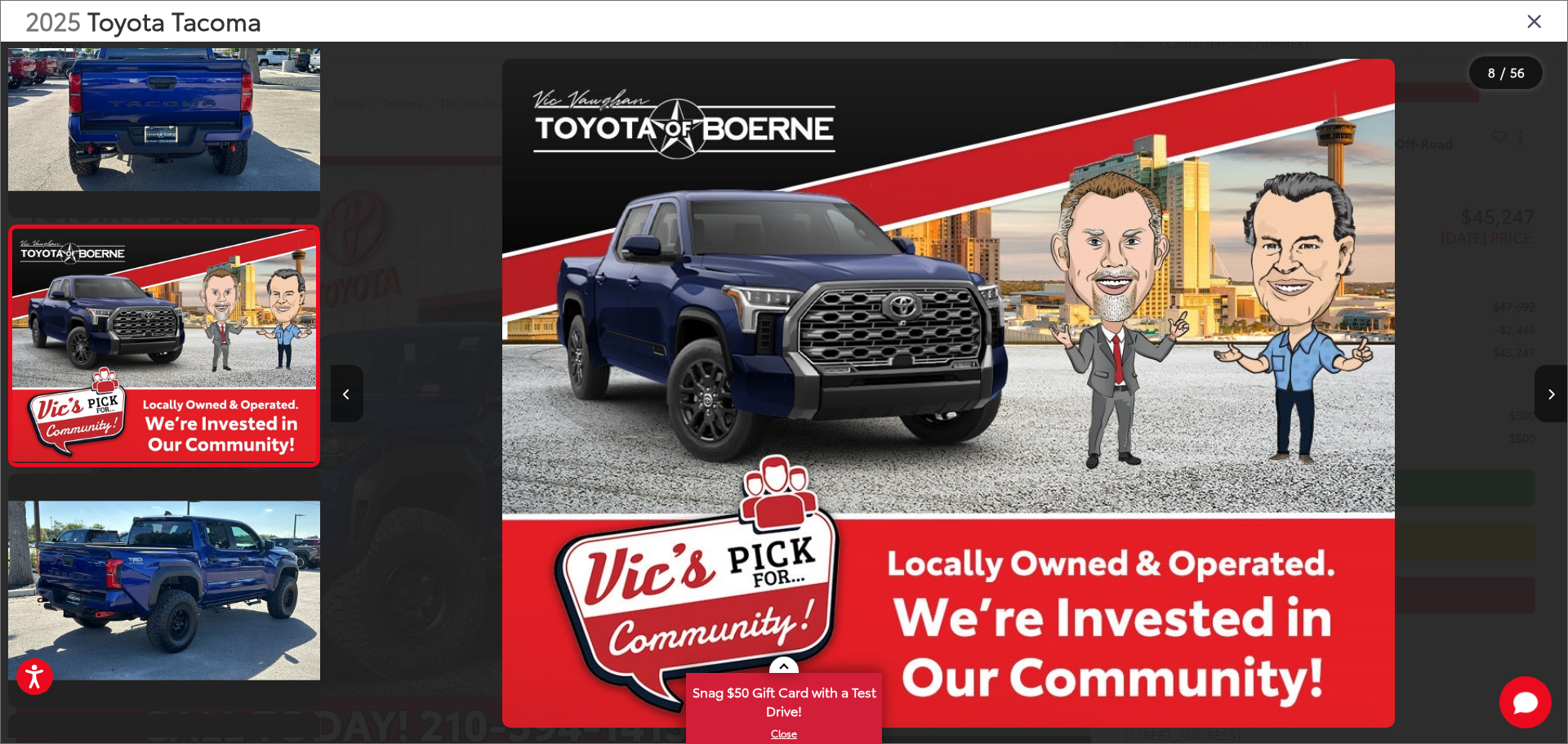
click at [352, 390] on button "Previous image" at bounding box center [347, 394] width 33 height 57
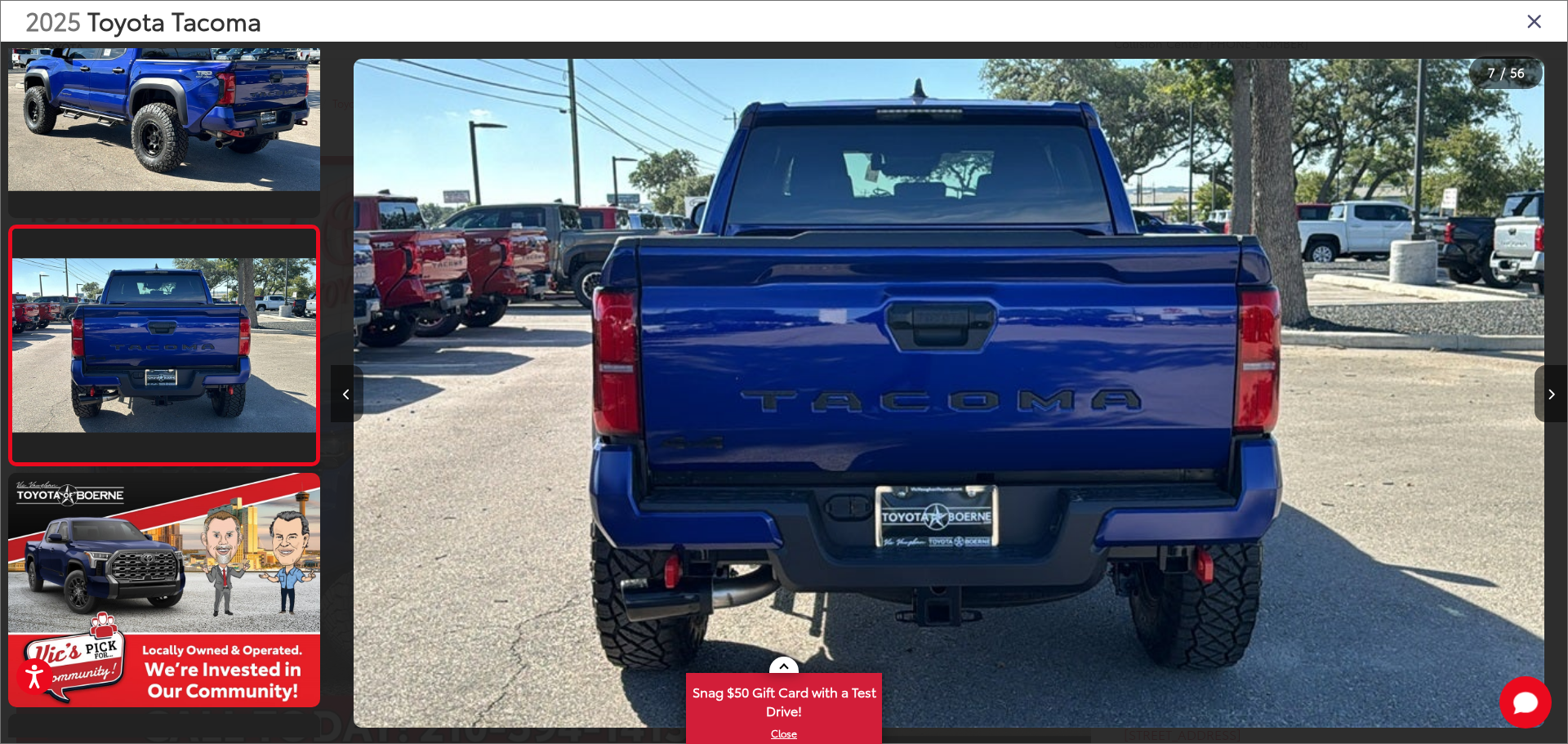
click at [352, 390] on button "Previous image" at bounding box center [347, 394] width 33 height 57
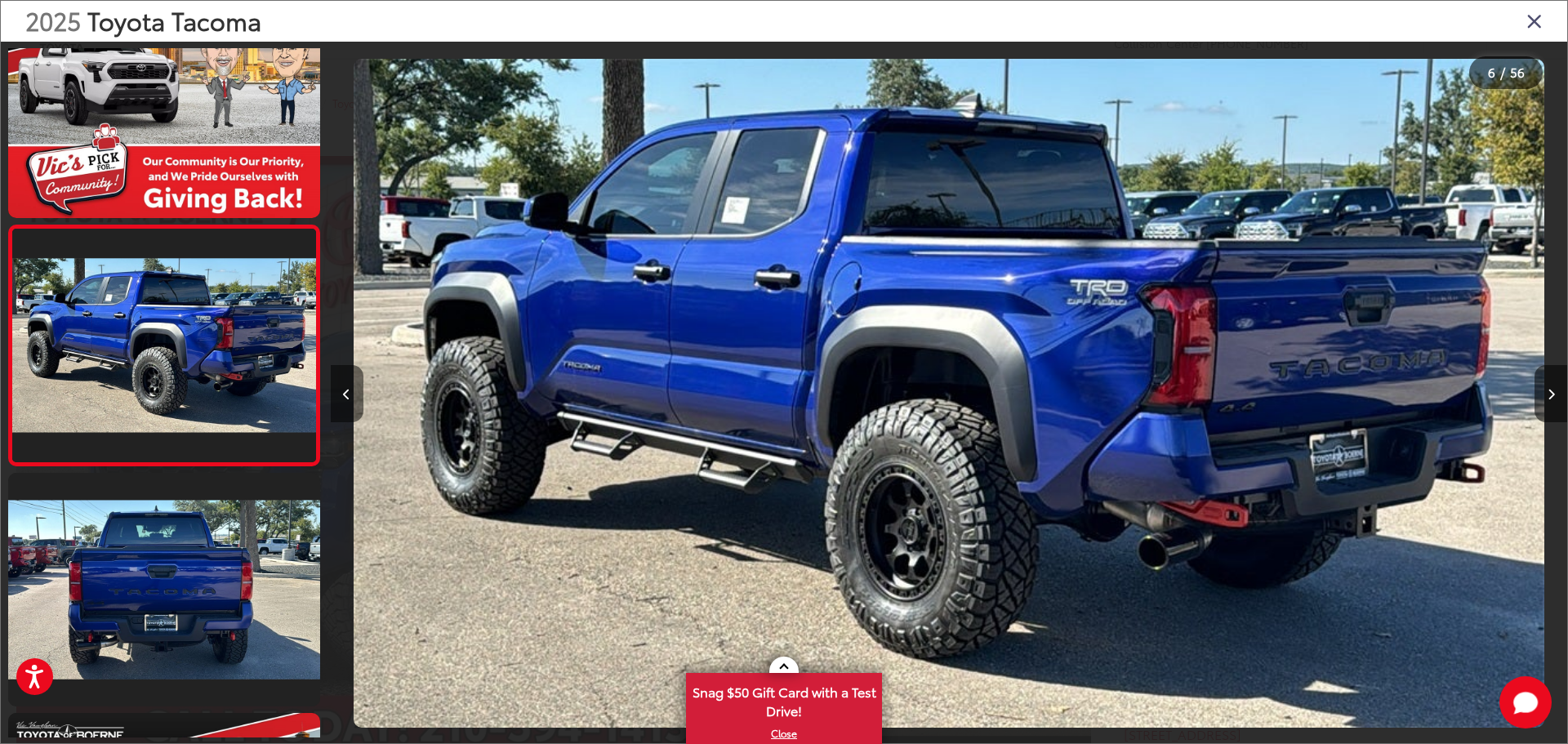
click at [352, 390] on button "Previous image" at bounding box center [347, 394] width 33 height 57
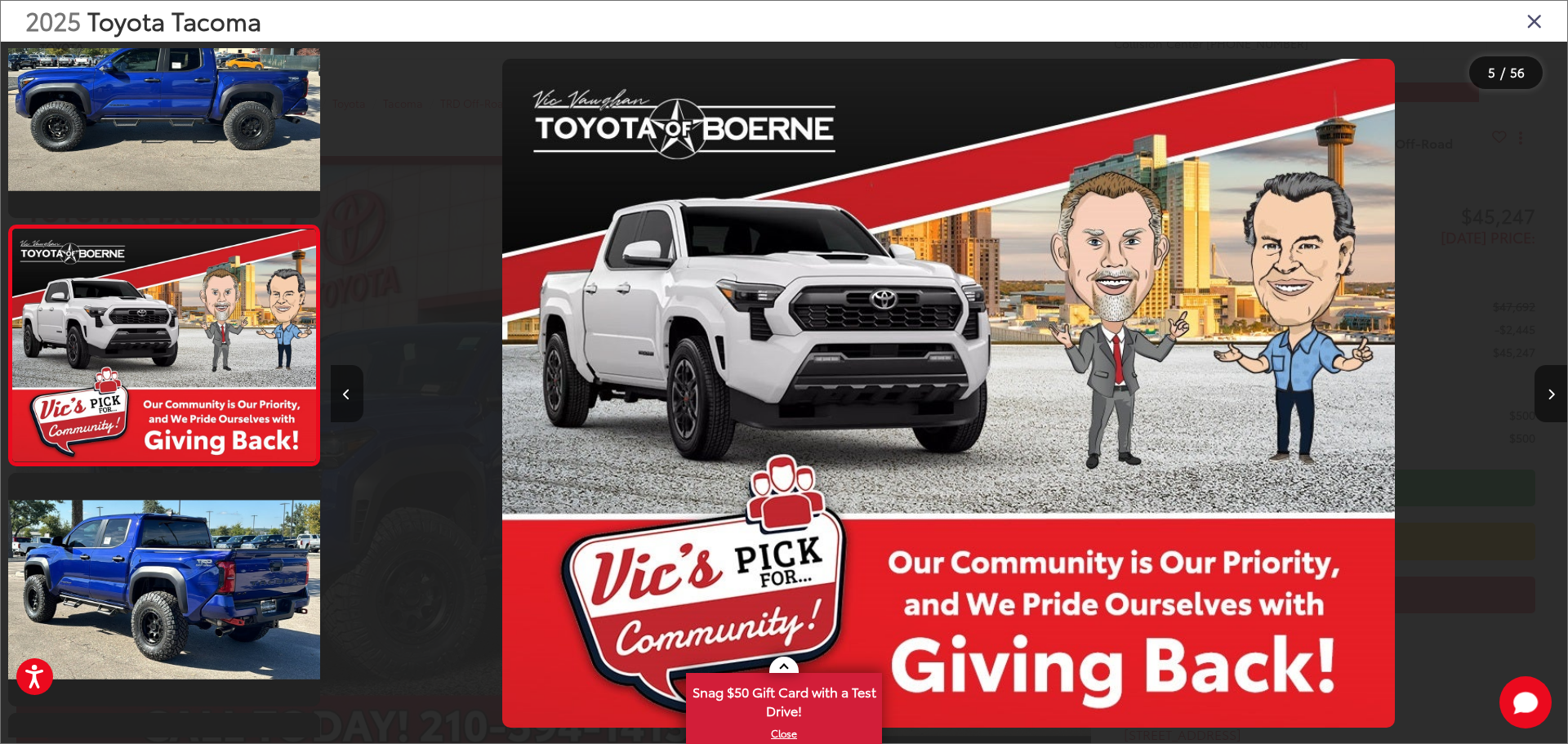
click at [352, 390] on button "Previous image" at bounding box center [347, 394] width 33 height 57
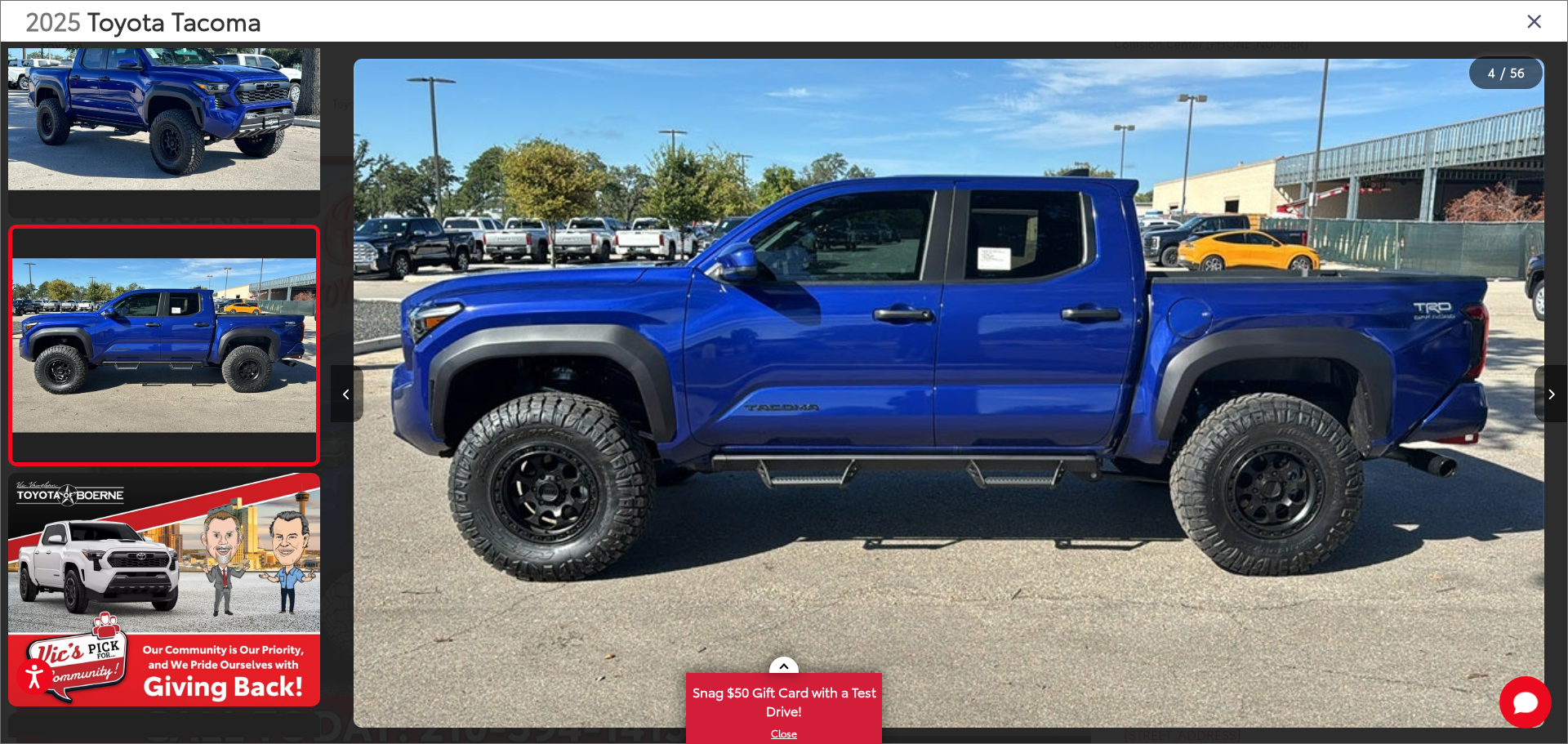
click at [352, 390] on button "Previous image" at bounding box center [347, 394] width 33 height 57
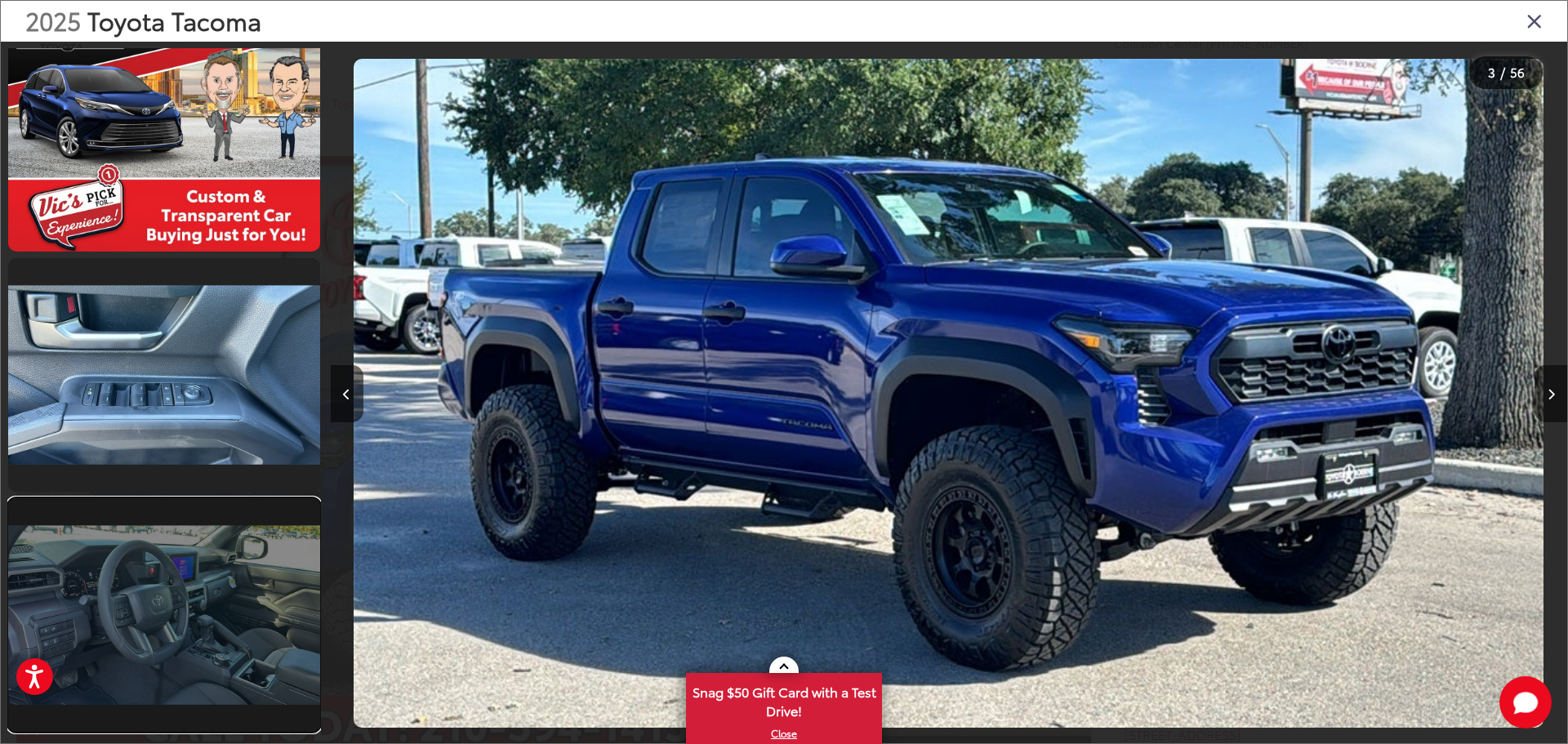
click at [213, 625] on link at bounding box center [164, 615] width 312 height 234
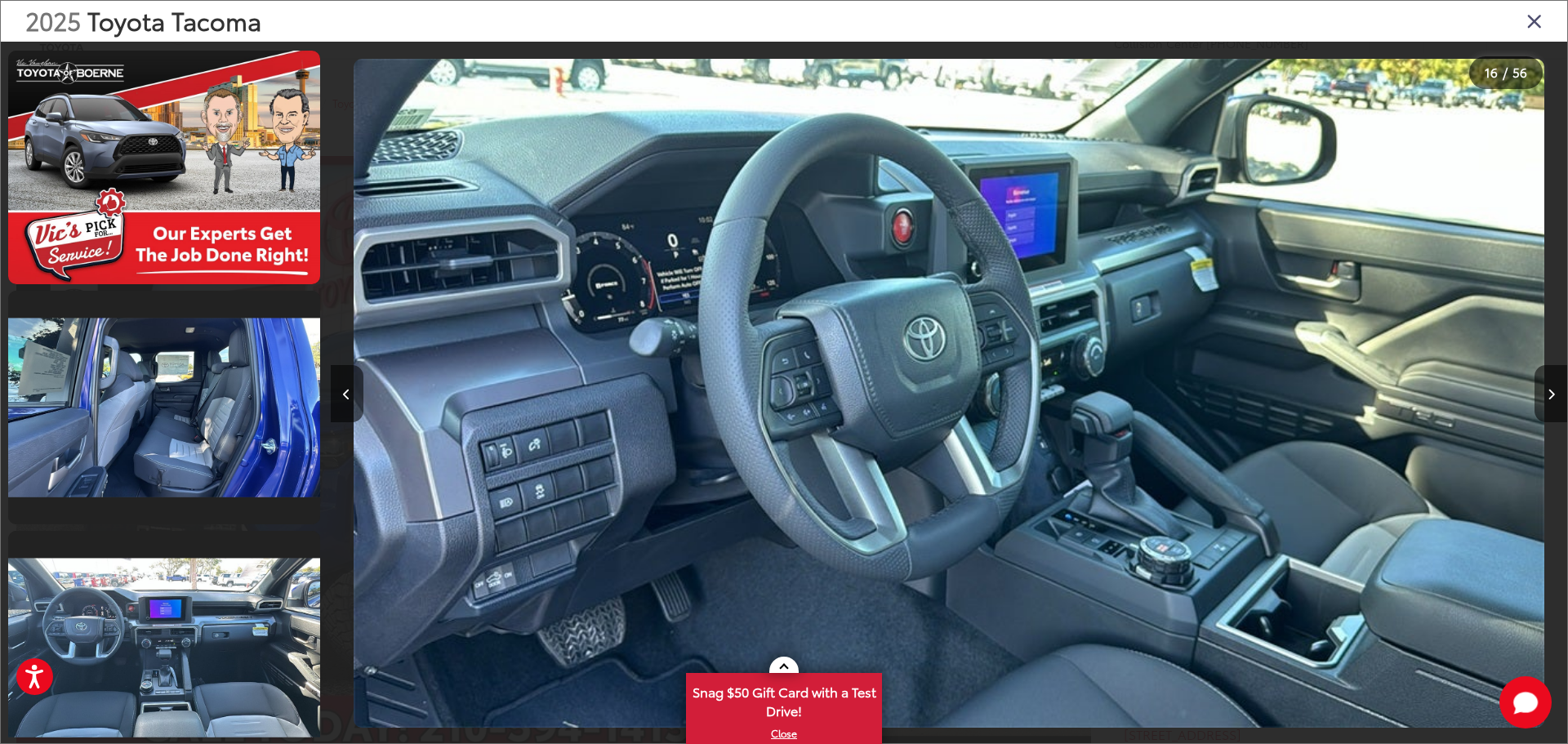
scroll to position [4652, 0]
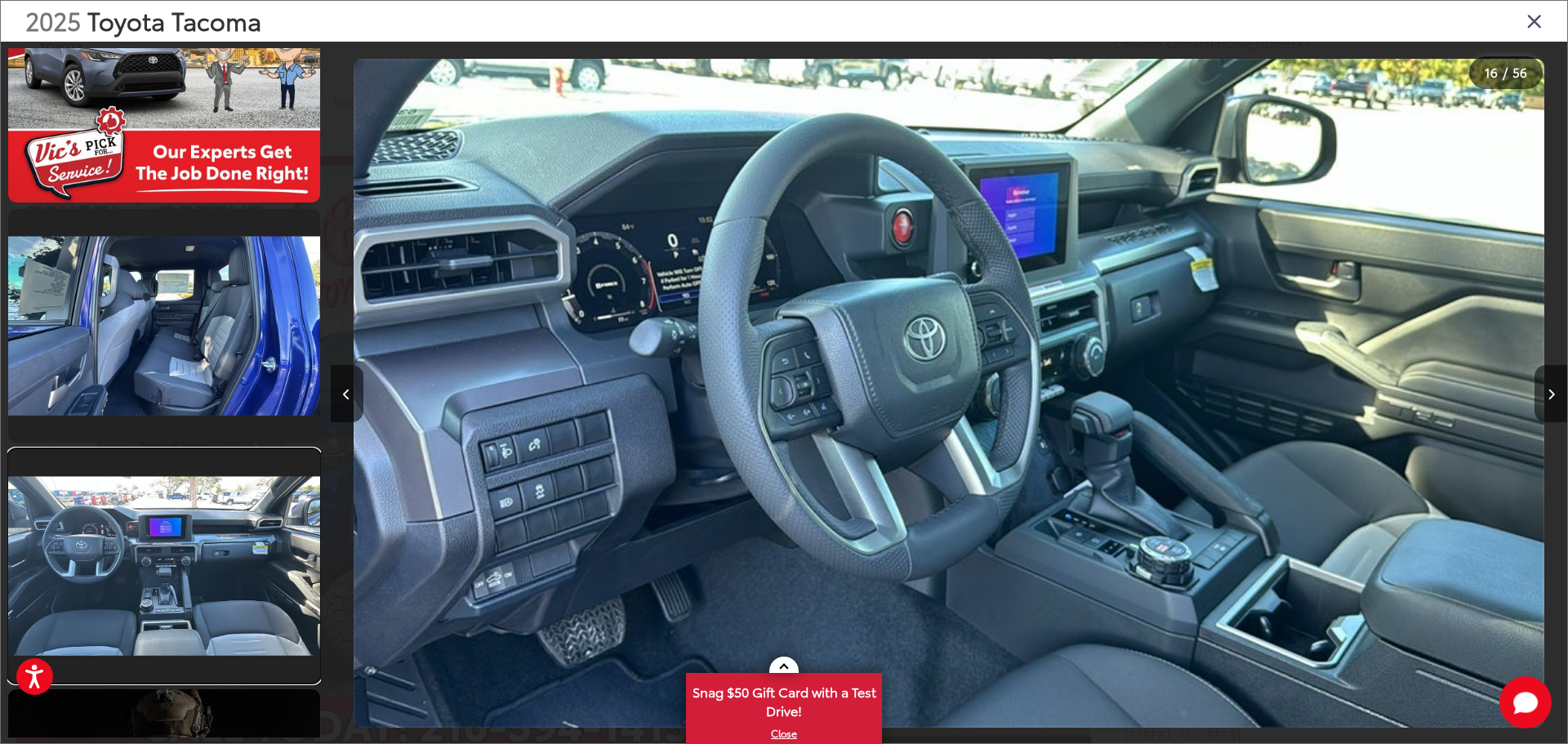
click at [131, 558] on link at bounding box center [164, 565] width 312 height 234
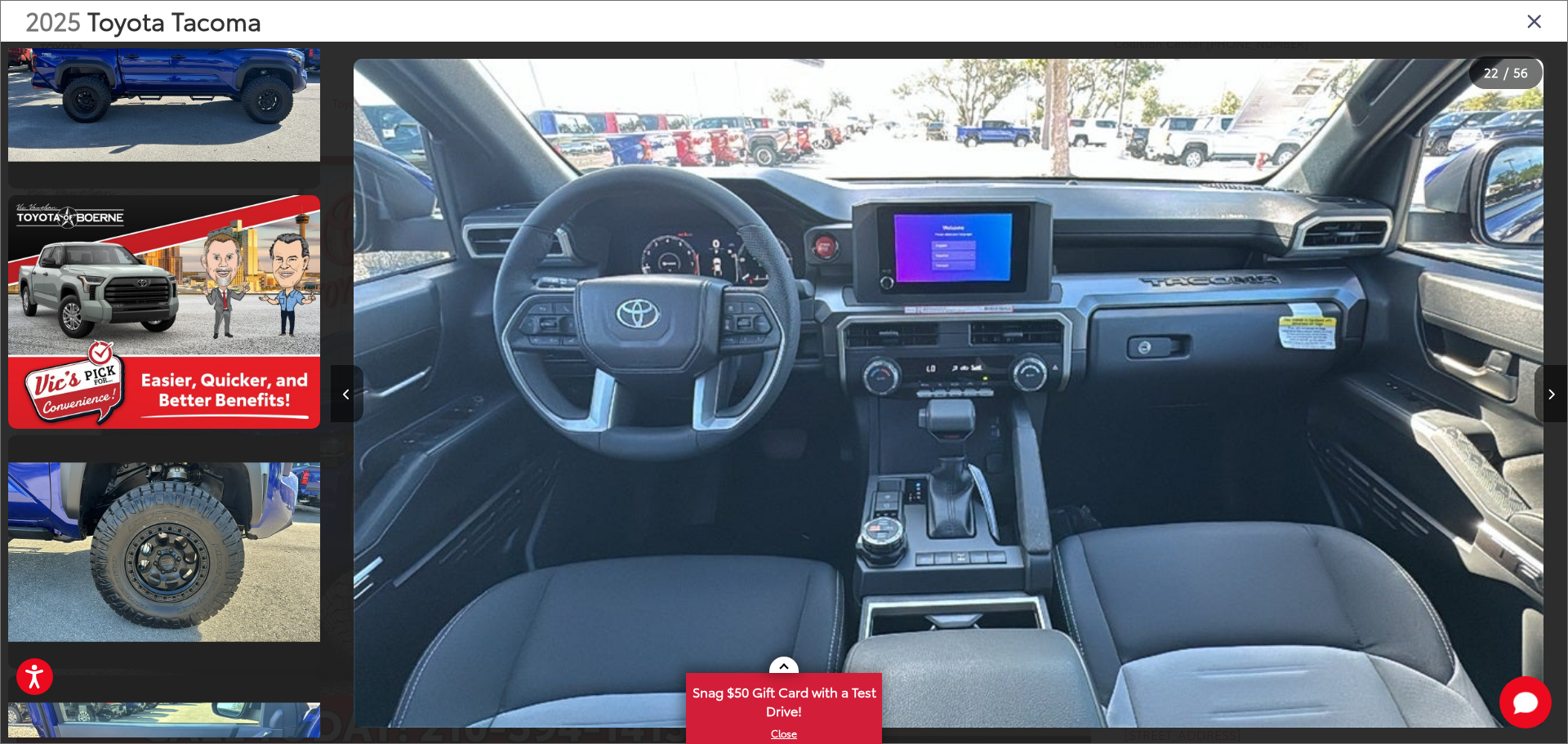
scroll to position [1848, 0]
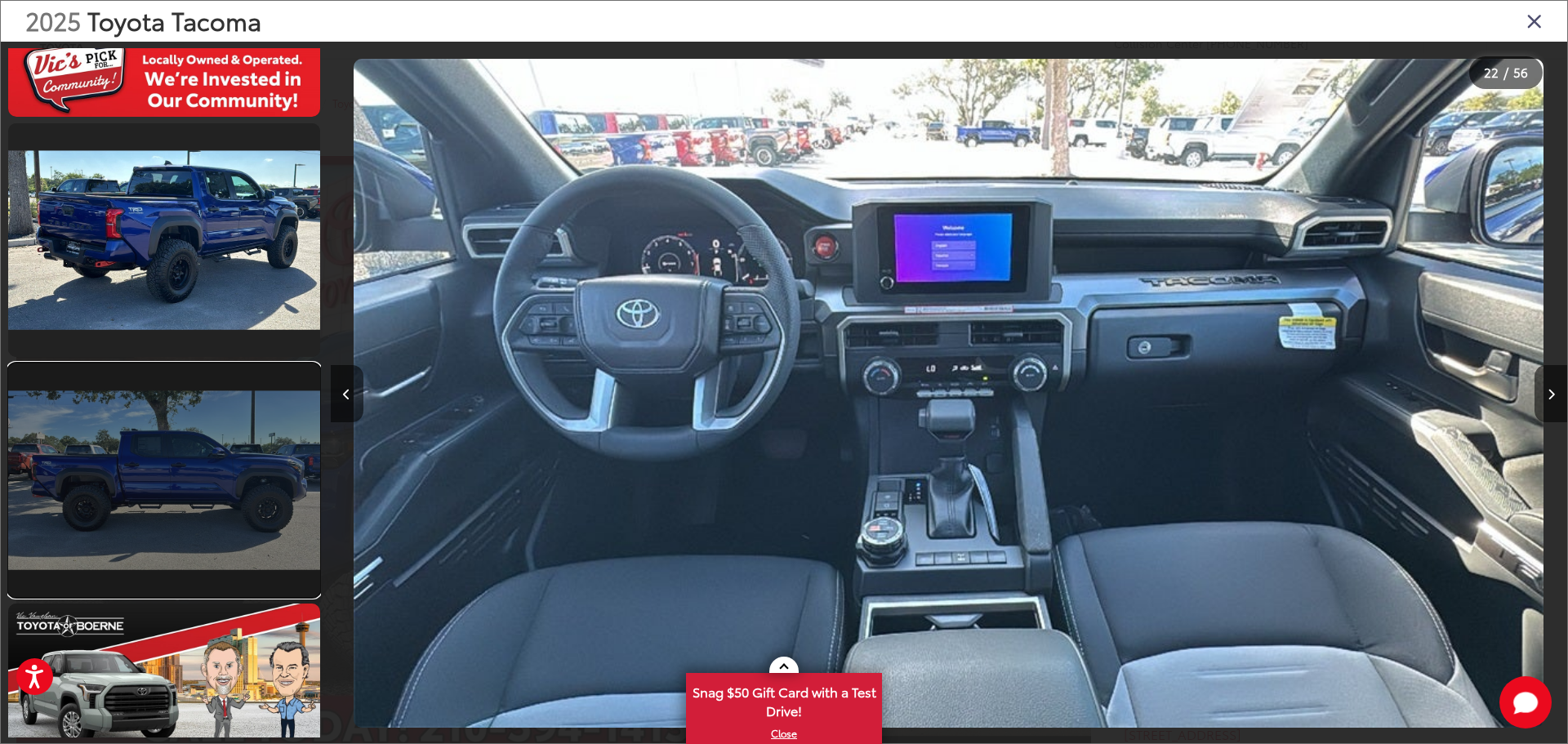
click at [159, 483] on link at bounding box center [164, 480] width 312 height 234
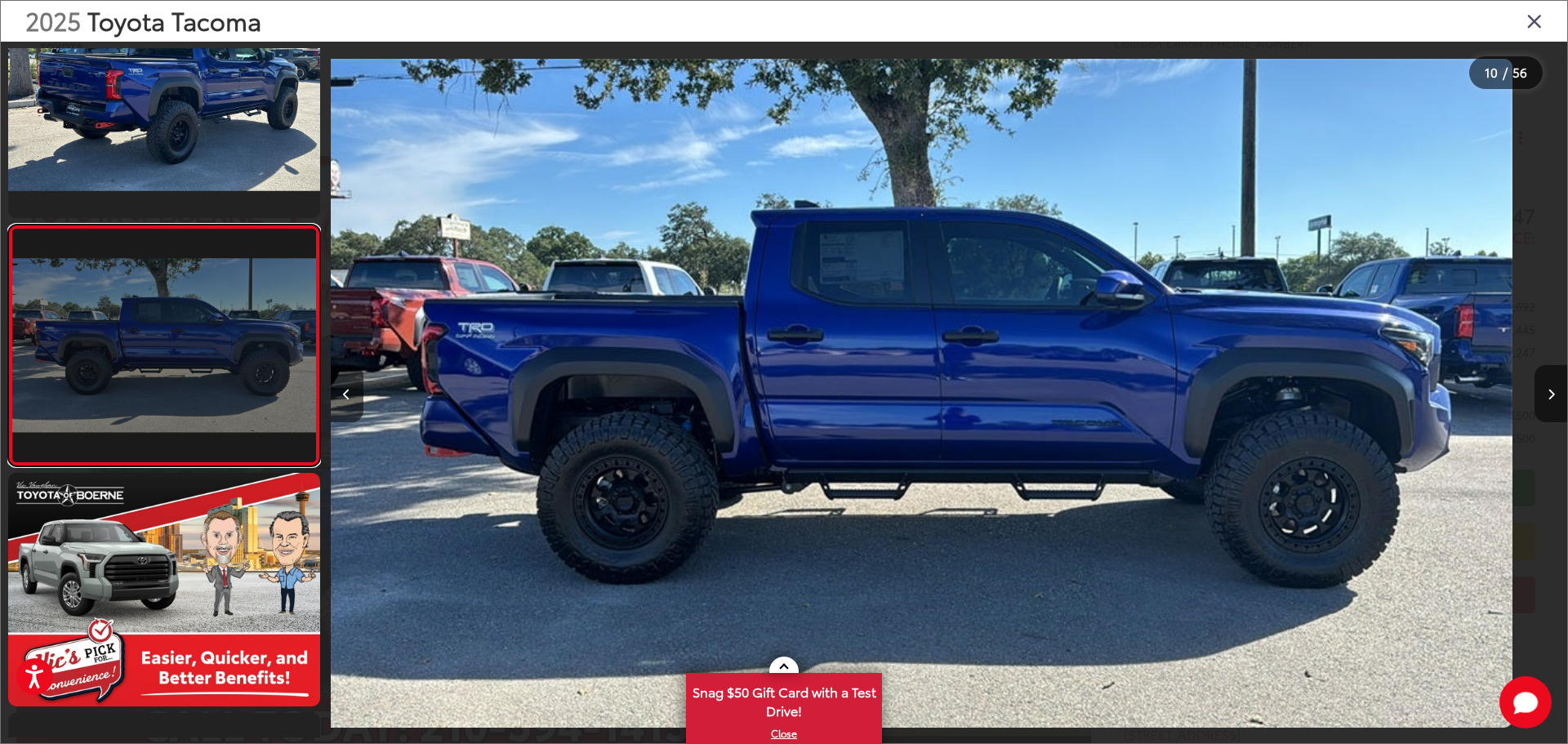
scroll to position [0, 11129]
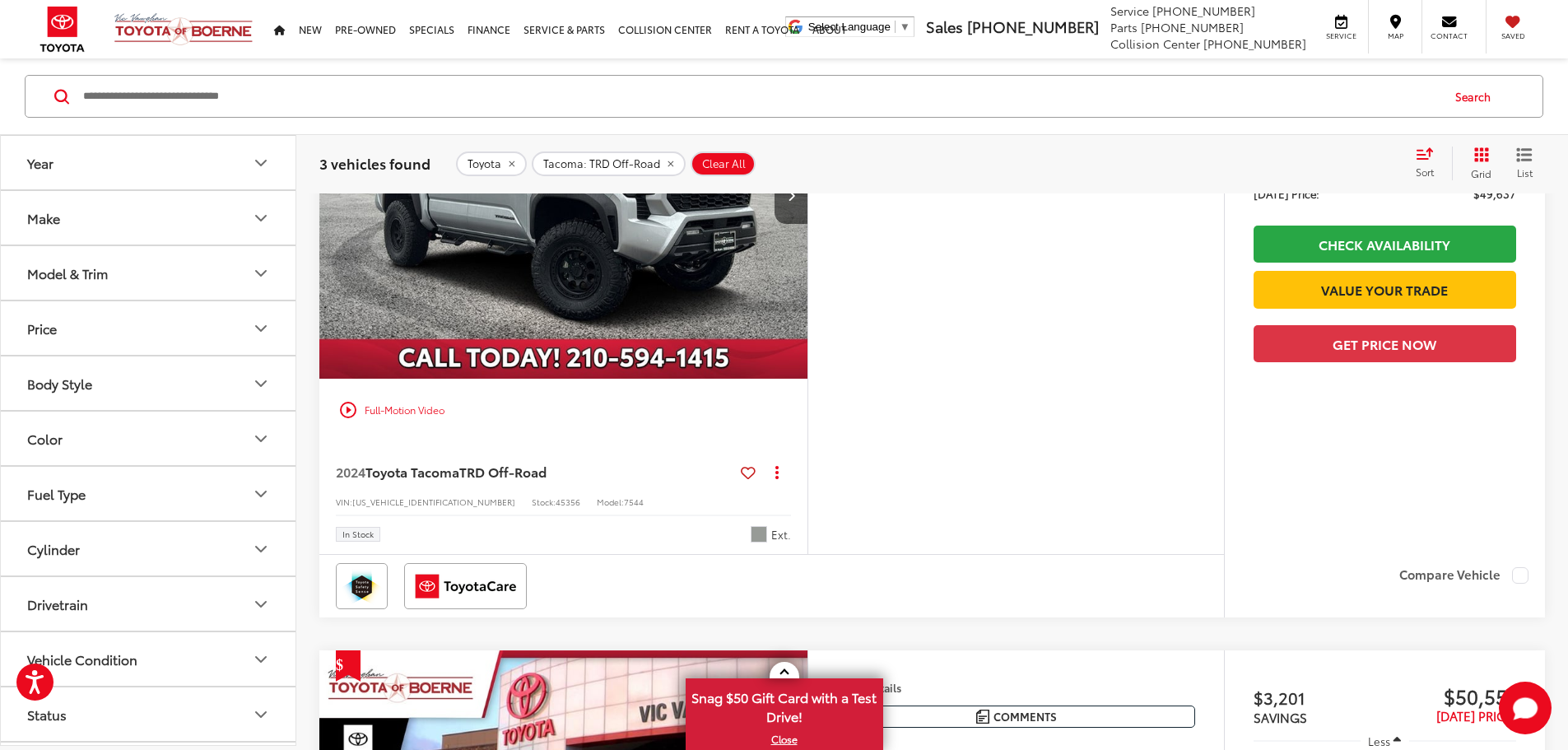
scroll to position [1005, 0]
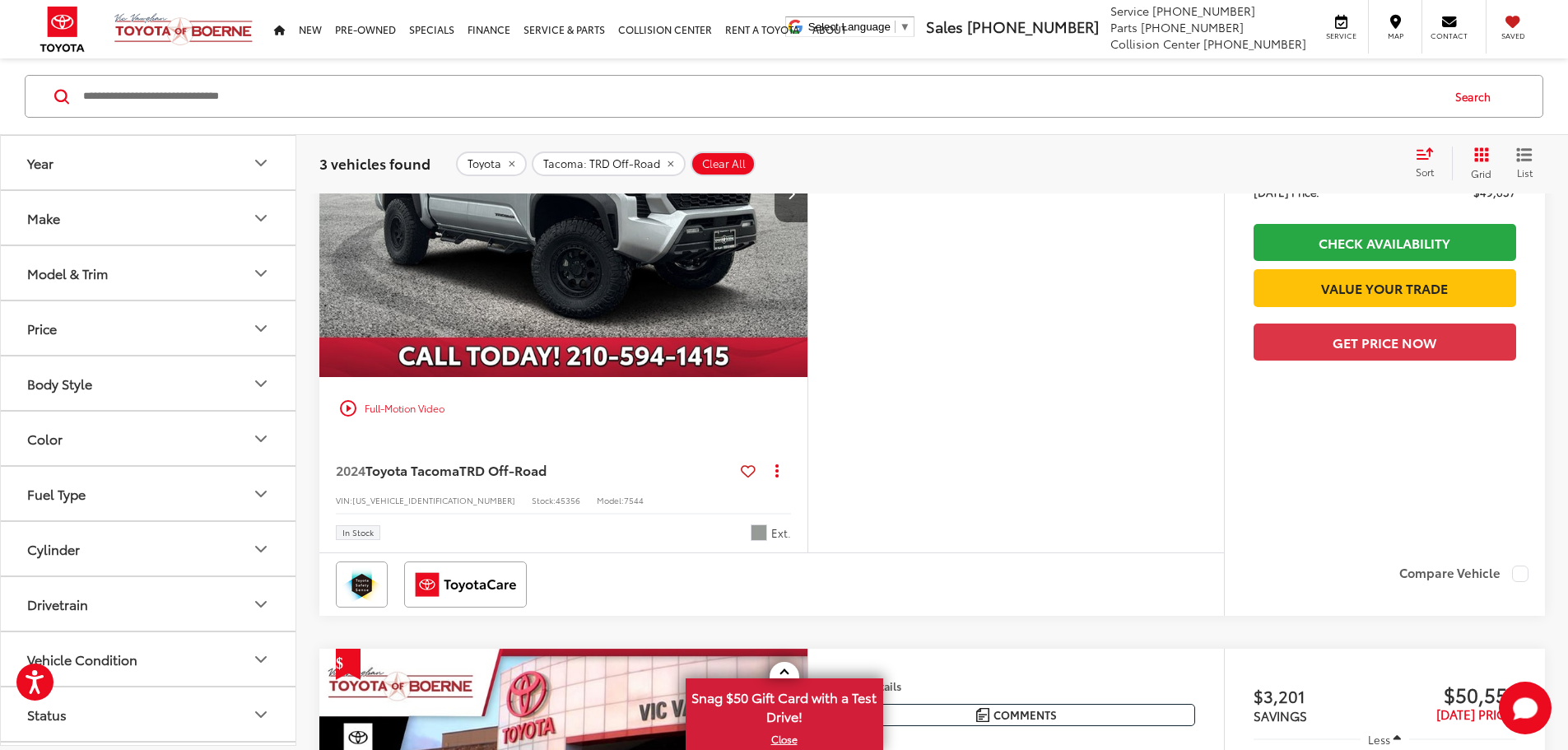
click at [650, 377] on img "2024 Toyota Tacoma TRD Off-Road 0" at bounding box center [563, 194] width 490 height 368
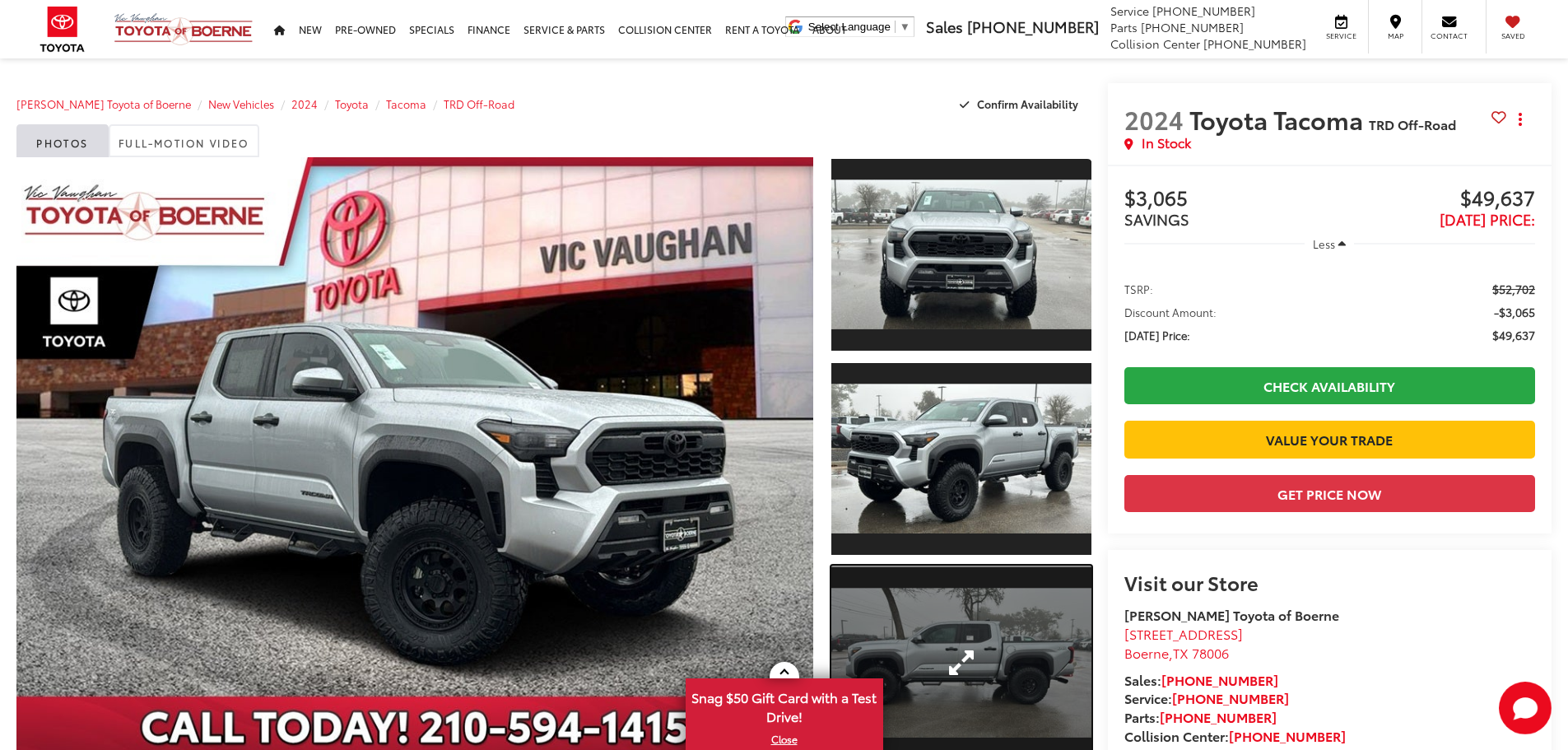
click at [945, 608] on link "Expand Photo 3" at bounding box center [961, 662] width 260 height 195
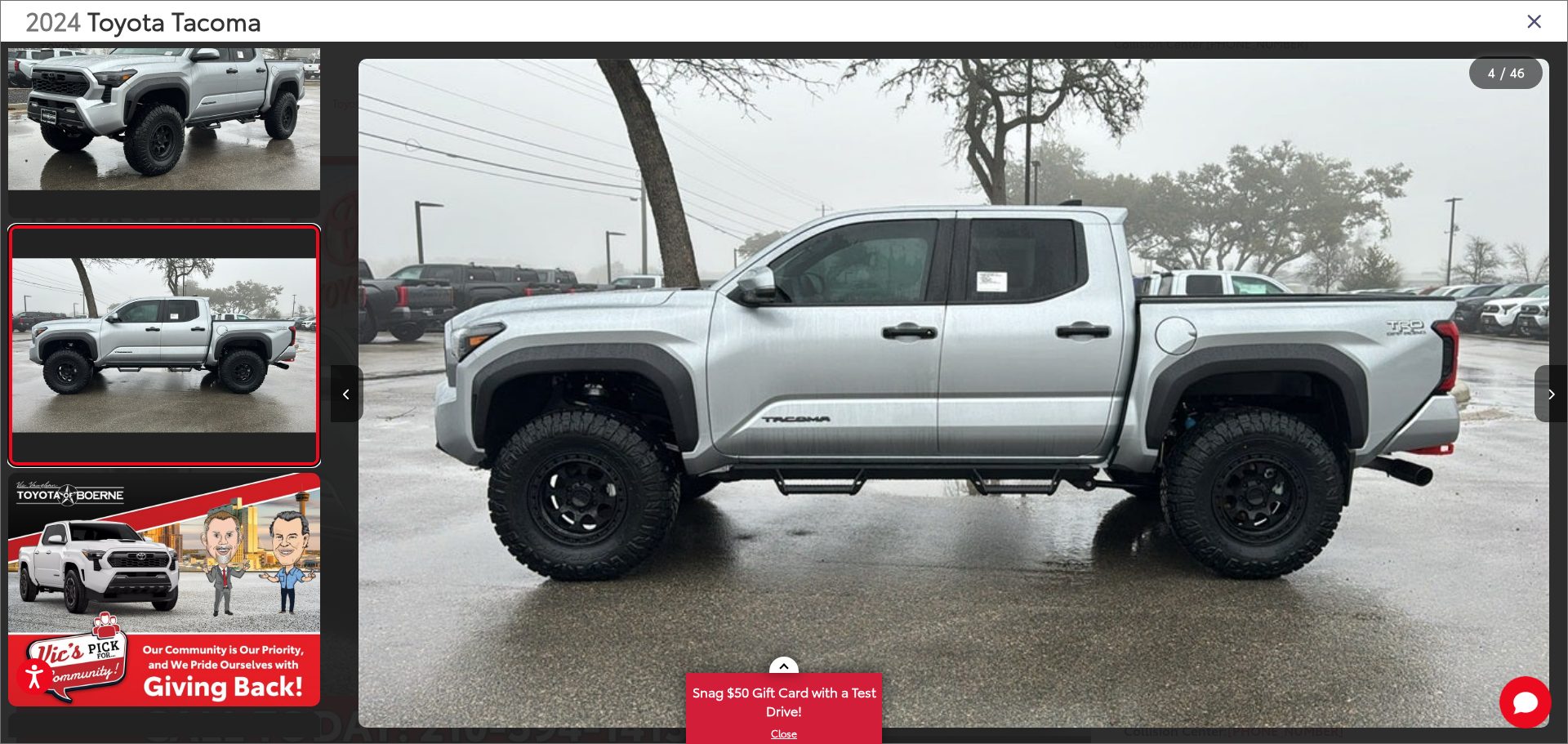
scroll to position [0, 3709]
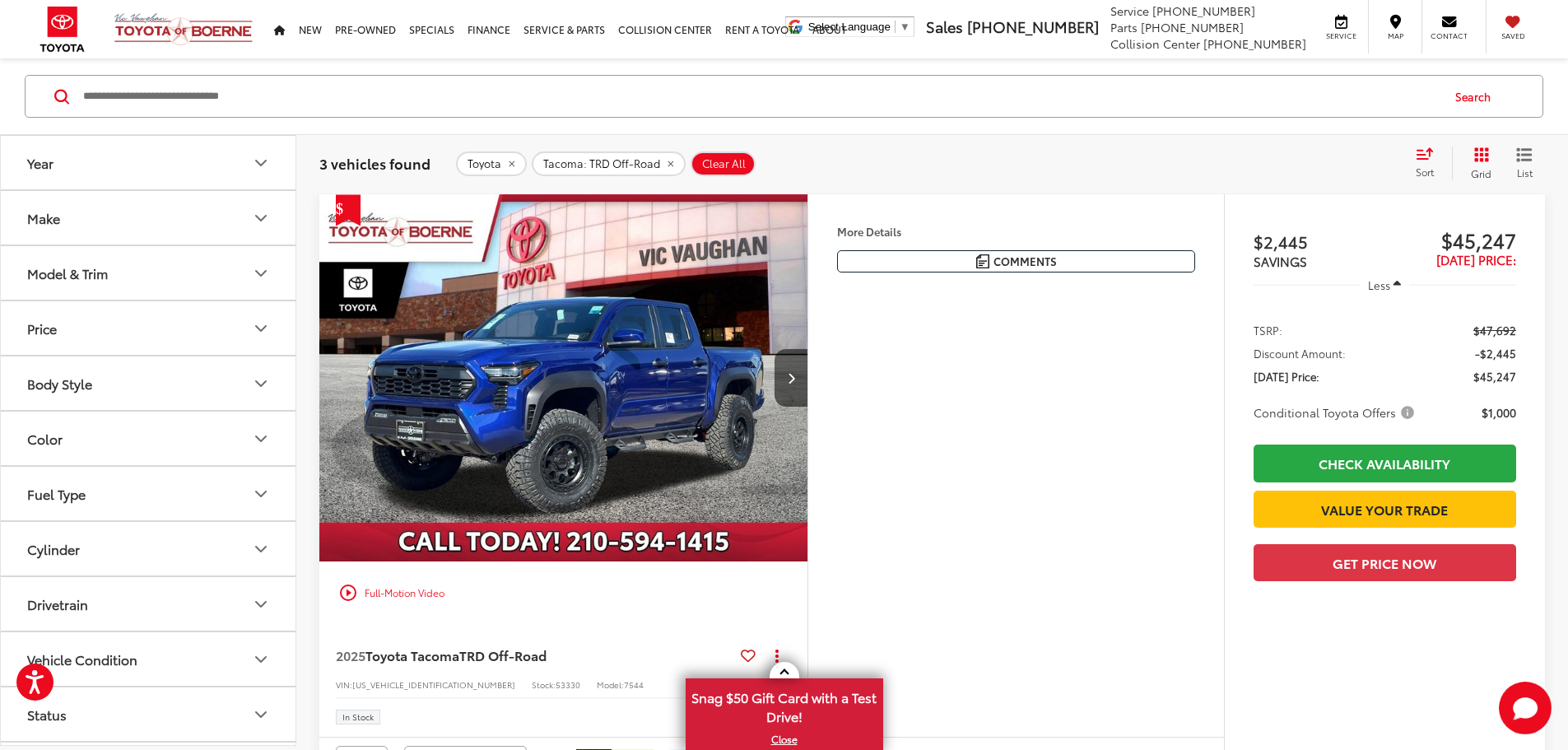
click at [630, 436] on img "2025 Toyota Tacoma TRD Off-Road 0" at bounding box center [563, 378] width 490 height 368
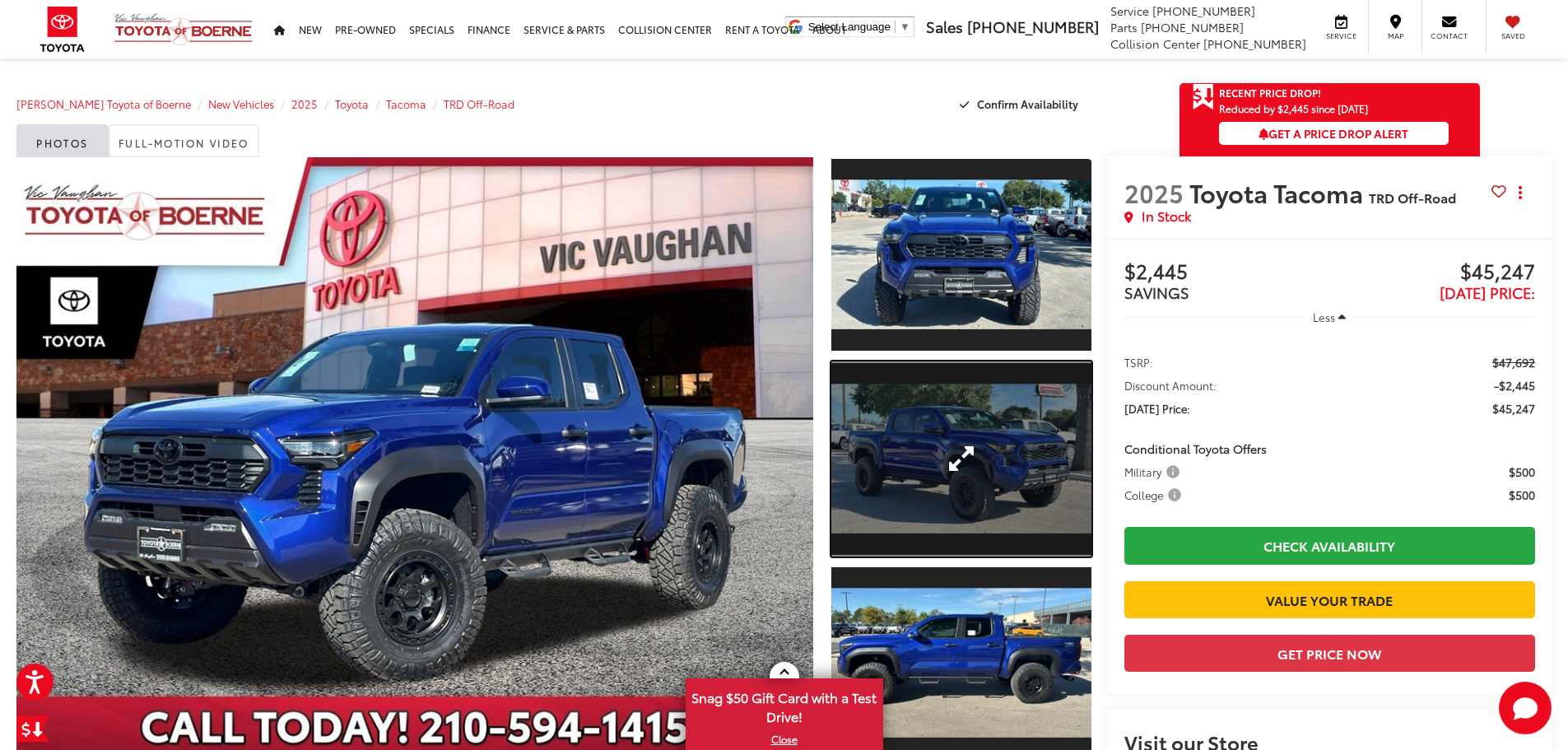
click at [954, 455] on link "Expand Photo 2" at bounding box center [961, 459] width 260 height 195
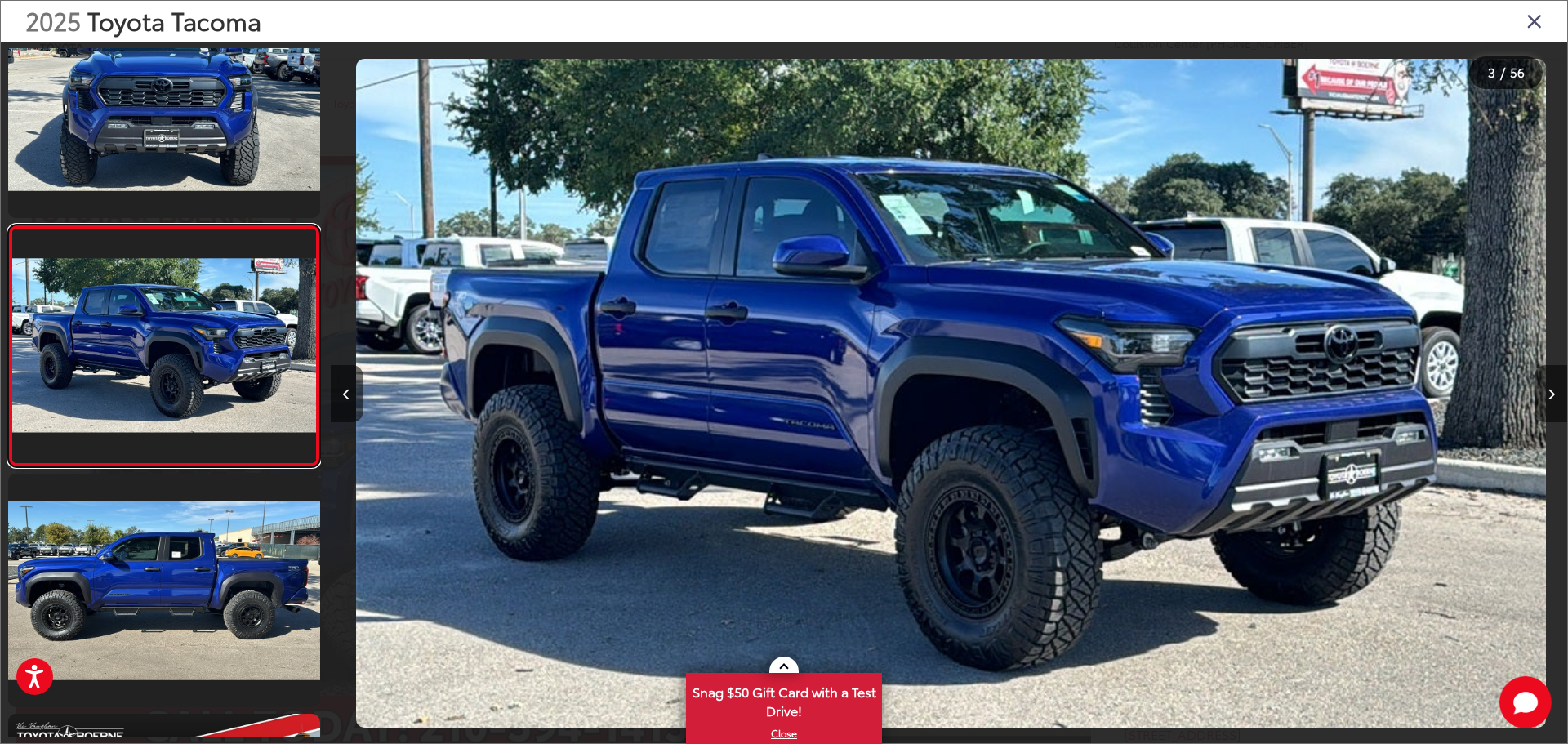
scroll to position [0, 2474]
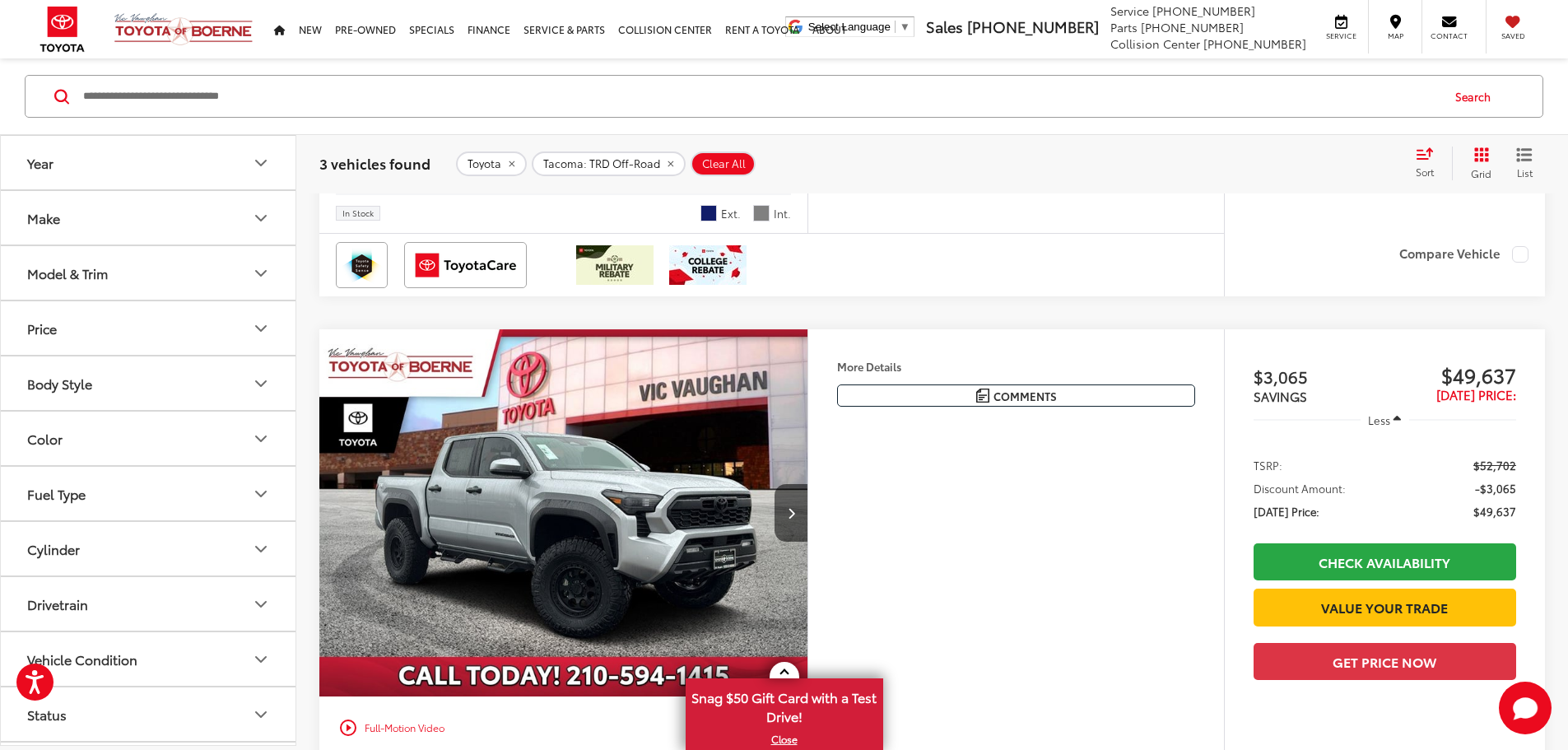
scroll to position [841, 0]
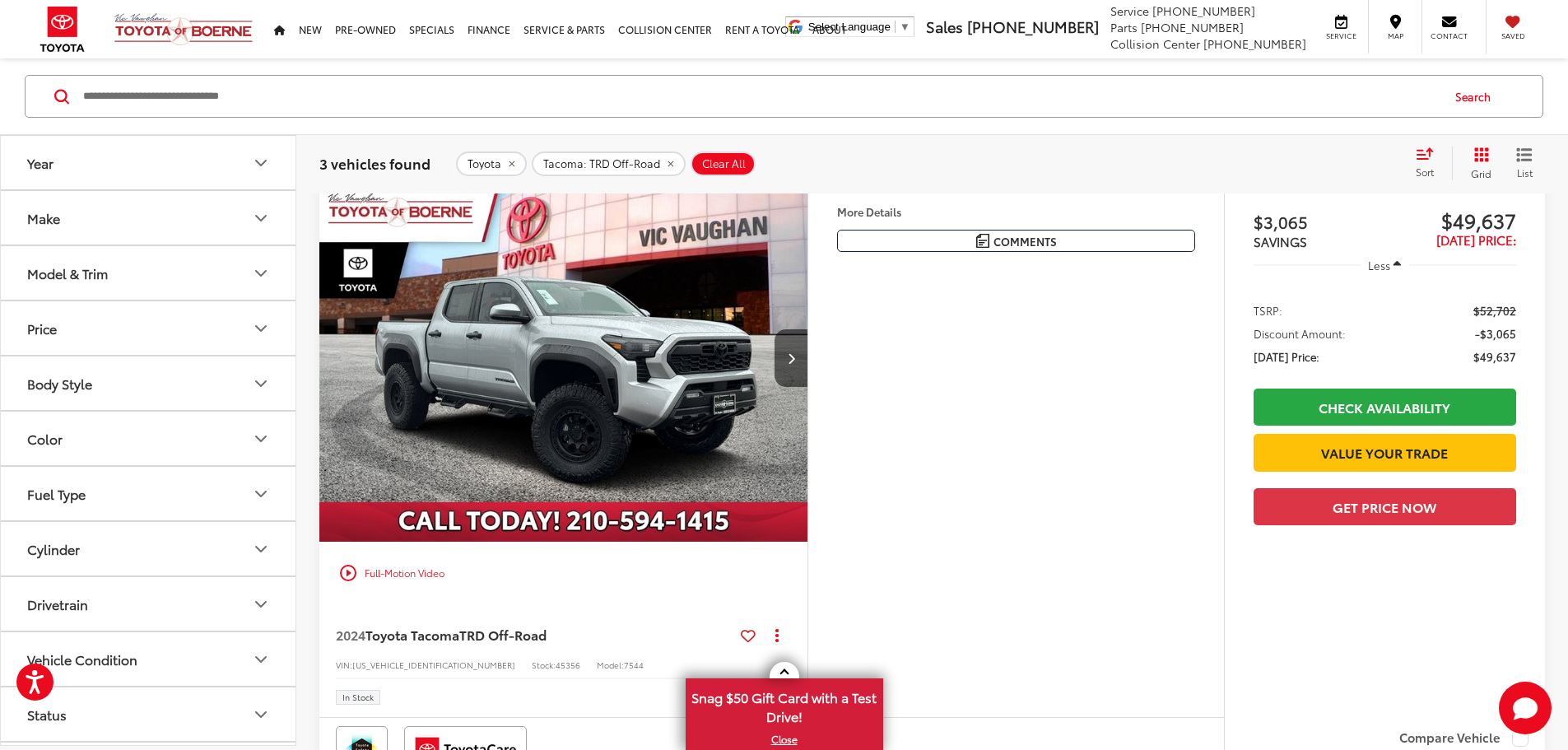
click at [627, 483] on img "2024 Toyota Tacoma TRD Off-Road 0" at bounding box center [563, 359] width 490 height 368
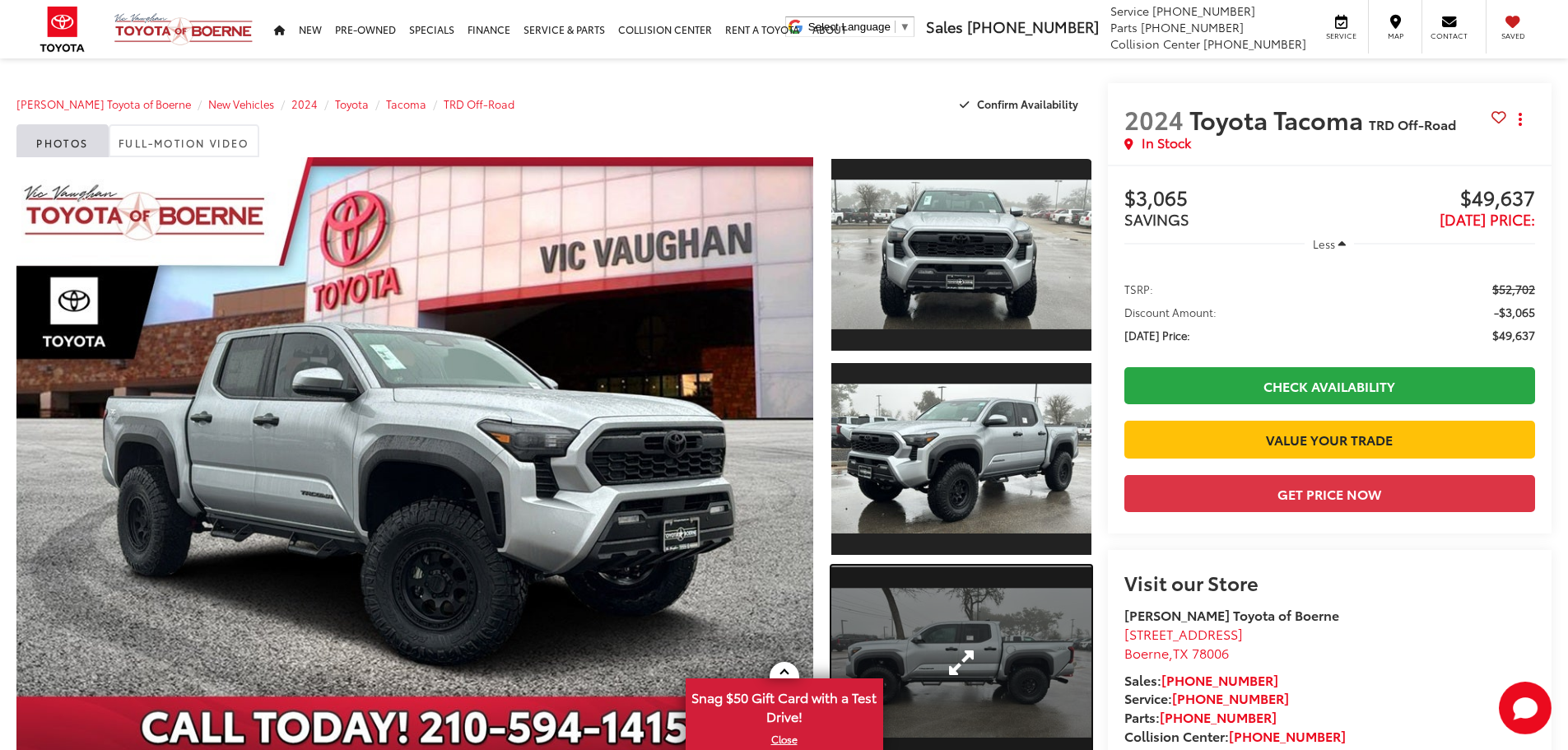
click at [952, 607] on link "Expand Photo 3" at bounding box center [961, 662] width 260 height 195
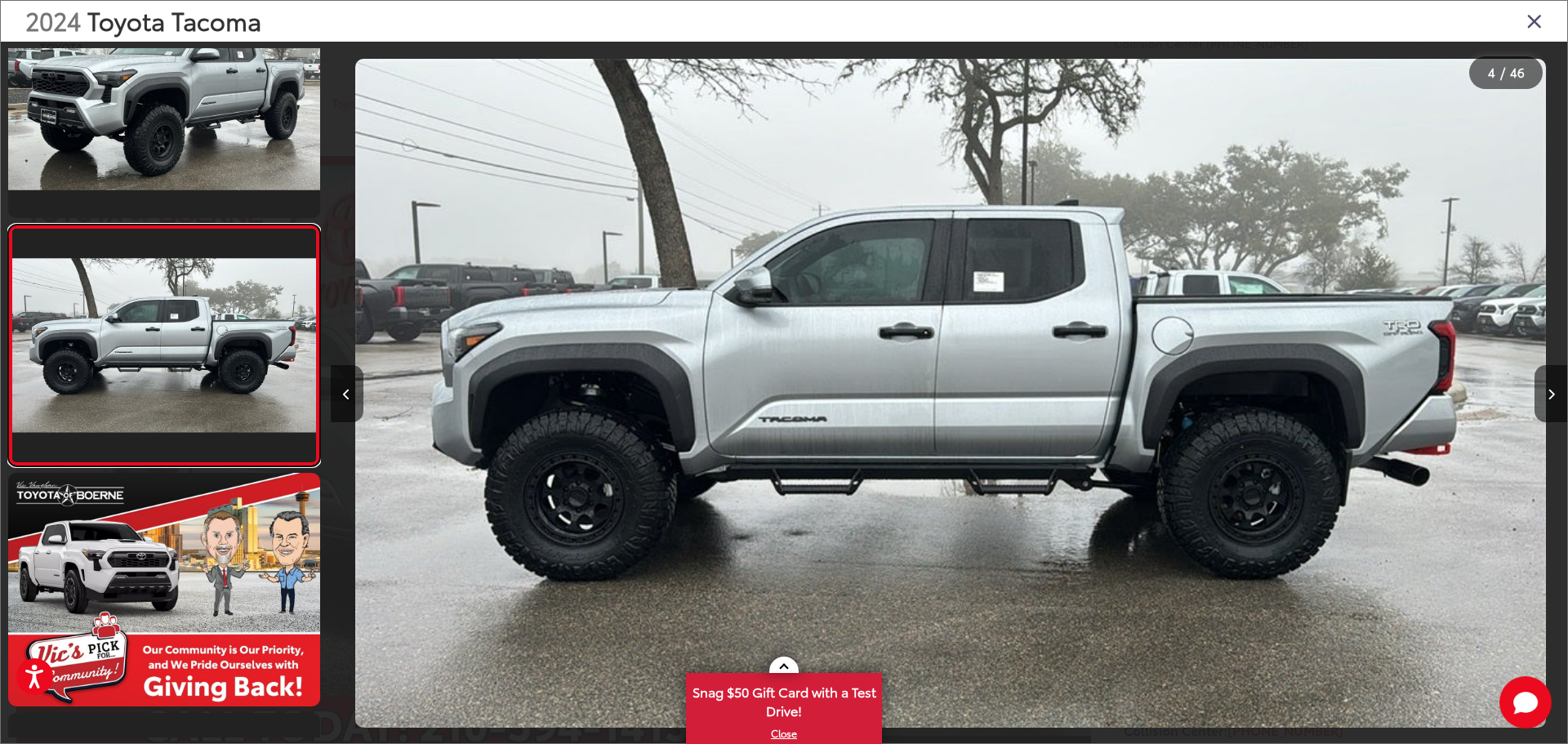
scroll to position [0, 3709]
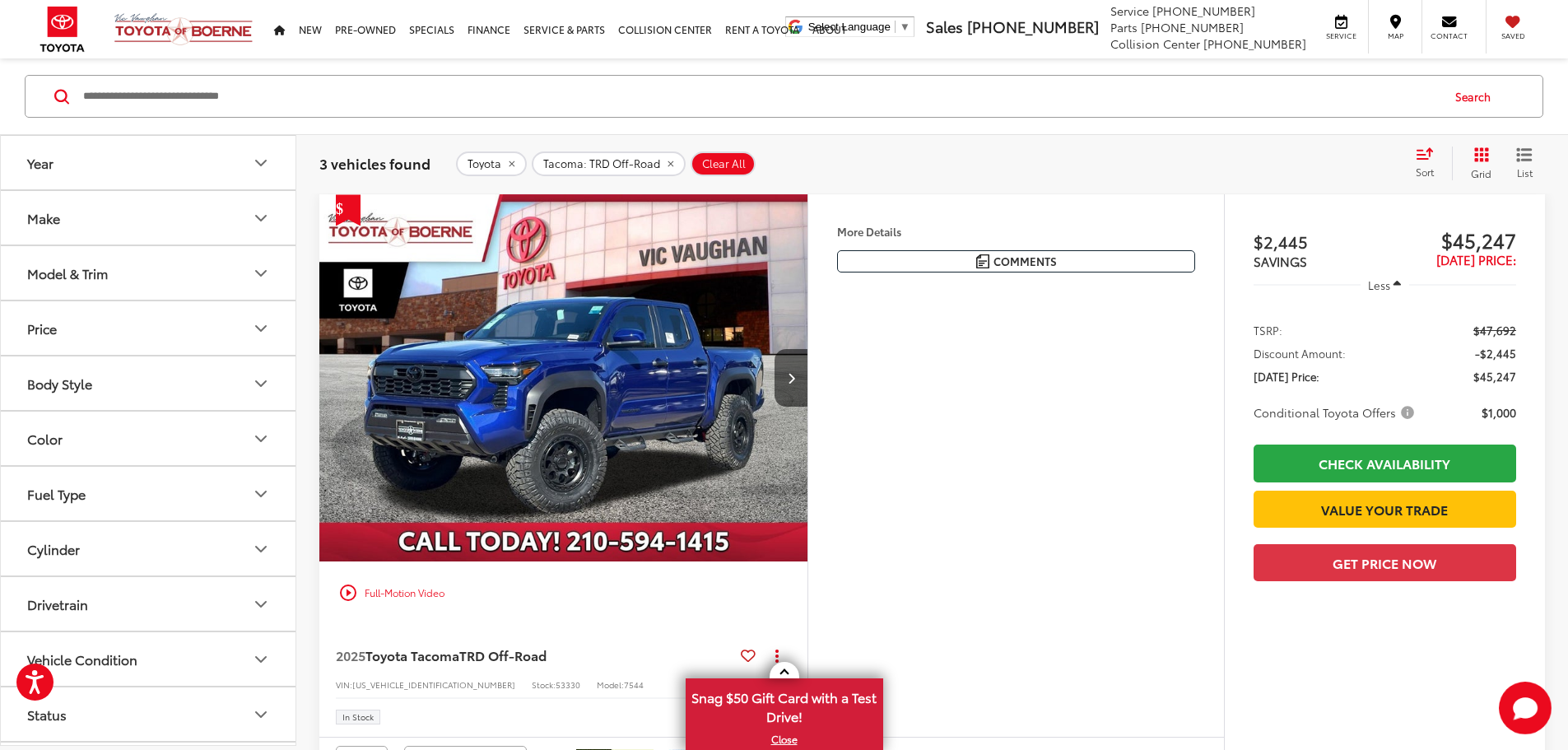
click at [599, 392] on img "2025 Toyota Tacoma TRD Off-Road 0" at bounding box center [563, 378] width 490 height 368
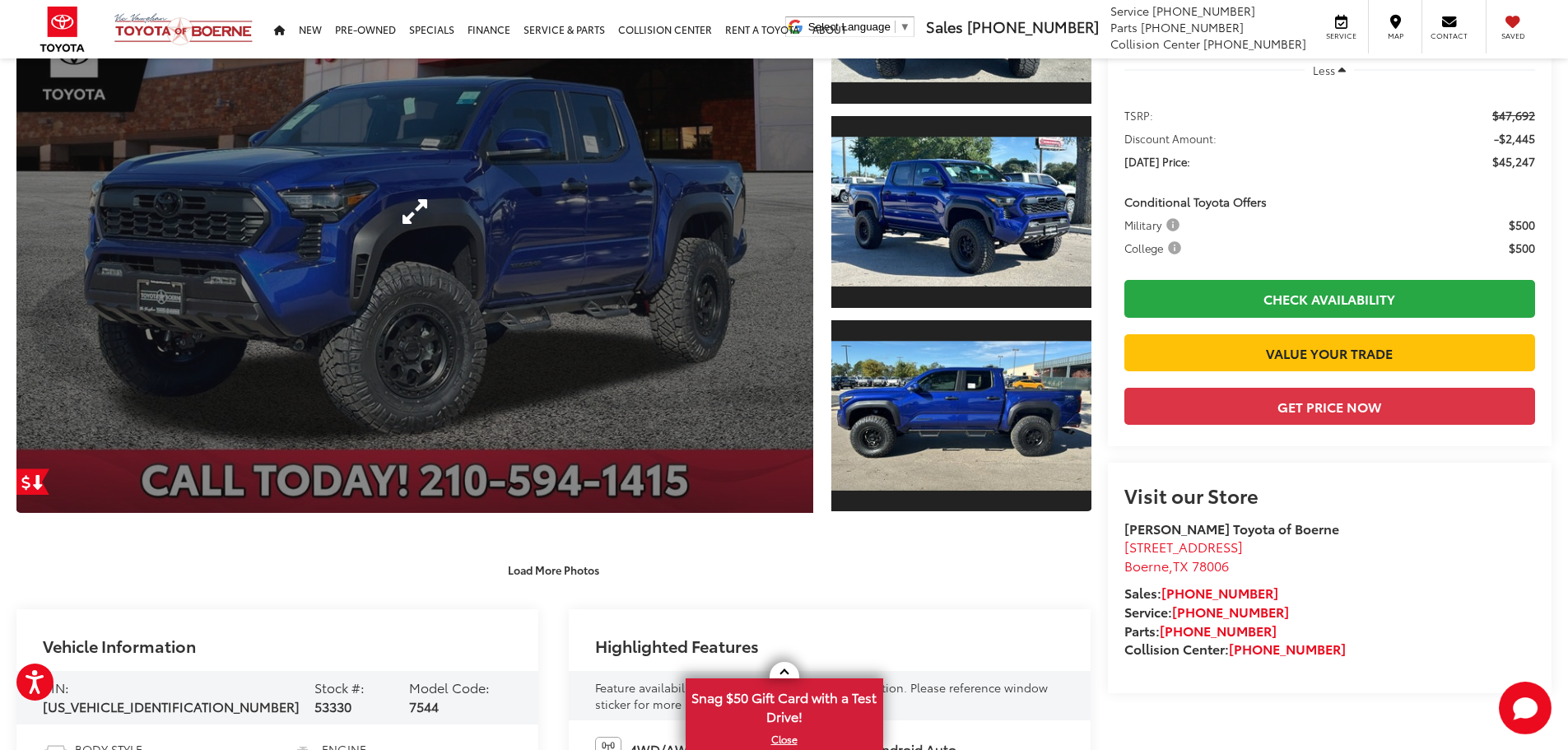
scroll to position [242, 0]
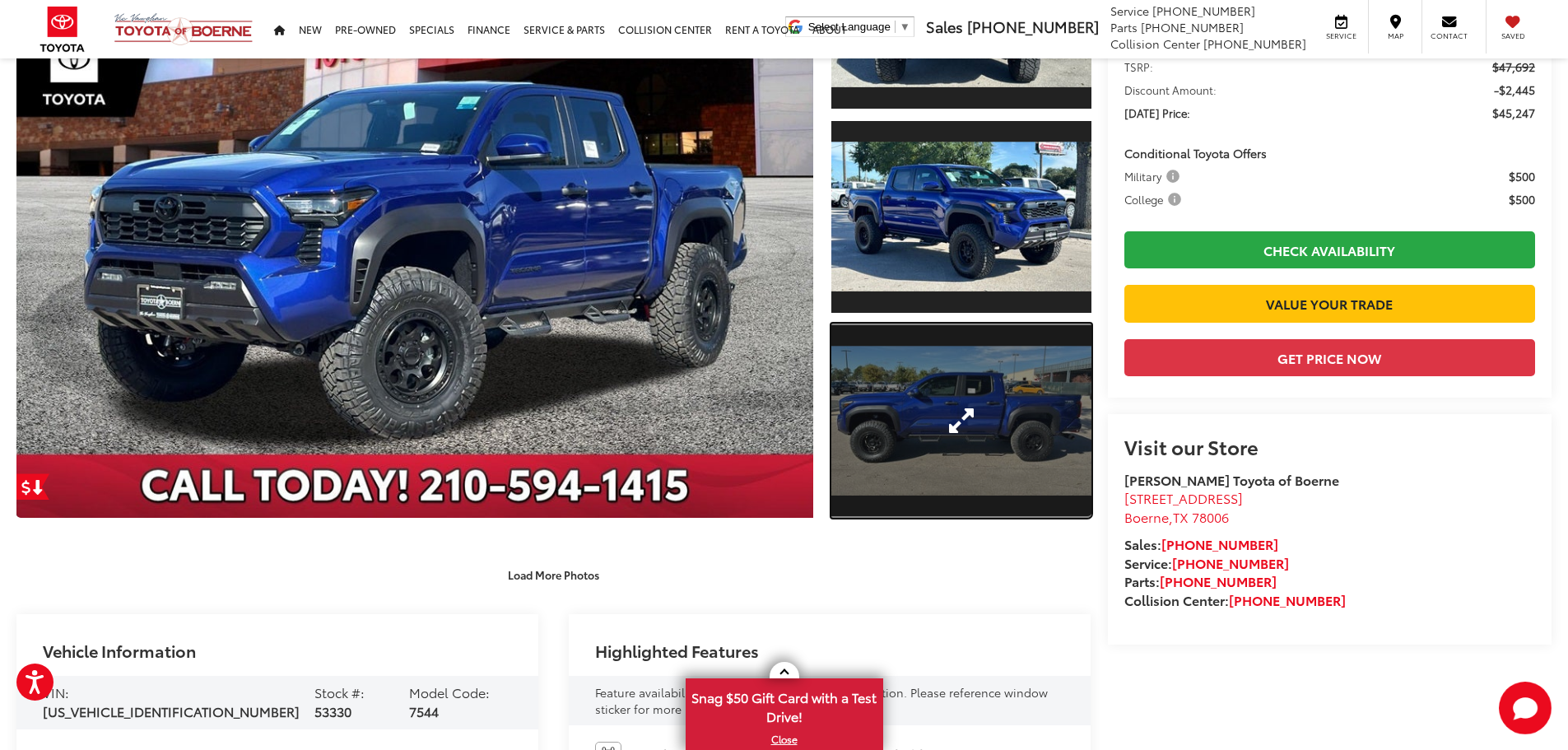
click at [983, 373] on link "Expand Photo 3" at bounding box center [961, 421] width 260 height 195
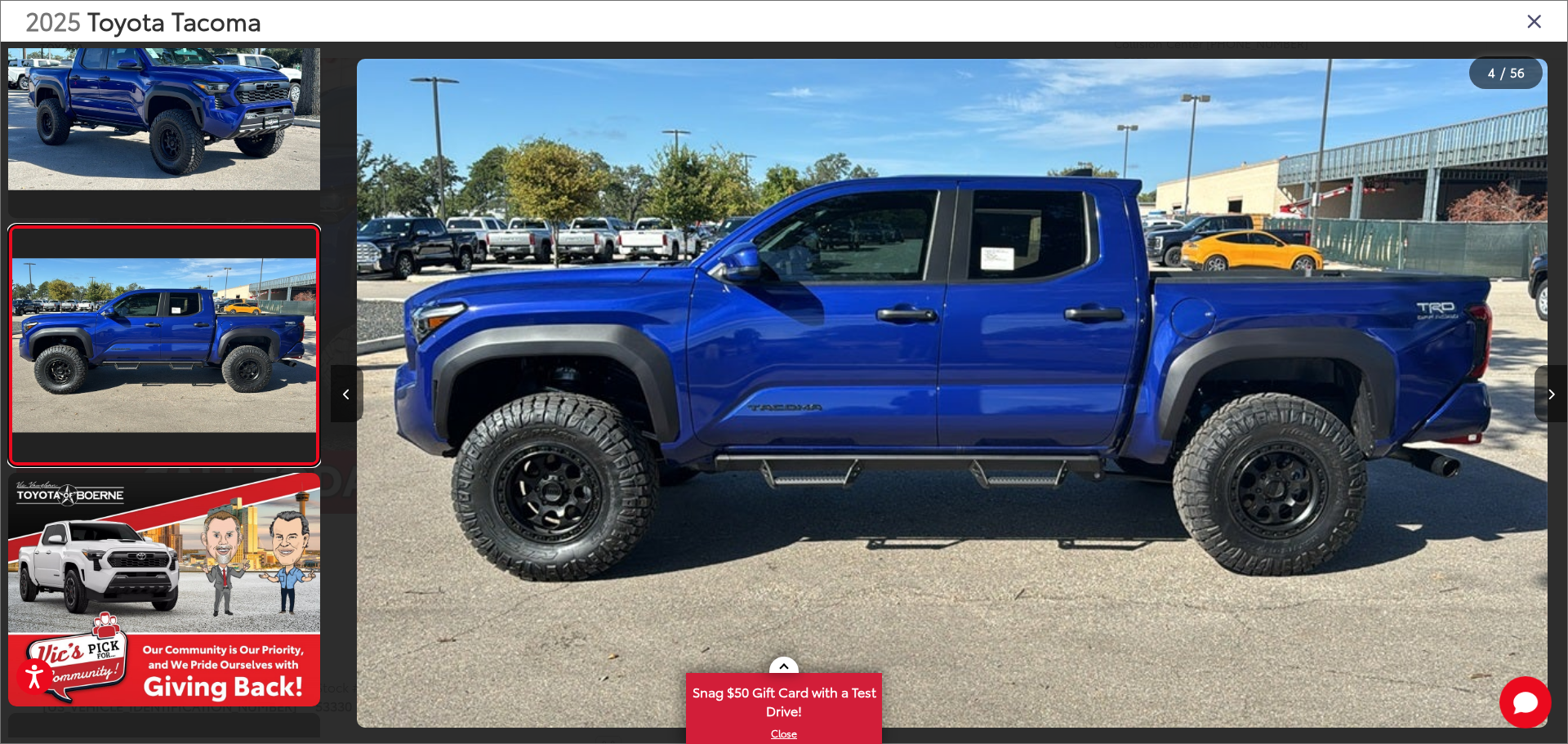
scroll to position [0, 3709]
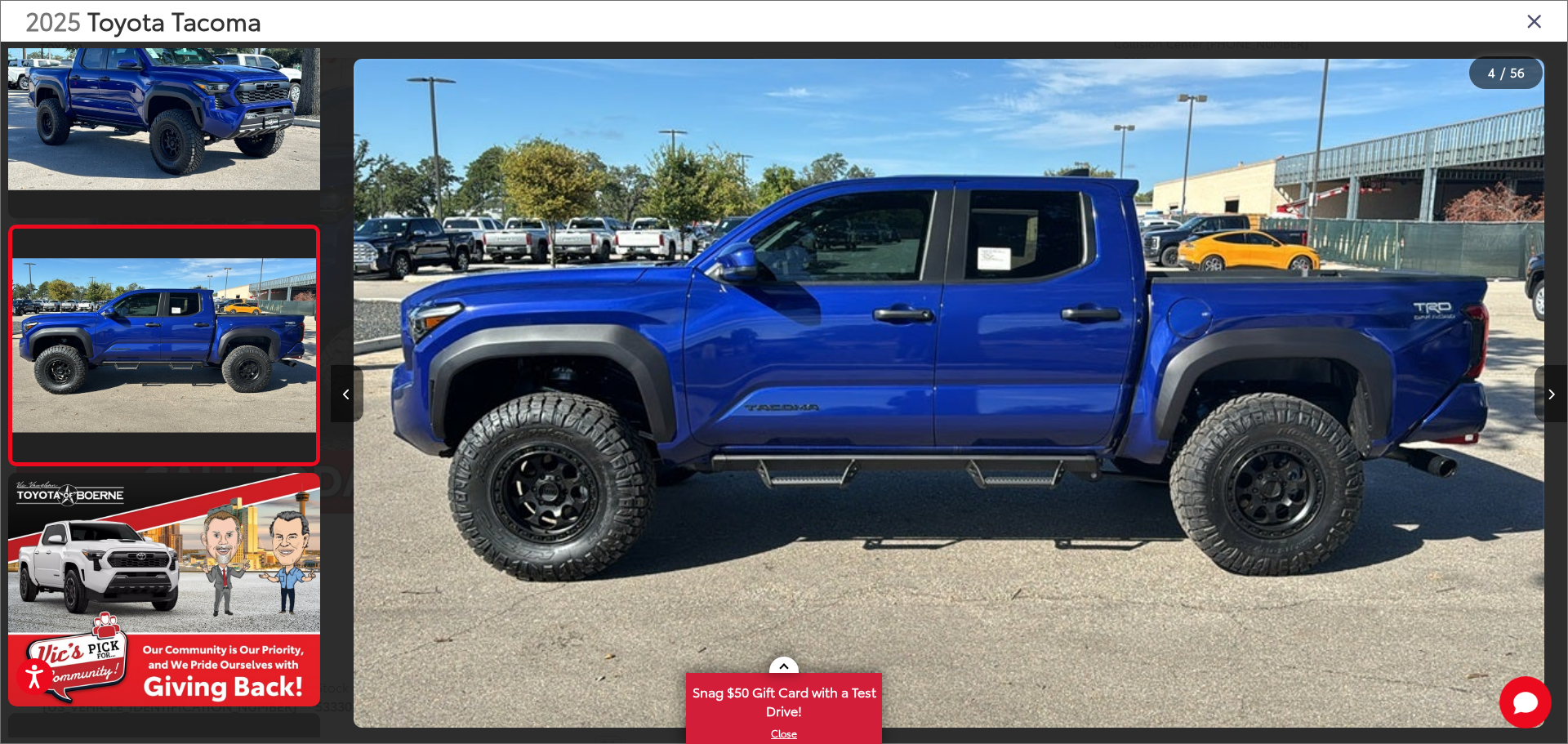
click at [1545, 392] on button "Next image" at bounding box center [1551, 394] width 33 height 57
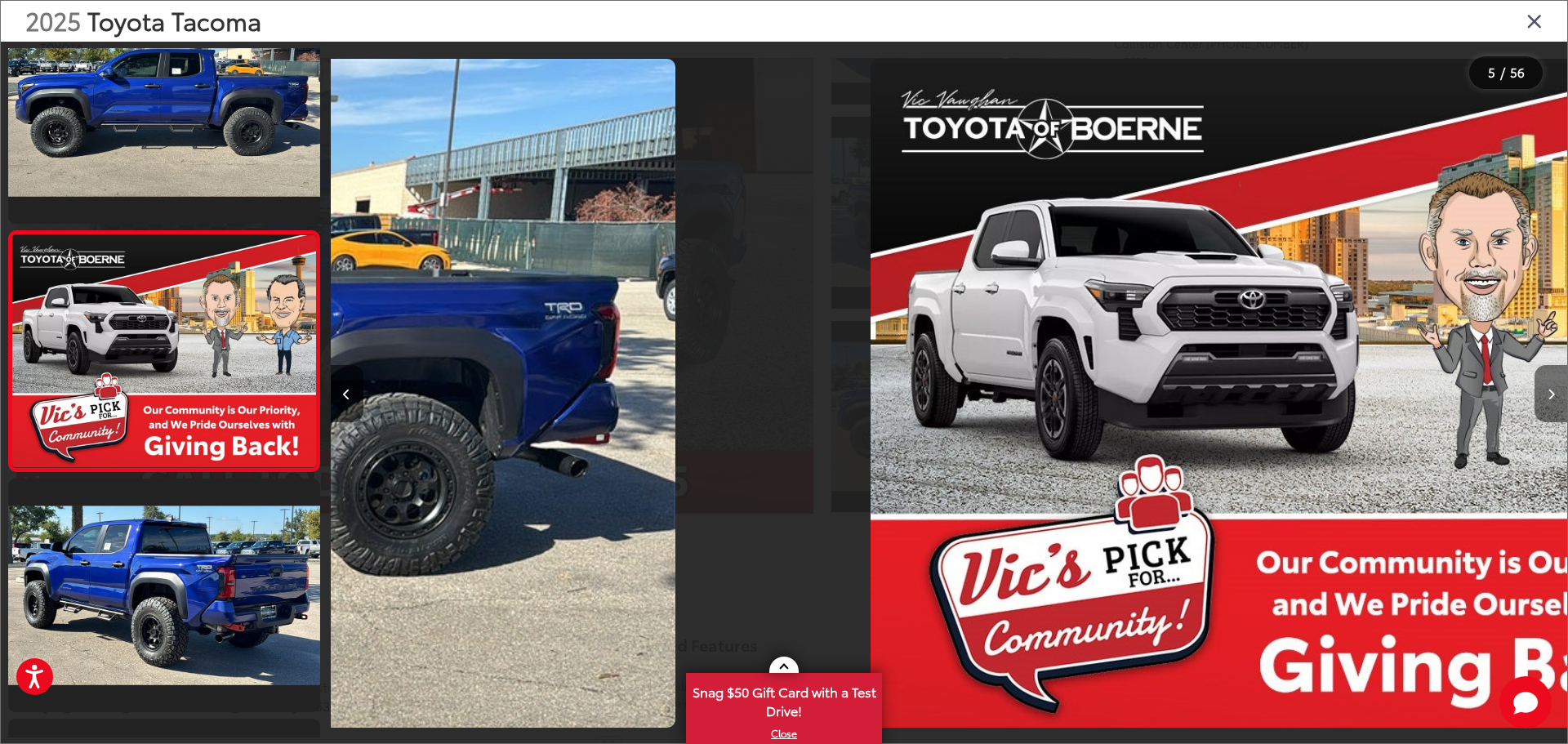
scroll to position [785, 0]
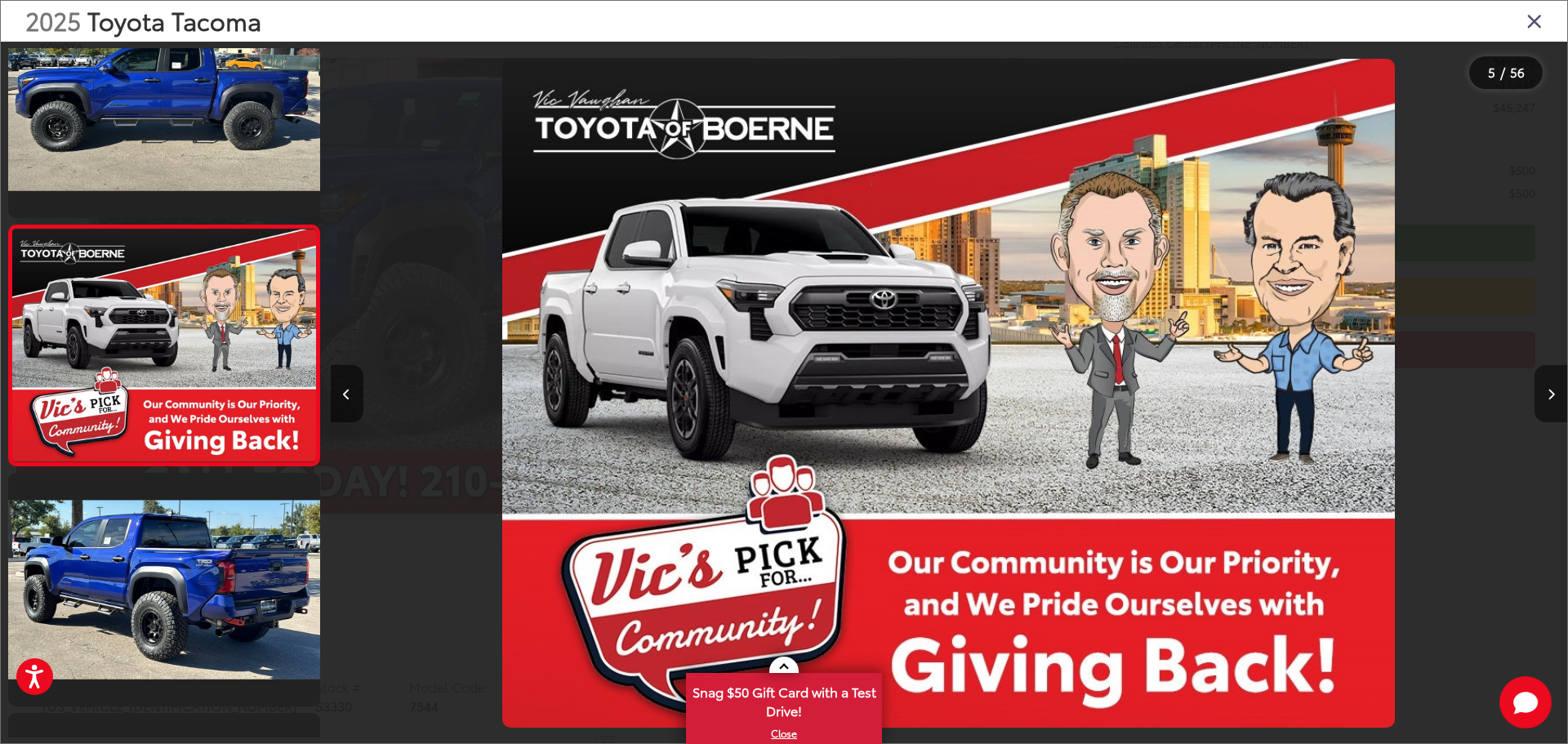
click at [1545, 392] on button "Next image" at bounding box center [1551, 394] width 33 height 57
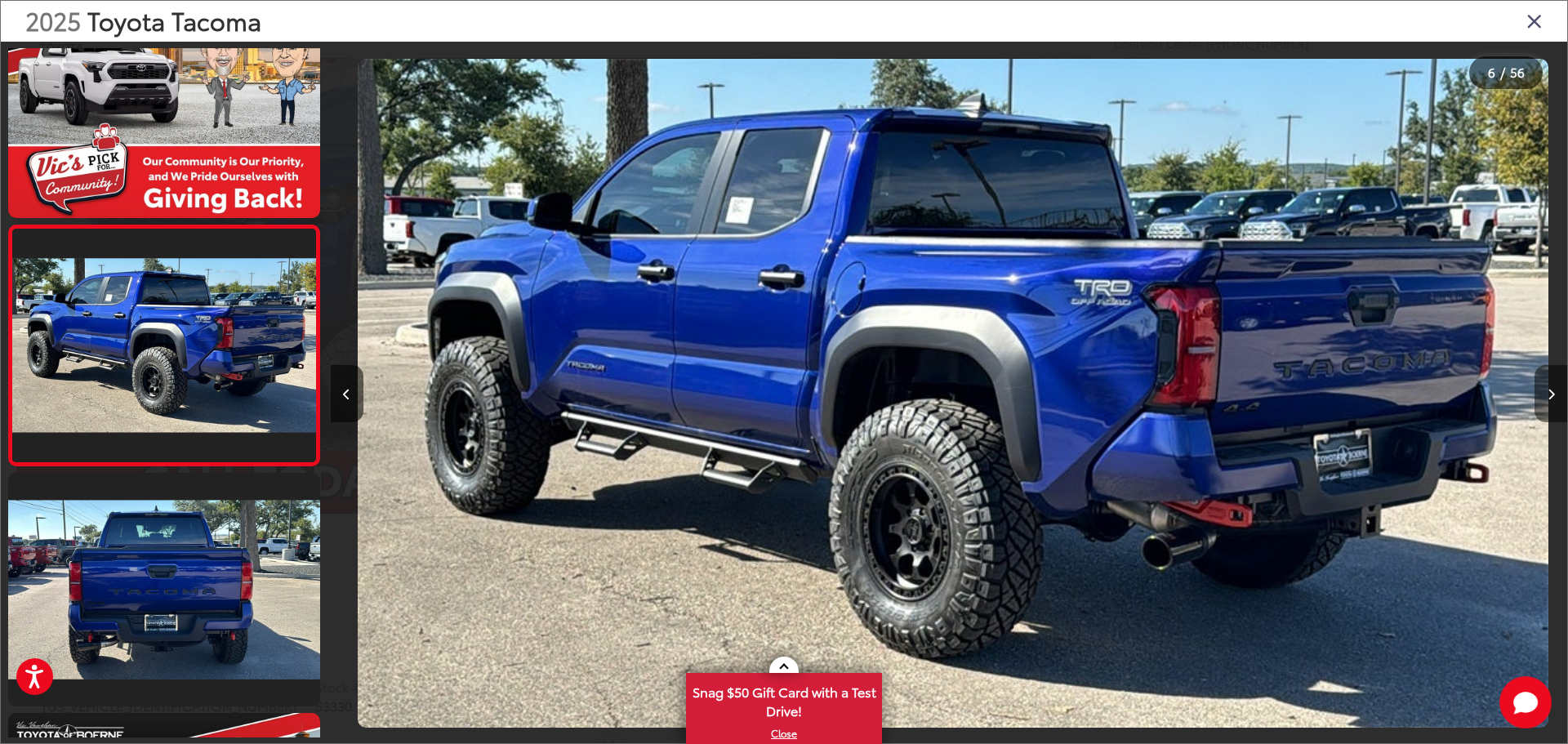
scroll to position [0, 6183]
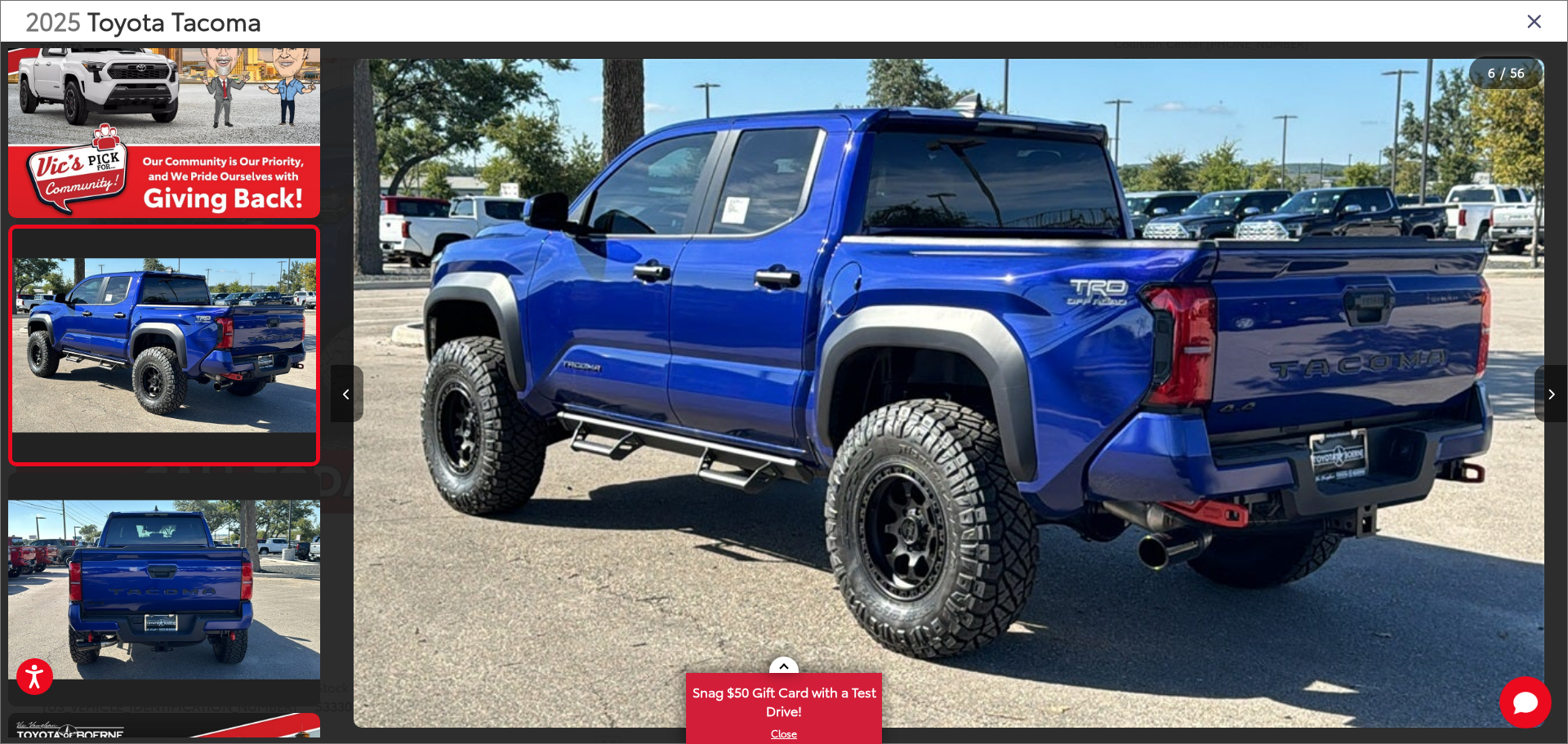
click at [345, 395] on icon "Previous image" at bounding box center [347, 394] width 7 height 11
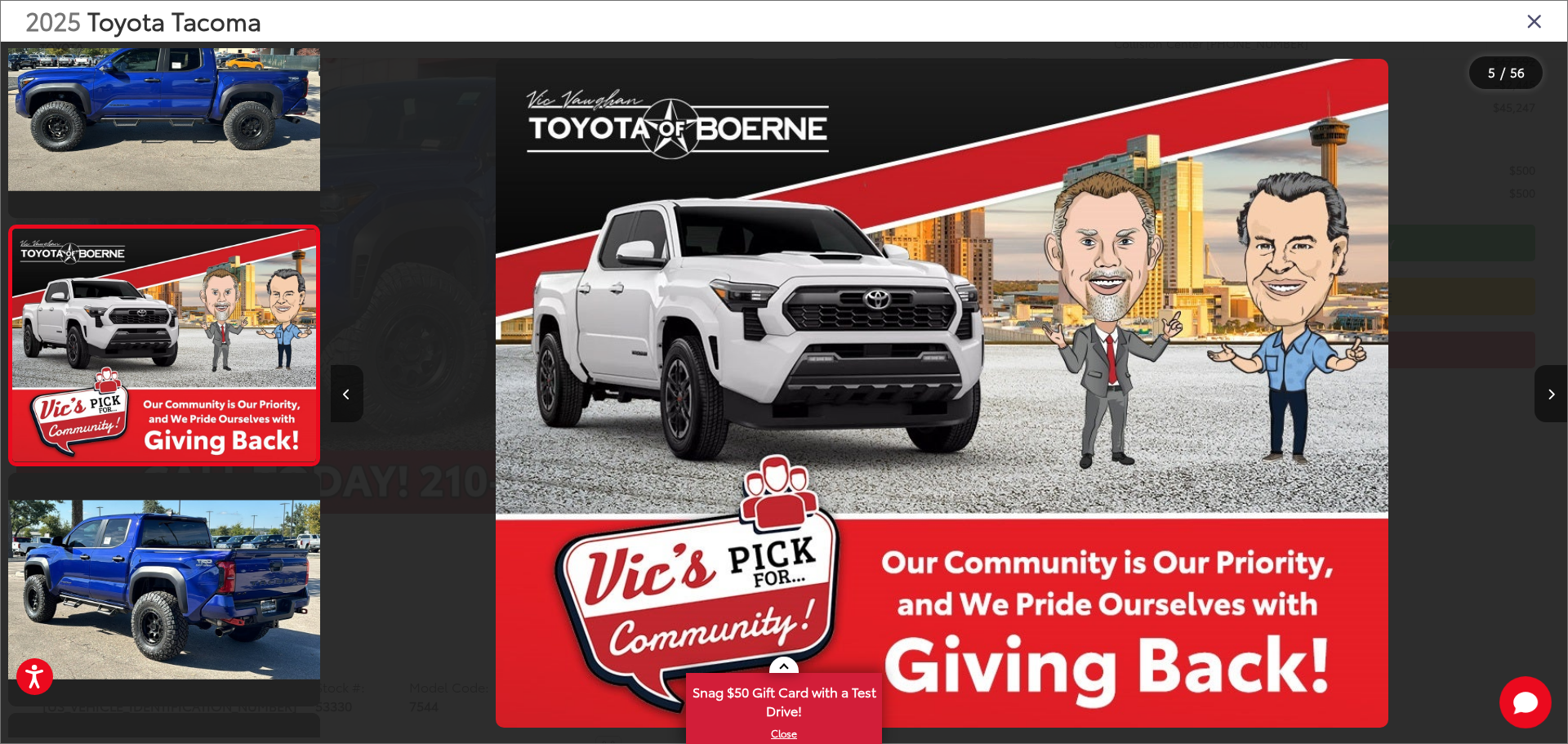
scroll to position [0, 4946]
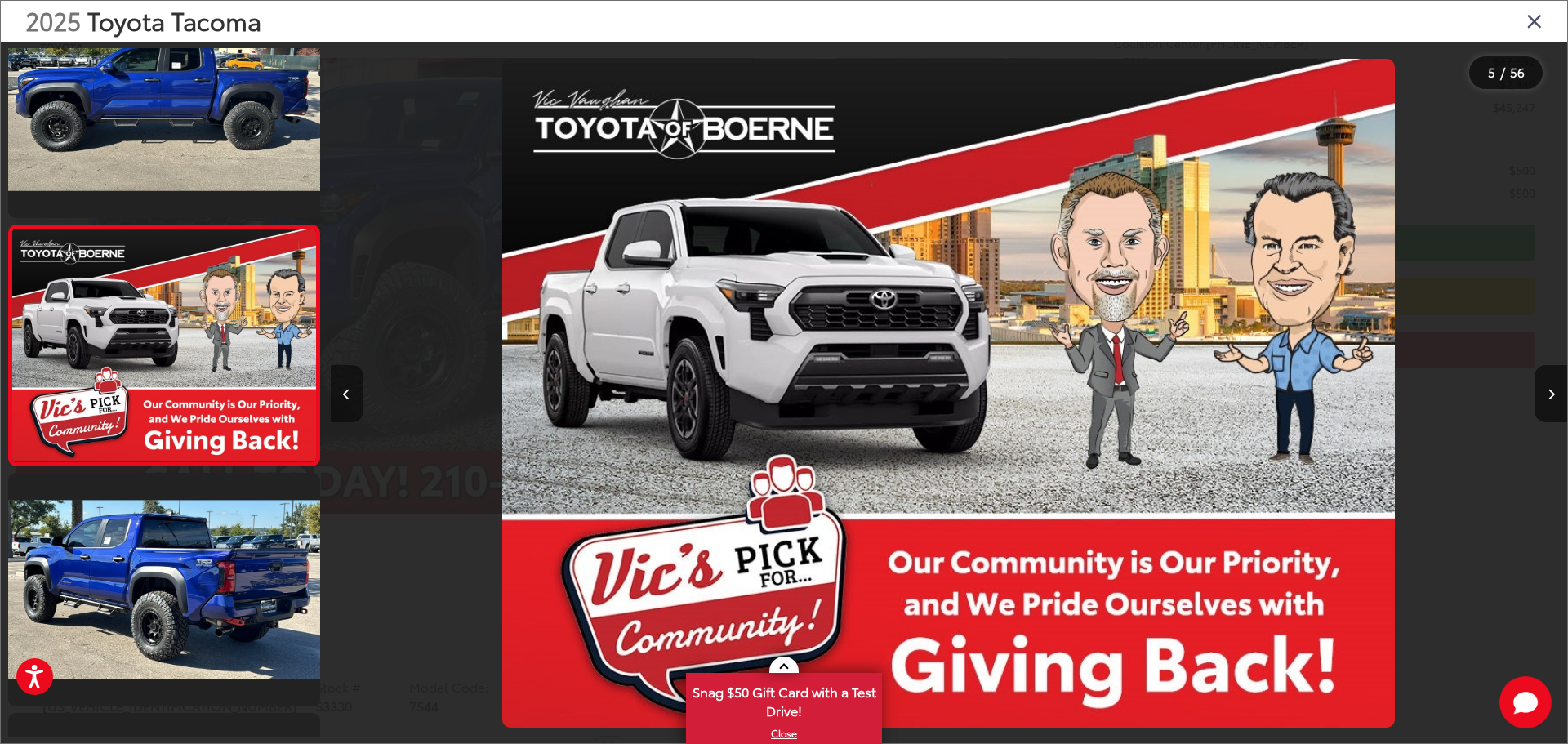
click at [345, 395] on icon "Previous image" at bounding box center [347, 394] width 7 height 11
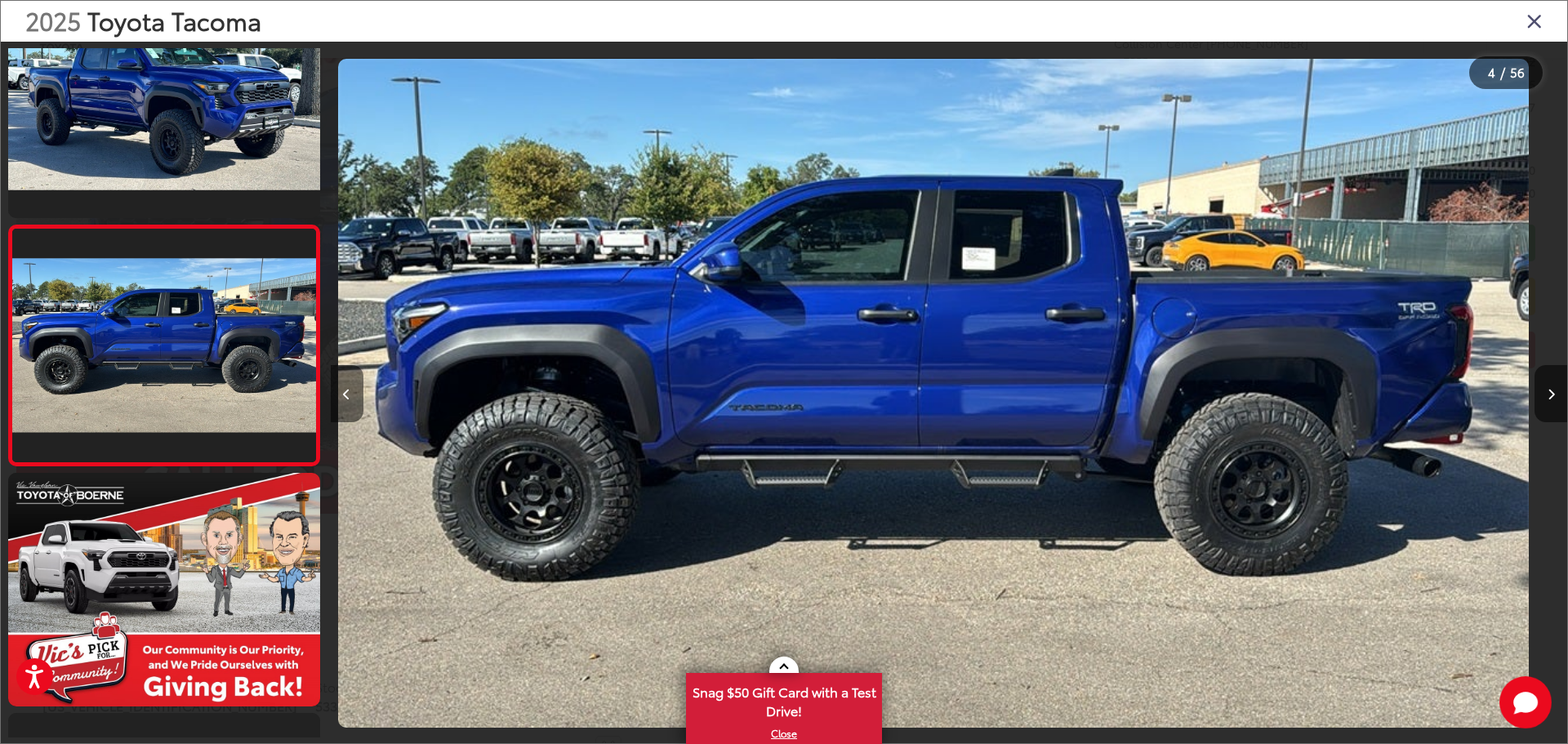
scroll to position [0, 3709]
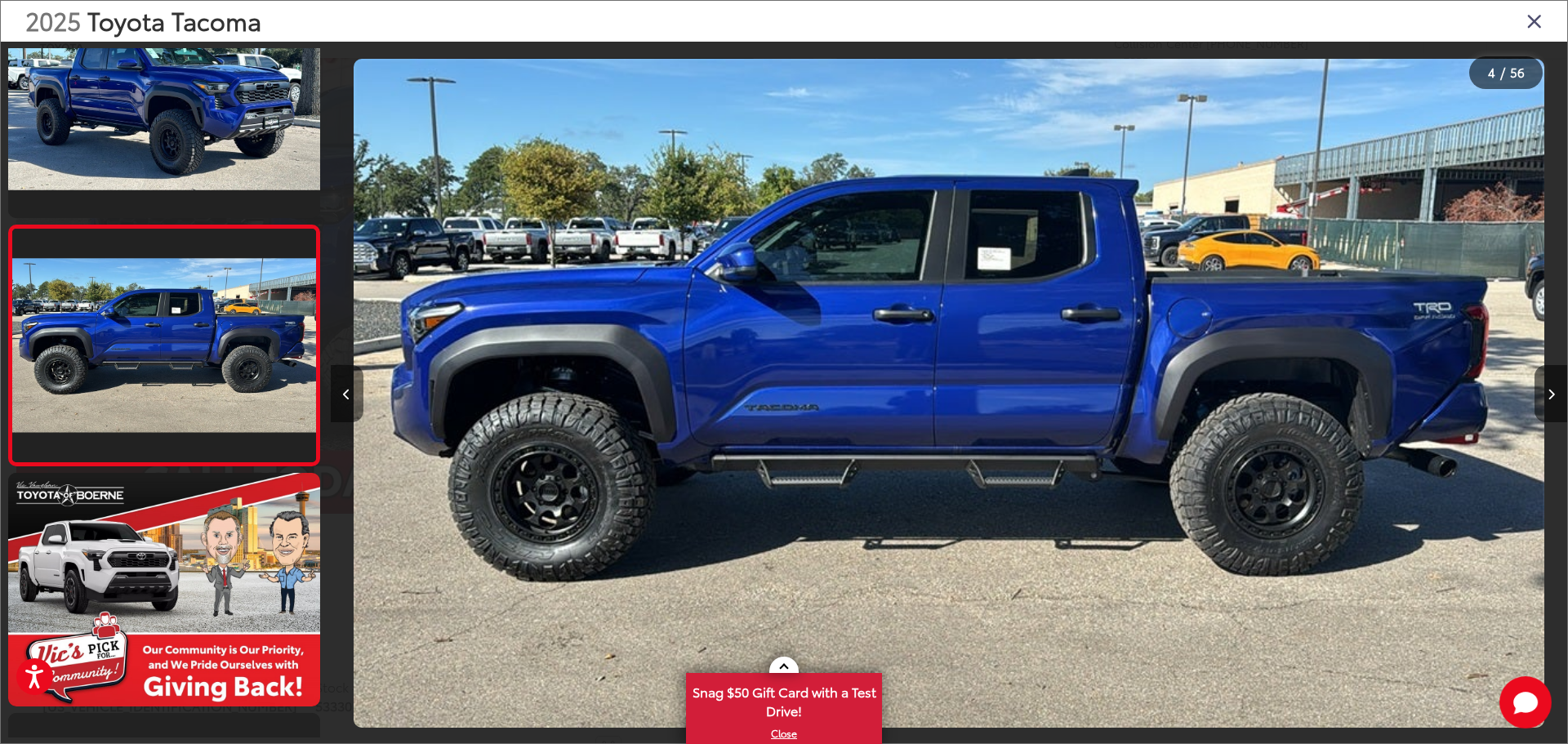
click at [345, 395] on icon "Previous image" at bounding box center [347, 394] width 7 height 11
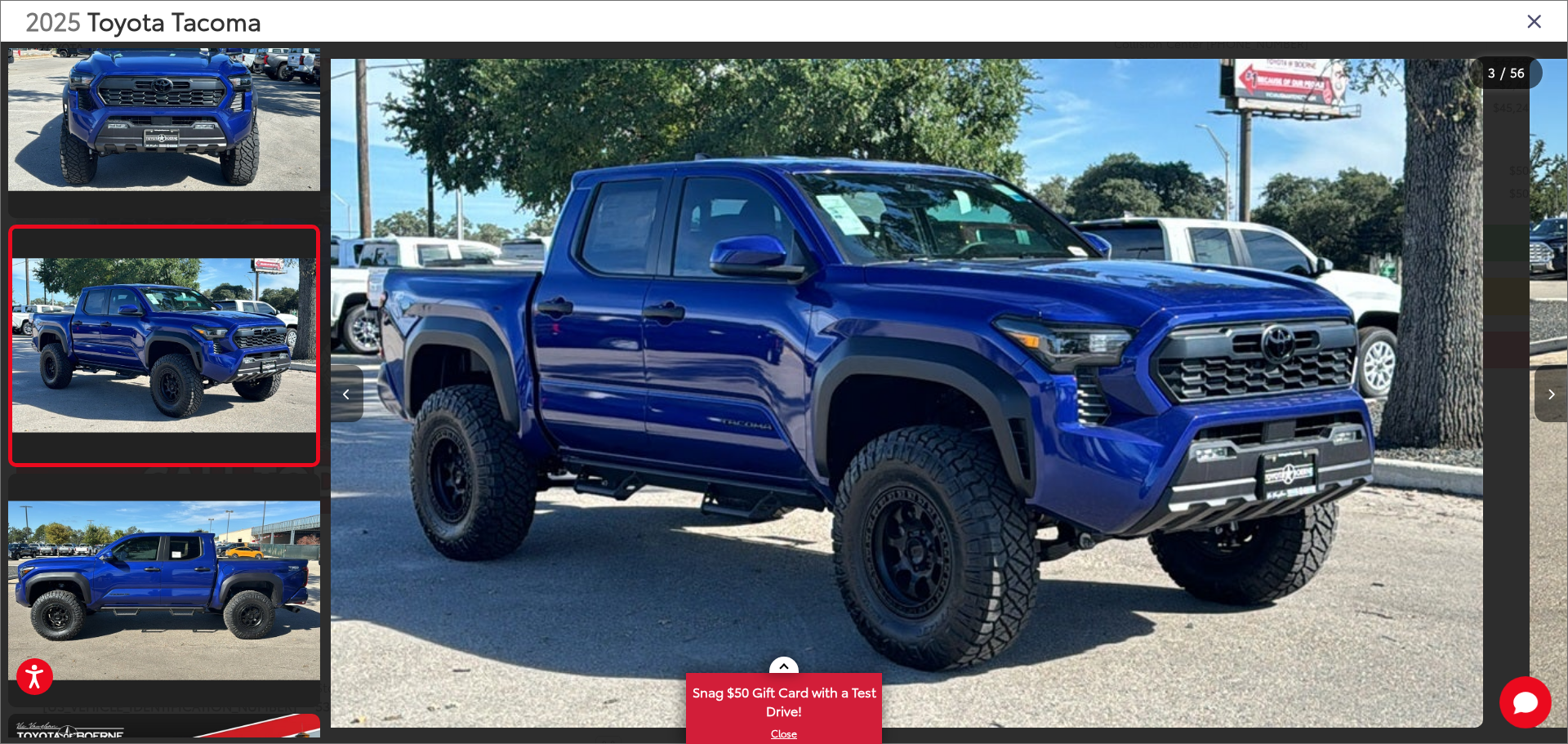
scroll to position [0, 0]
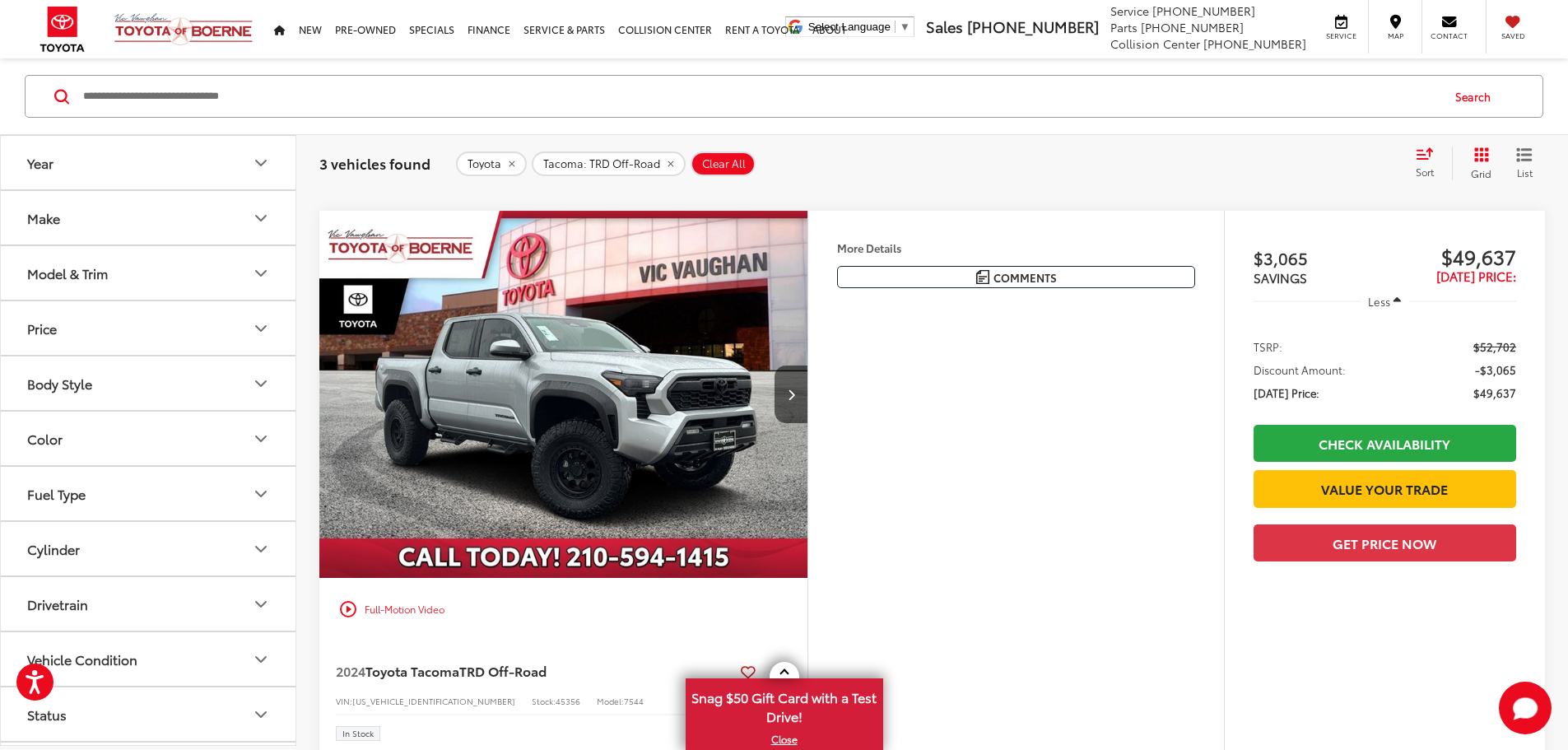
scroll to position [923, 0]
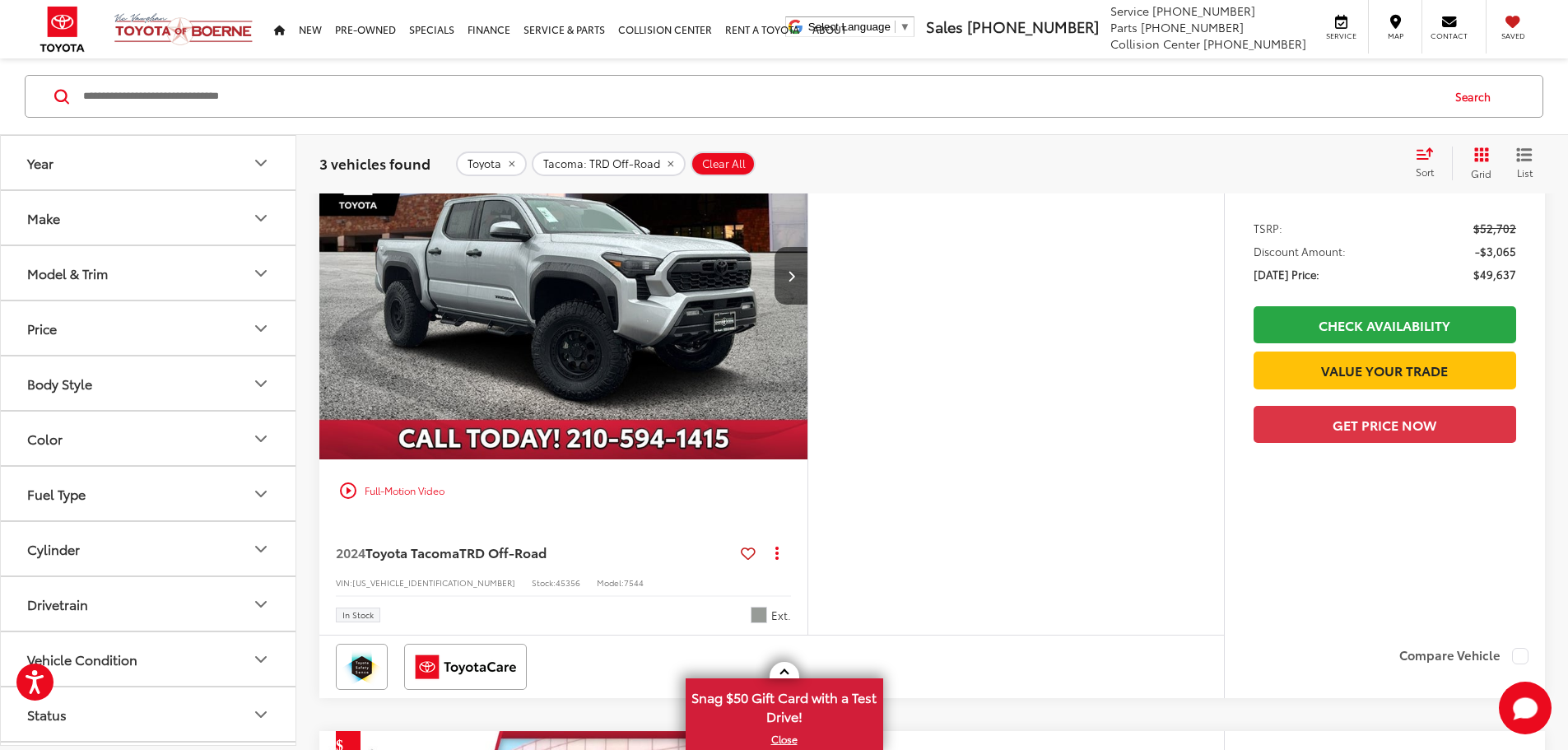
click at [584, 400] on img "2024 Toyota Tacoma TRD Off-Road 0" at bounding box center [563, 277] width 490 height 368
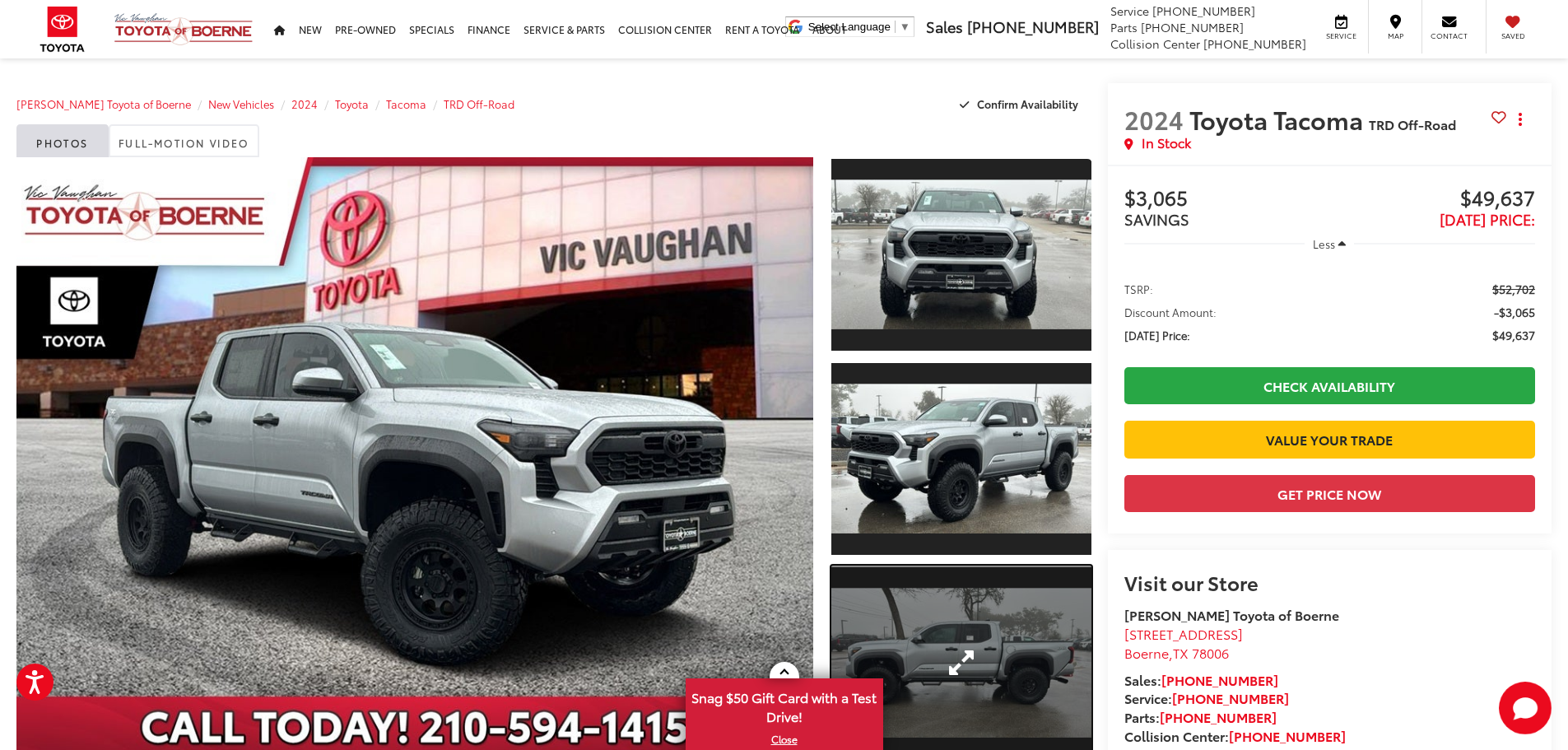
click at [912, 638] on link "Expand Photo 3" at bounding box center [961, 662] width 260 height 195
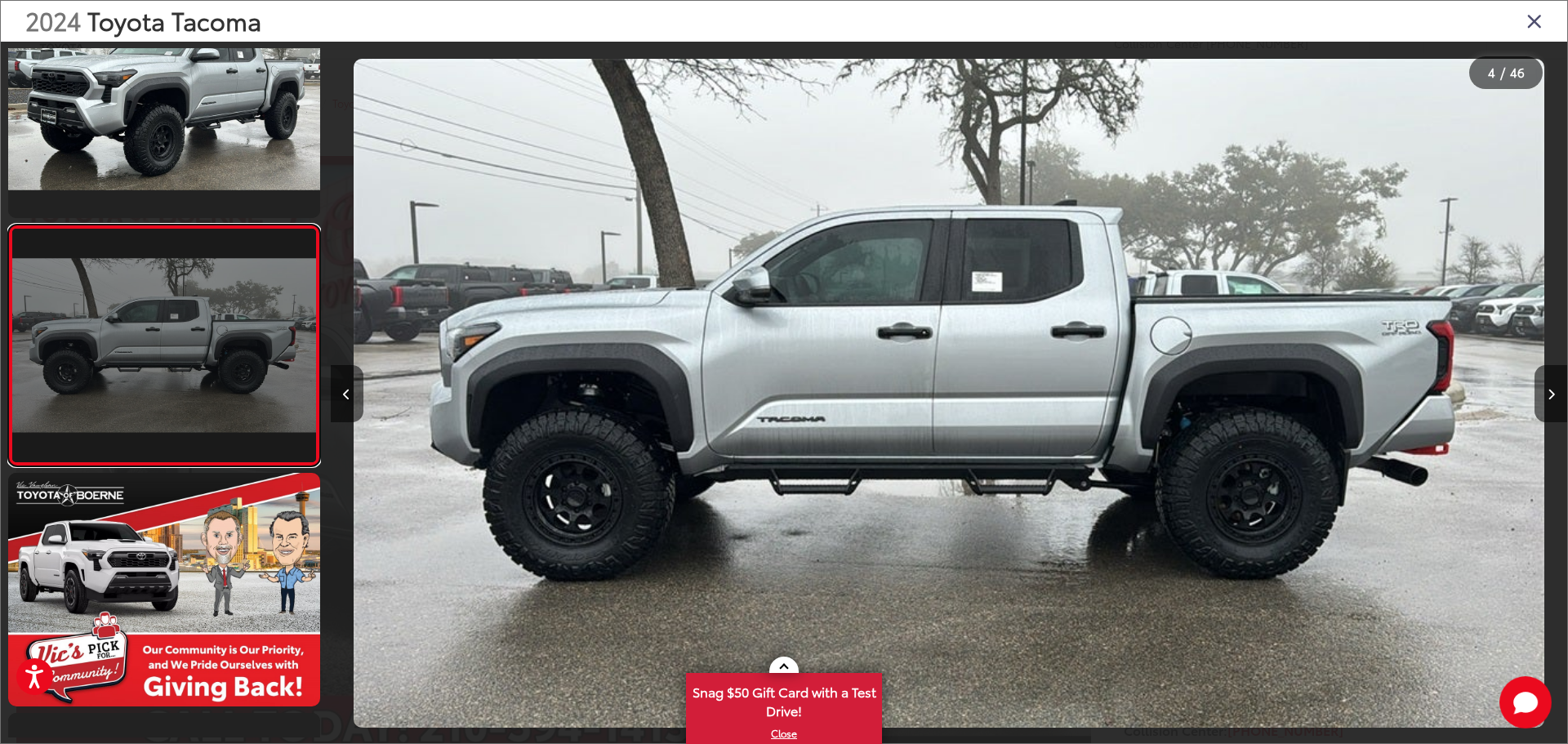
scroll to position [463, 0]
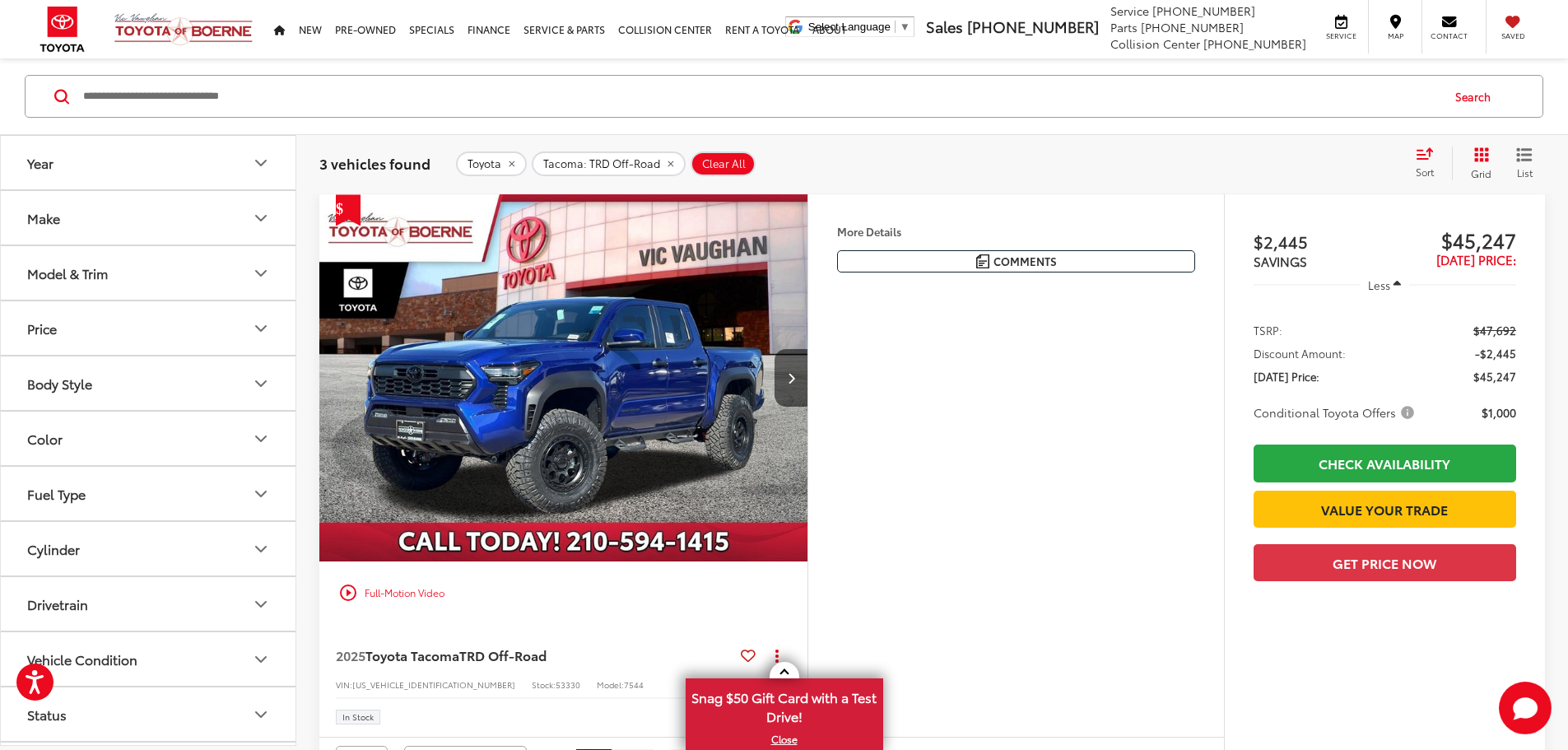
click at [674, 421] on img "2025 Toyota Tacoma TRD Off-Road 0" at bounding box center [563, 378] width 490 height 368
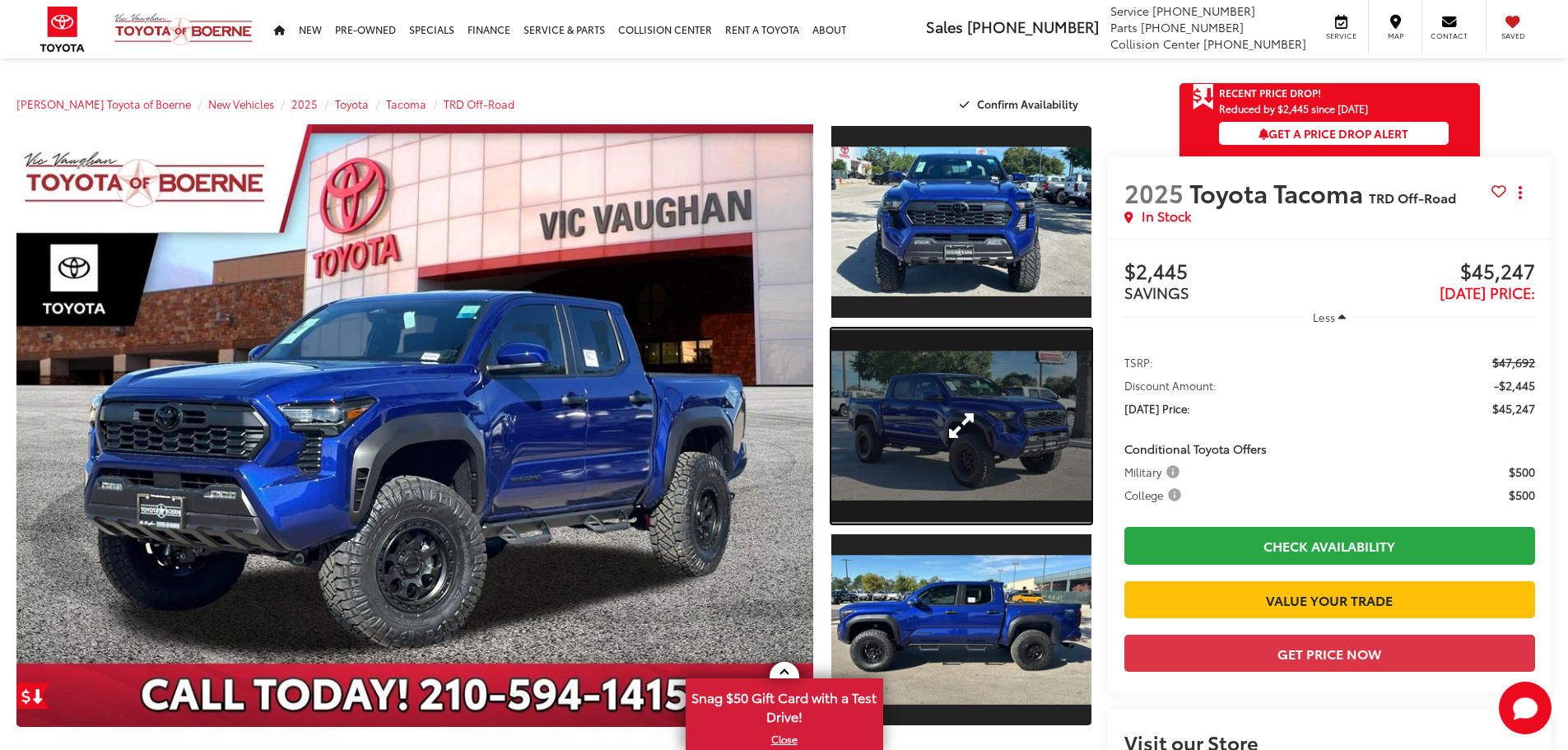
click at [945, 438] on link "Expand Photo 2" at bounding box center [961, 425] width 260 height 195
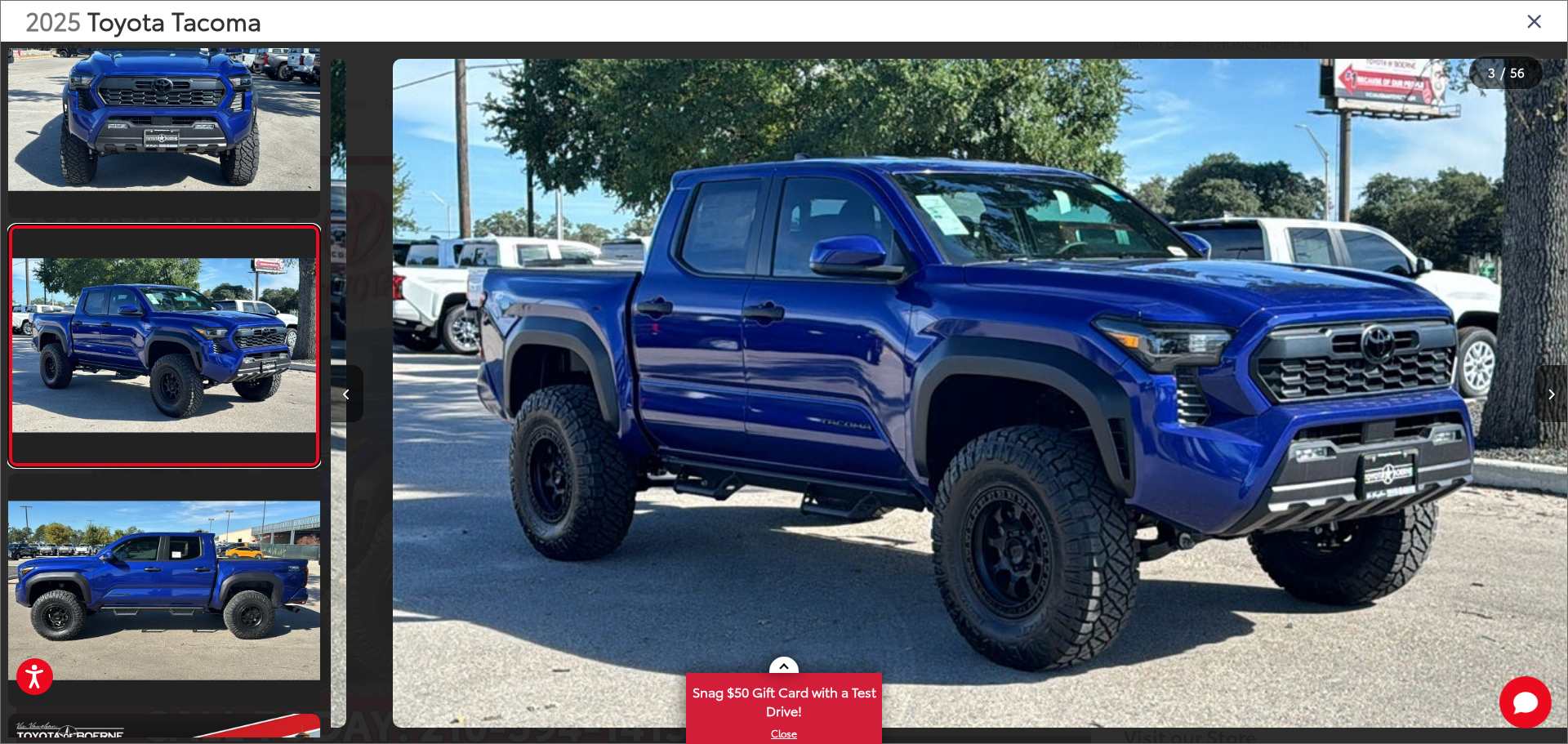
scroll to position [0, 2474]
